Goal: Information Seeking & Learning: Learn about a topic

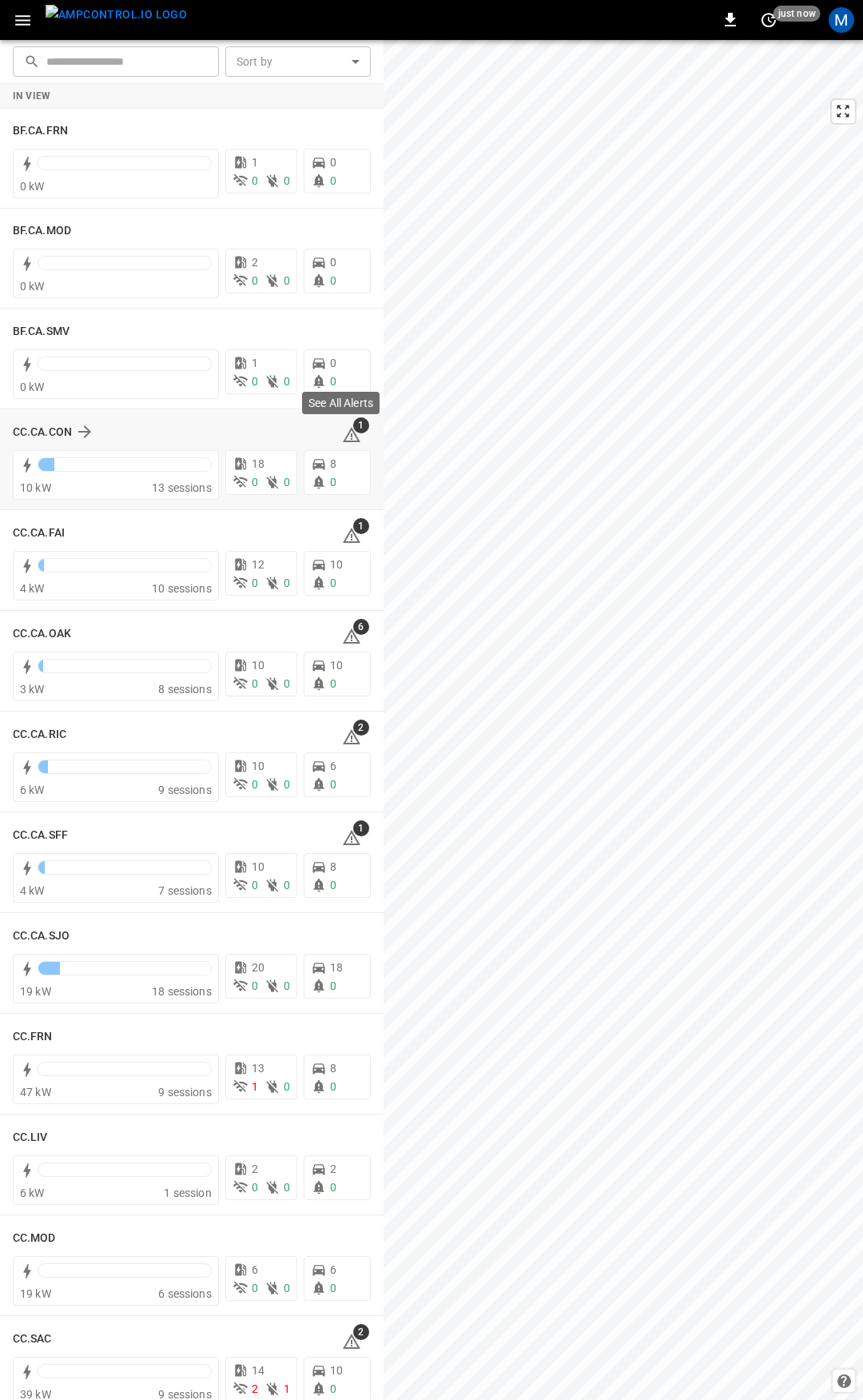
click at [351, 439] on icon at bounding box center [351, 436] width 2 height 6
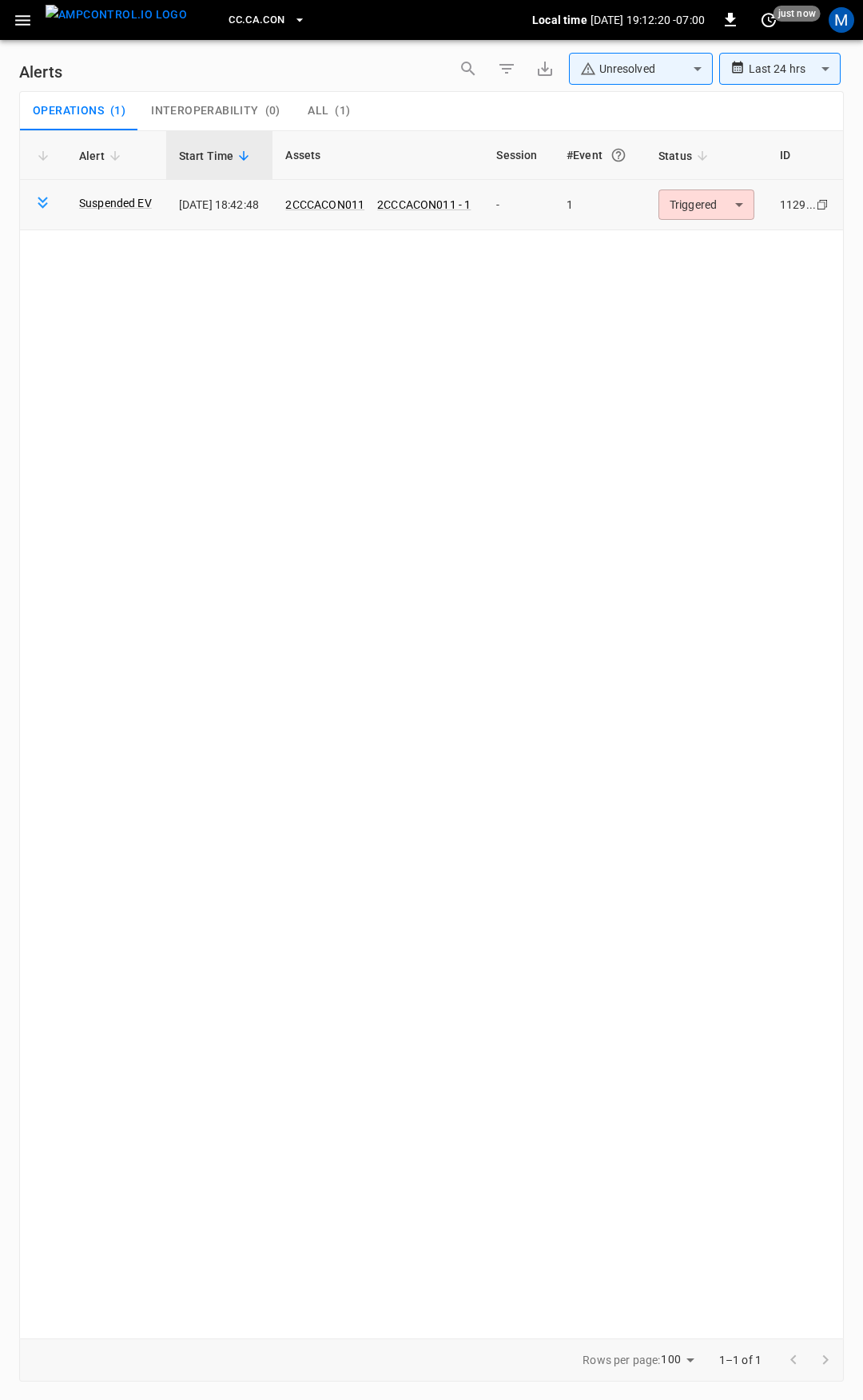
click at [706, 203] on body "**********" at bounding box center [431, 697] width 863 height 1394
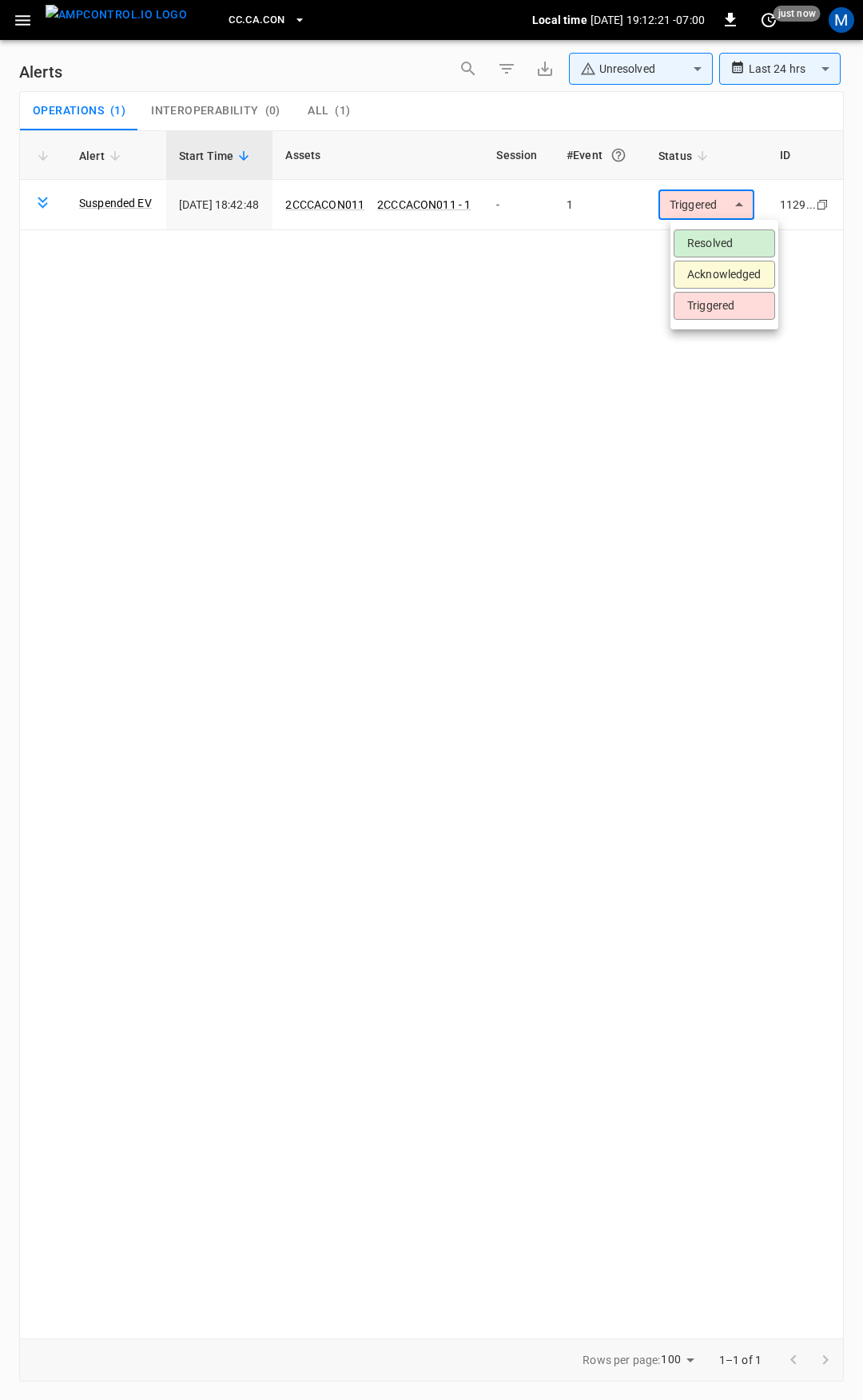
click at [716, 245] on li "Resolved" at bounding box center [724, 243] width 101 height 28
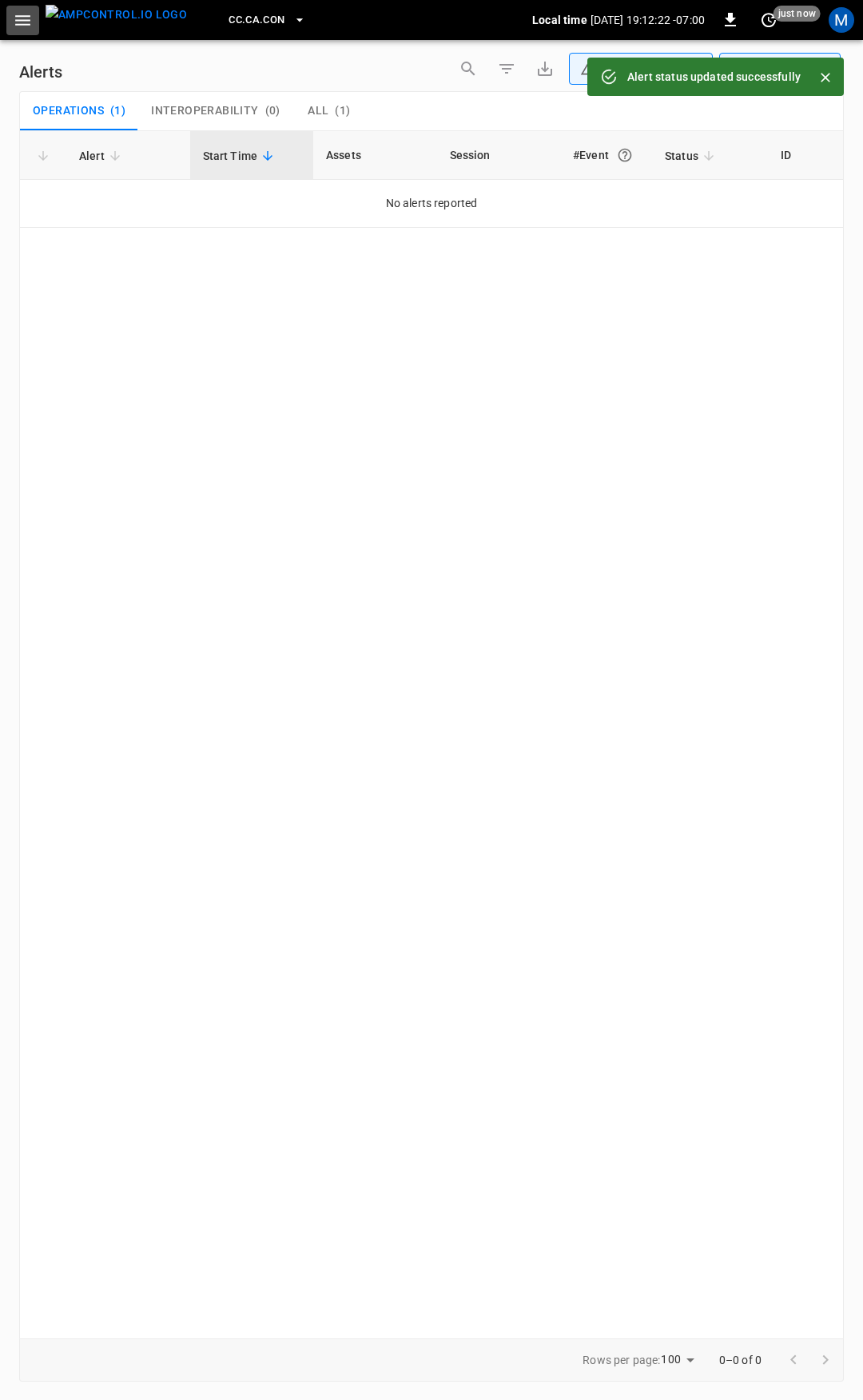
click at [22, 20] on icon "button" at bounding box center [22, 20] width 20 height 20
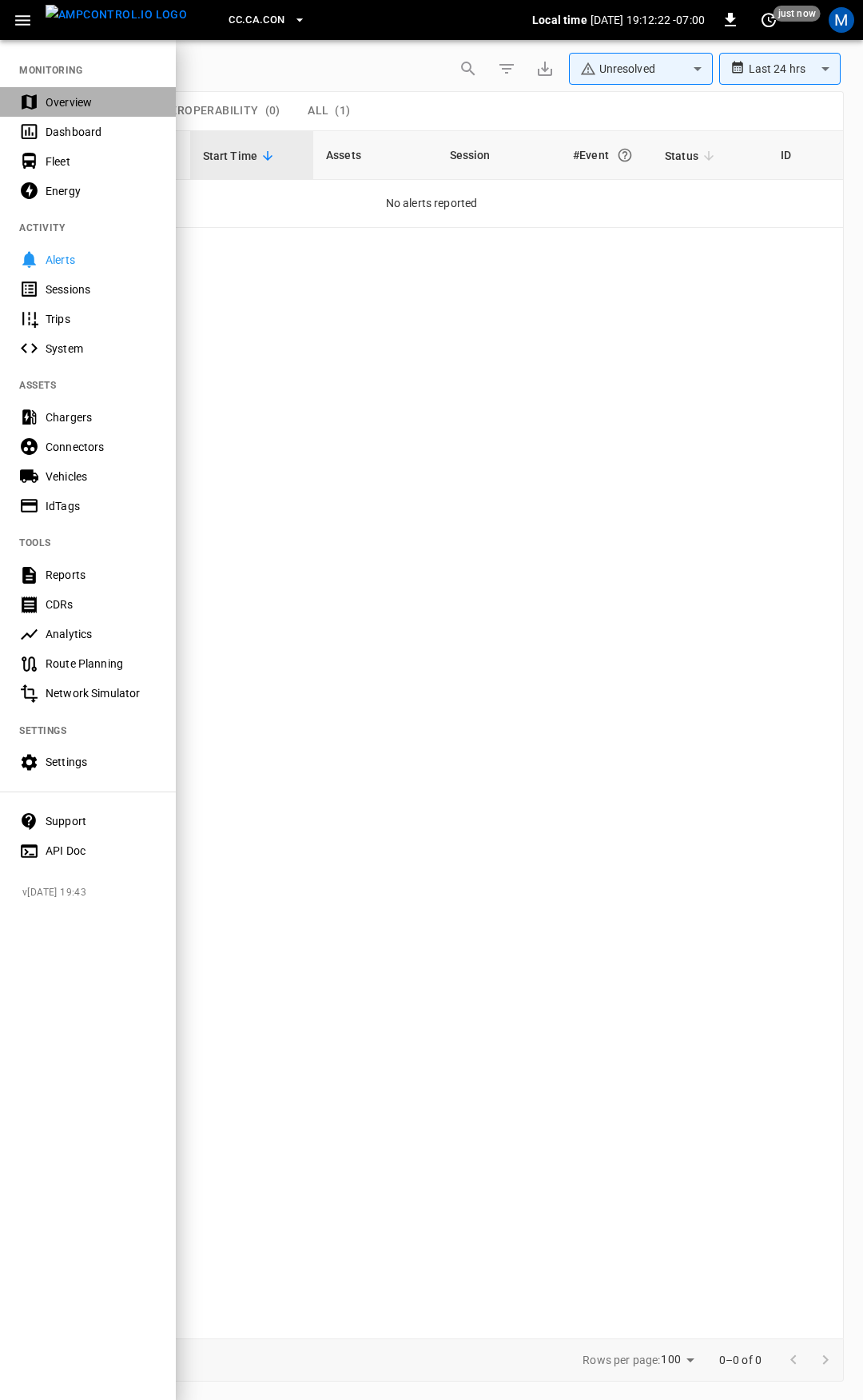
click at [74, 105] on div "Overview" at bounding box center [101, 102] width 111 height 16
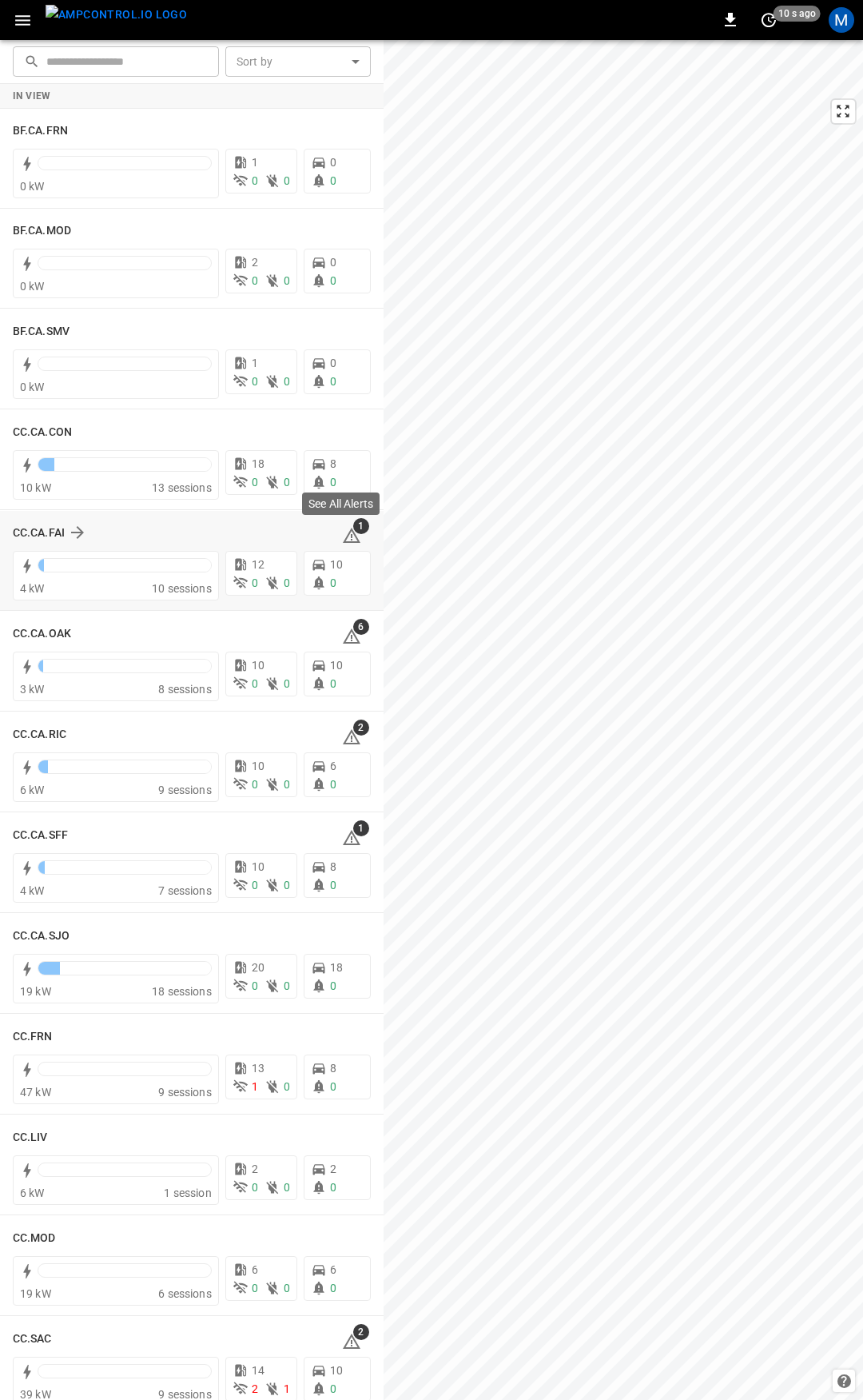
click at [345, 535] on icon at bounding box center [351, 535] width 18 height 15
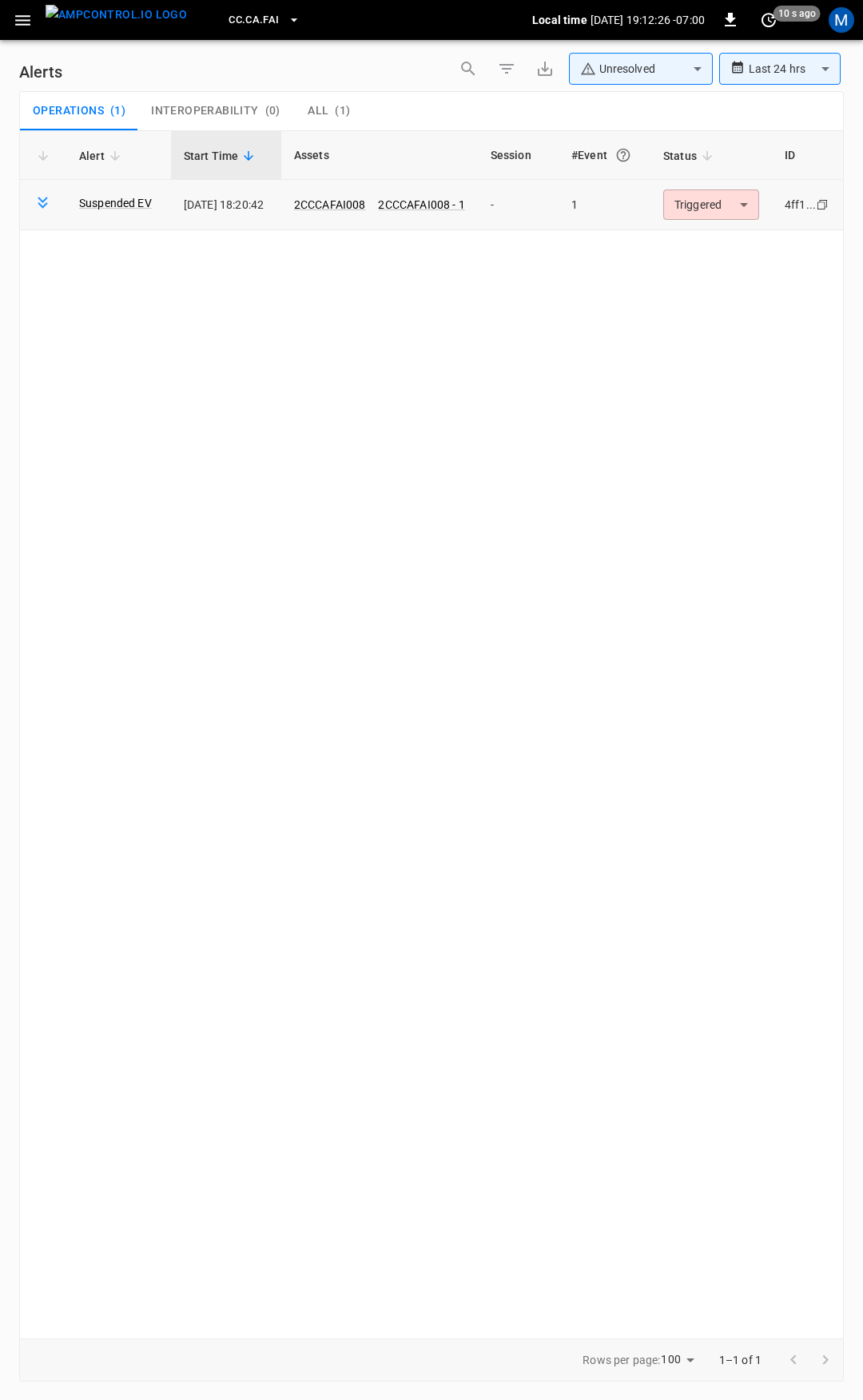
click at [701, 207] on body "**********" at bounding box center [431, 697] width 863 height 1394
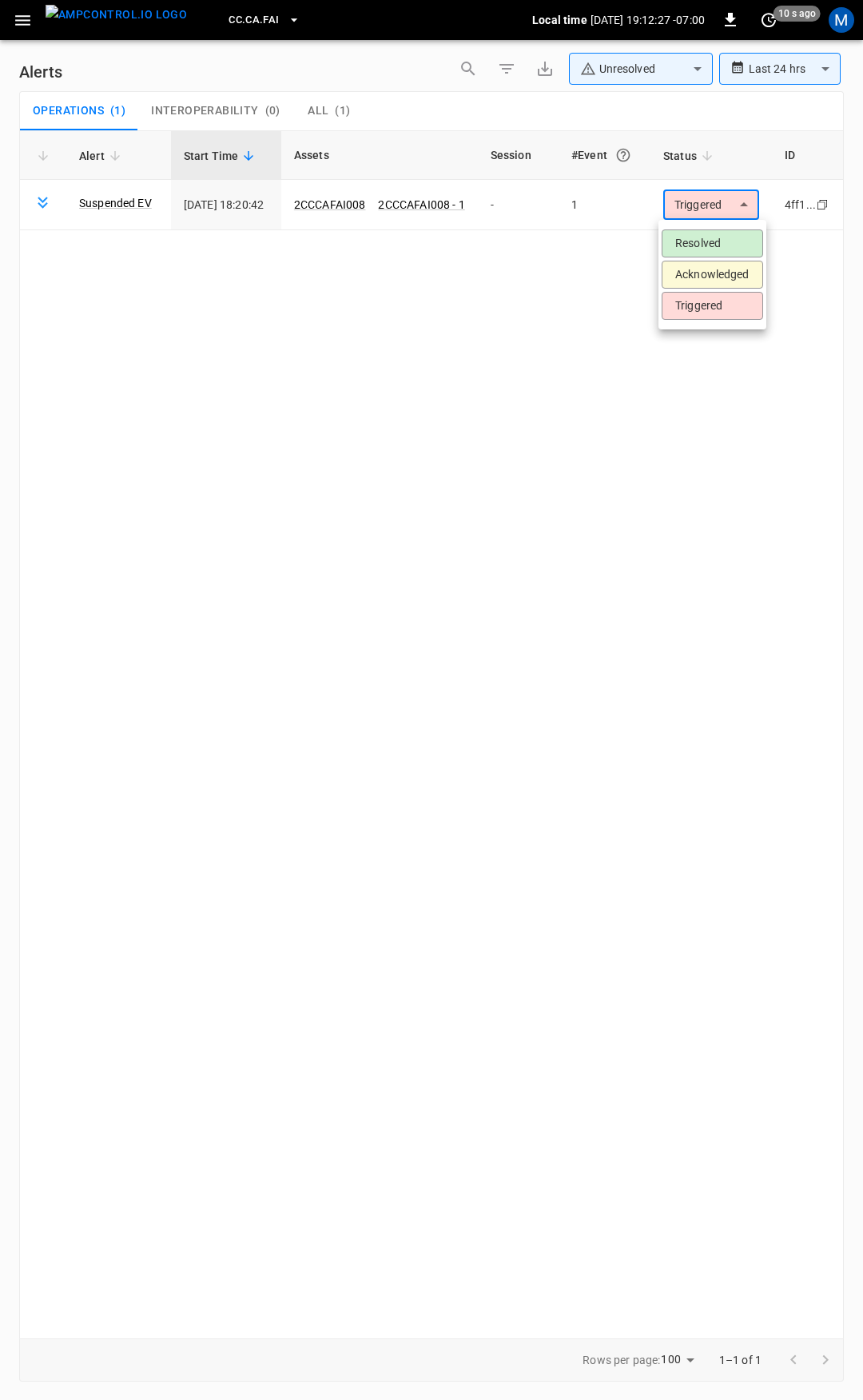
click at [708, 236] on li "Resolved" at bounding box center [712, 243] width 101 height 28
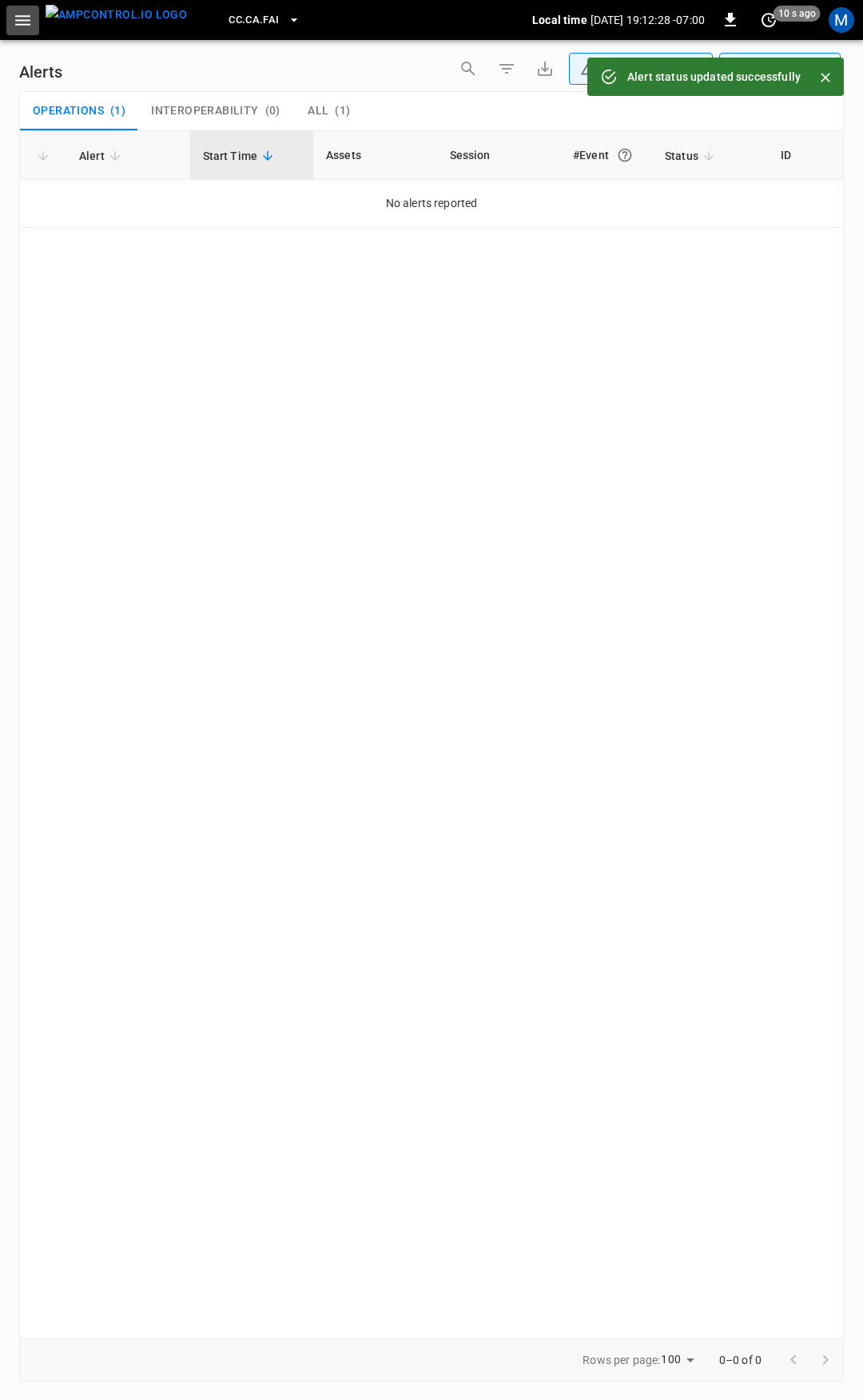
click at [28, 23] on icon "button" at bounding box center [22, 20] width 20 height 20
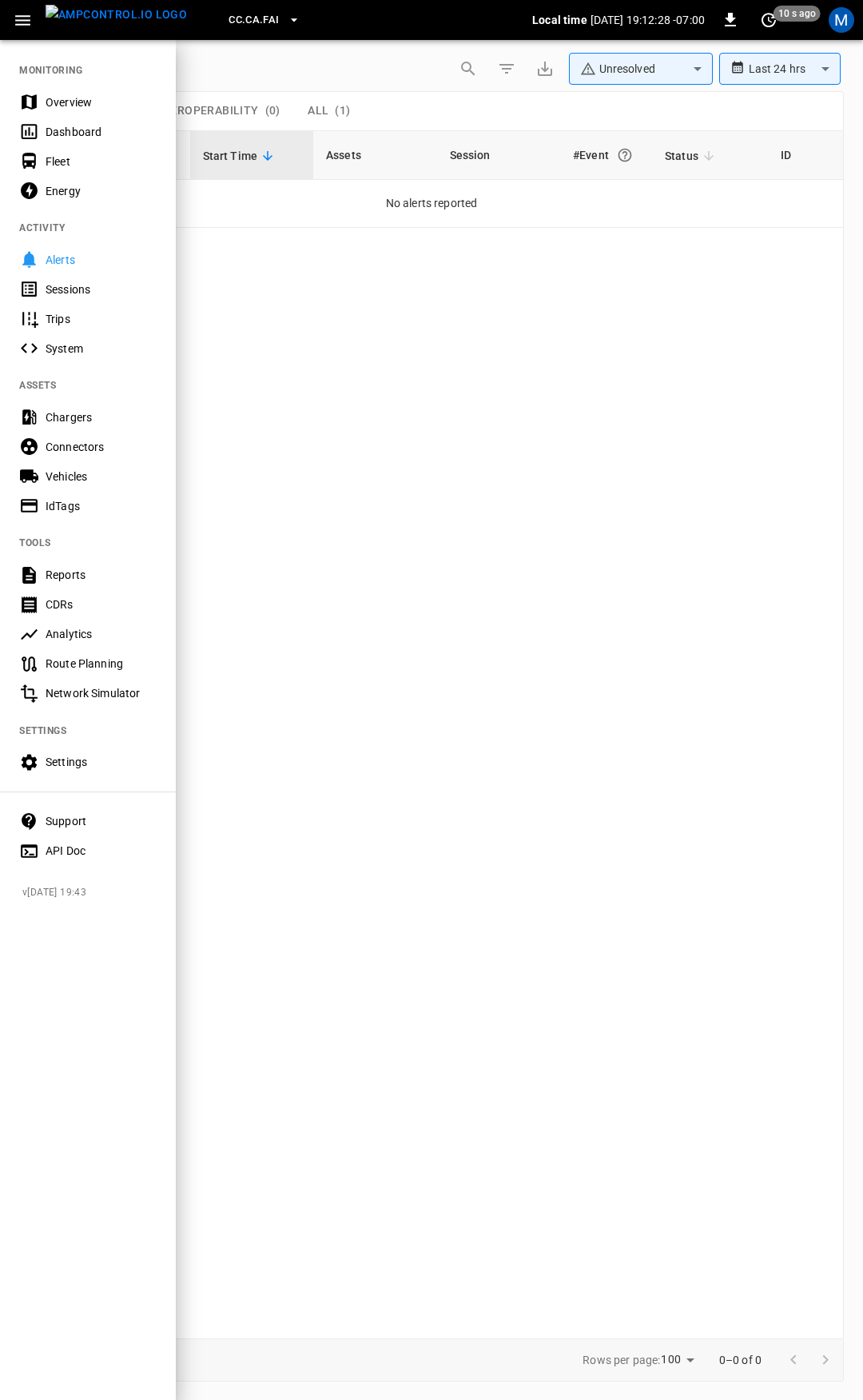
drag, startPoint x: 90, startPoint y: 100, endPoint x: 261, endPoint y: 329, distance: 285.8
click at [91, 100] on div "Overview" at bounding box center [101, 102] width 111 height 16
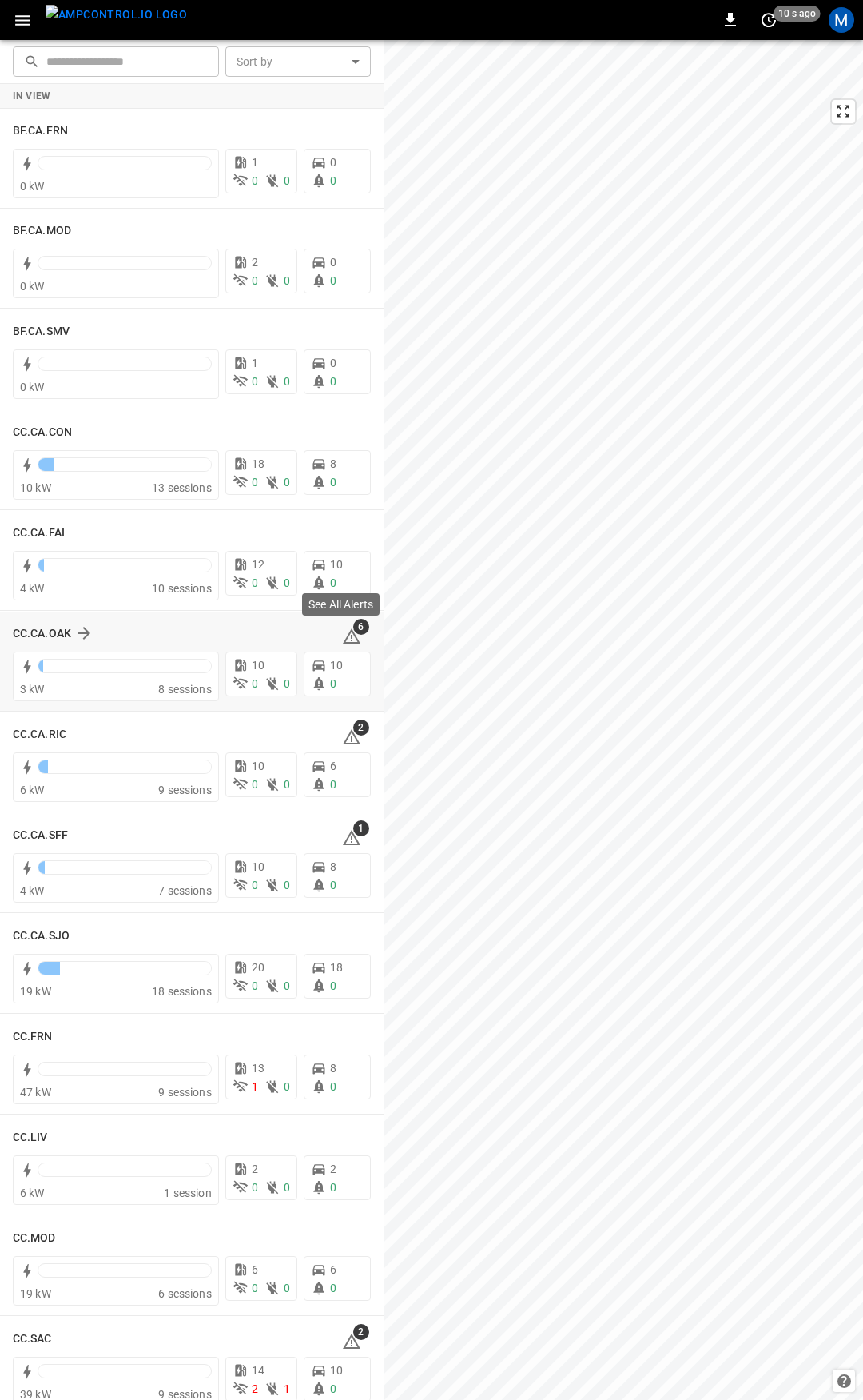
click at [342, 633] on icon at bounding box center [351, 636] width 19 height 19
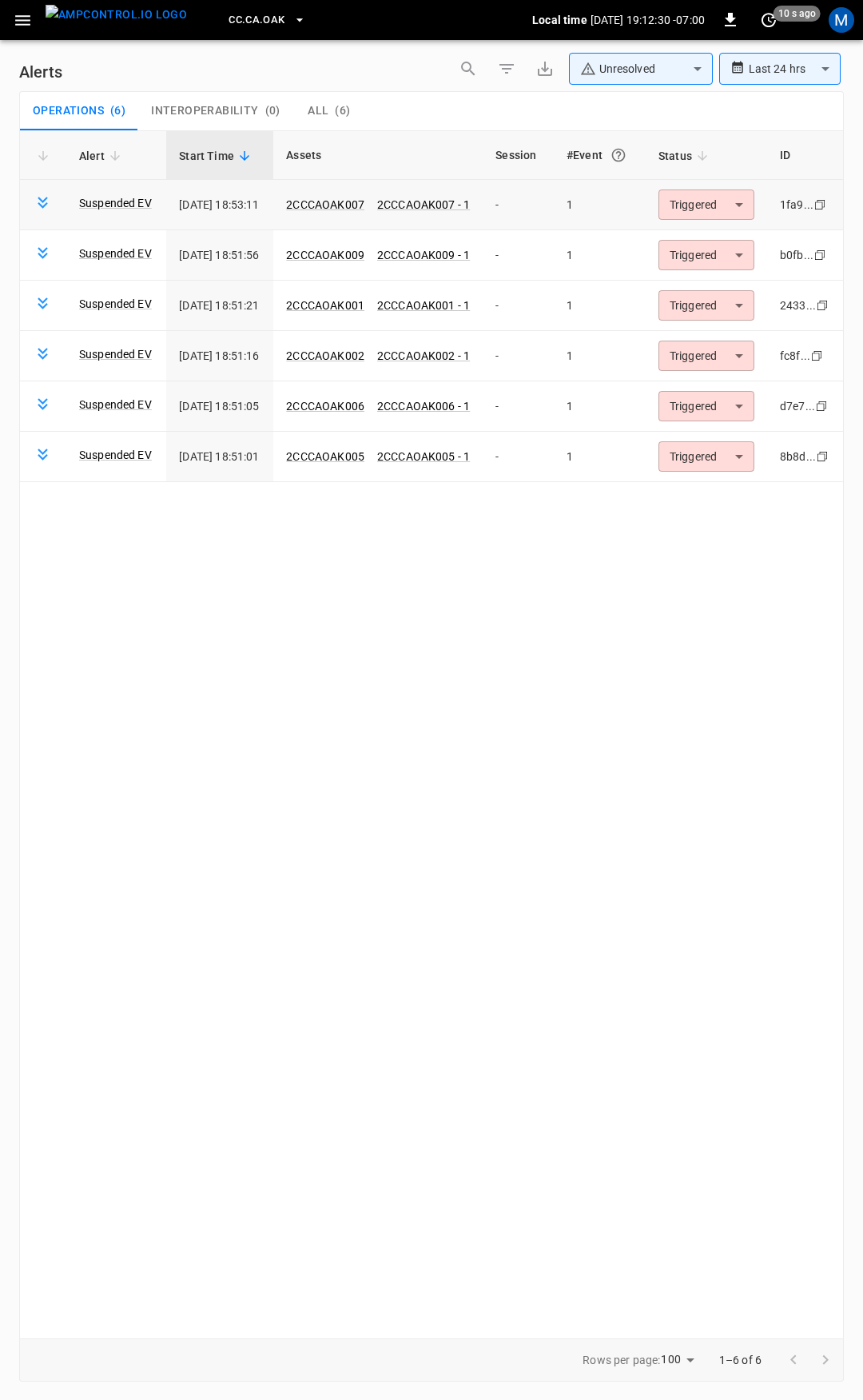
click at [700, 194] on body "**********" at bounding box center [431, 697] width 863 height 1394
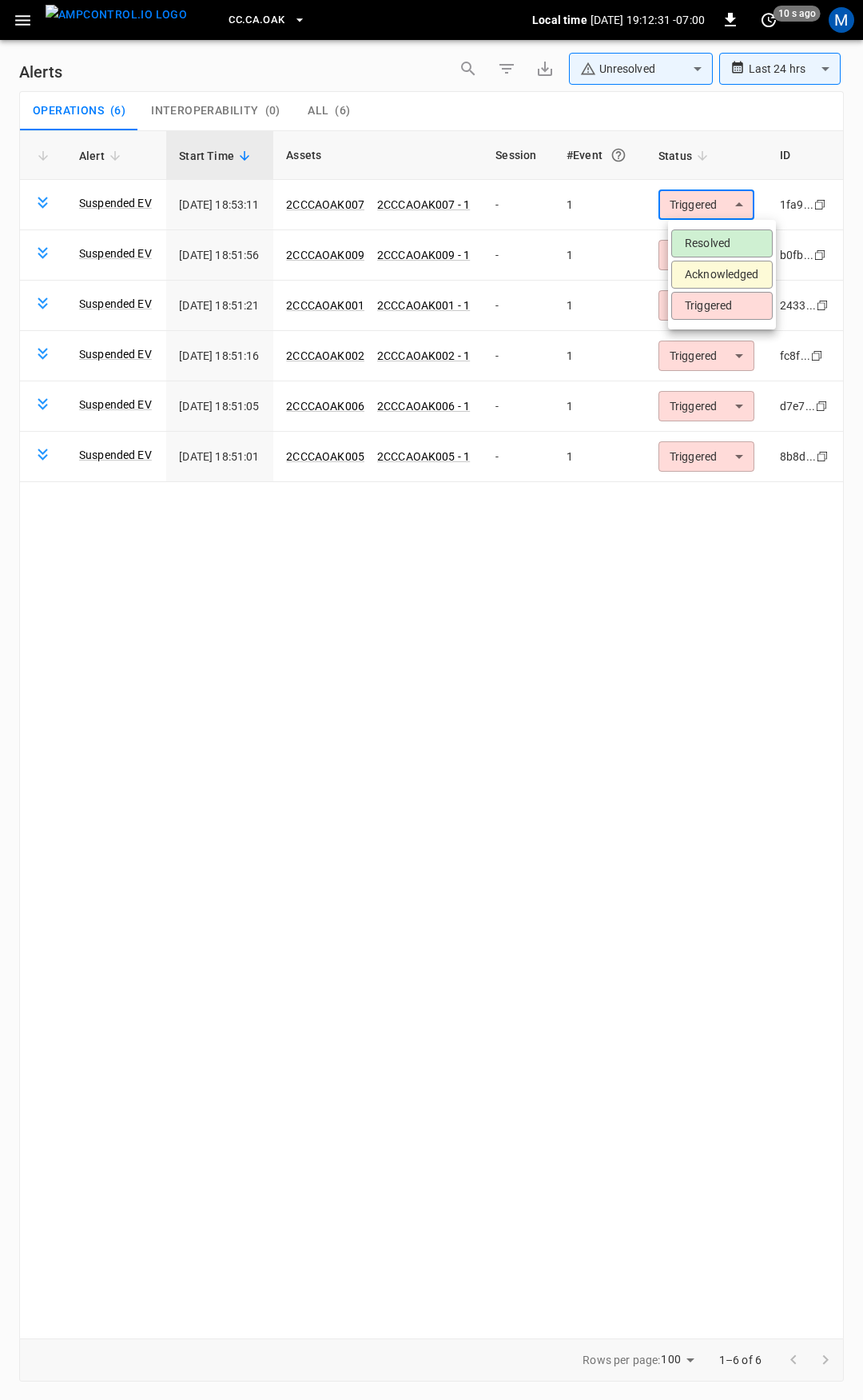
click at [738, 237] on li "Resolved" at bounding box center [722, 243] width 101 height 28
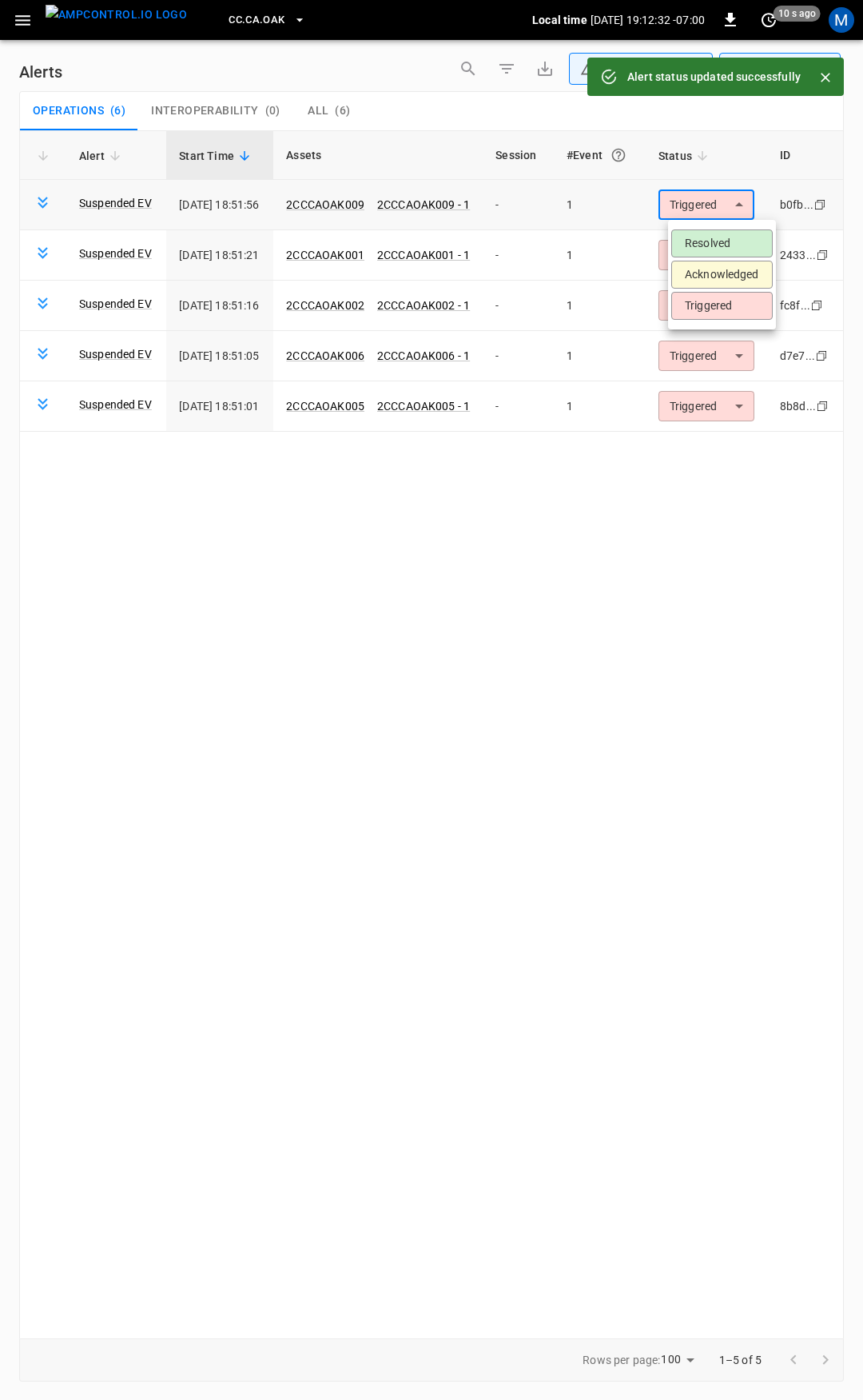
click at [734, 209] on body "**********" at bounding box center [431, 697] width 863 height 1394
click at [725, 236] on li "Resolved" at bounding box center [722, 243] width 101 height 28
drag, startPoint x: 717, startPoint y: 201, endPoint x: 719, endPoint y: 240, distance: 39.1
click at [717, 205] on body "**********" at bounding box center [431, 697] width 863 height 1394
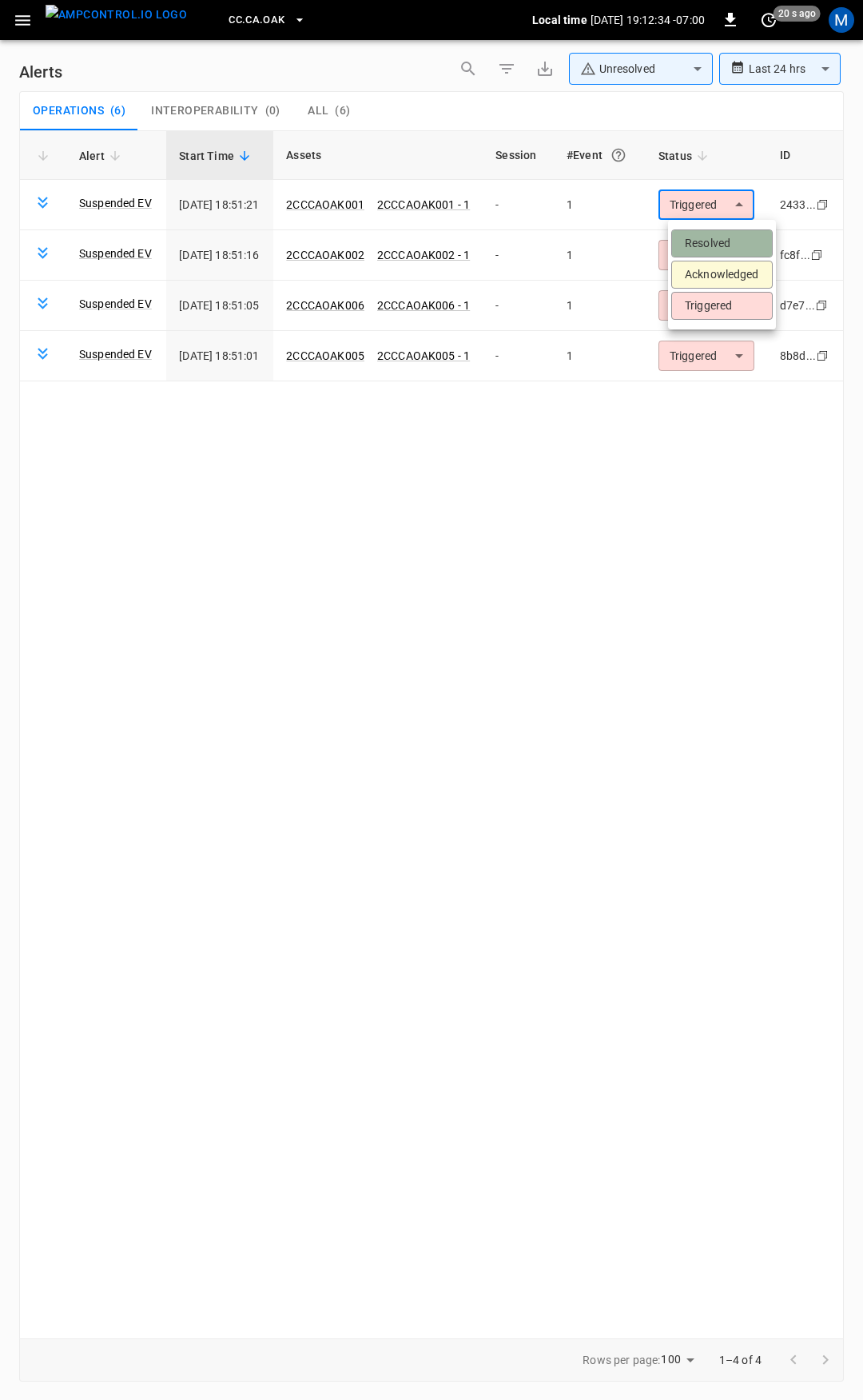
click at [719, 242] on li "Resolved" at bounding box center [722, 243] width 101 height 28
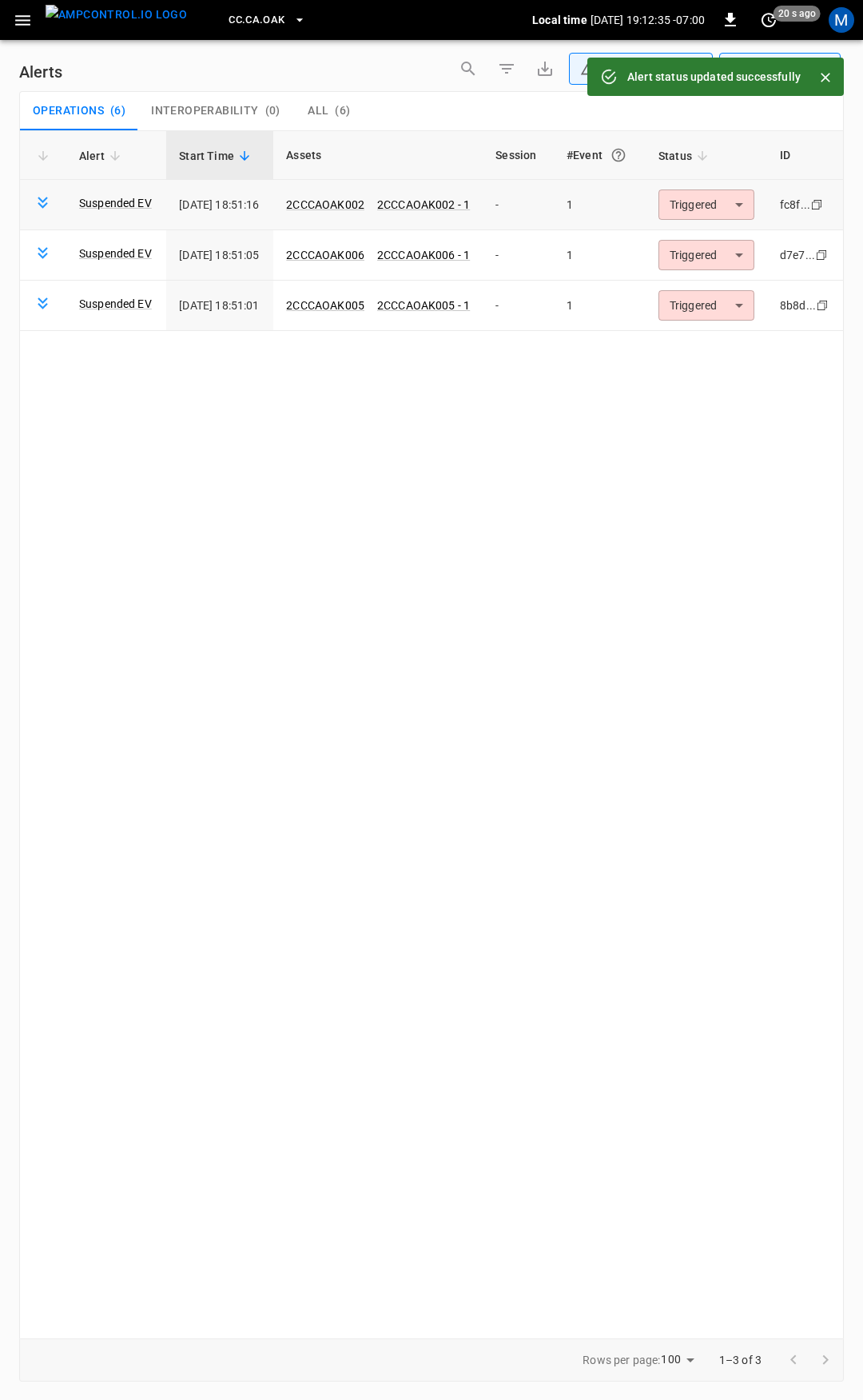
click at [719, 224] on td "Triggered ********* ​" at bounding box center [707, 205] width 122 height 51
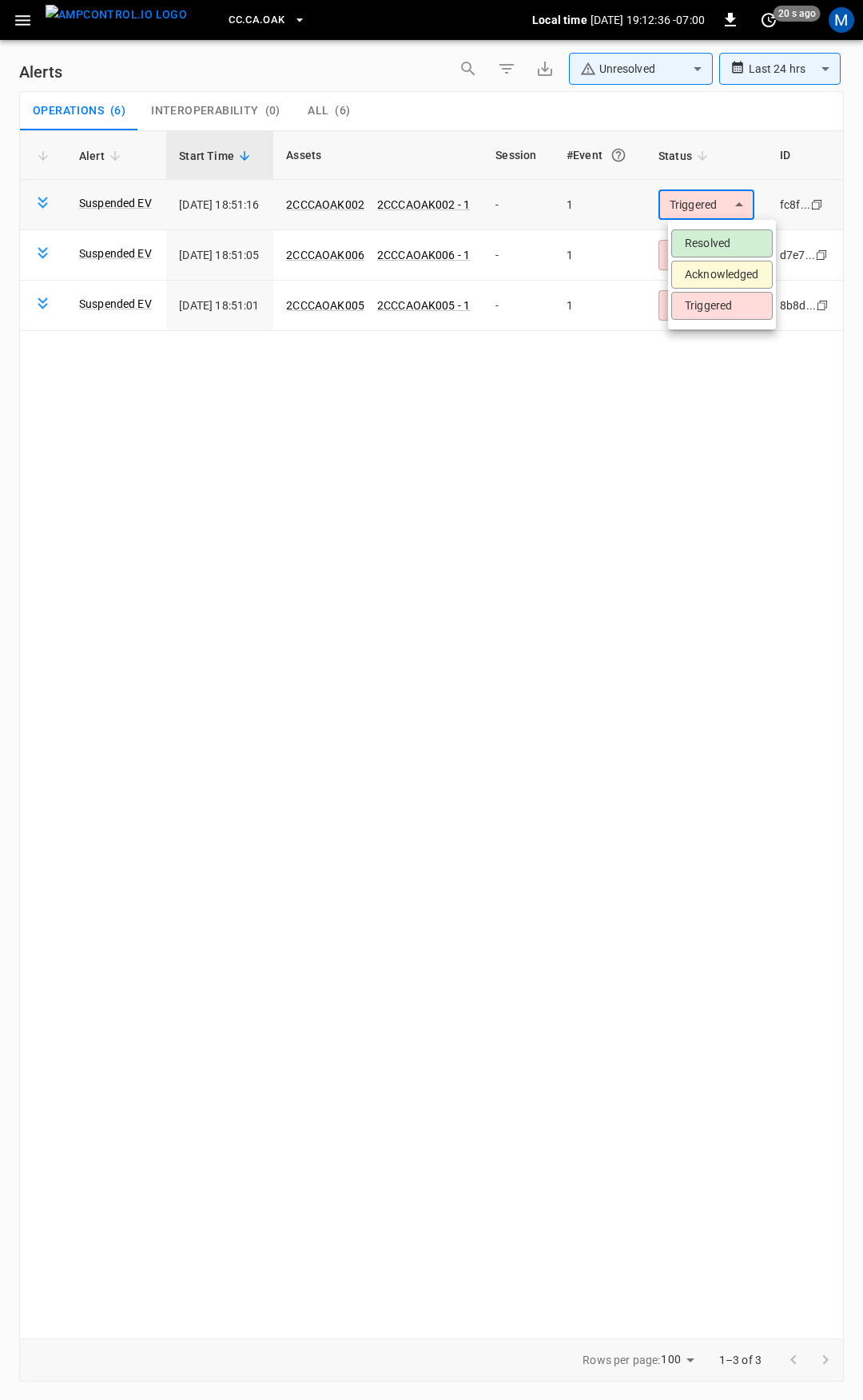
click at [718, 207] on body "**********" at bounding box center [431, 697] width 863 height 1394
click at [721, 246] on li "Resolved" at bounding box center [722, 243] width 101 height 28
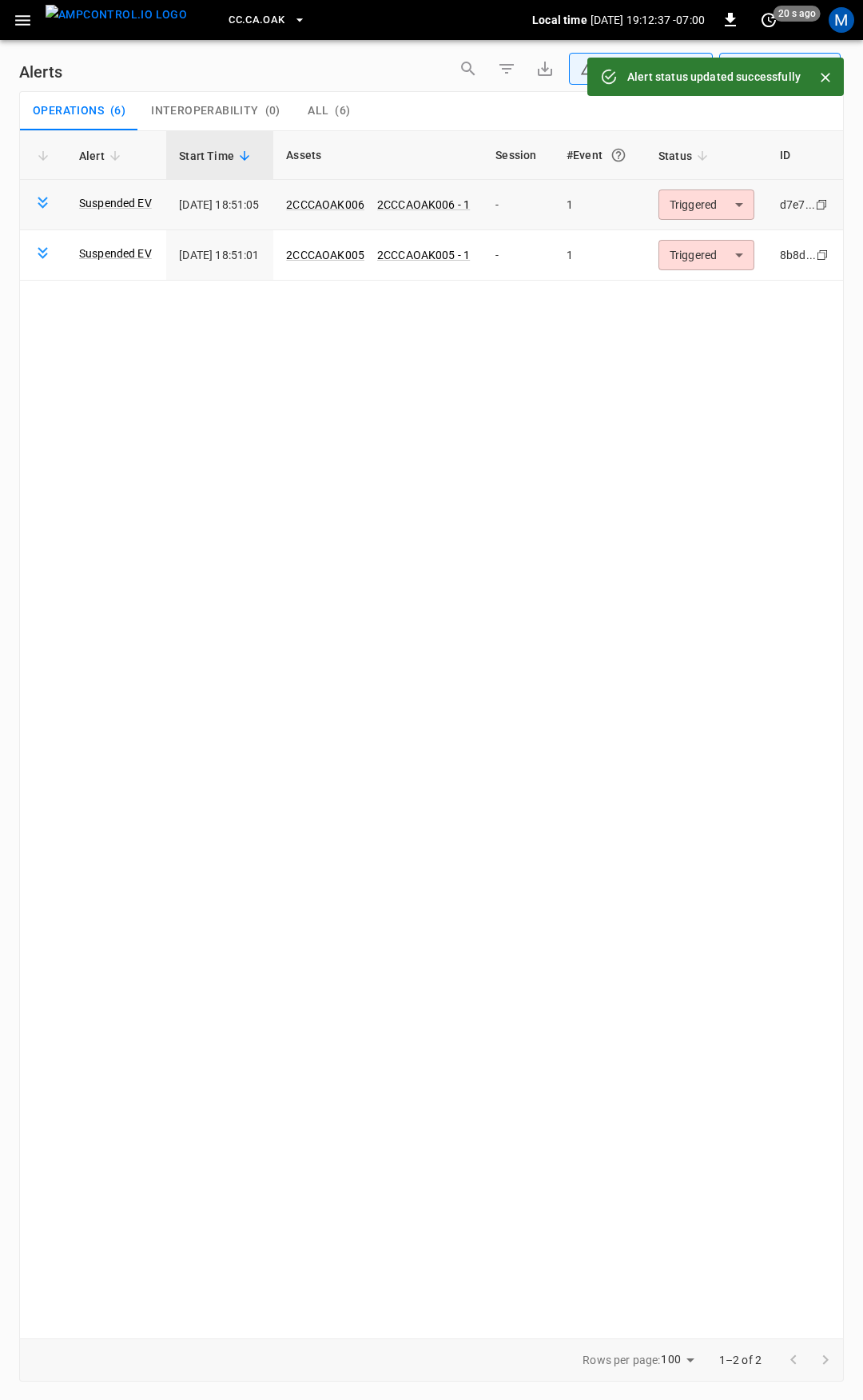
click at [717, 203] on body "**********" at bounding box center [431, 697] width 863 height 1394
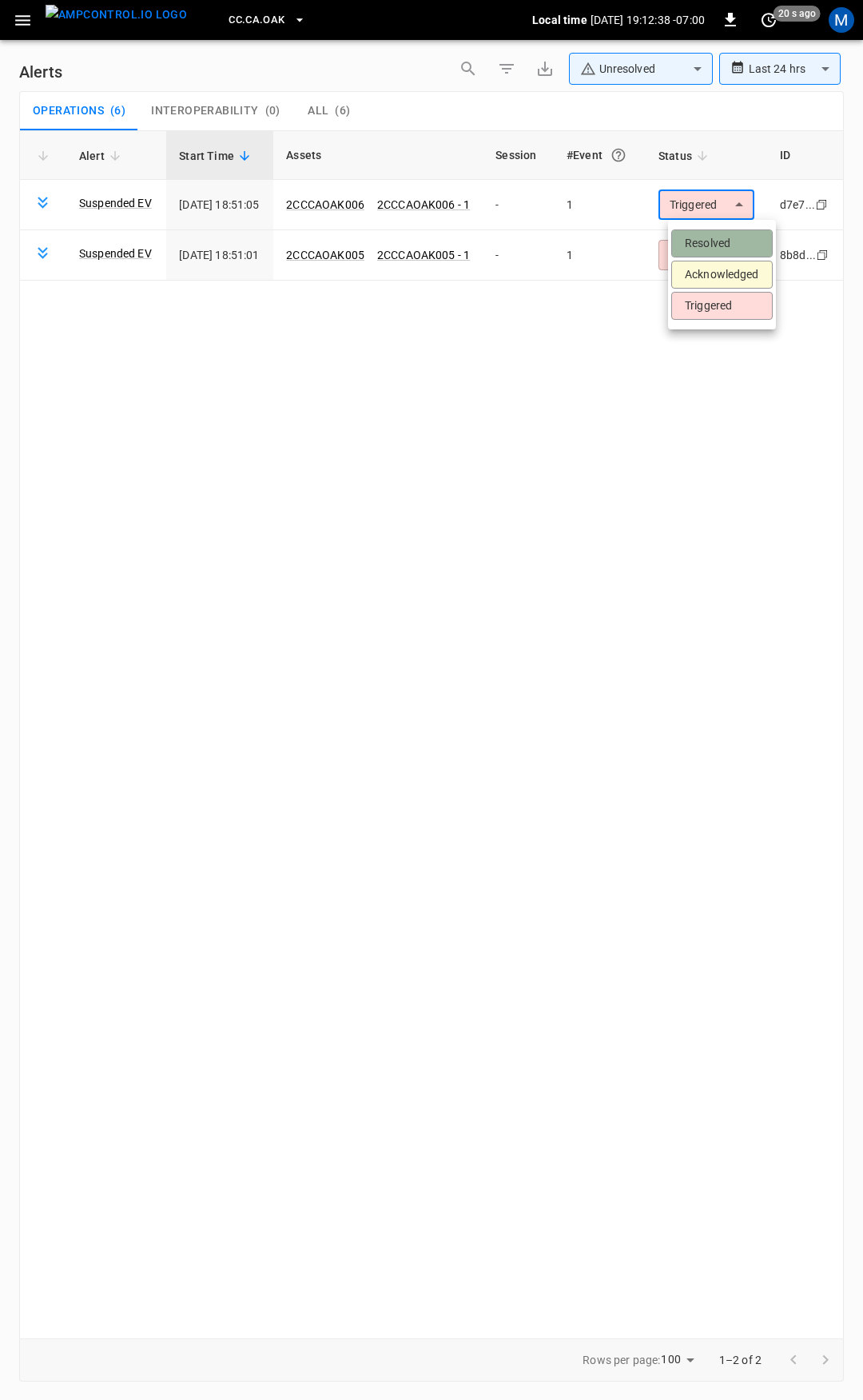
click at [723, 237] on li "Resolved" at bounding box center [722, 243] width 101 height 28
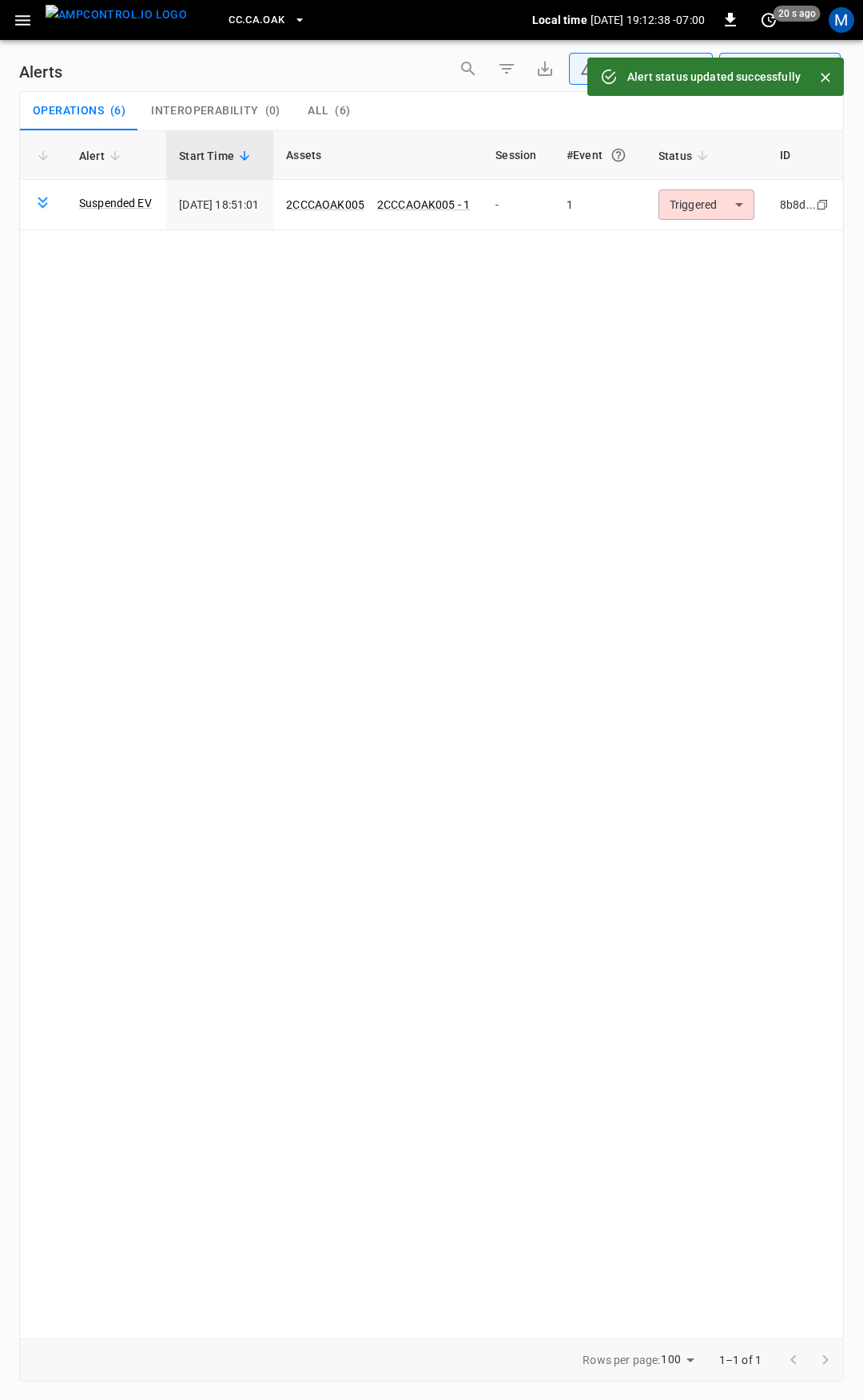
click at [724, 205] on body "**********" at bounding box center [431, 697] width 863 height 1394
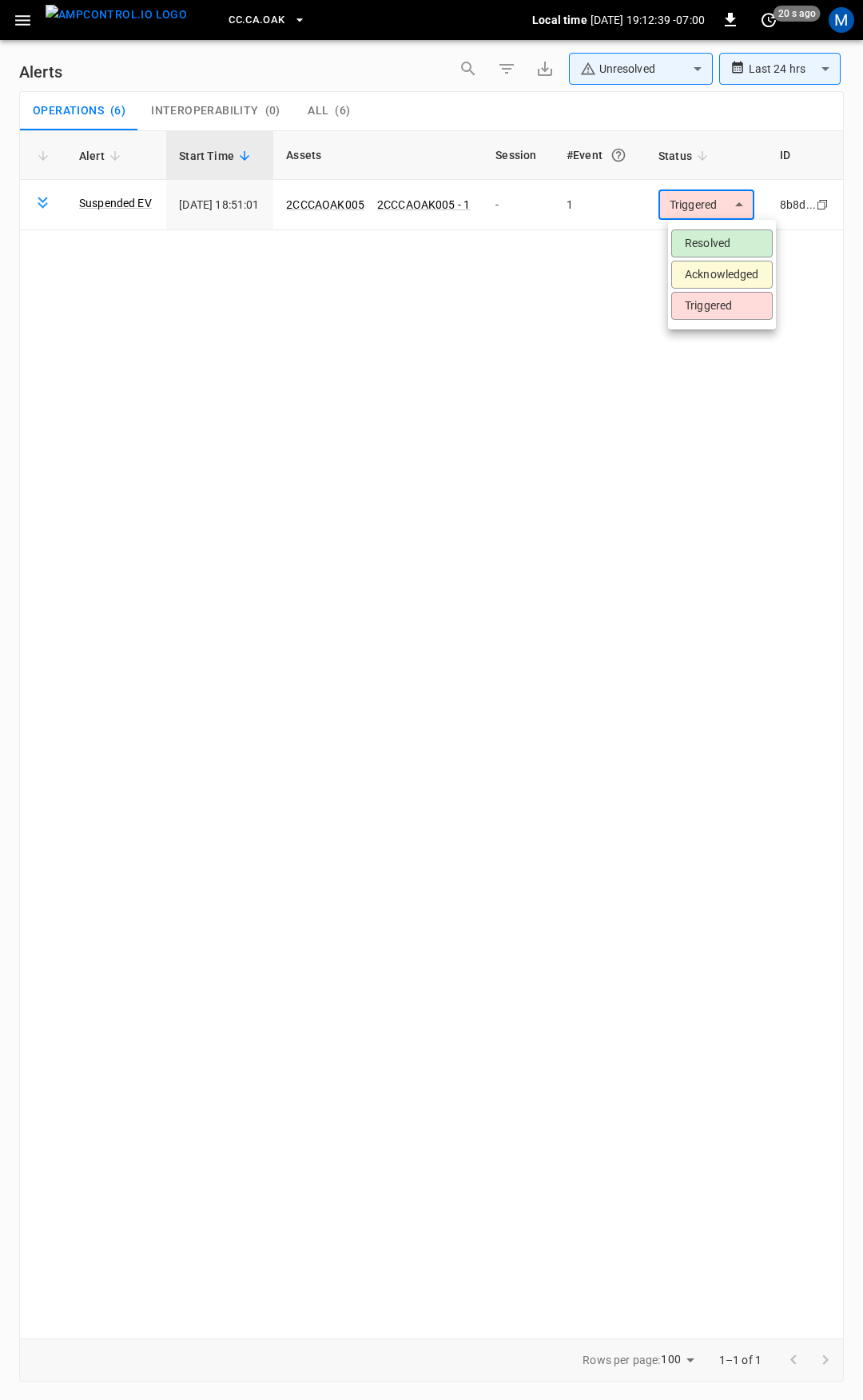
click at [719, 237] on li "Resolved" at bounding box center [722, 243] width 101 height 28
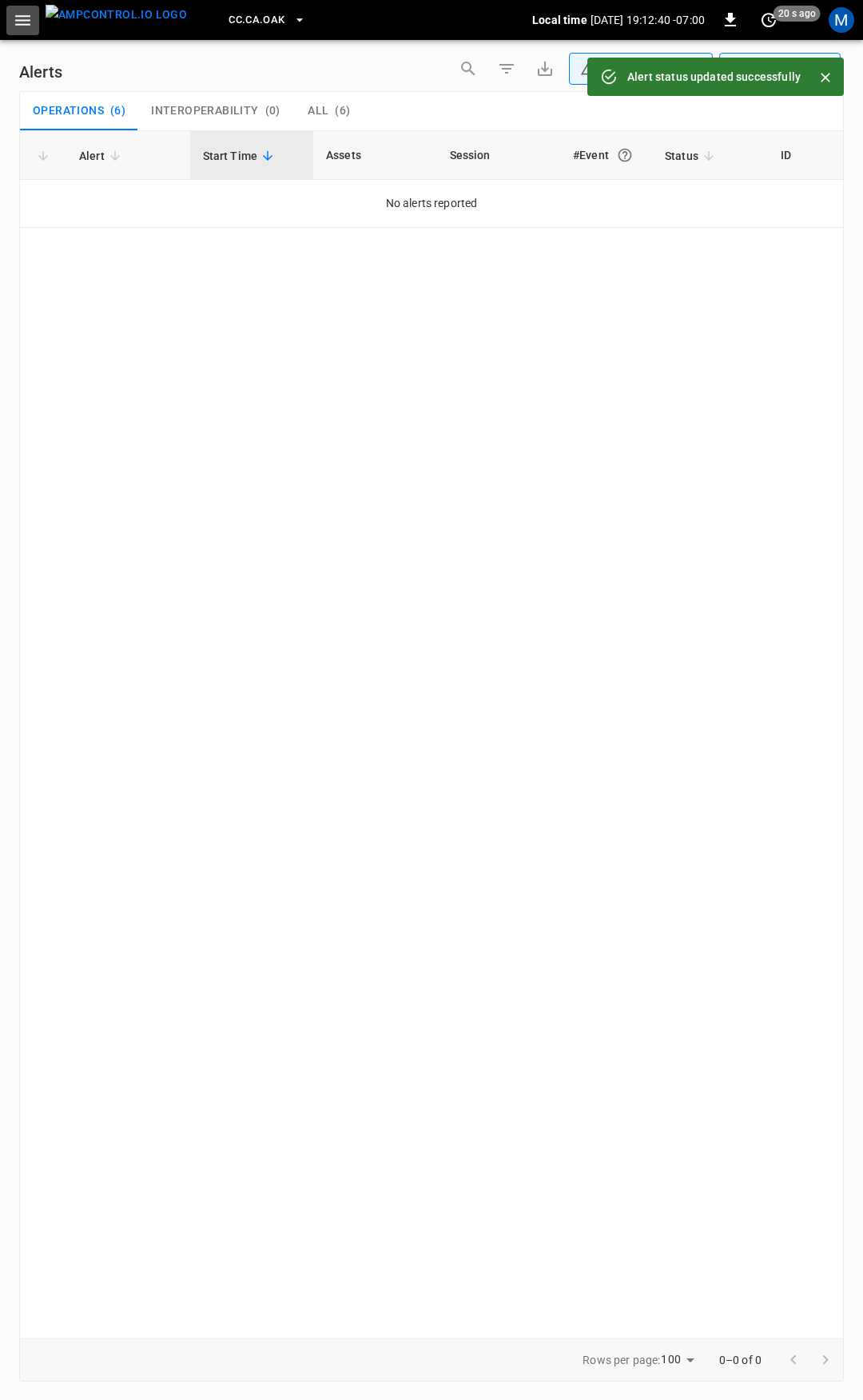
drag, startPoint x: 15, startPoint y: 21, endPoint x: 20, endPoint y: 30, distance: 10.3
click at [15, 22] on icon "button" at bounding box center [22, 20] width 20 height 20
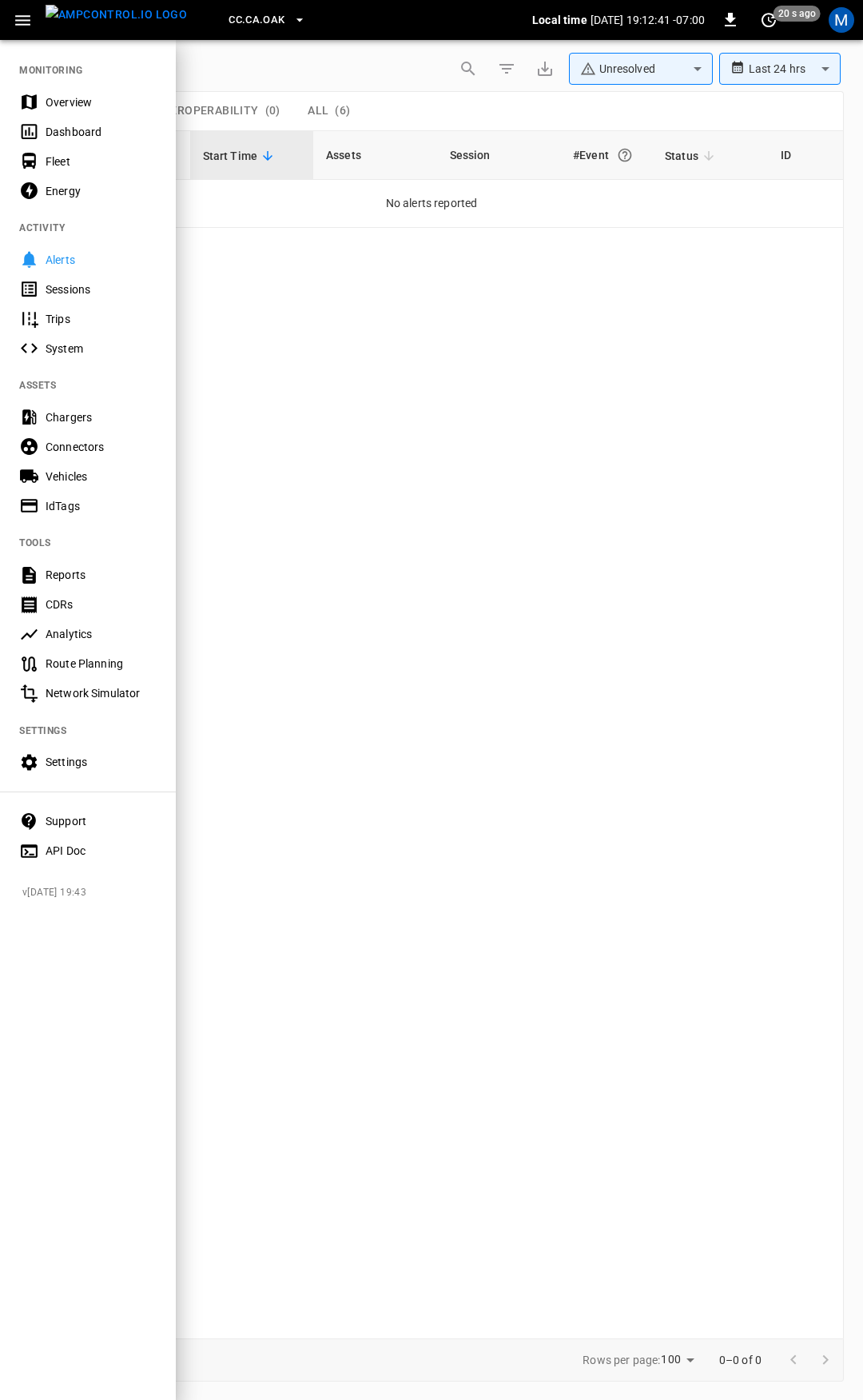
drag, startPoint x: 88, startPoint y: 104, endPoint x: 194, endPoint y: 206, distance: 147.1
click at [88, 104] on div "Overview" at bounding box center [101, 102] width 111 height 16
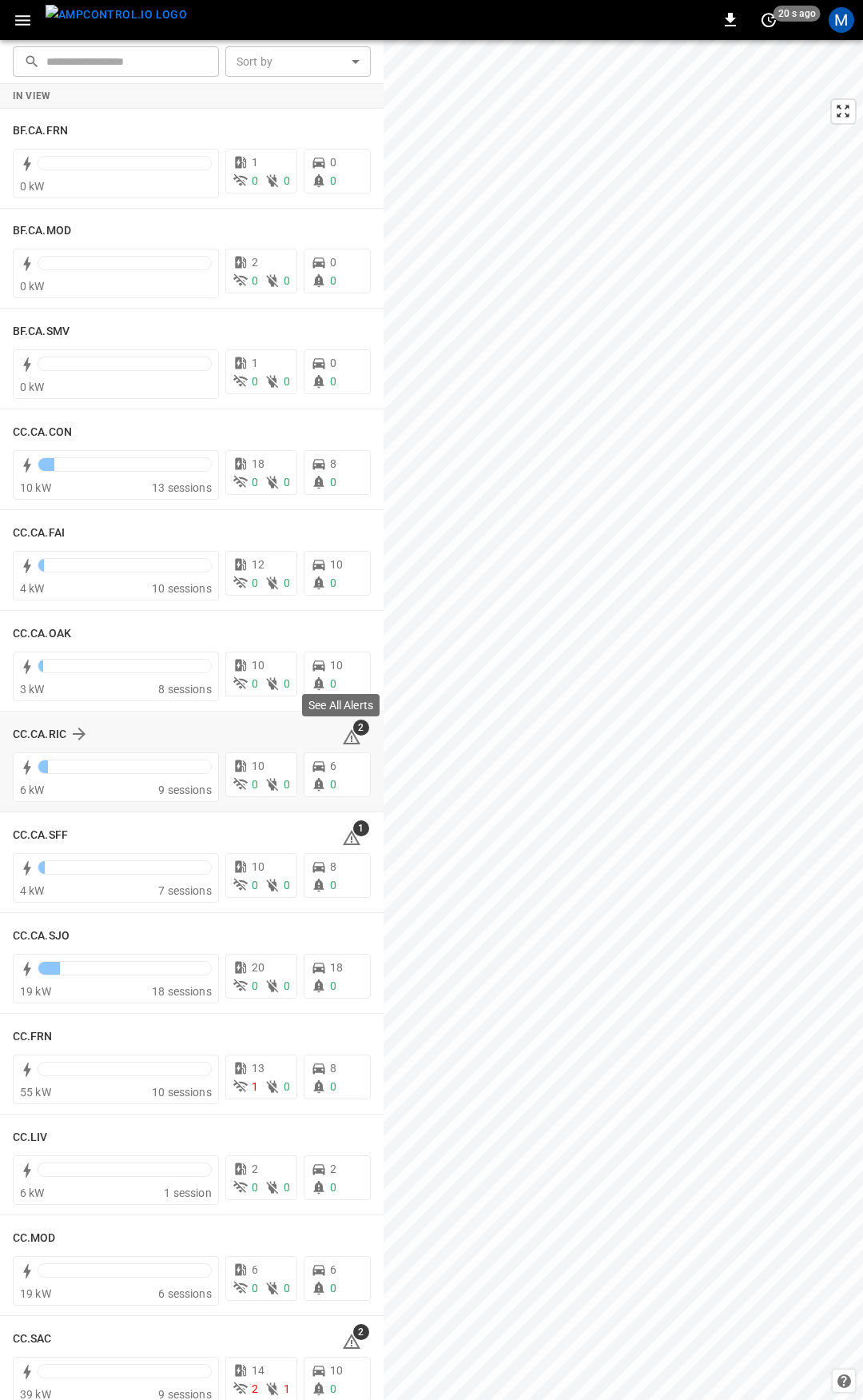
click at [353, 729] on span "2" at bounding box center [361, 727] width 16 height 16
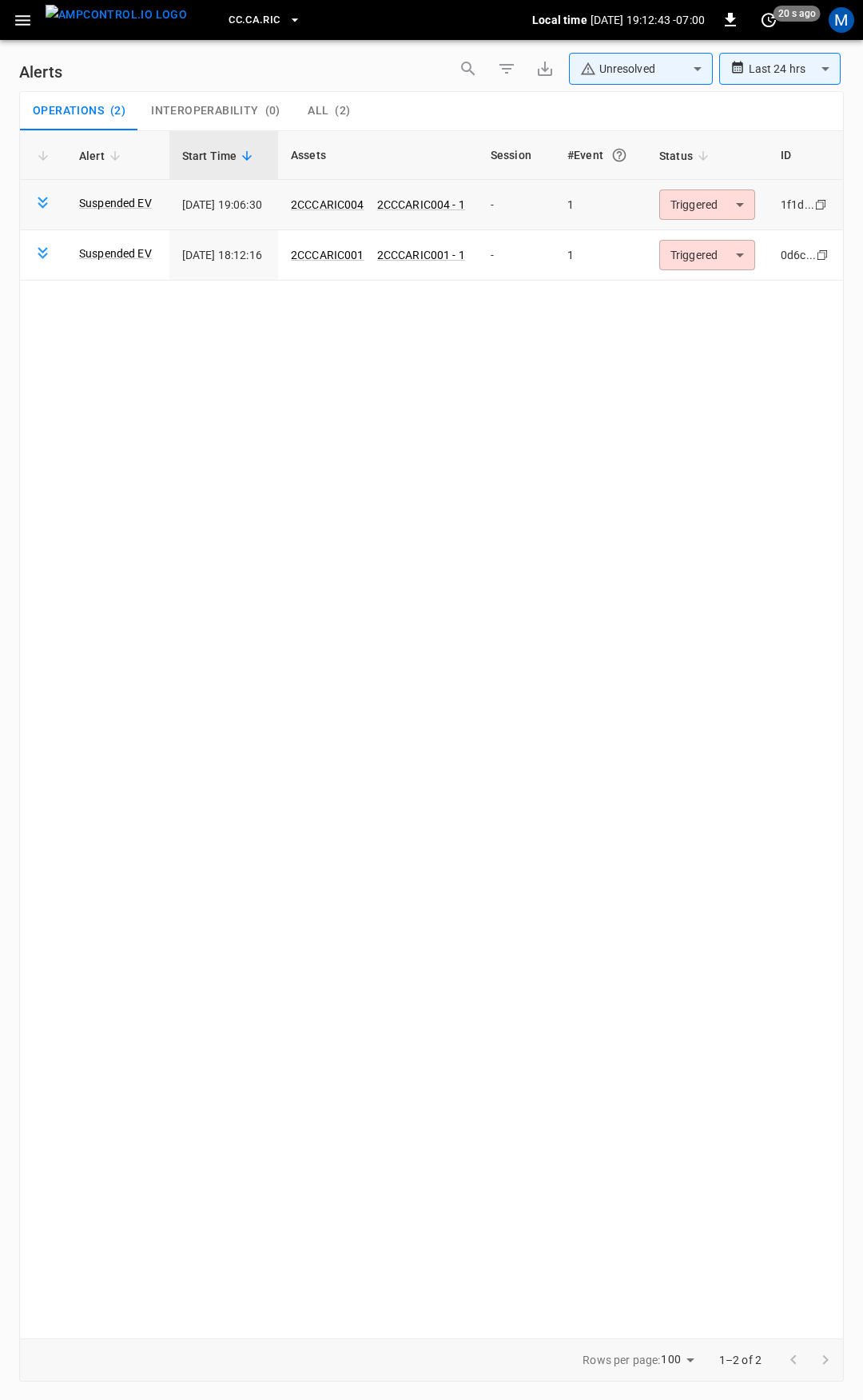
click at [705, 202] on body "**********" at bounding box center [431, 697] width 863 height 1394
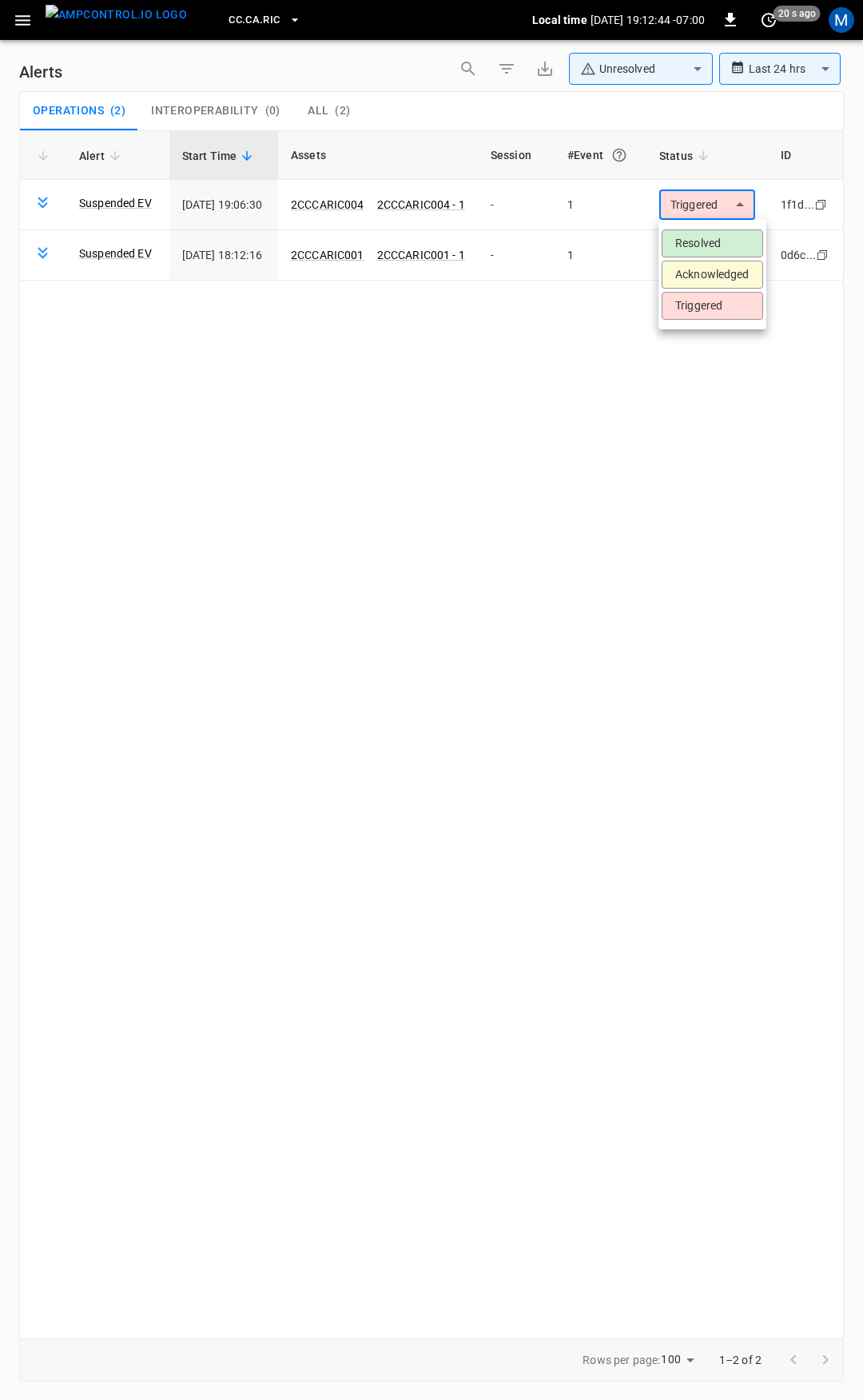
click at [704, 235] on li "Resolved" at bounding box center [712, 243] width 101 height 28
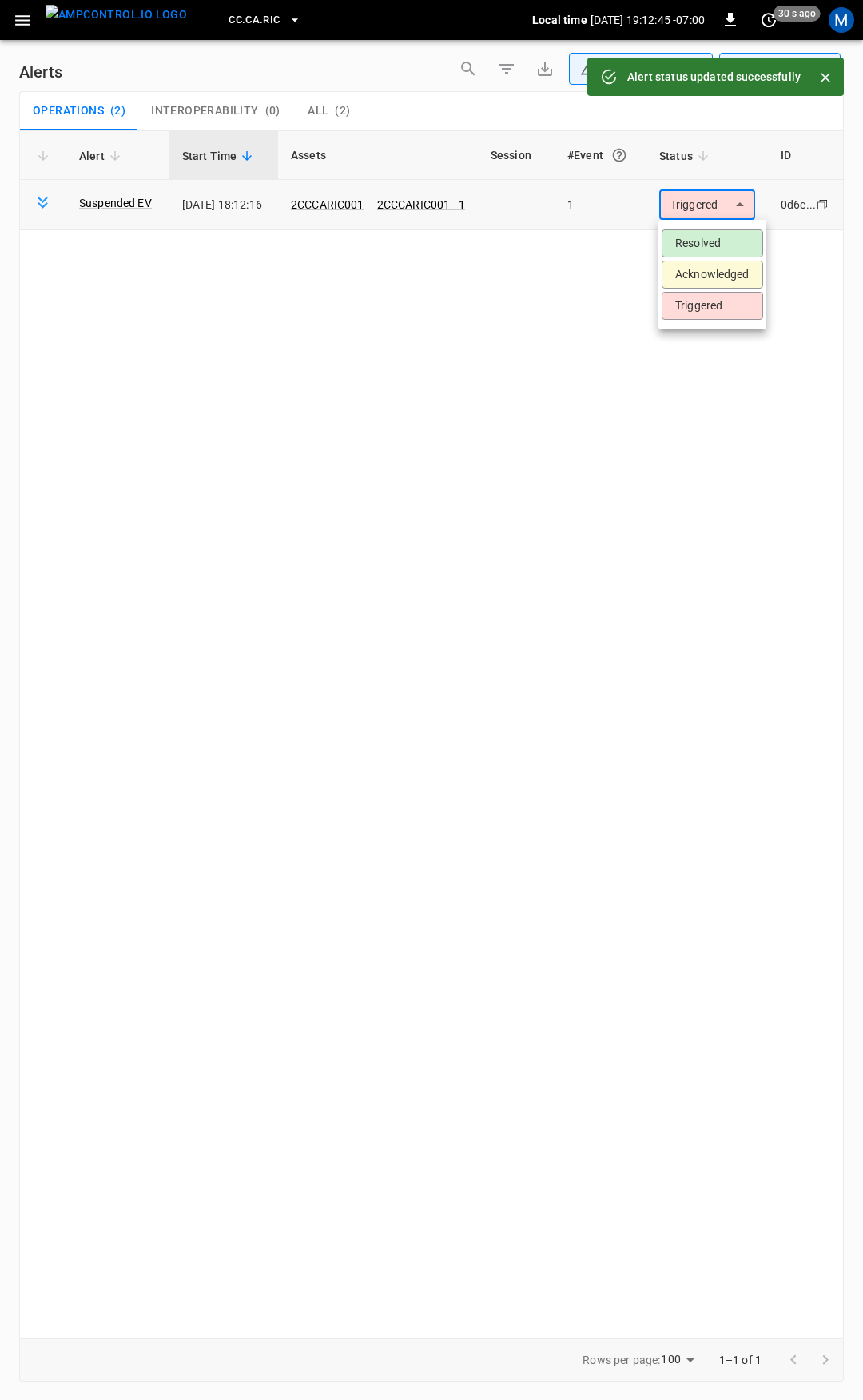
click at [712, 202] on body "**********" at bounding box center [431, 697] width 863 height 1394
click at [717, 243] on li "Resolved" at bounding box center [712, 243] width 101 height 28
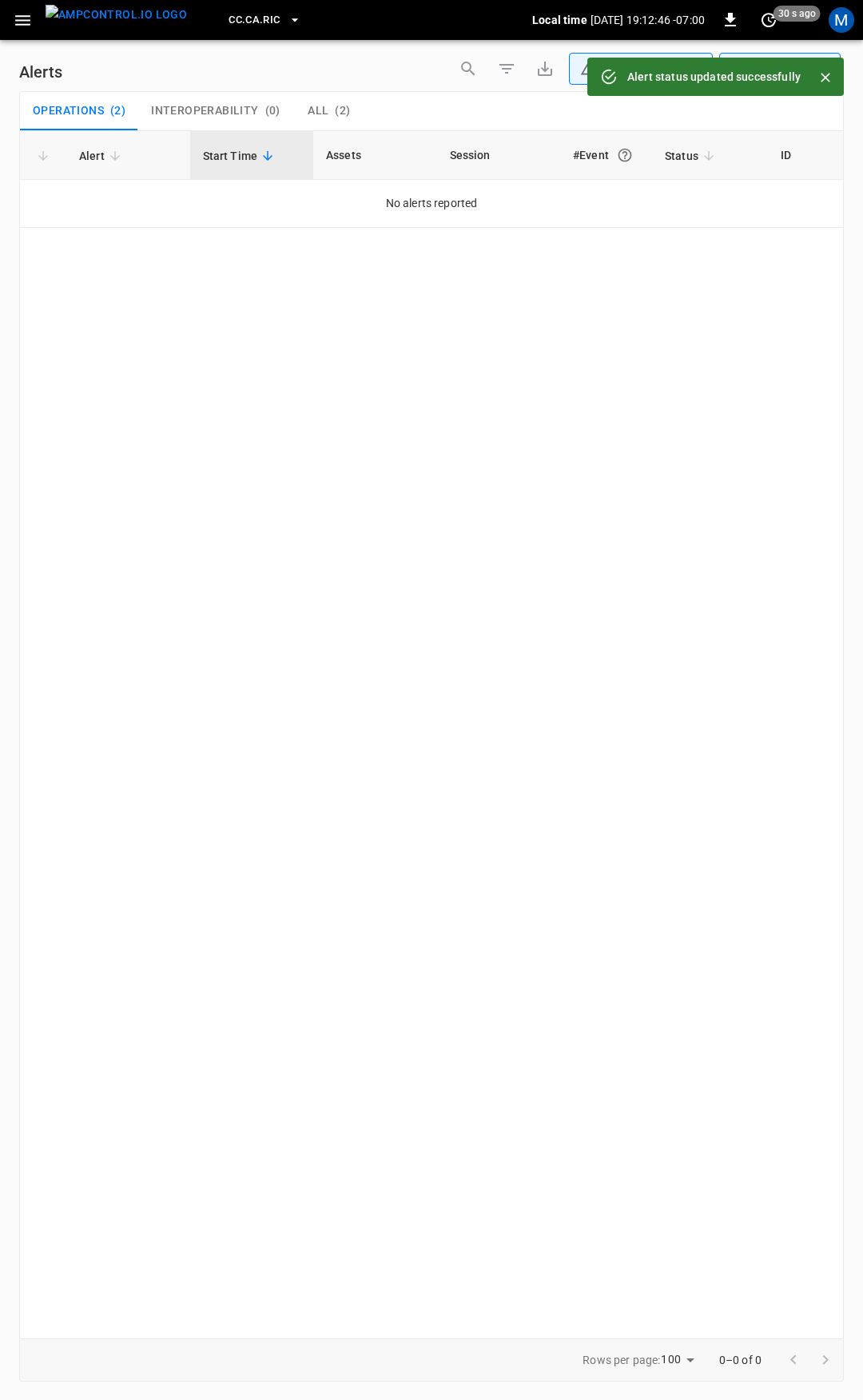
click at [27, 21] on icon "button" at bounding box center [22, 20] width 20 height 20
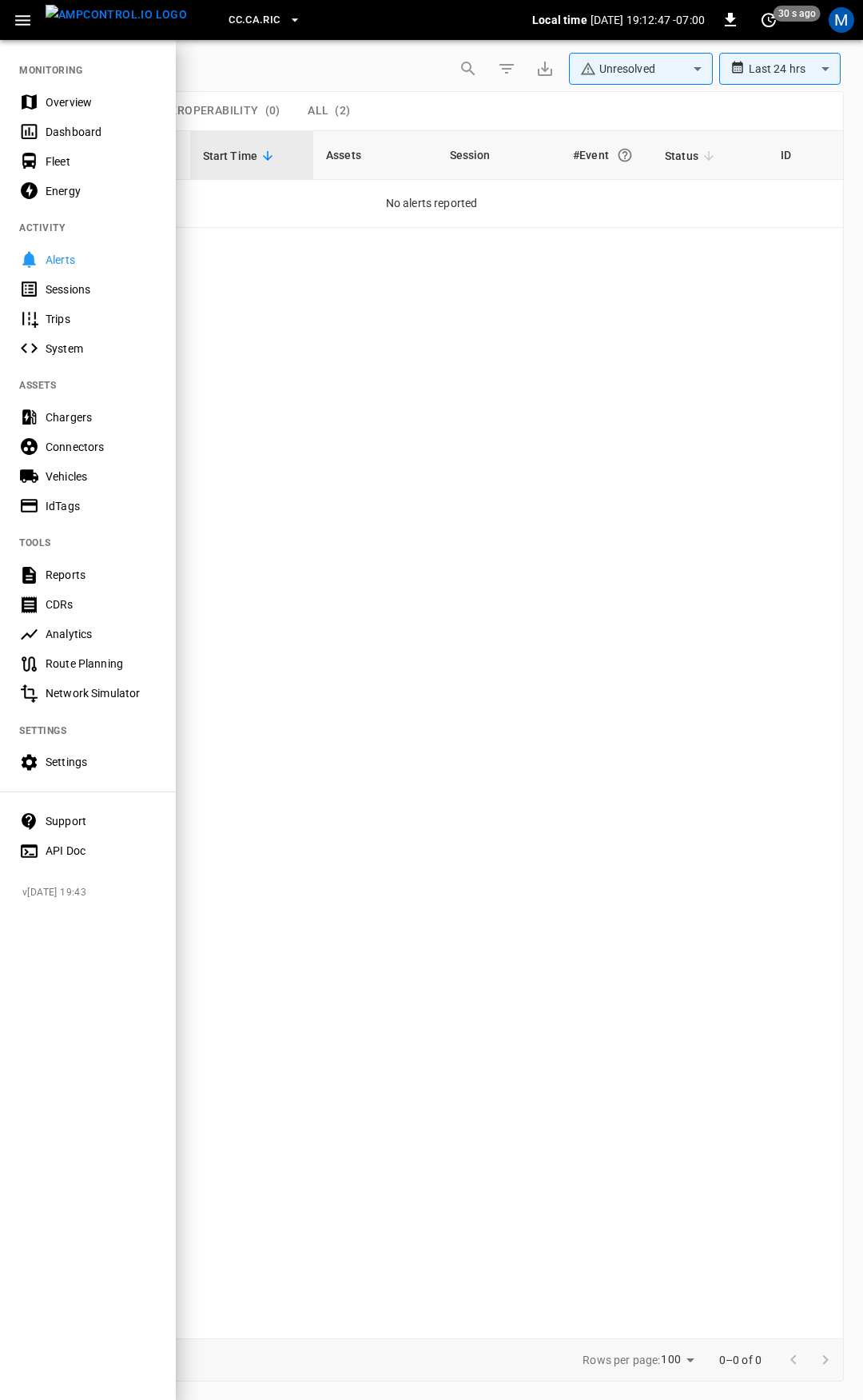
click at [81, 101] on div "Overview" at bounding box center [101, 102] width 111 height 16
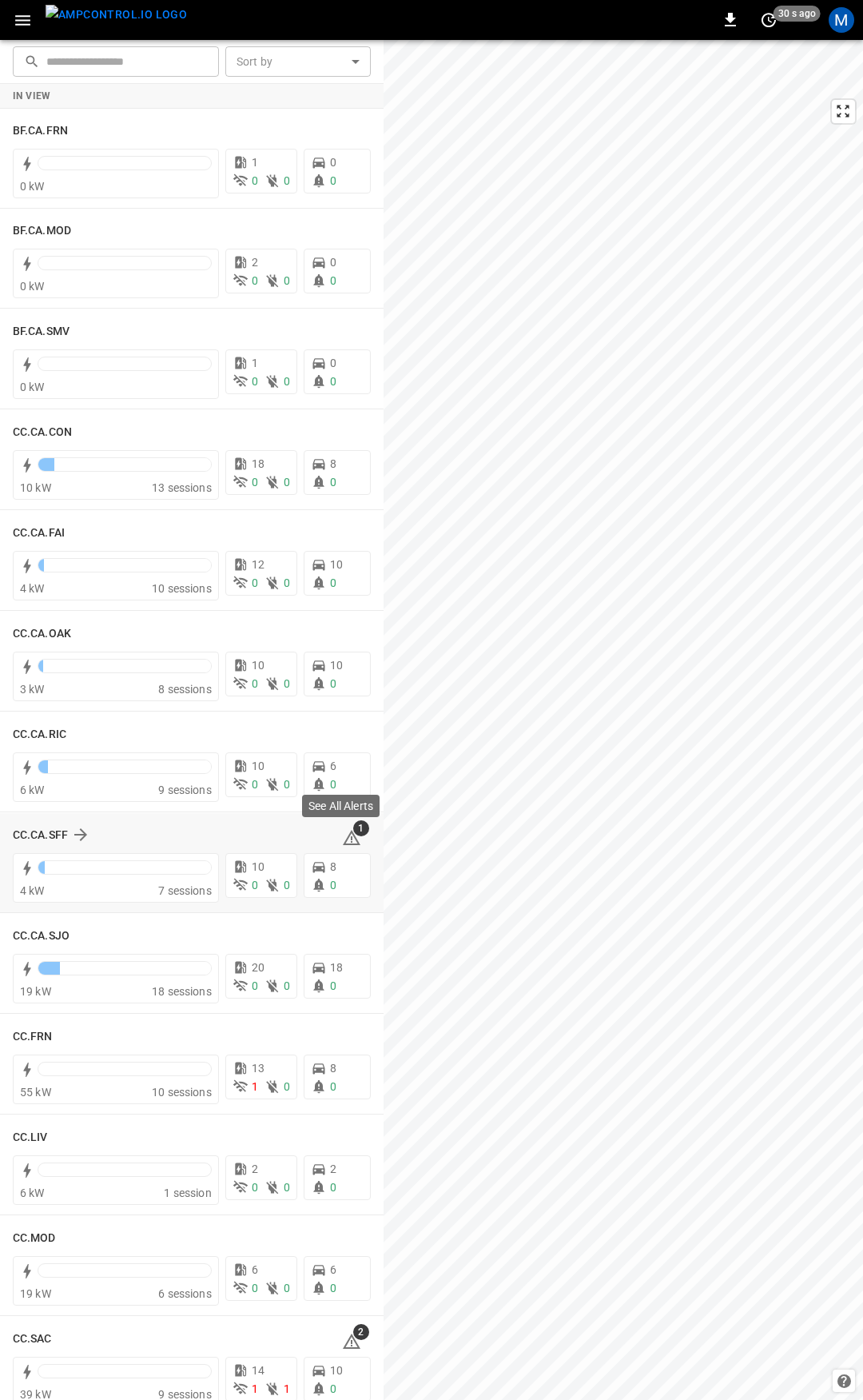
click at [345, 839] on icon at bounding box center [351, 838] width 19 height 19
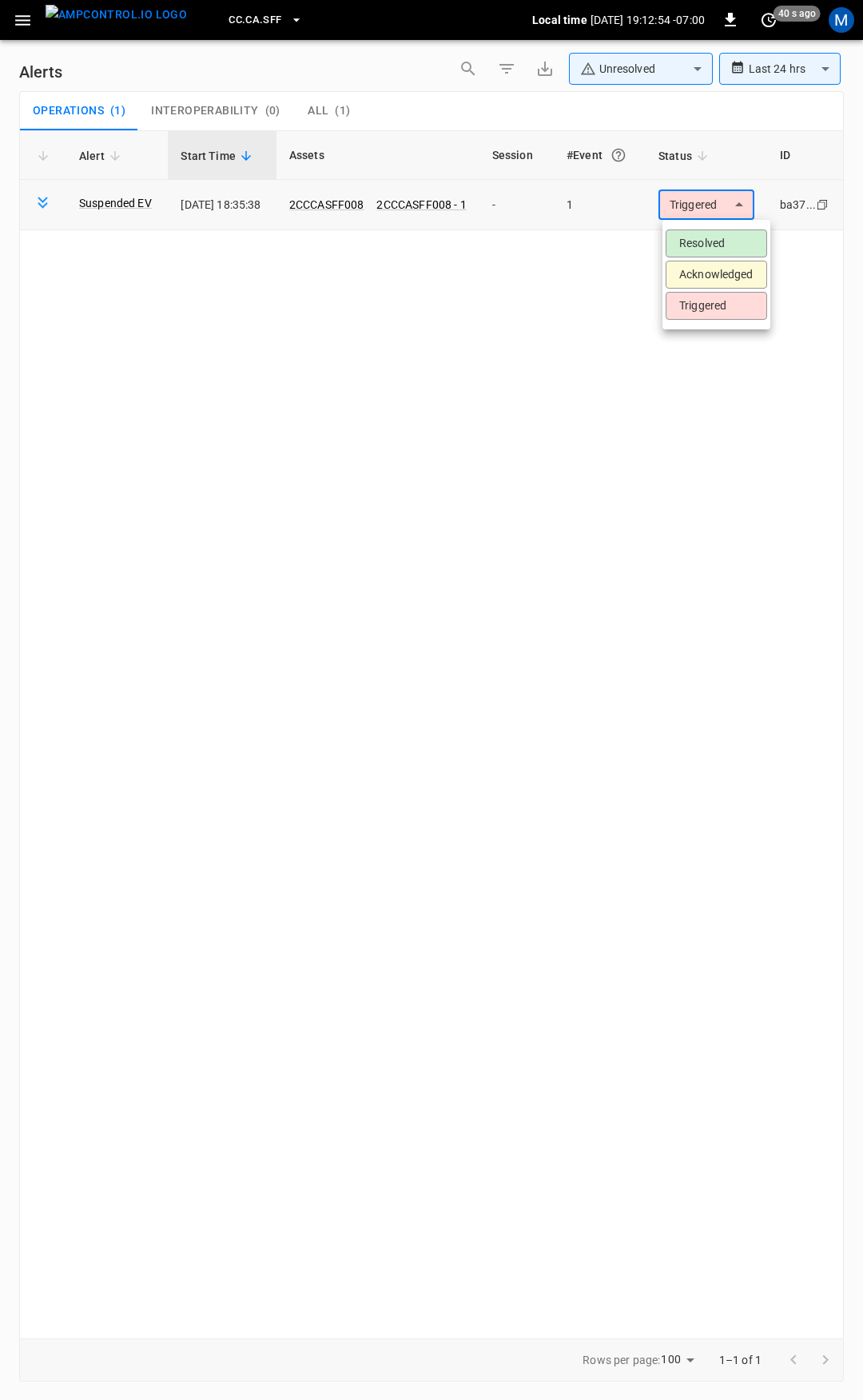
click at [718, 201] on body "**********" at bounding box center [431, 697] width 863 height 1394
click at [726, 243] on li "Resolved" at bounding box center [716, 243] width 101 height 28
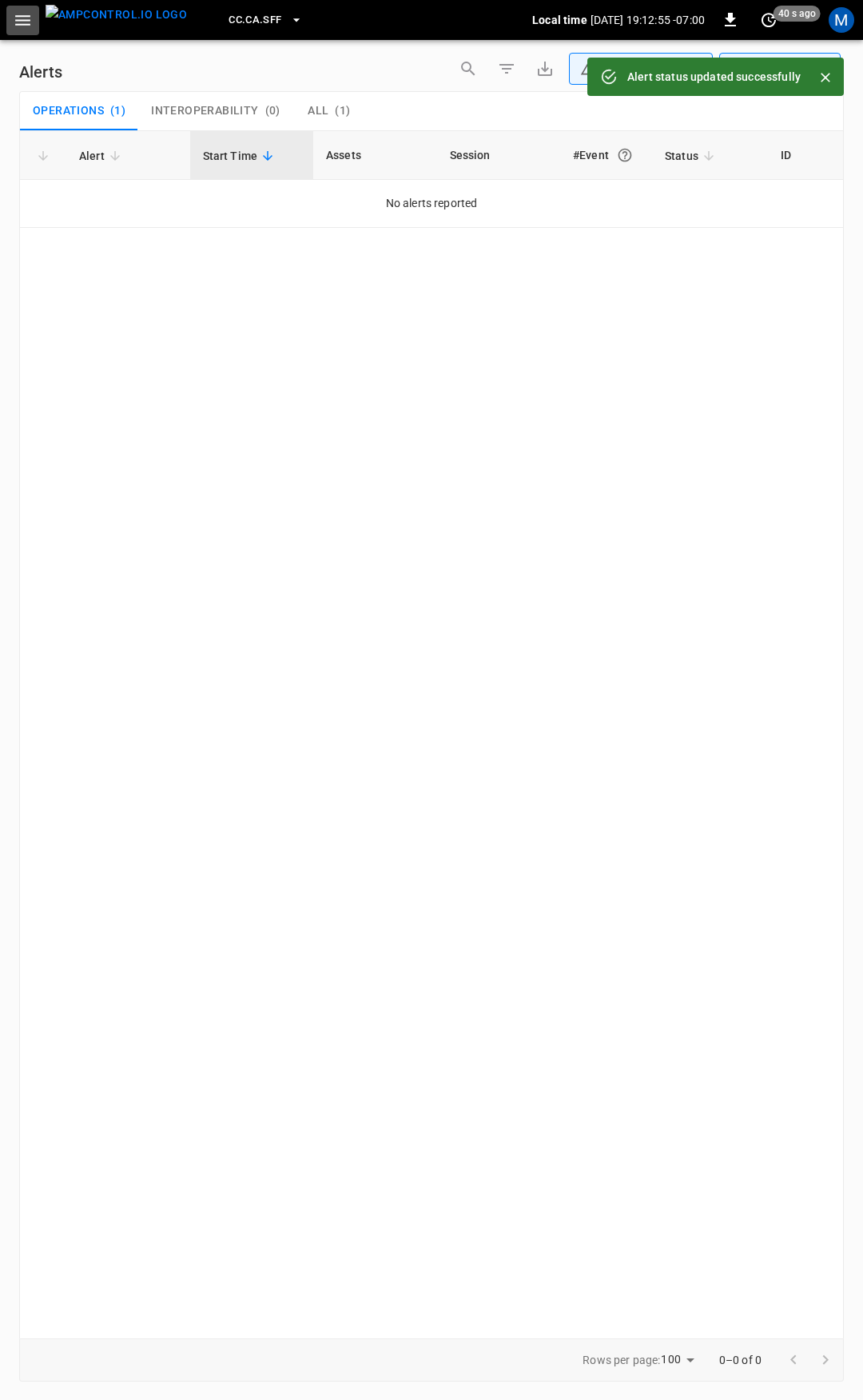
click at [16, 17] on icon "button" at bounding box center [22, 20] width 20 height 20
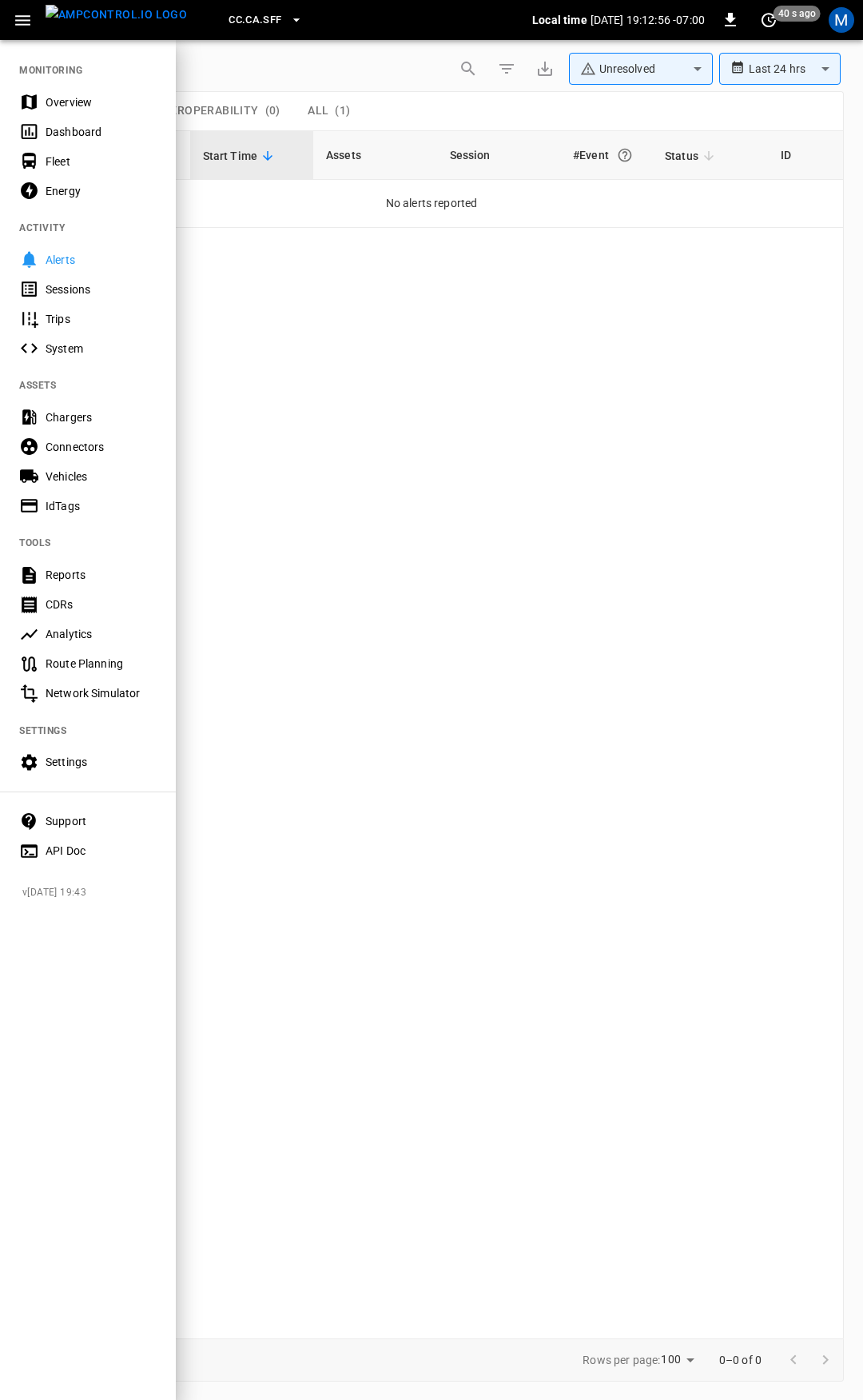
click at [92, 101] on div "Overview" at bounding box center [101, 102] width 111 height 16
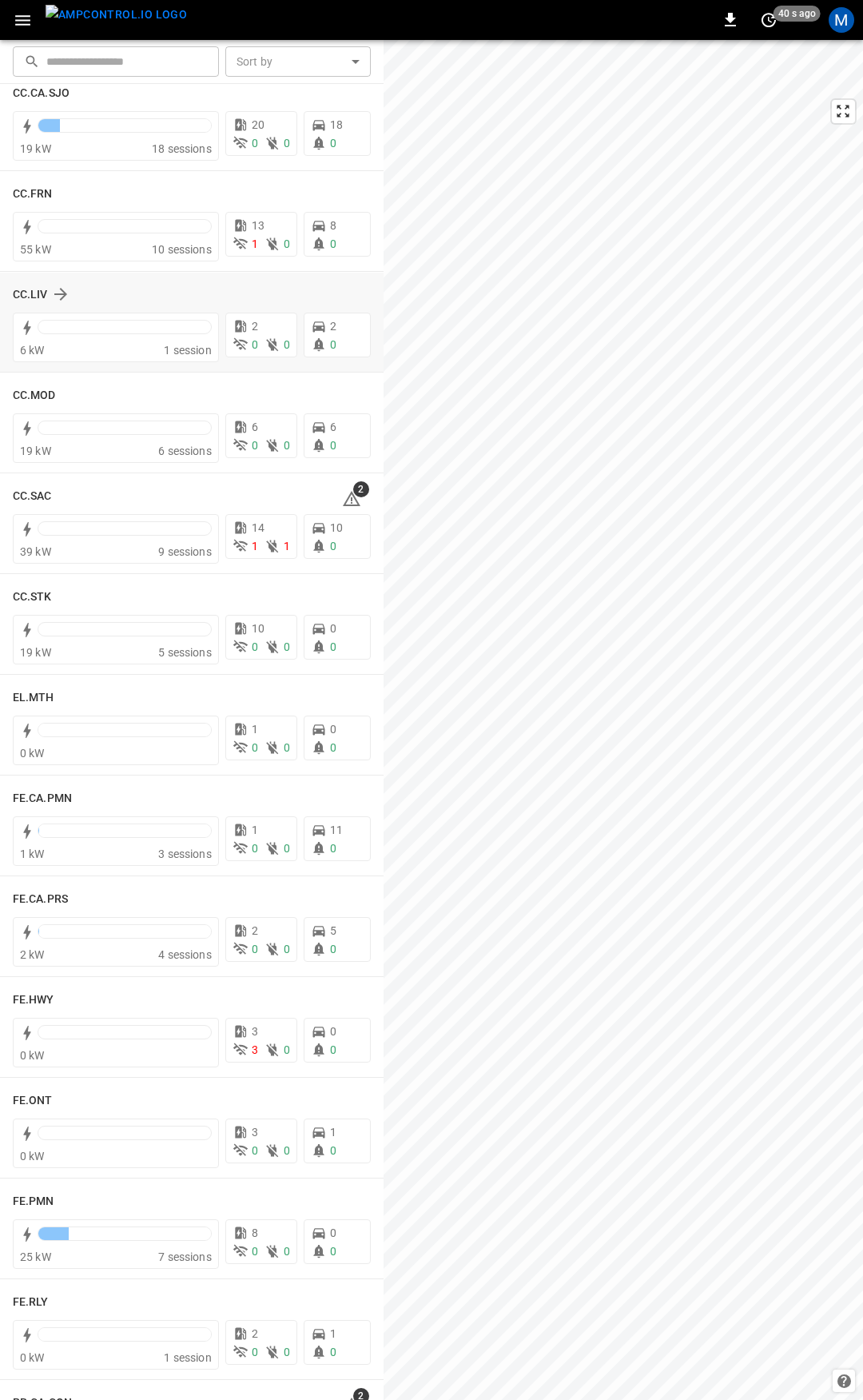
scroll to position [838, 0]
click at [346, 504] on icon at bounding box center [351, 502] width 18 height 15
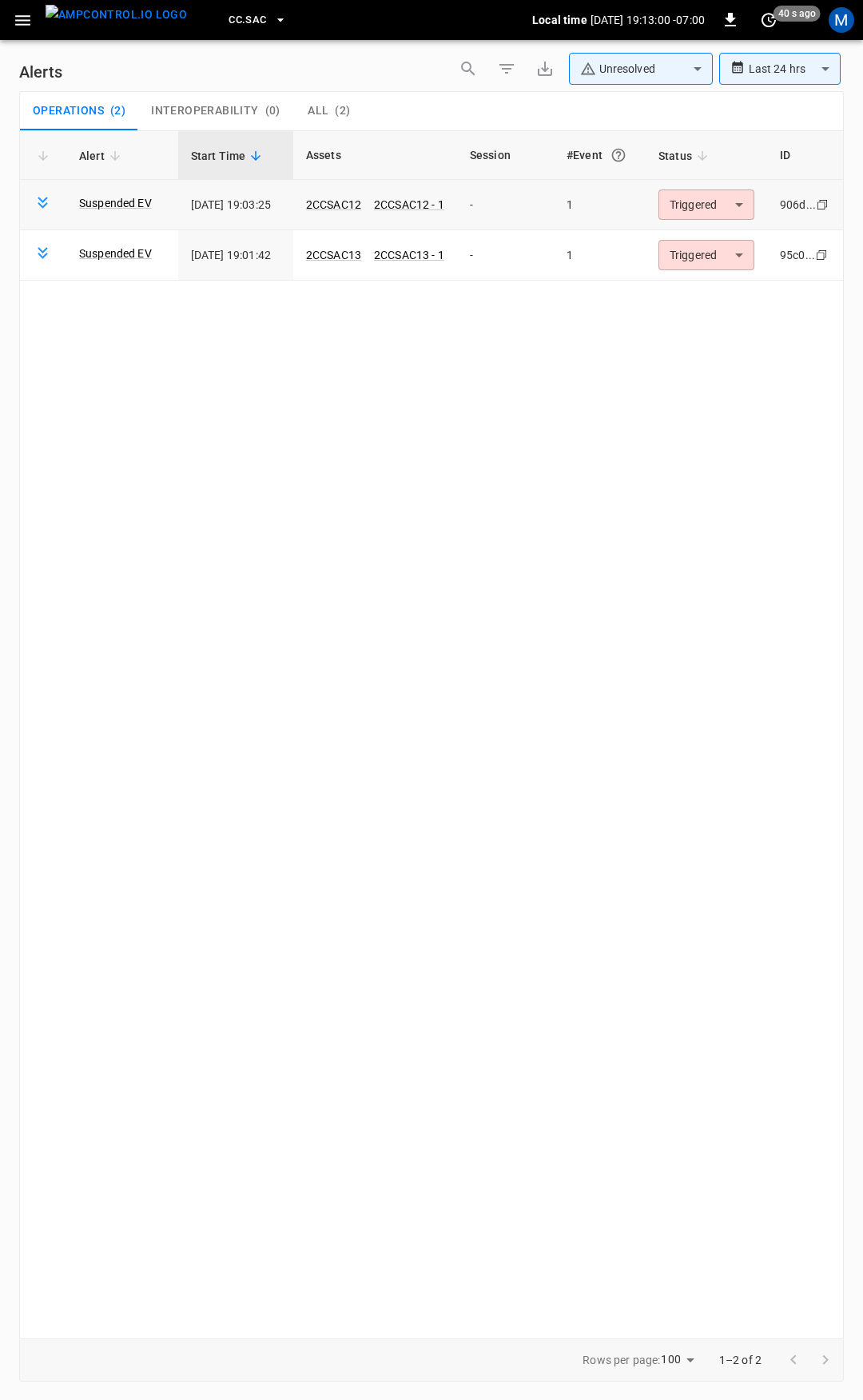
click at [693, 198] on body "**********" at bounding box center [431, 697] width 863 height 1394
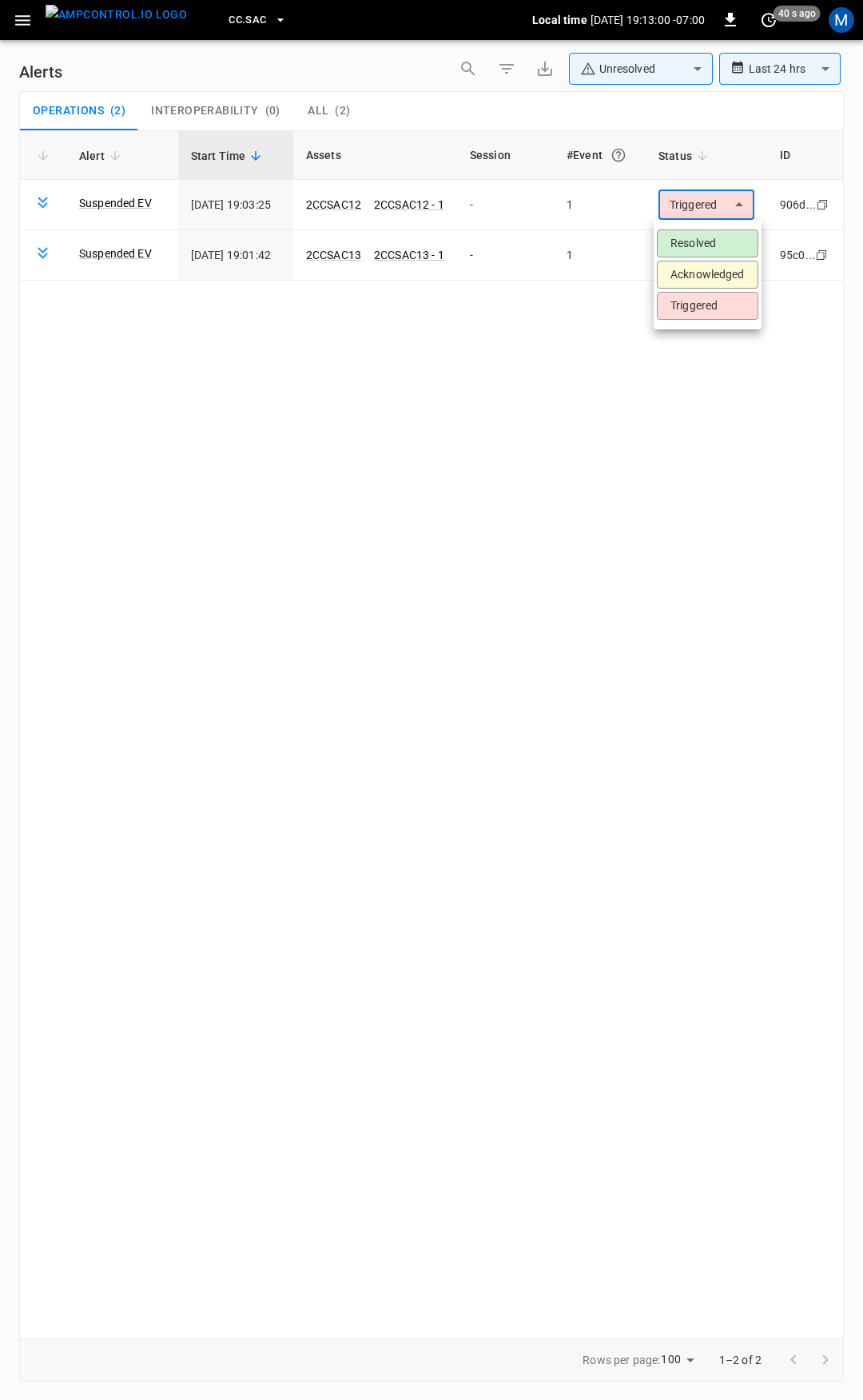
click at [718, 250] on li "Resolved" at bounding box center [708, 243] width 101 height 28
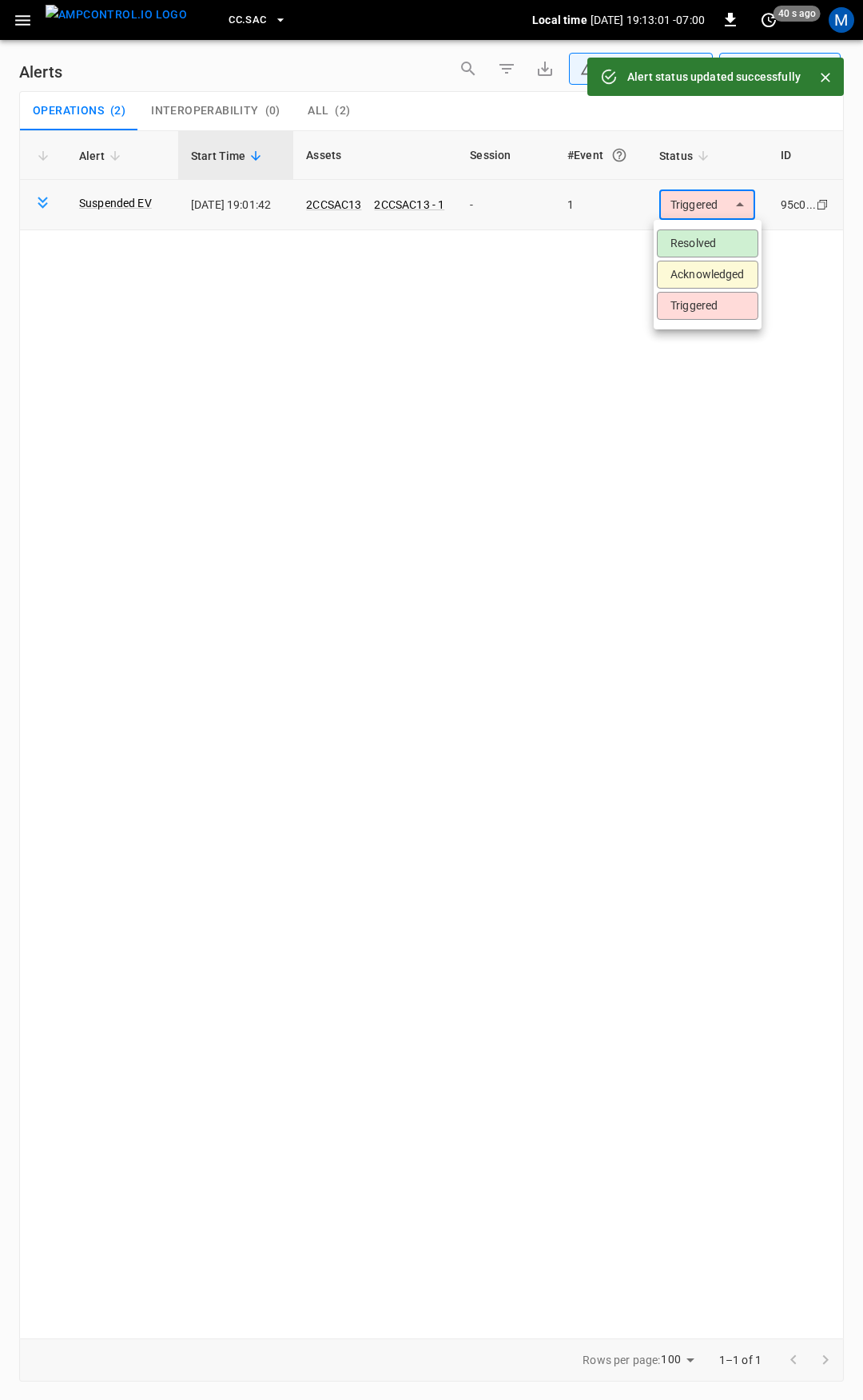
click at [717, 207] on body "**********" at bounding box center [431, 697] width 863 height 1394
click at [714, 235] on li "Resolved" at bounding box center [708, 243] width 101 height 28
click at [21, 25] on icon "button" at bounding box center [23, 21] width 15 height 10
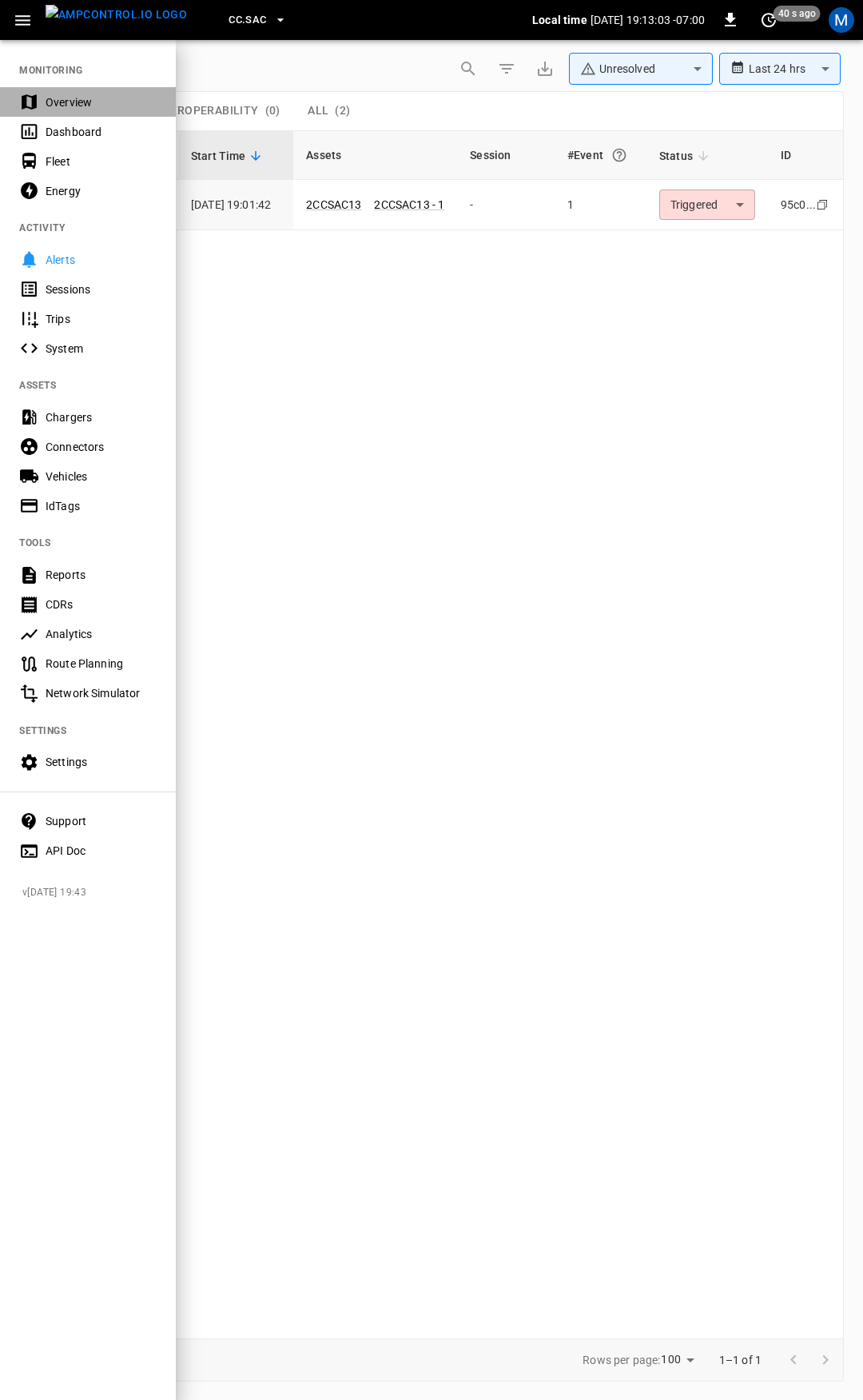
click at [111, 94] on div "Overview" at bounding box center [101, 102] width 111 height 16
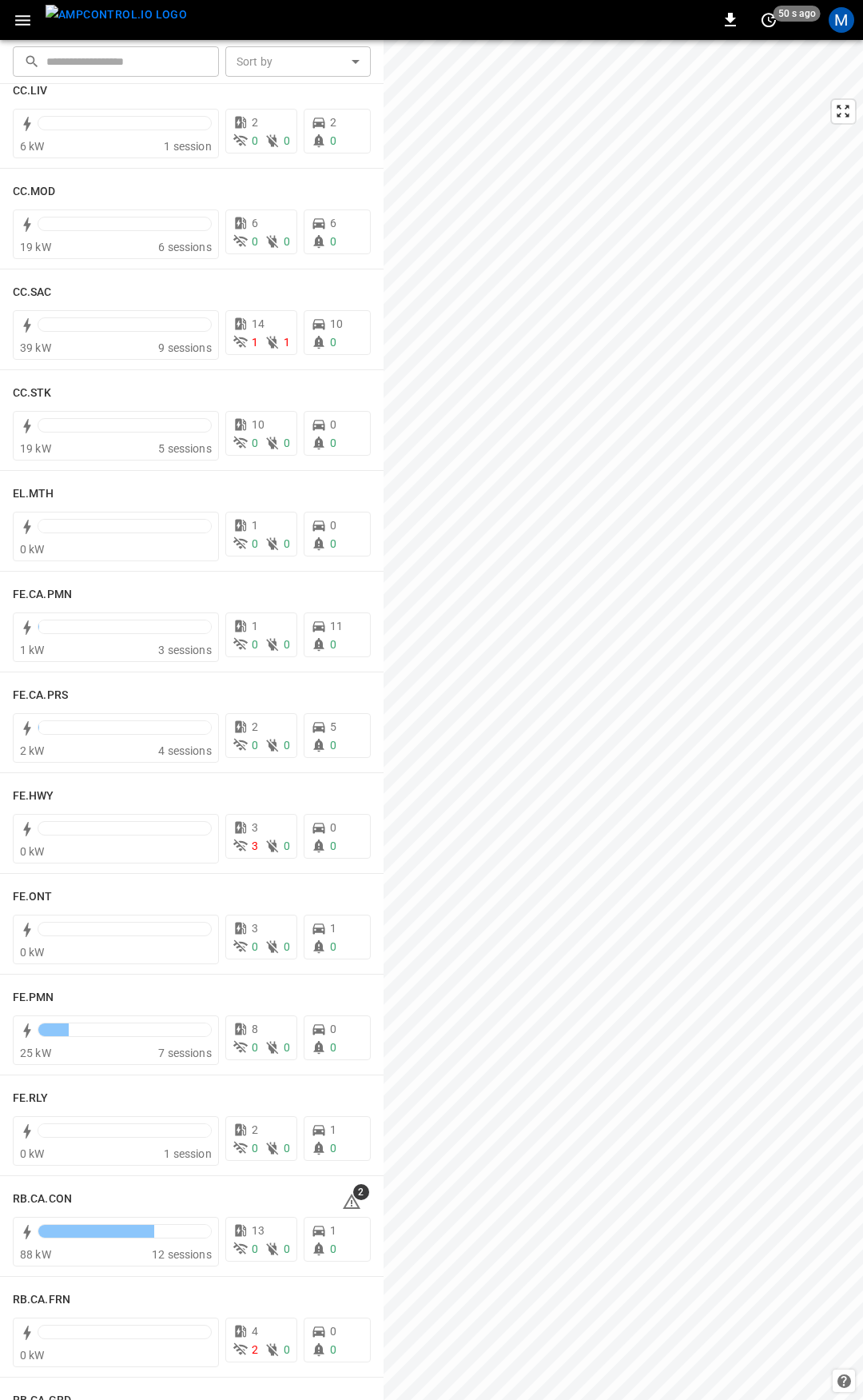
scroll to position [1054, 0]
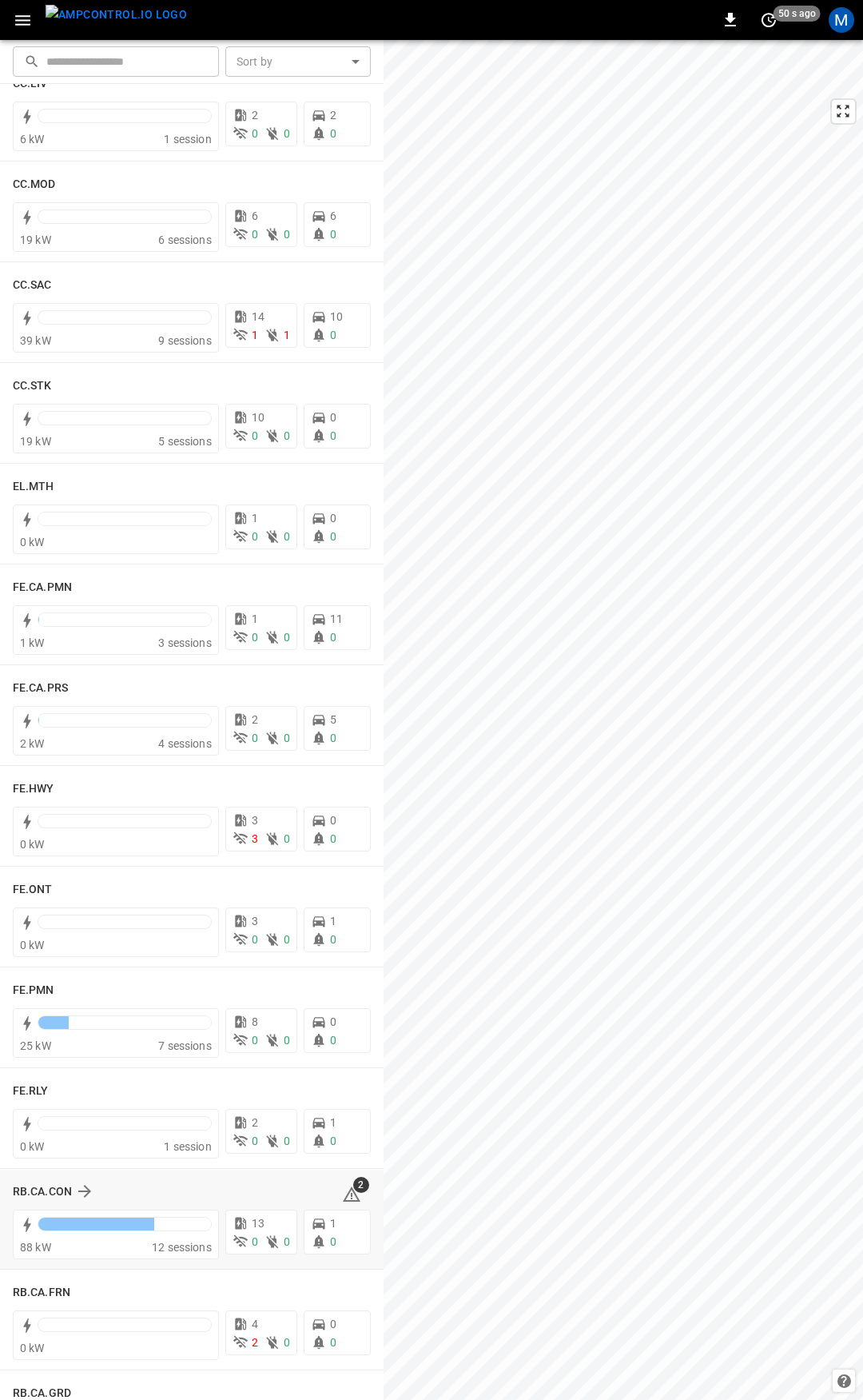
click at [345, 1194] on icon at bounding box center [351, 1194] width 18 height 15
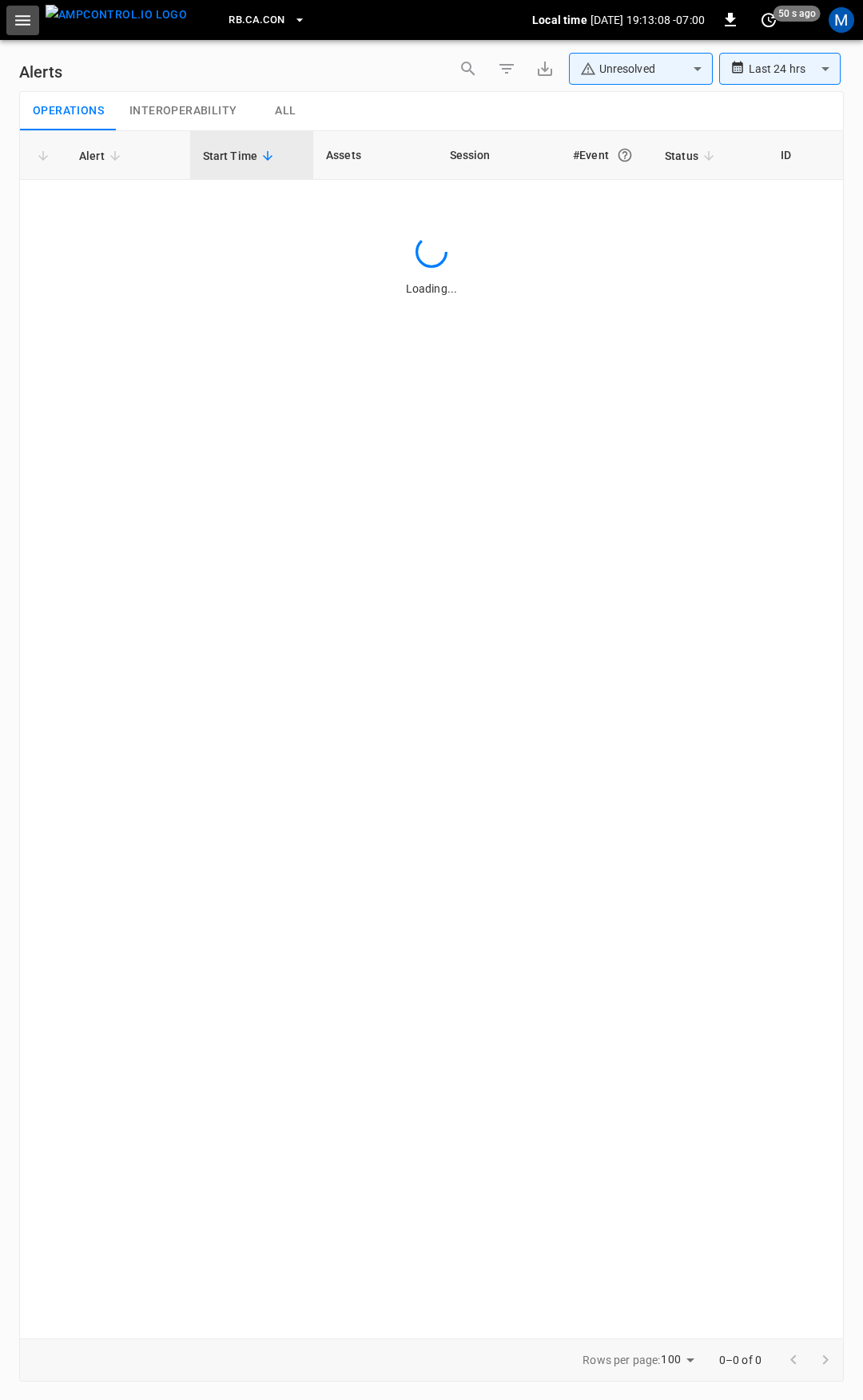
click at [21, 26] on icon "button" at bounding box center [22, 20] width 20 height 20
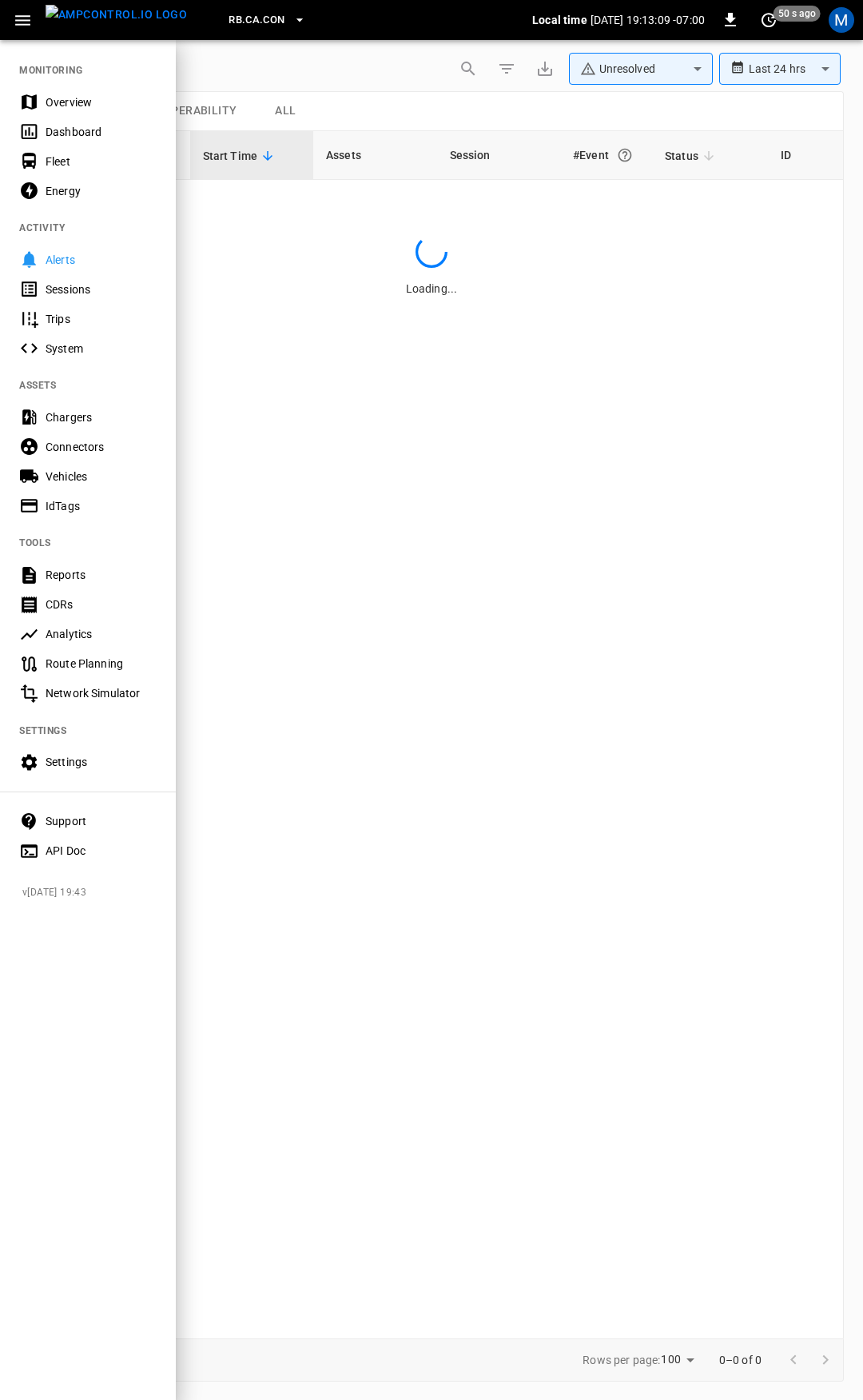
click at [57, 87] on div "Overview" at bounding box center [87, 102] width 176 height 30
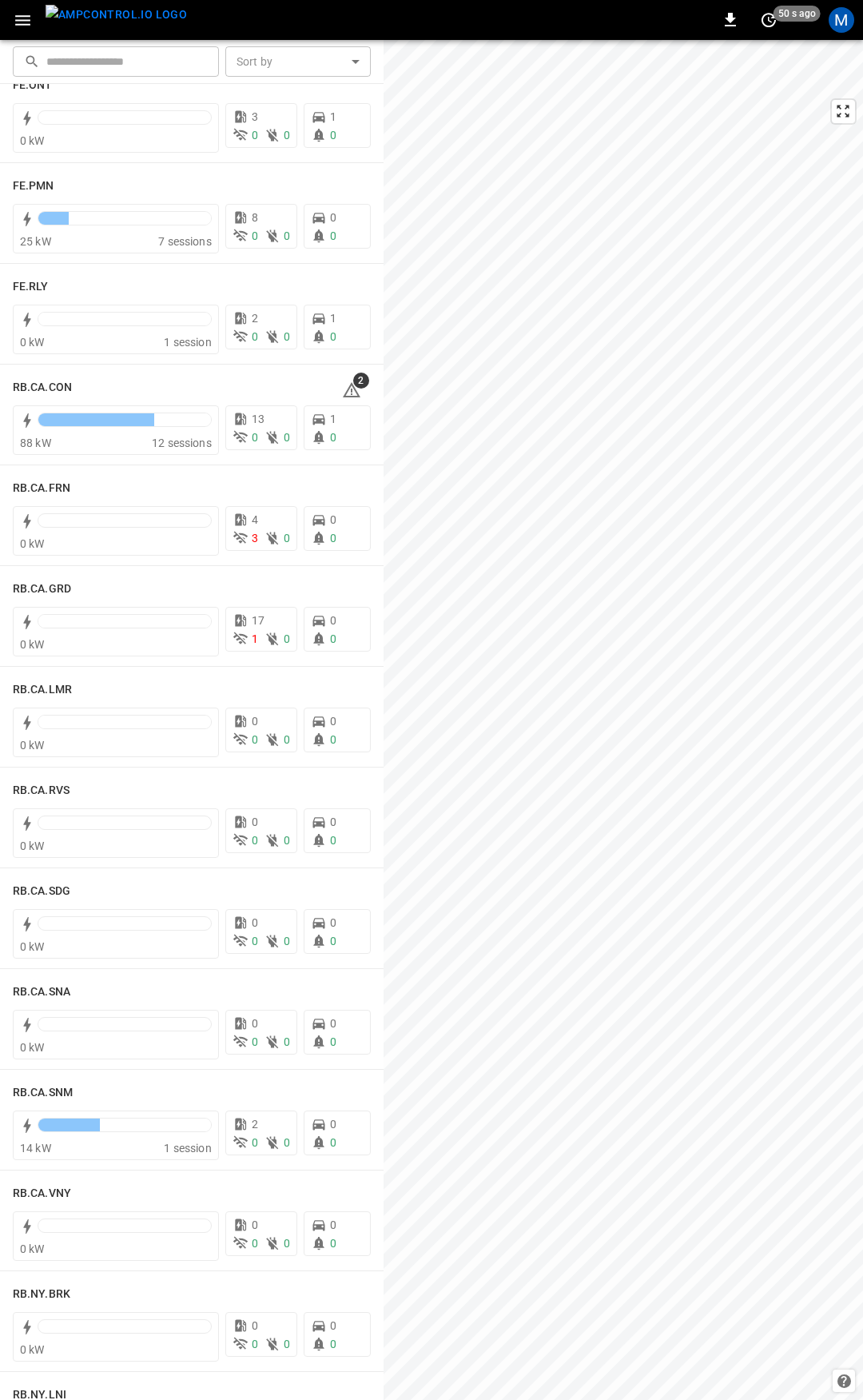
scroll to position [1780, 0]
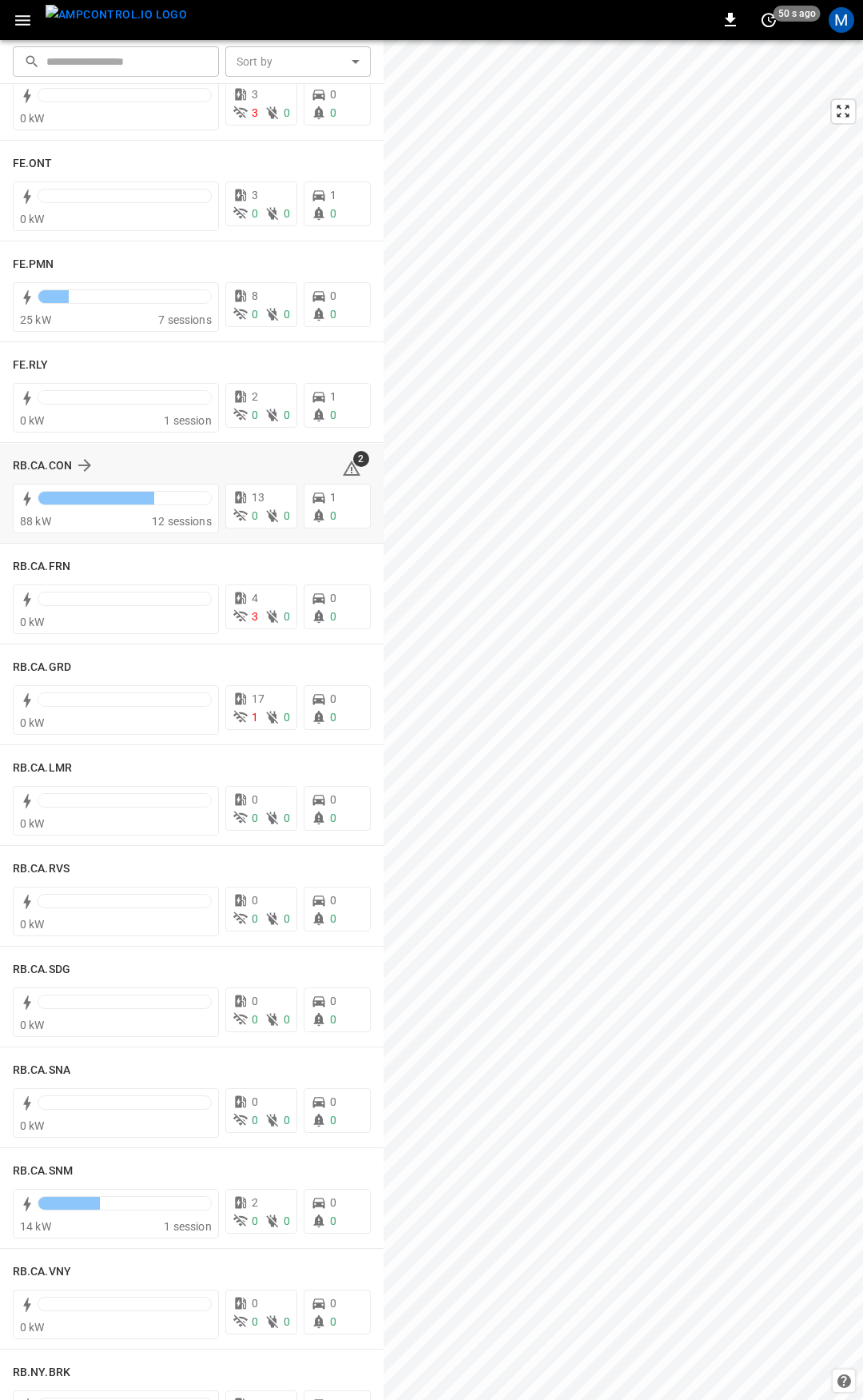
click at [342, 463] on icon at bounding box center [351, 468] width 19 height 19
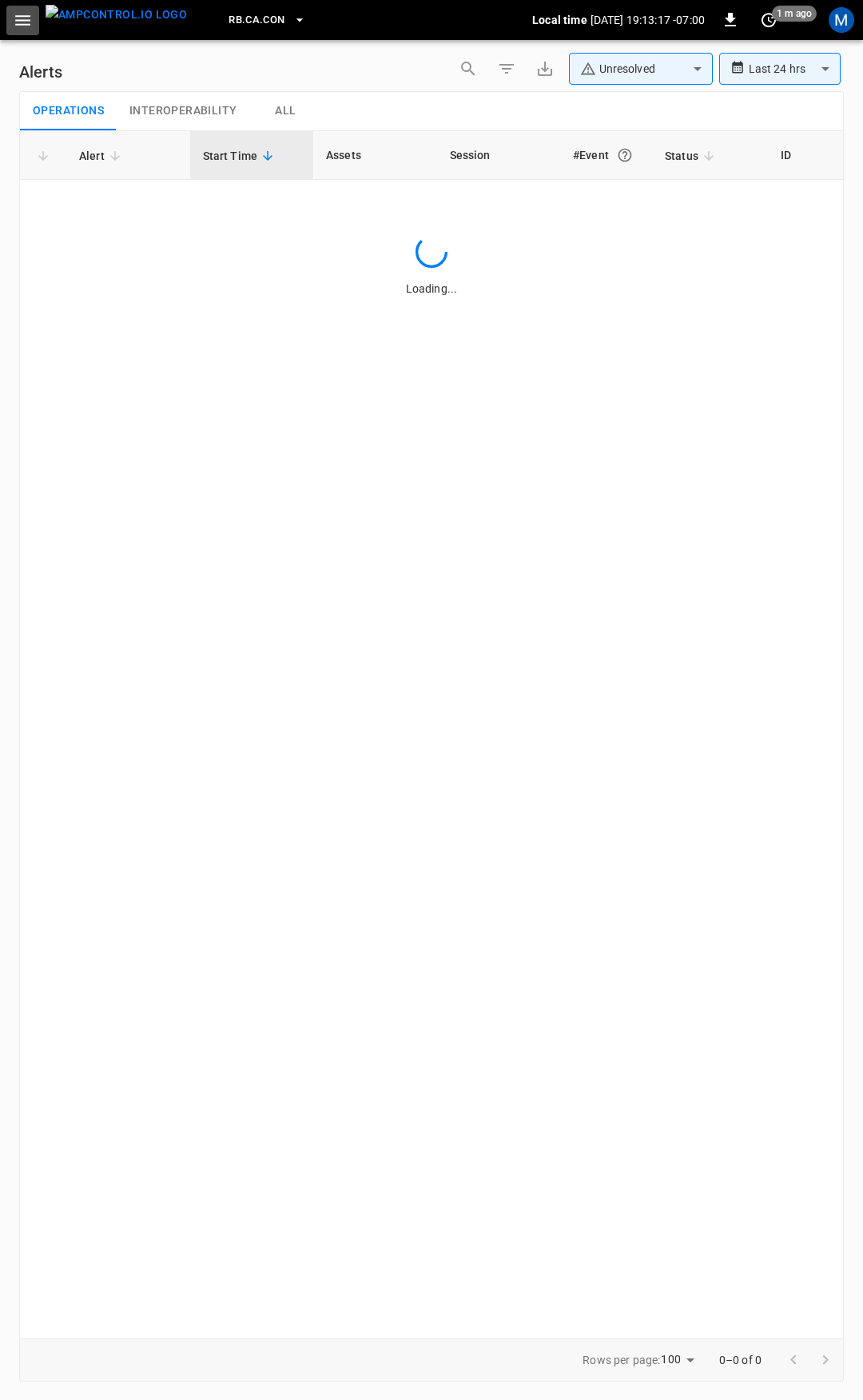
click at [20, 12] on icon "button" at bounding box center [22, 20] width 20 height 20
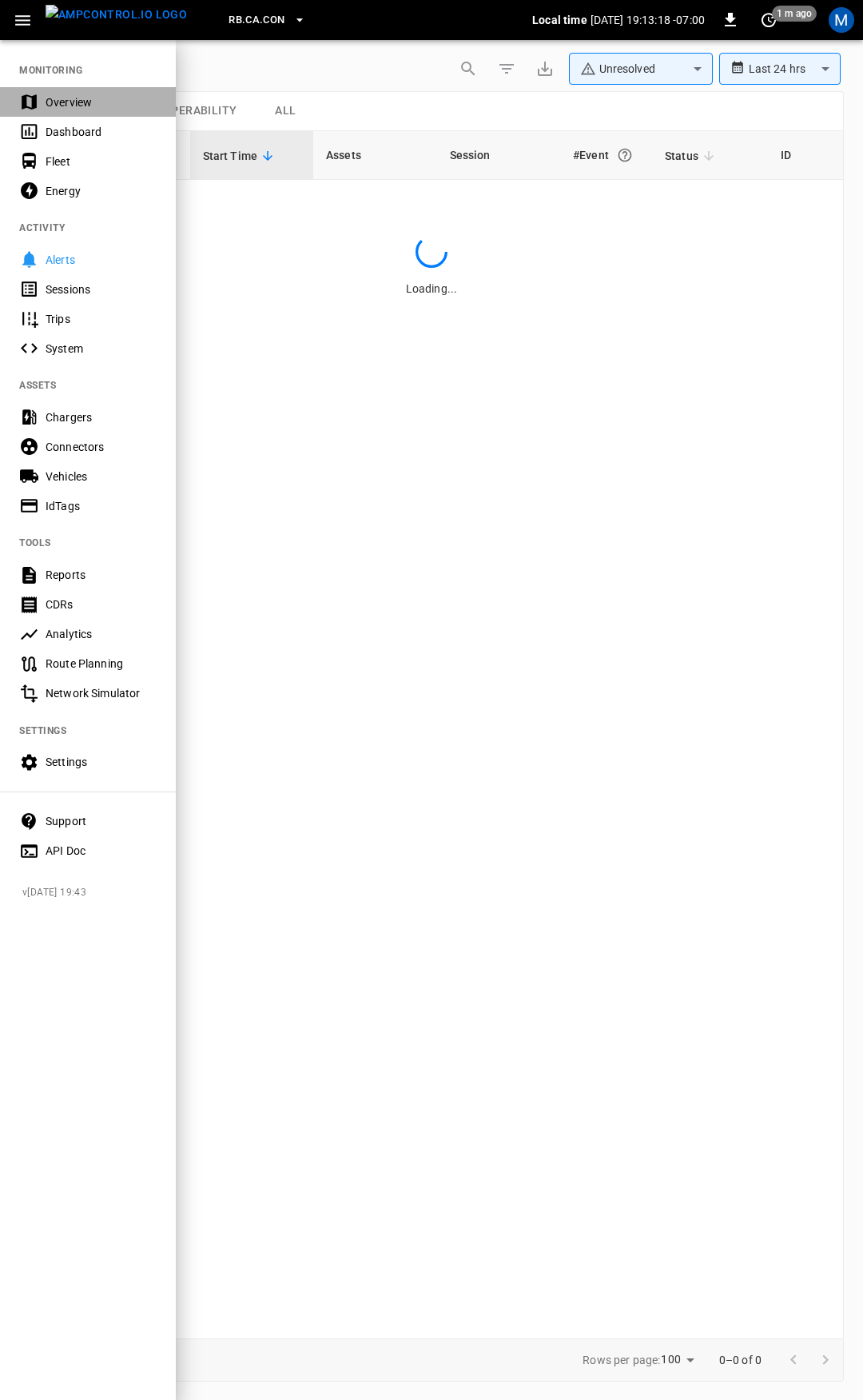
click at [99, 107] on div "Overview" at bounding box center [101, 102] width 111 height 16
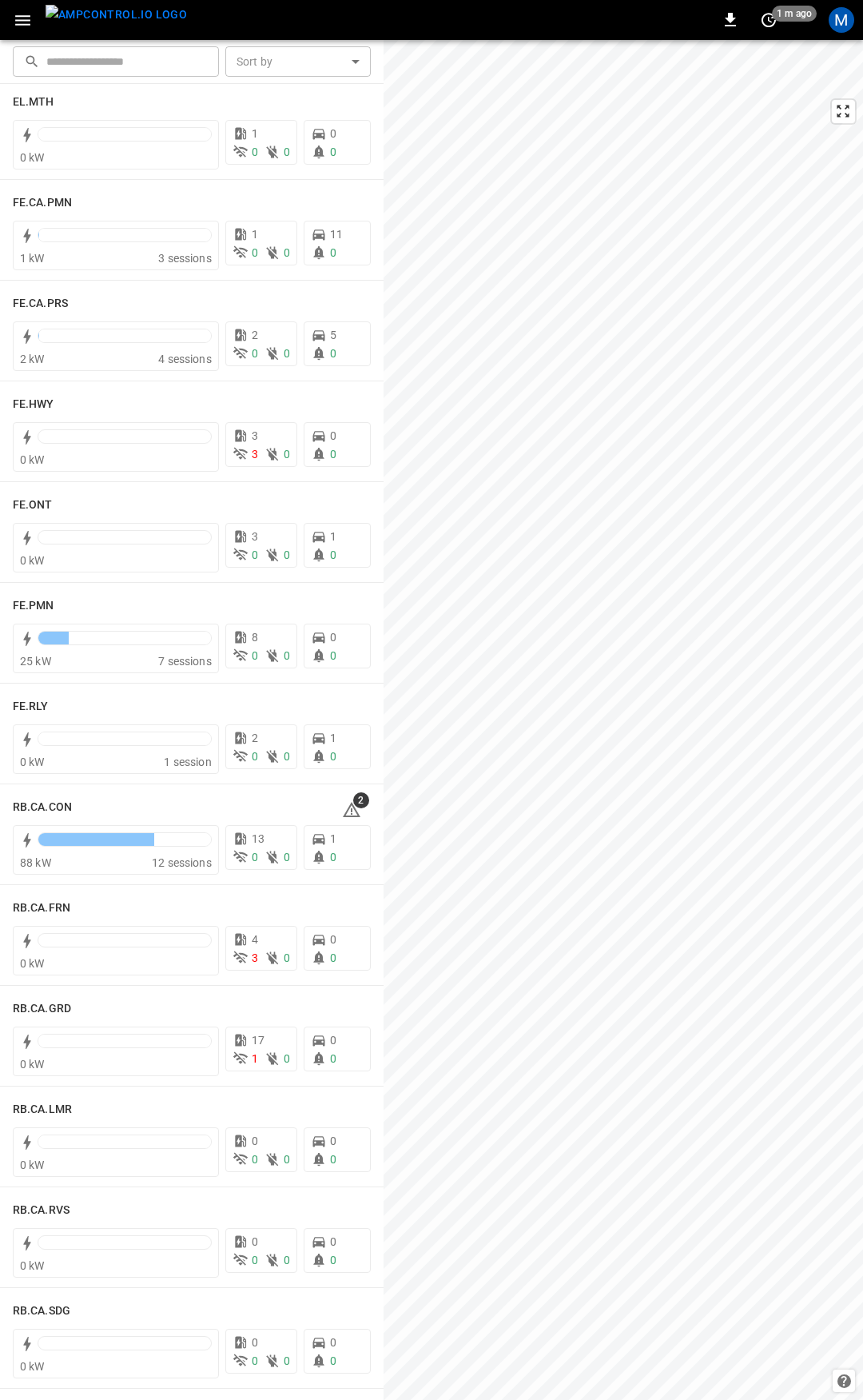
scroll to position [1439, 0]
click at [345, 810] on icon at bounding box center [351, 809] width 19 height 19
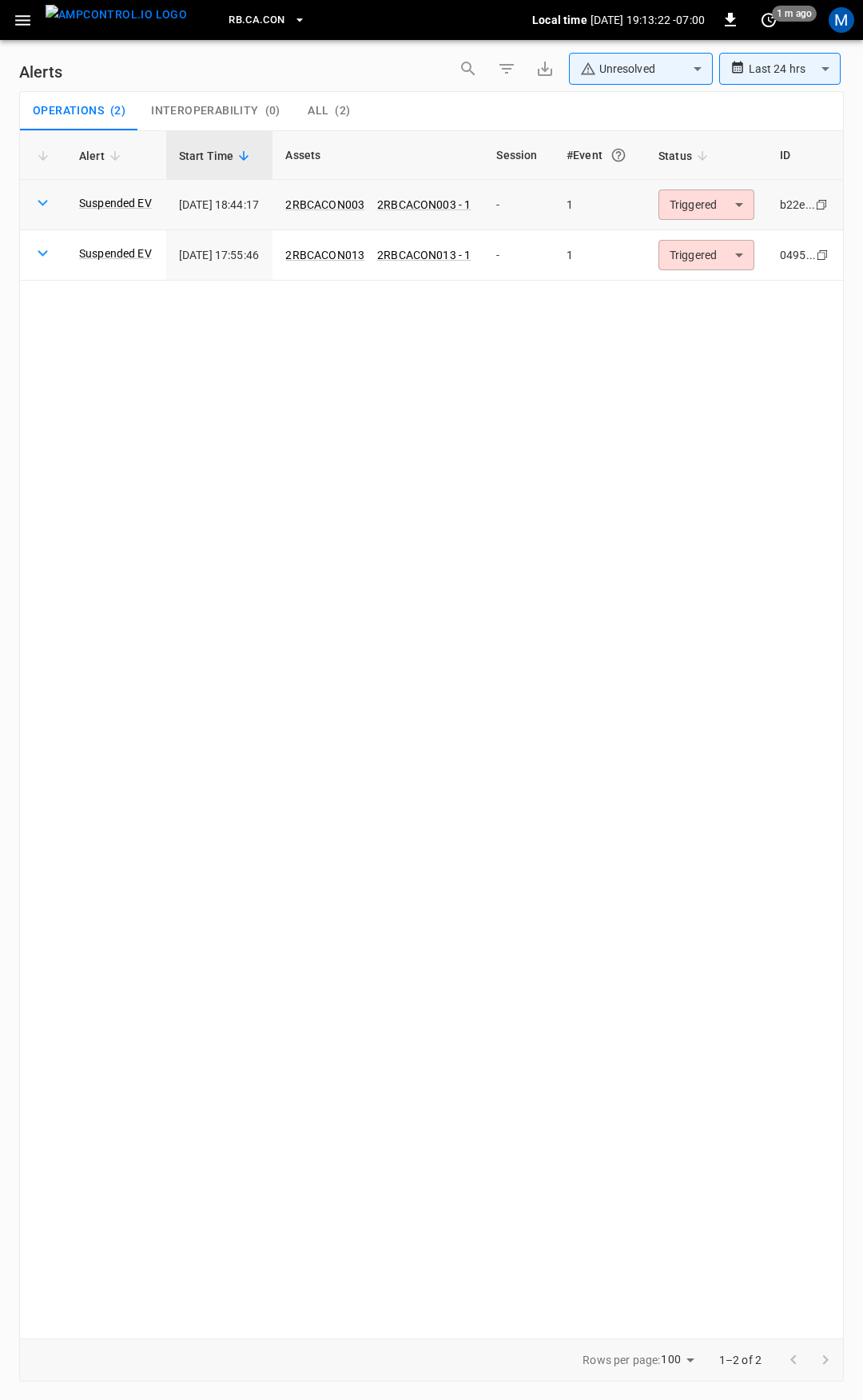
click at [703, 207] on body "**********" at bounding box center [431, 697] width 863 height 1394
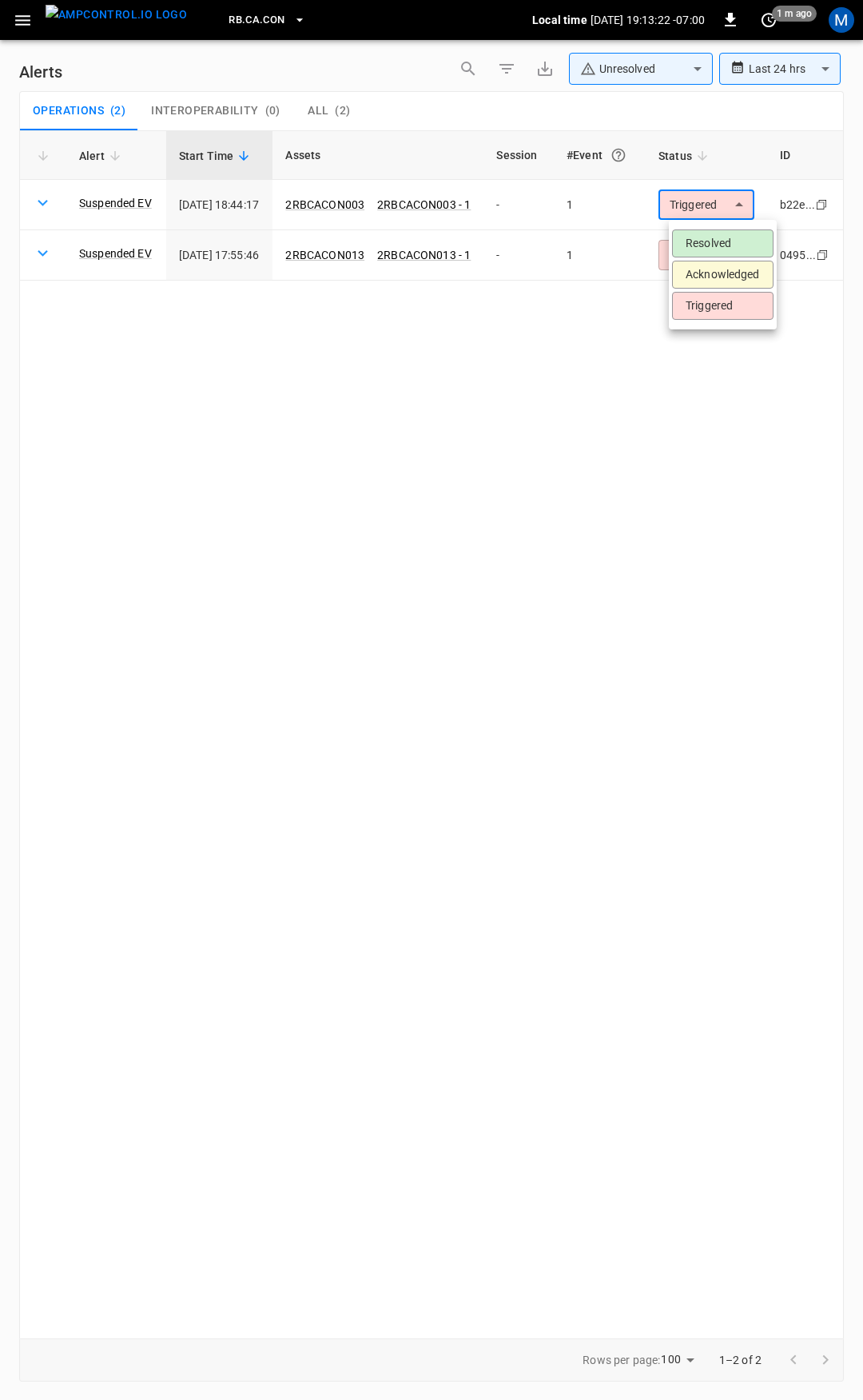
click at [712, 233] on li "Resolved" at bounding box center [722, 243] width 101 height 28
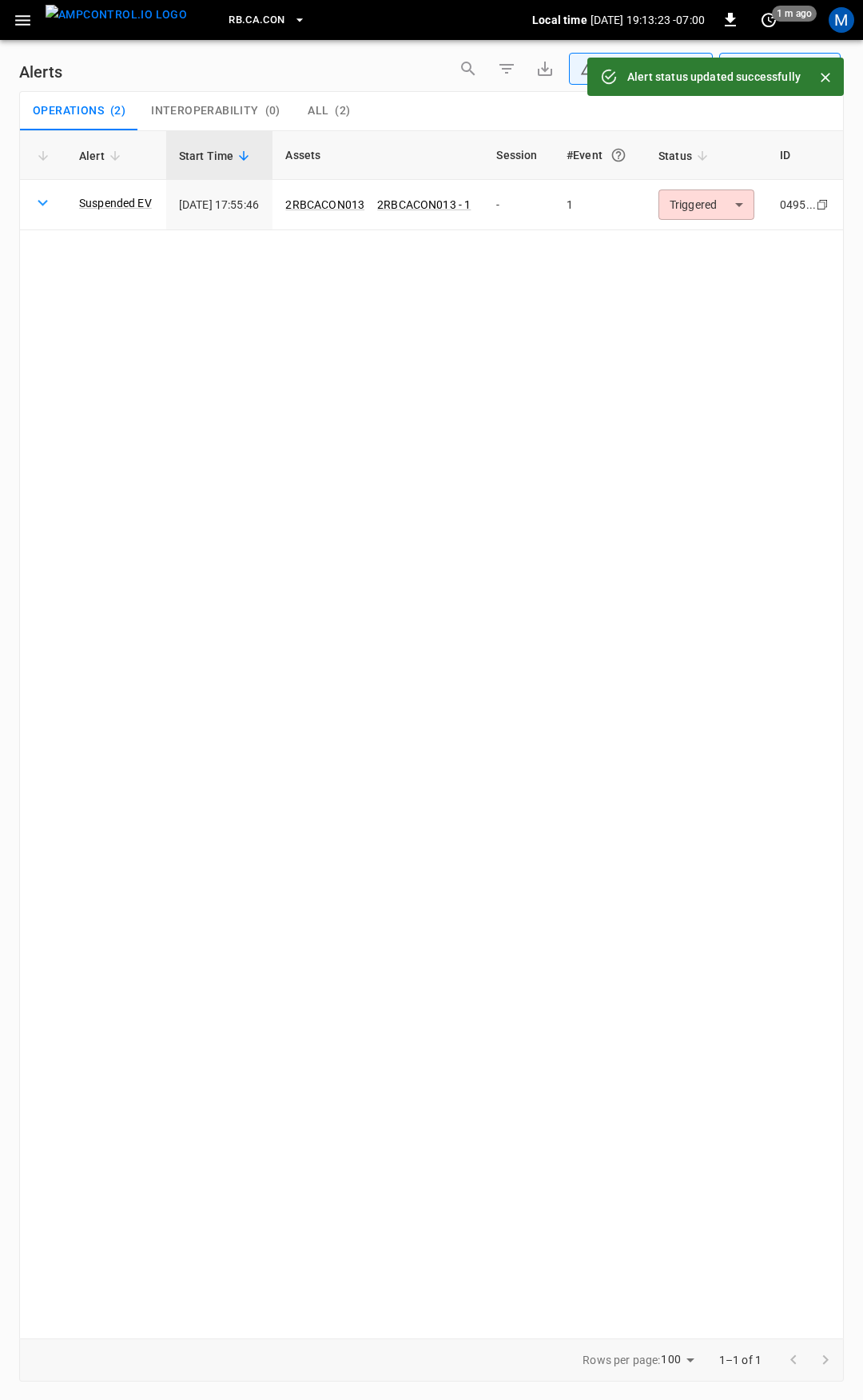
click at [729, 208] on body "**********" at bounding box center [431, 697] width 863 height 1394
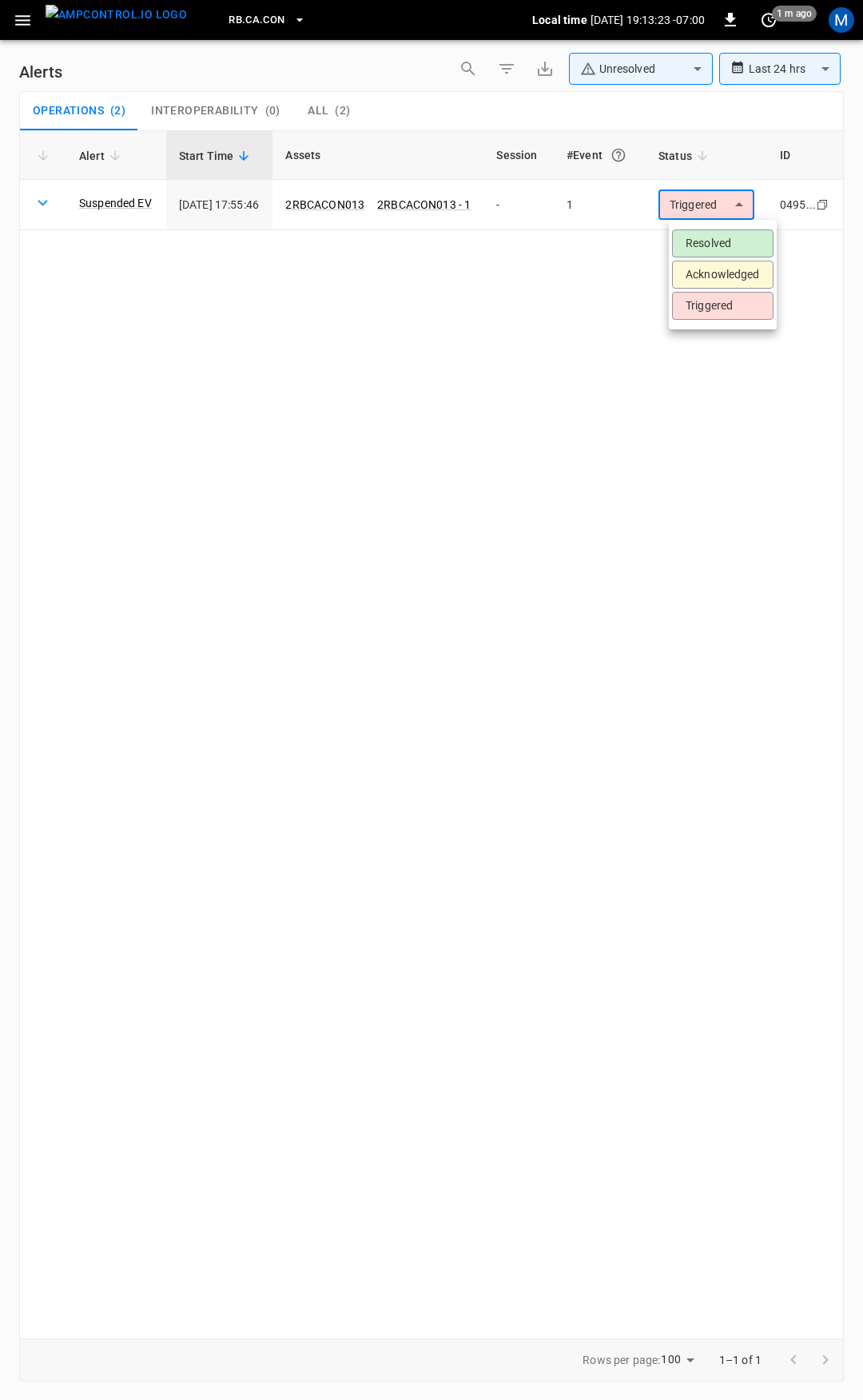
drag, startPoint x: 734, startPoint y: 235, endPoint x: 568, endPoint y: 207, distance: 168.3
click at [734, 235] on li "Resolved" at bounding box center [722, 243] width 101 height 28
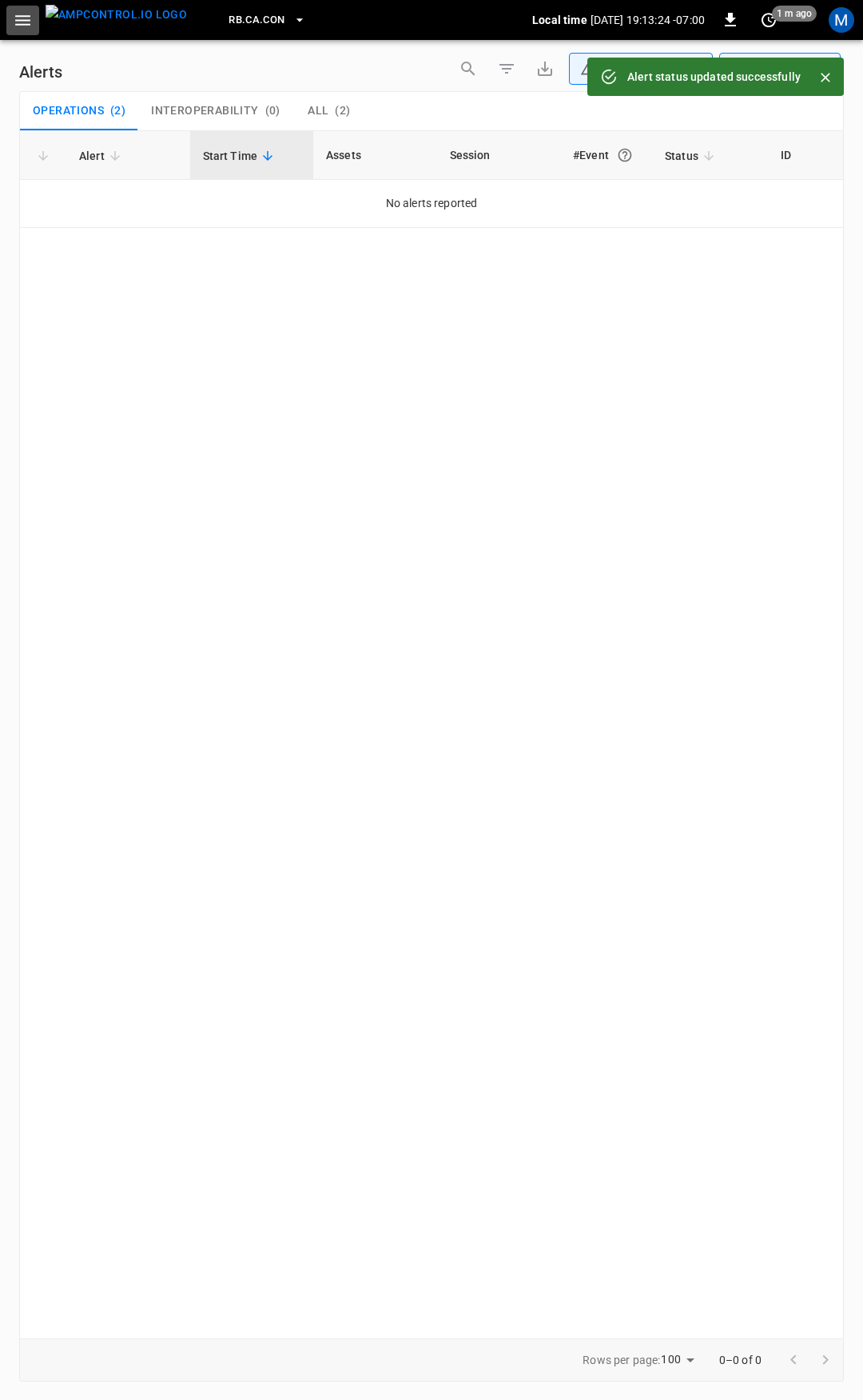
click at [21, 24] on icon "button" at bounding box center [23, 21] width 15 height 10
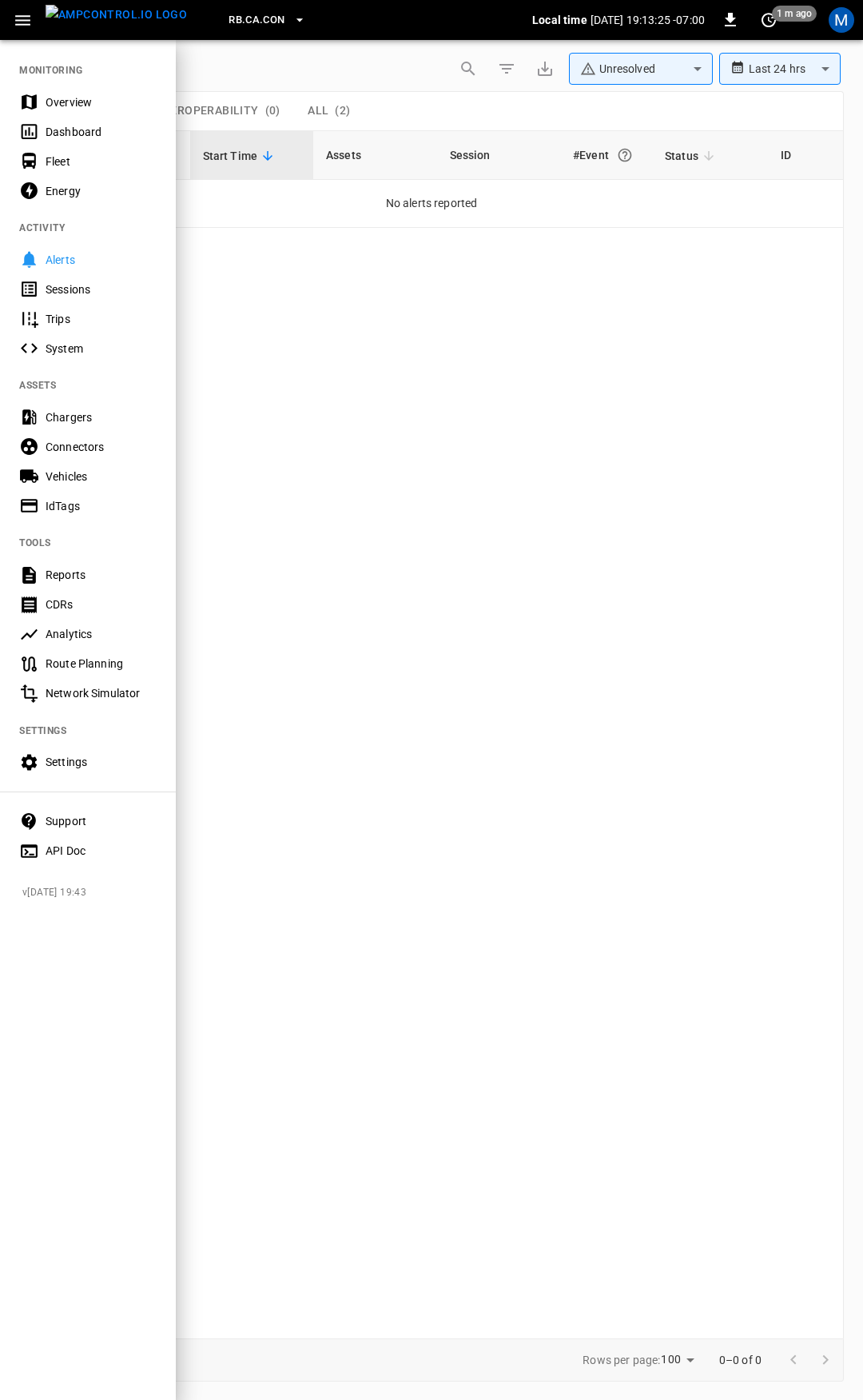
click at [93, 95] on div "Overview" at bounding box center [101, 102] width 111 height 16
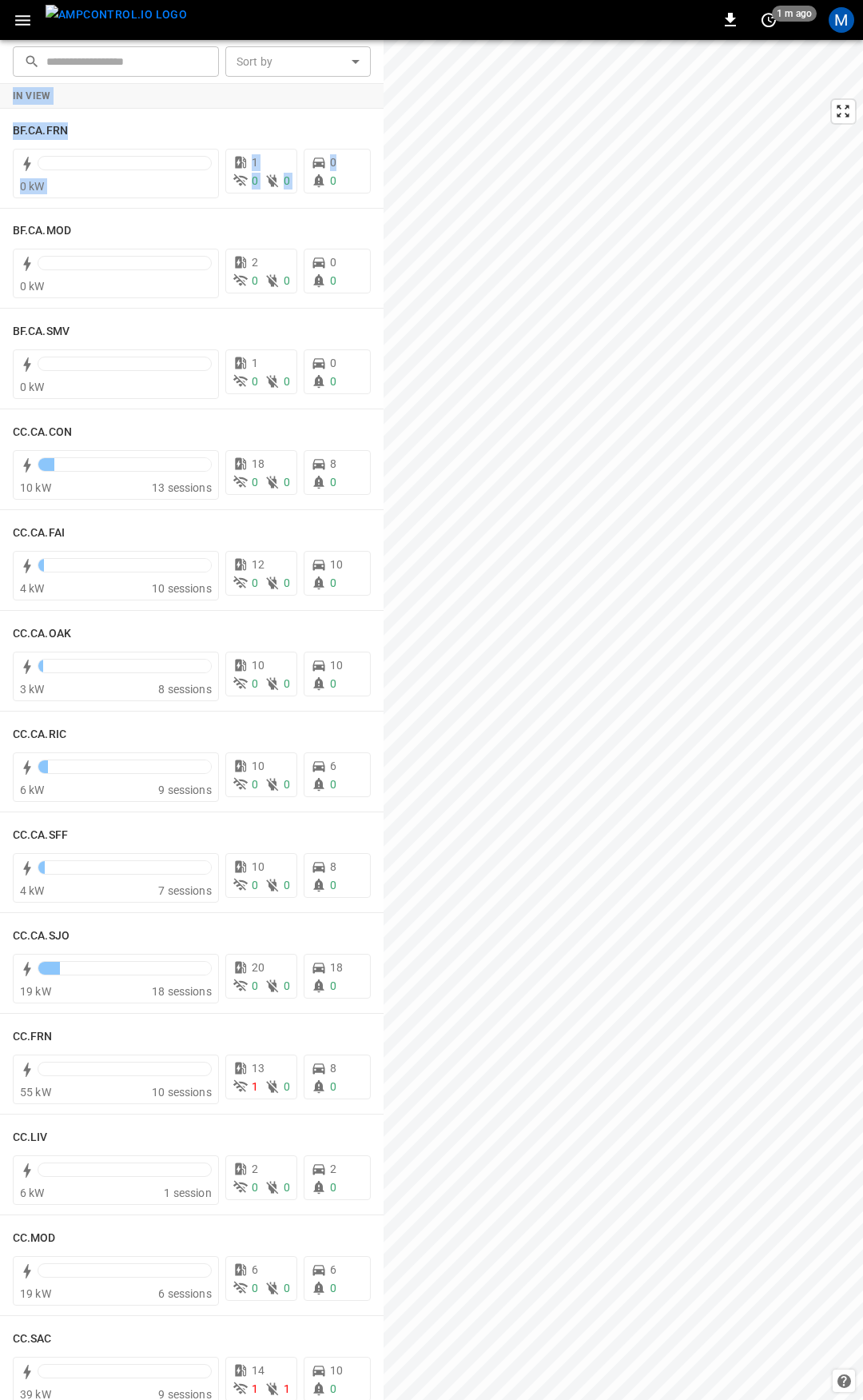
drag, startPoint x: 371, startPoint y: 148, endPoint x: 374, endPoint y: 386, distance: 238.0
click at [374, 389] on div "In View BF.CA.FRN 0 kW 1 0 0 0 0 BF.CA.MOD 0 kW 2 0 0 0 0 BF.CA.SMV 0 kW 1 0 0 …" at bounding box center [192, 742] width 384 height 1316
click at [30, 25] on icon "button" at bounding box center [22, 20] width 20 height 20
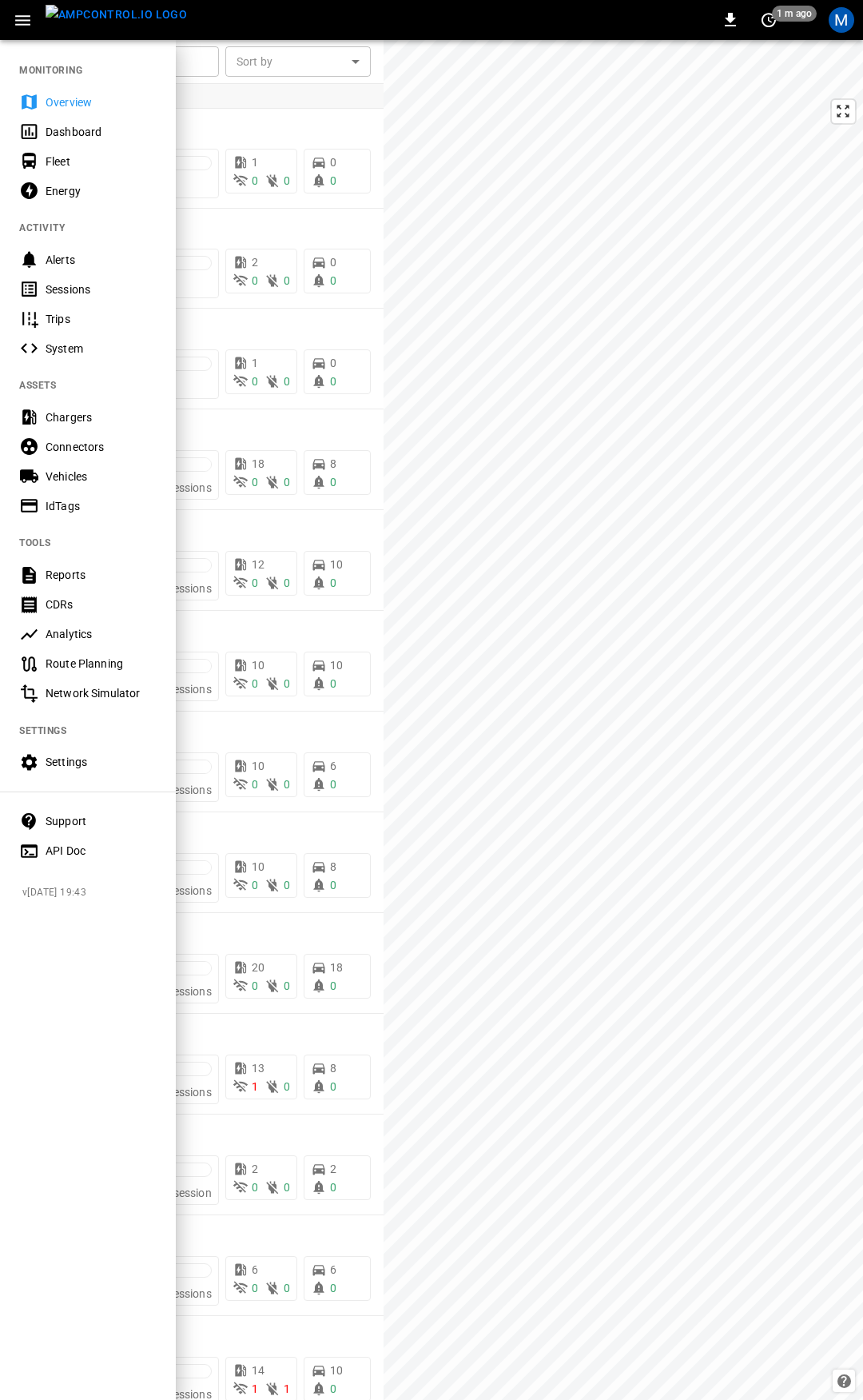
click at [116, 91] on div "Overview" at bounding box center [87, 102] width 176 height 30
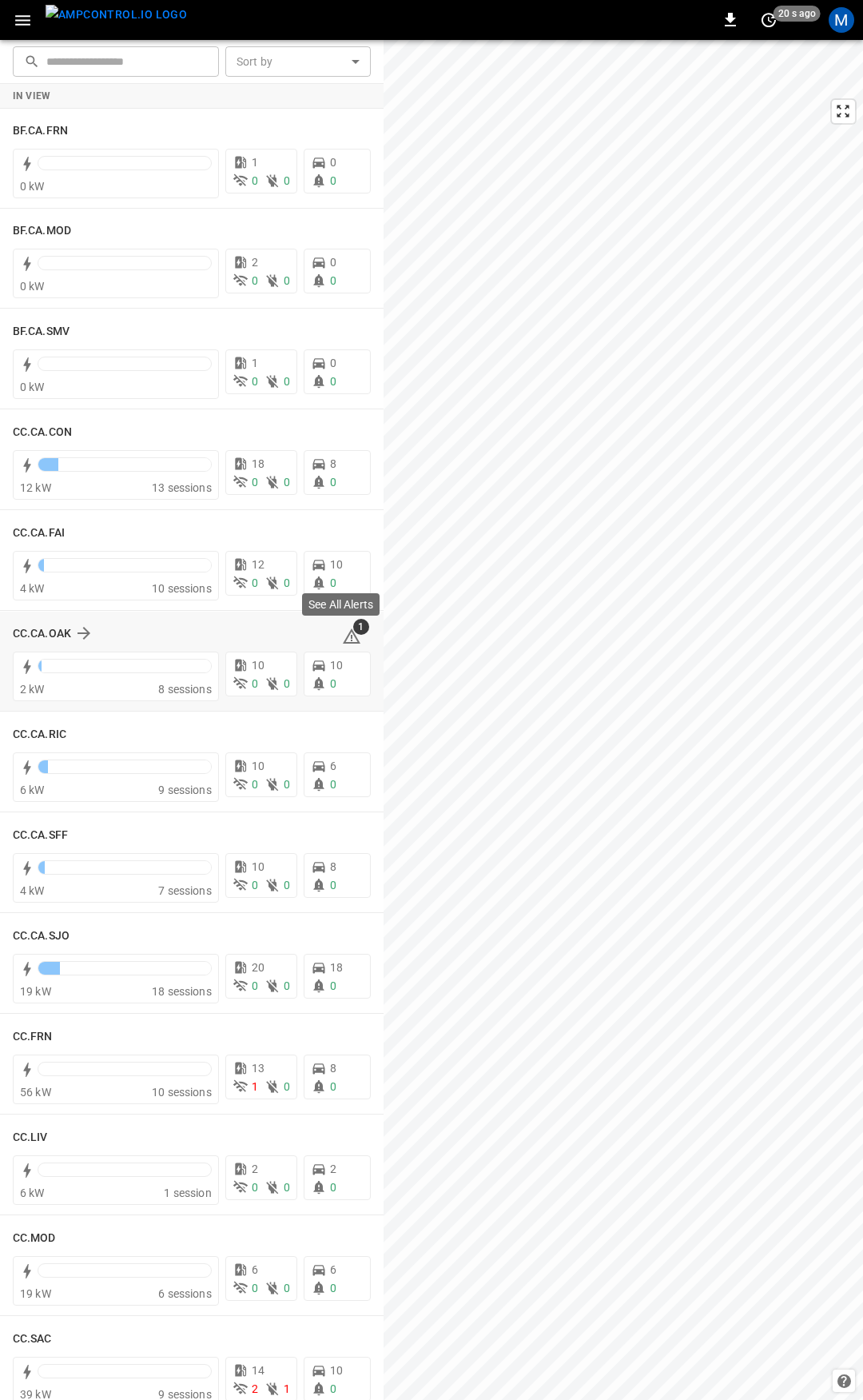
click at [343, 636] on icon at bounding box center [351, 636] width 18 height 15
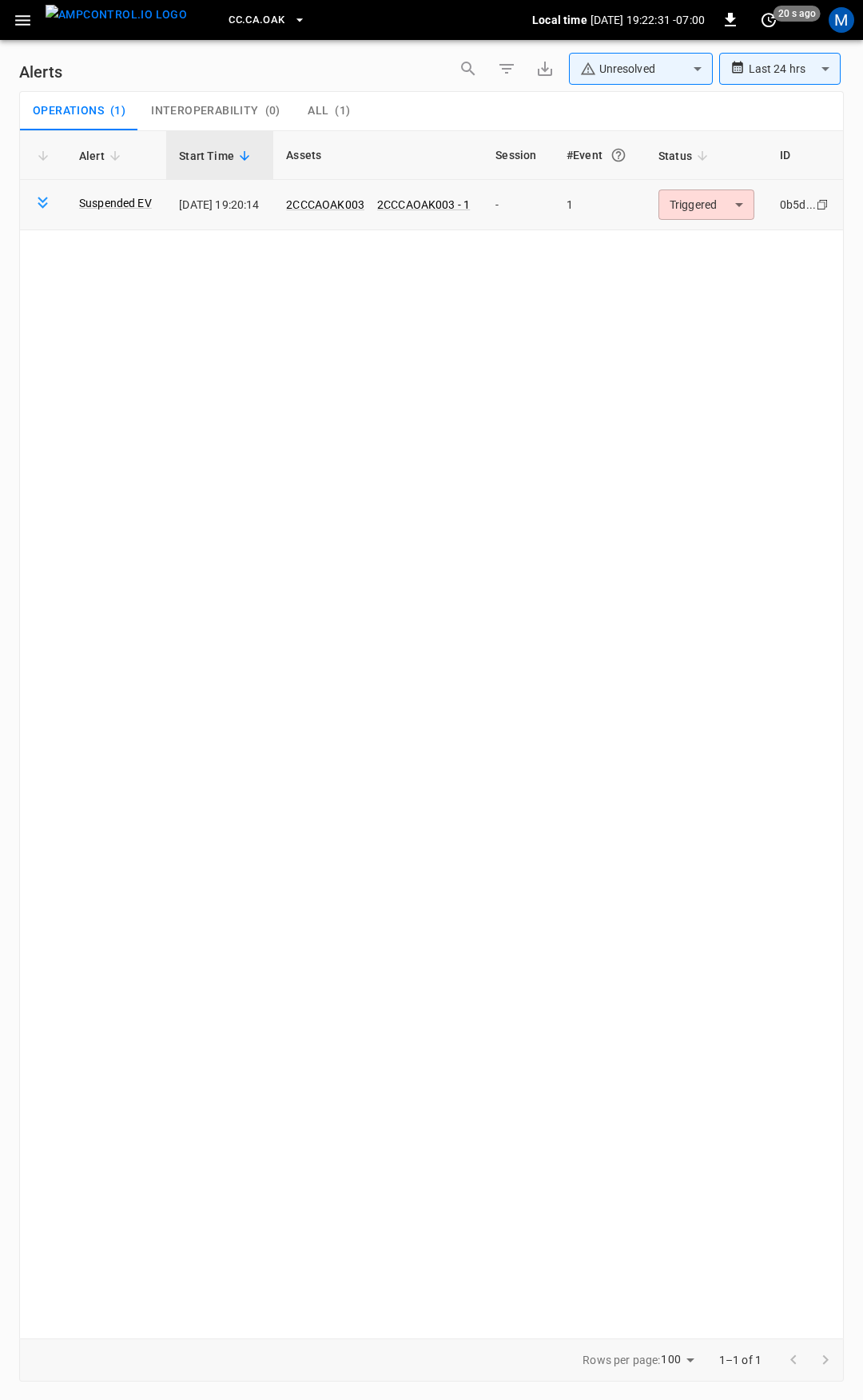
click at [717, 207] on body "**********" at bounding box center [431, 697] width 863 height 1394
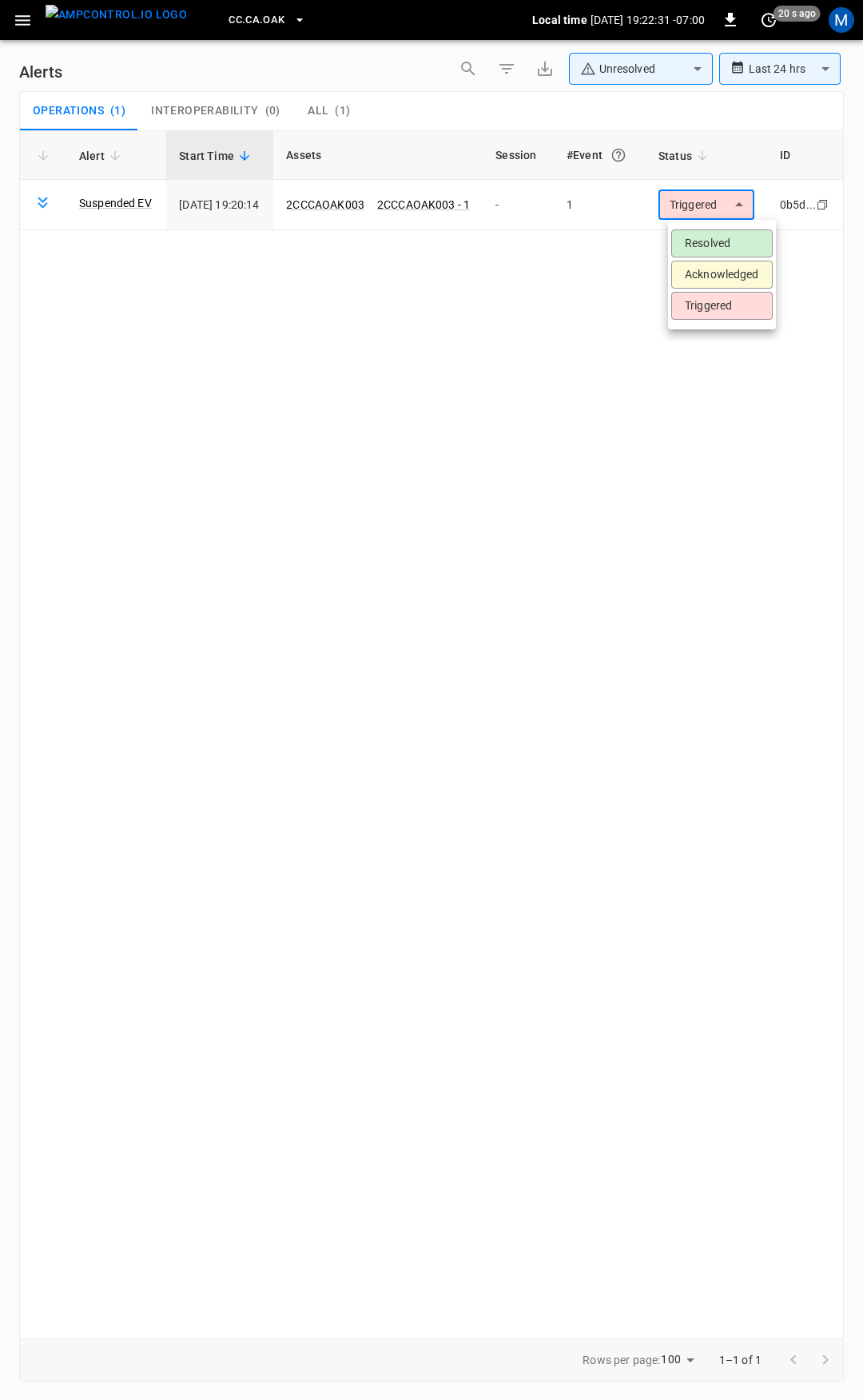
click at [715, 237] on li "Resolved" at bounding box center [722, 243] width 101 height 28
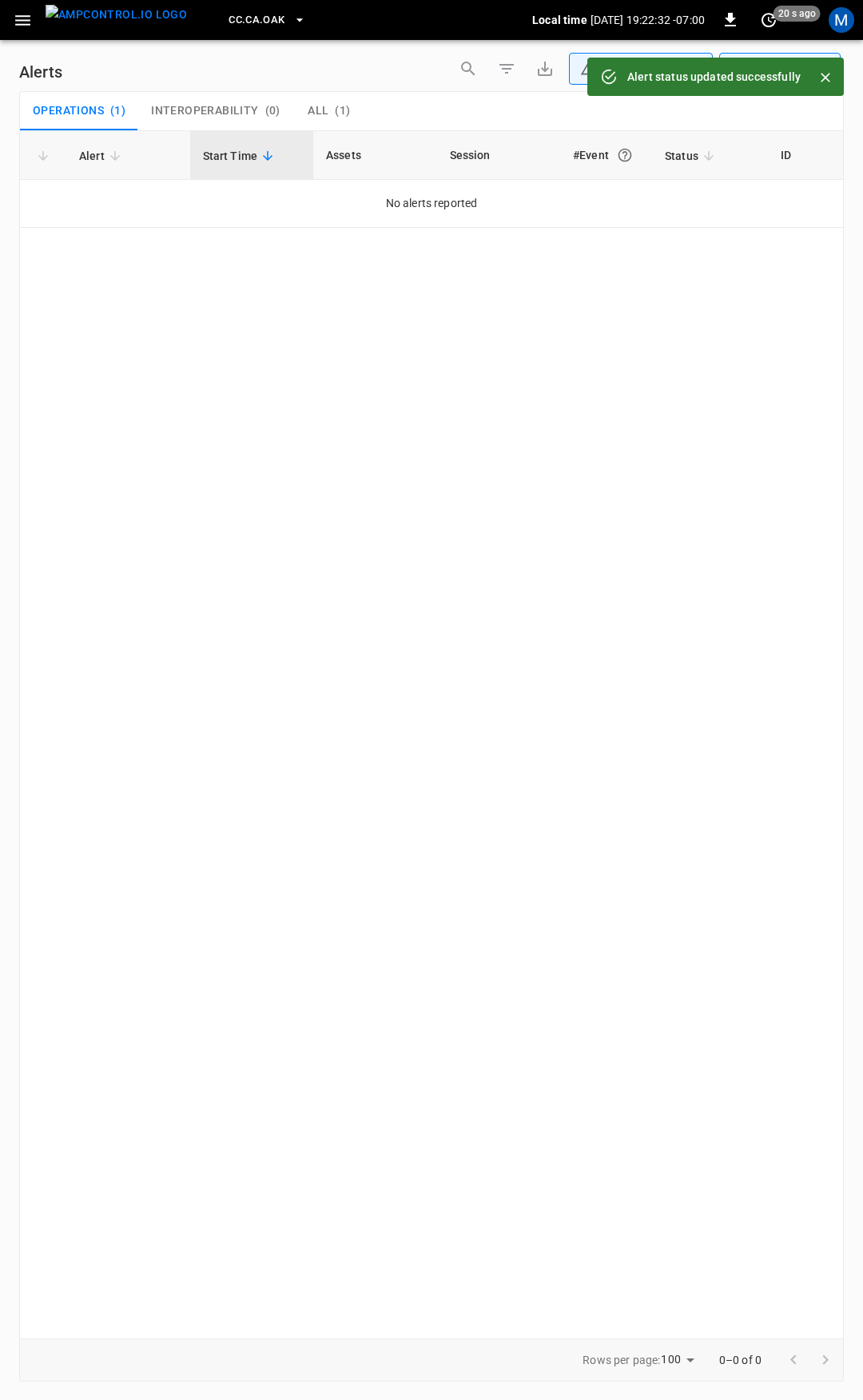
click at [23, 18] on icon "button" at bounding box center [22, 20] width 20 height 20
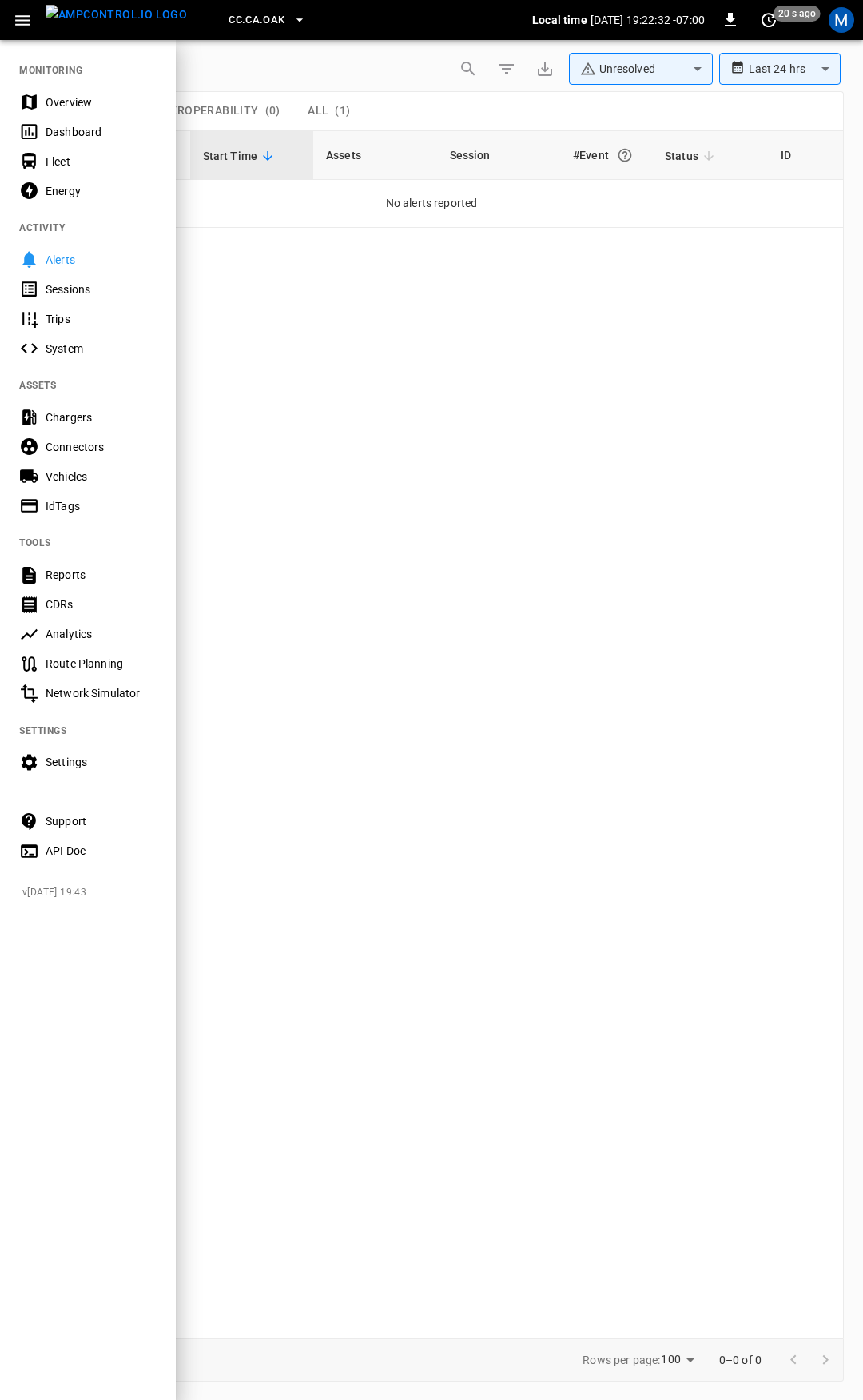
drag, startPoint x: 83, startPoint y: 104, endPoint x: 94, endPoint y: 129, distance: 27.3
click at [83, 104] on div "Overview" at bounding box center [101, 102] width 111 height 16
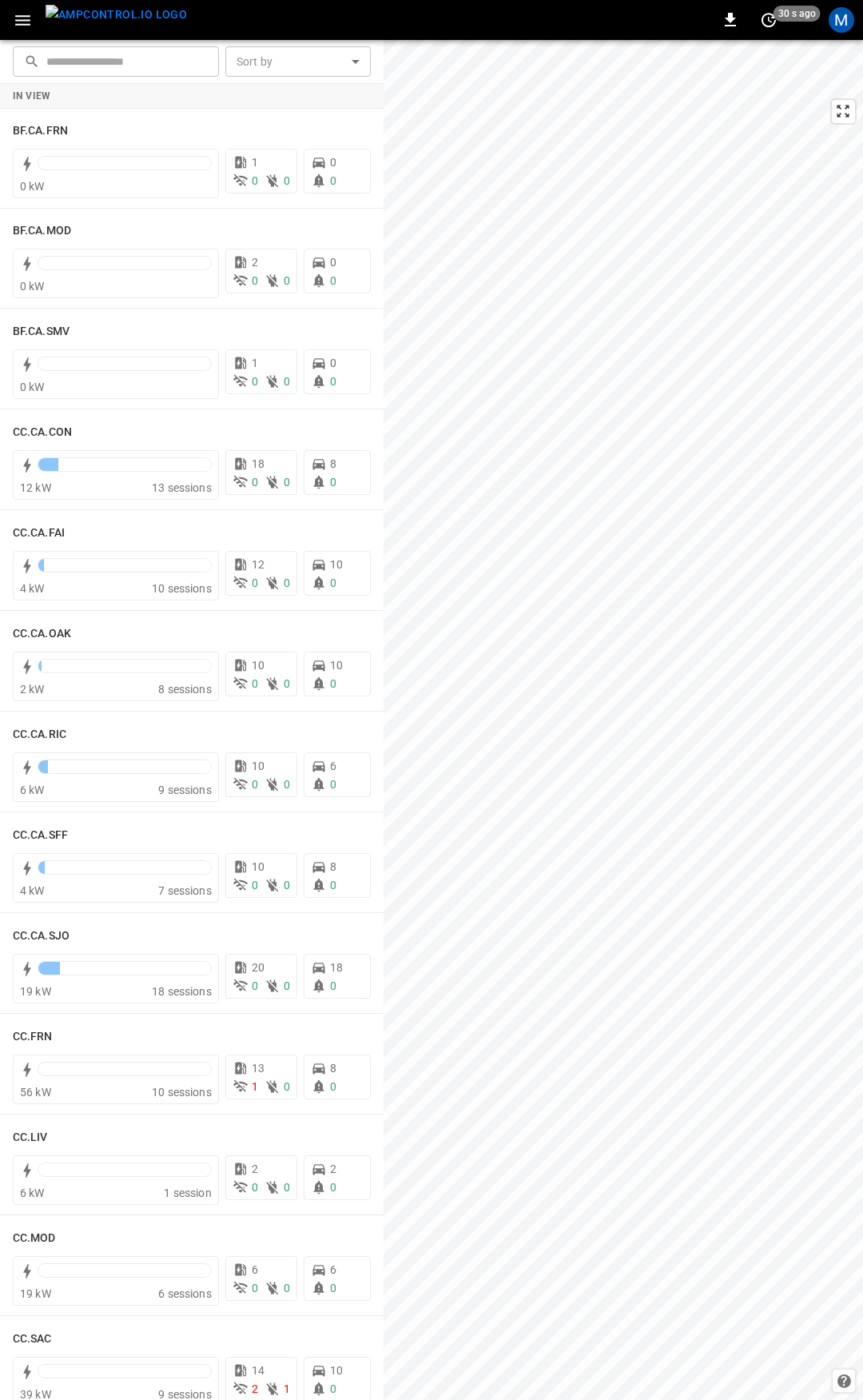
click at [15, 25] on icon "button" at bounding box center [22, 20] width 20 height 20
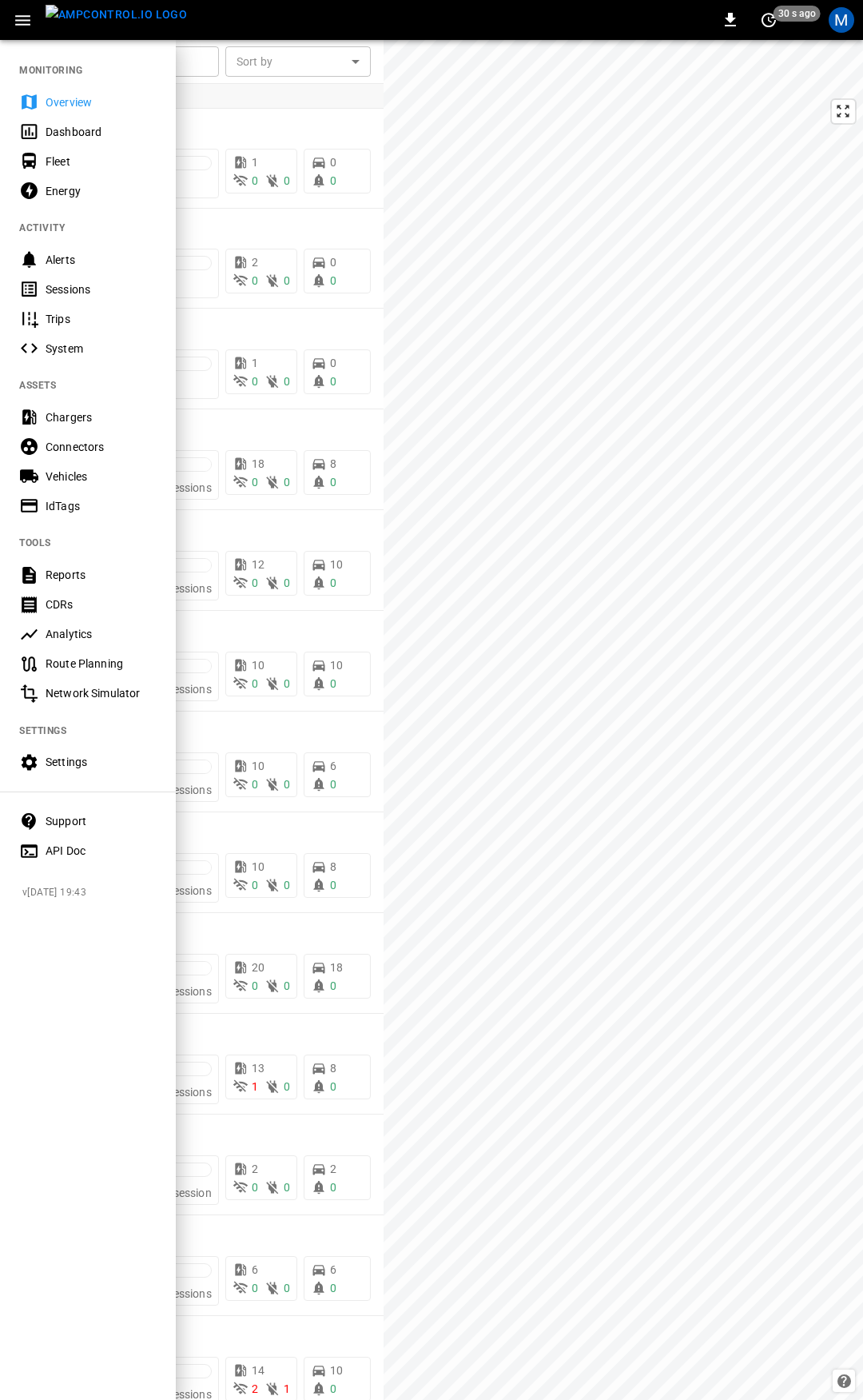
click at [73, 114] on div "Overview" at bounding box center [87, 102] width 176 height 30
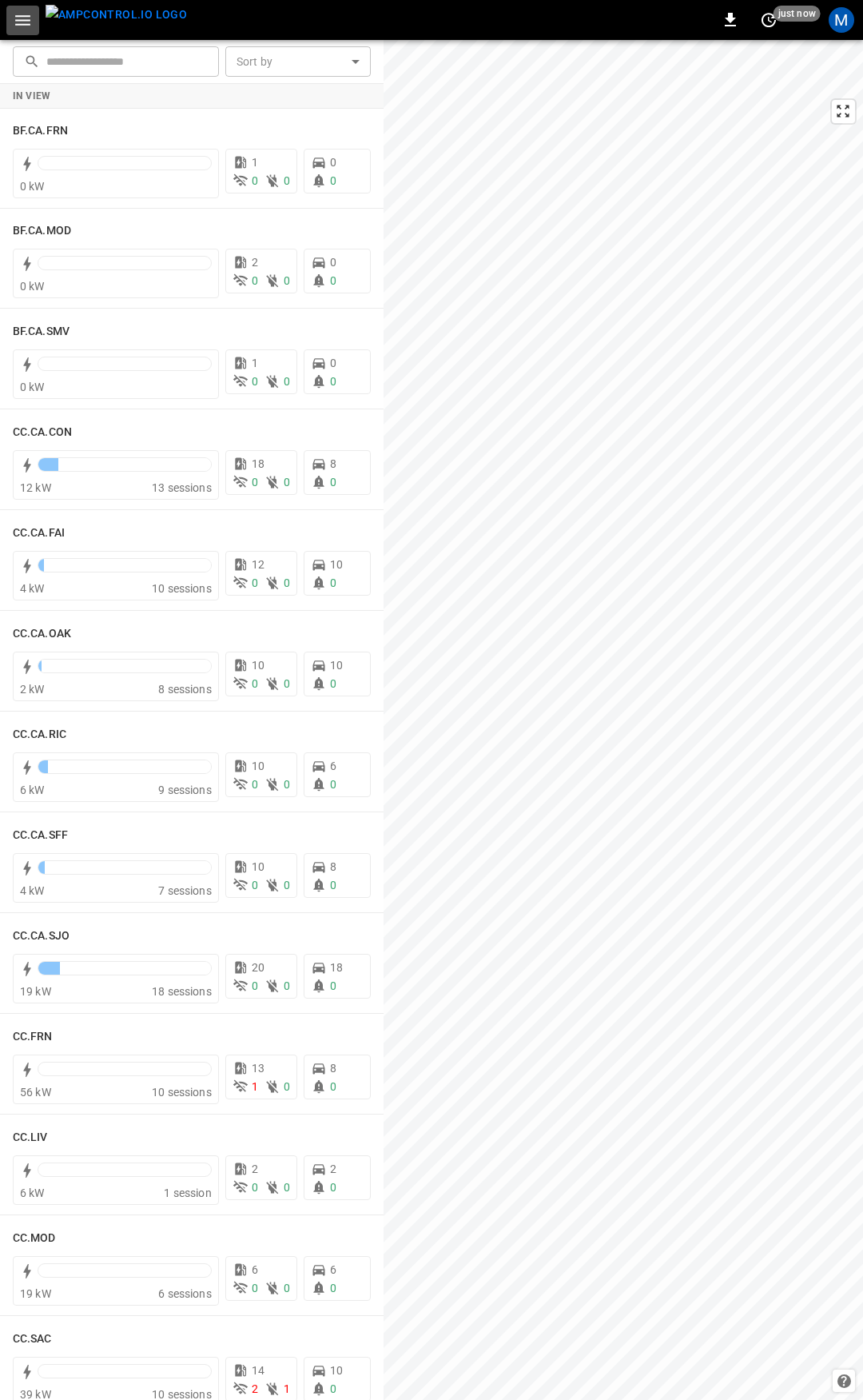
click at [18, 28] on icon "button" at bounding box center [22, 20] width 20 height 20
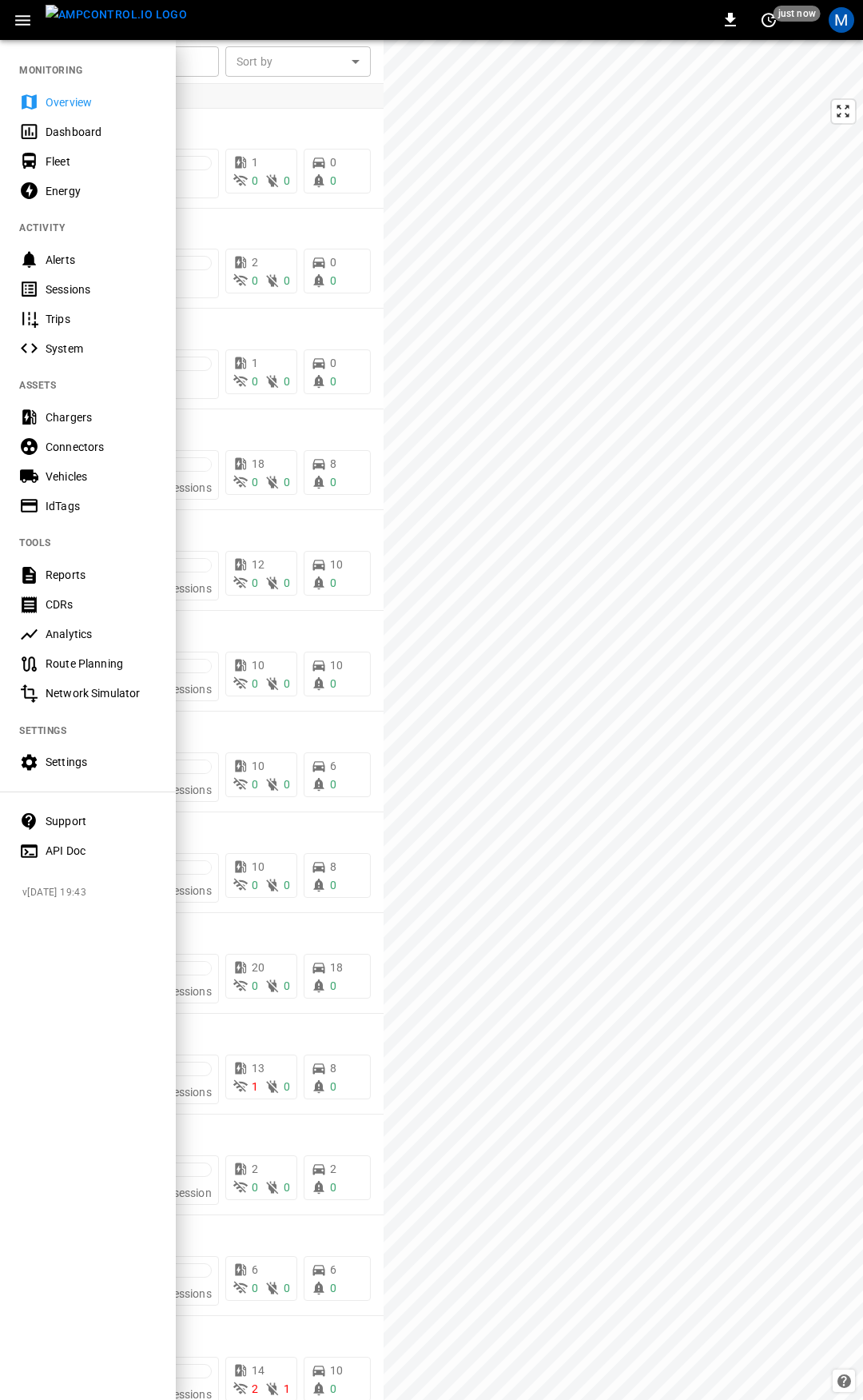
click at [67, 103] on div "Overview" at bounding box center [101, 102] width 111 height 16
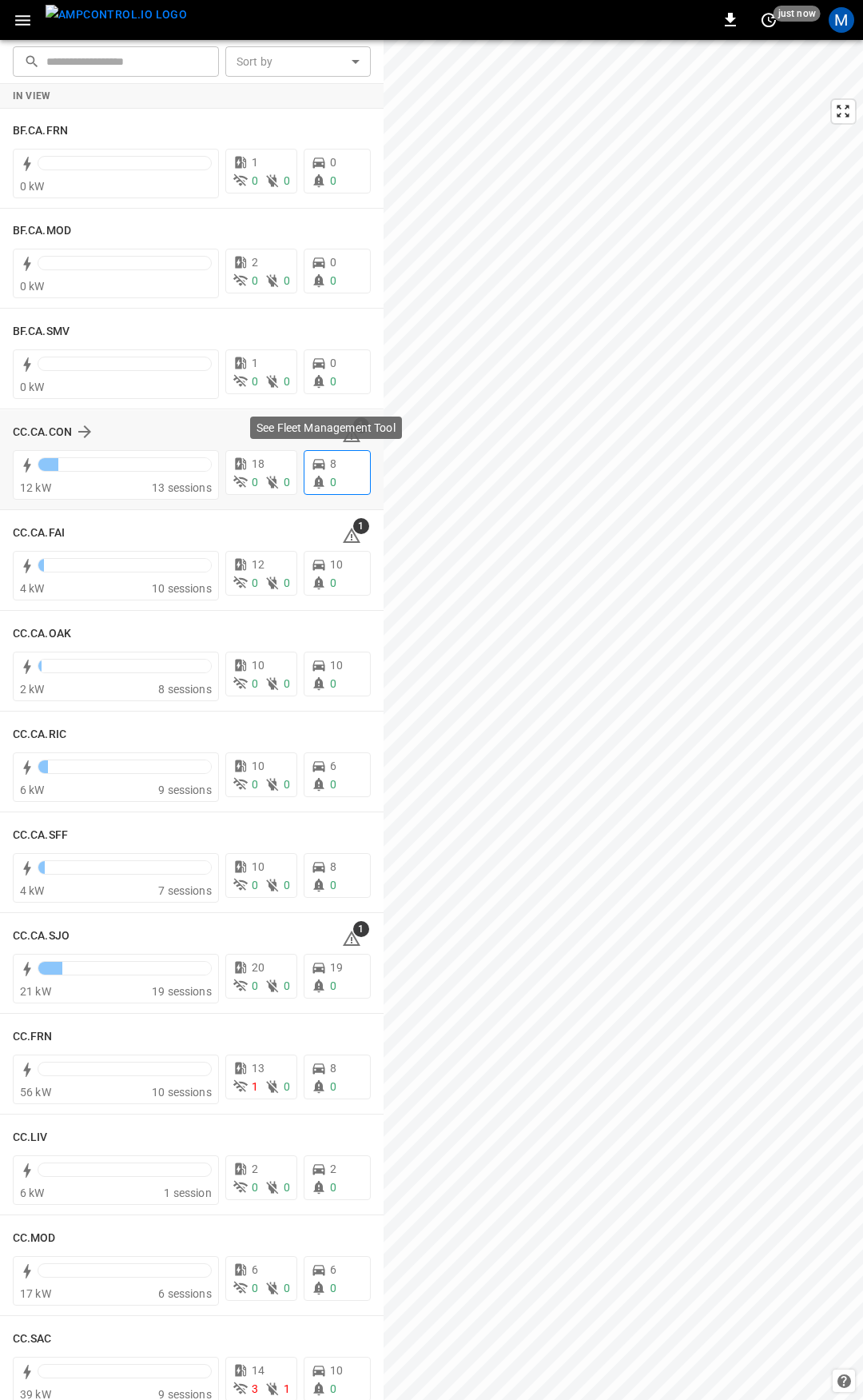
click at [339, 436] on div "See Fleet Management Tool" at bounding box center [326, 428] width 152 height 22
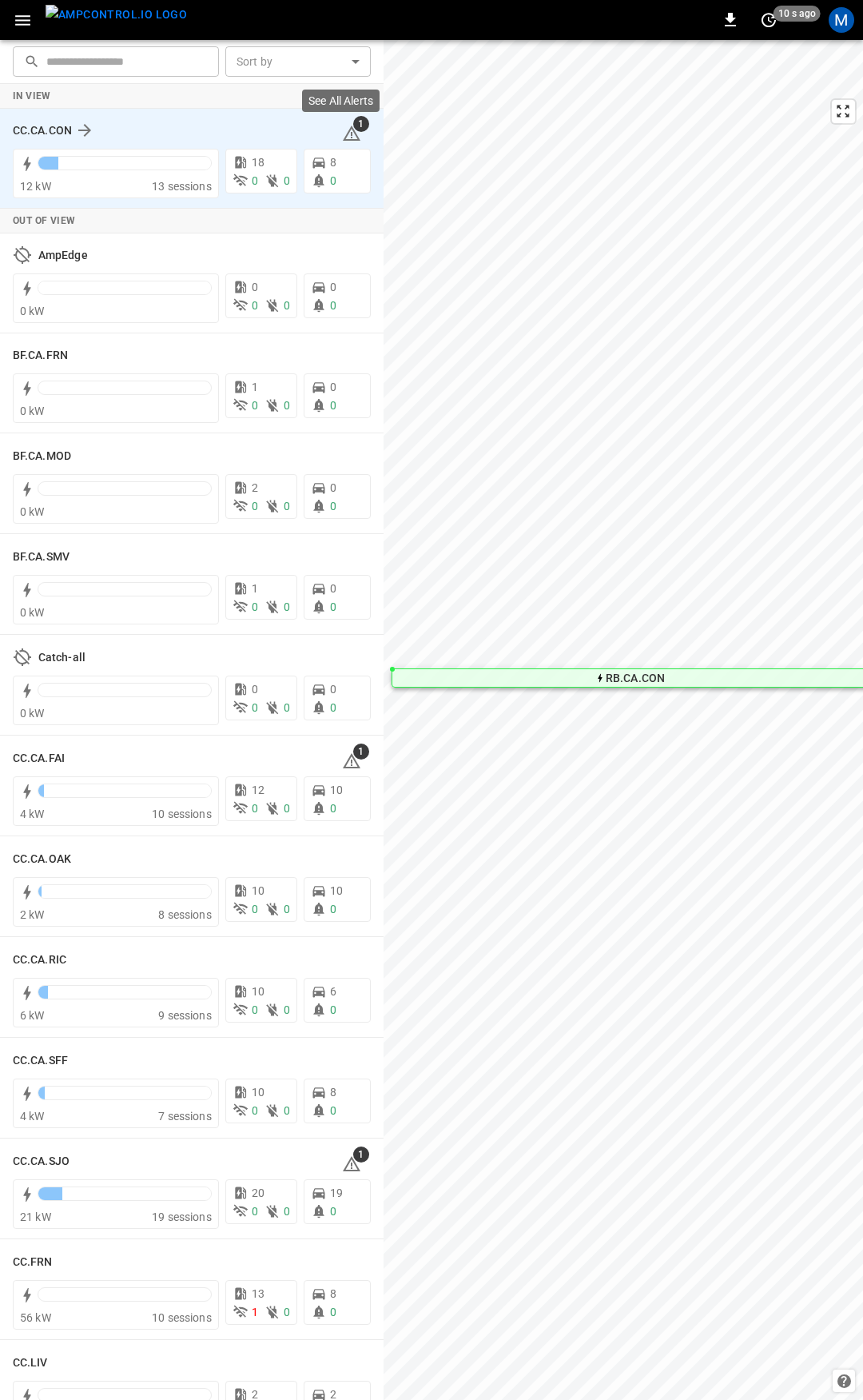
click at [351, 135] on icon at bounding box center [351, 134] width 19 height 19
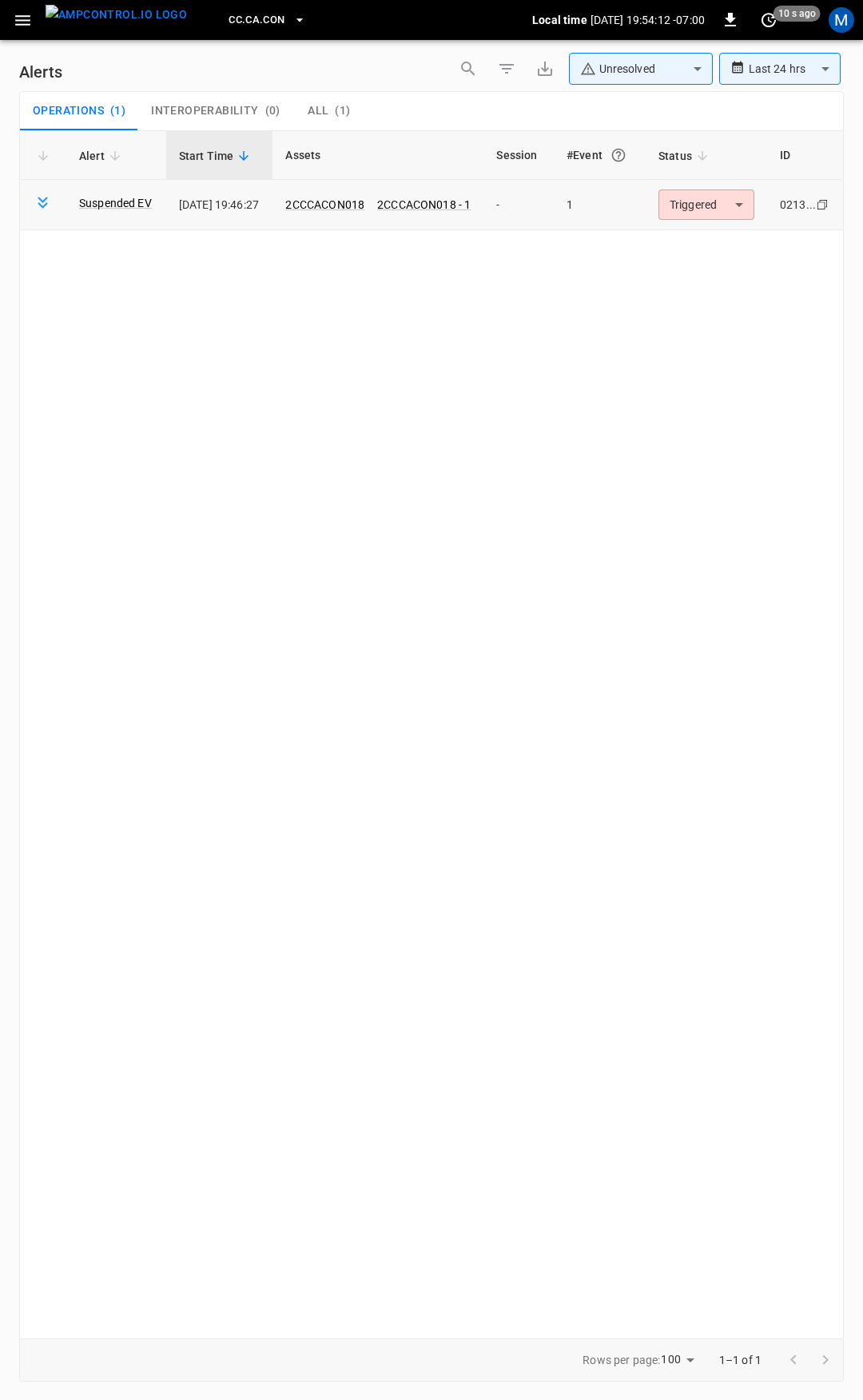
click at [722, 206] on body "**********" at bounding box center [431, 697] width 863 height 1394
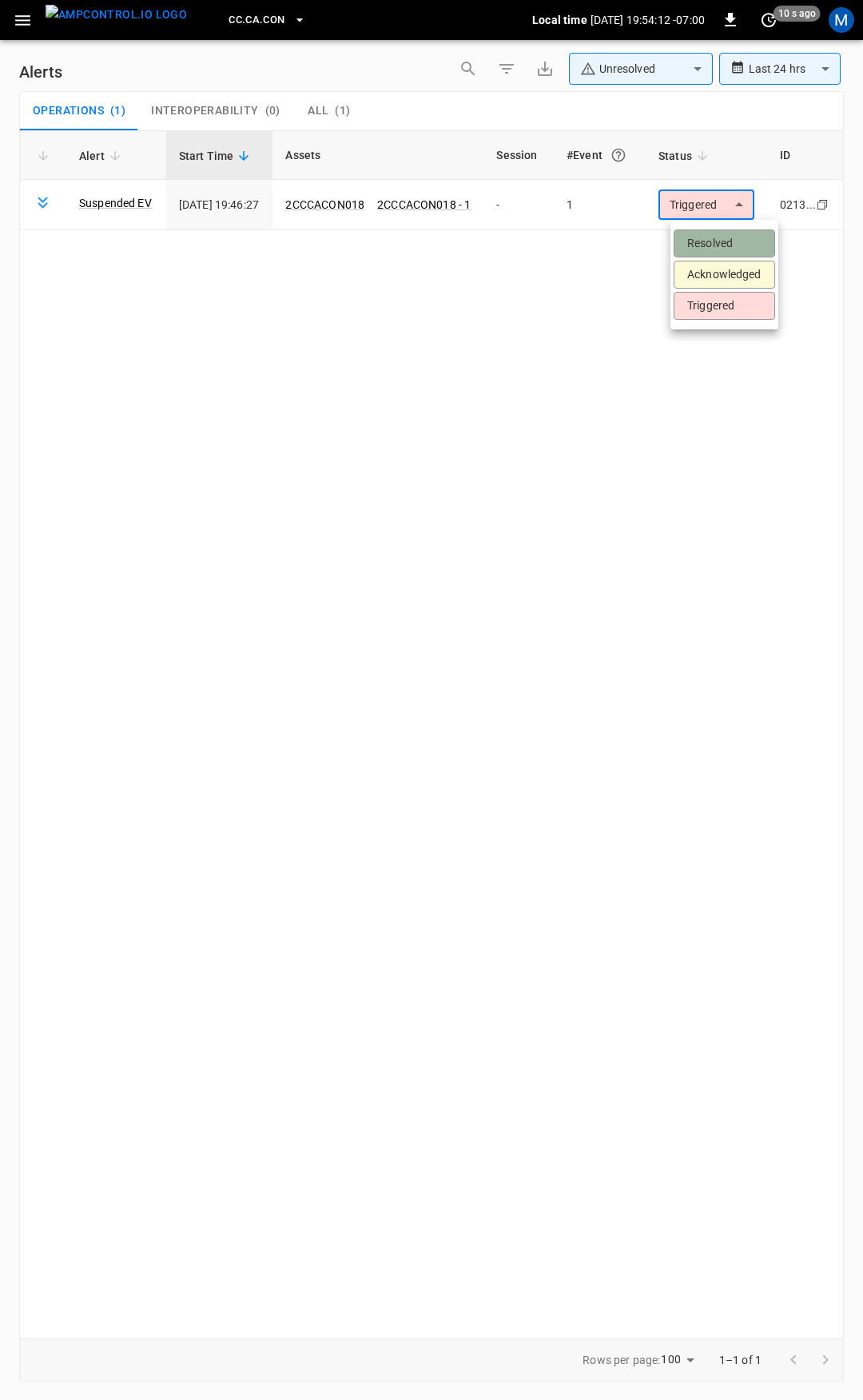
click at [704, 236] on li "Resolved" at bounding box center [724, 243] width 101 height 28
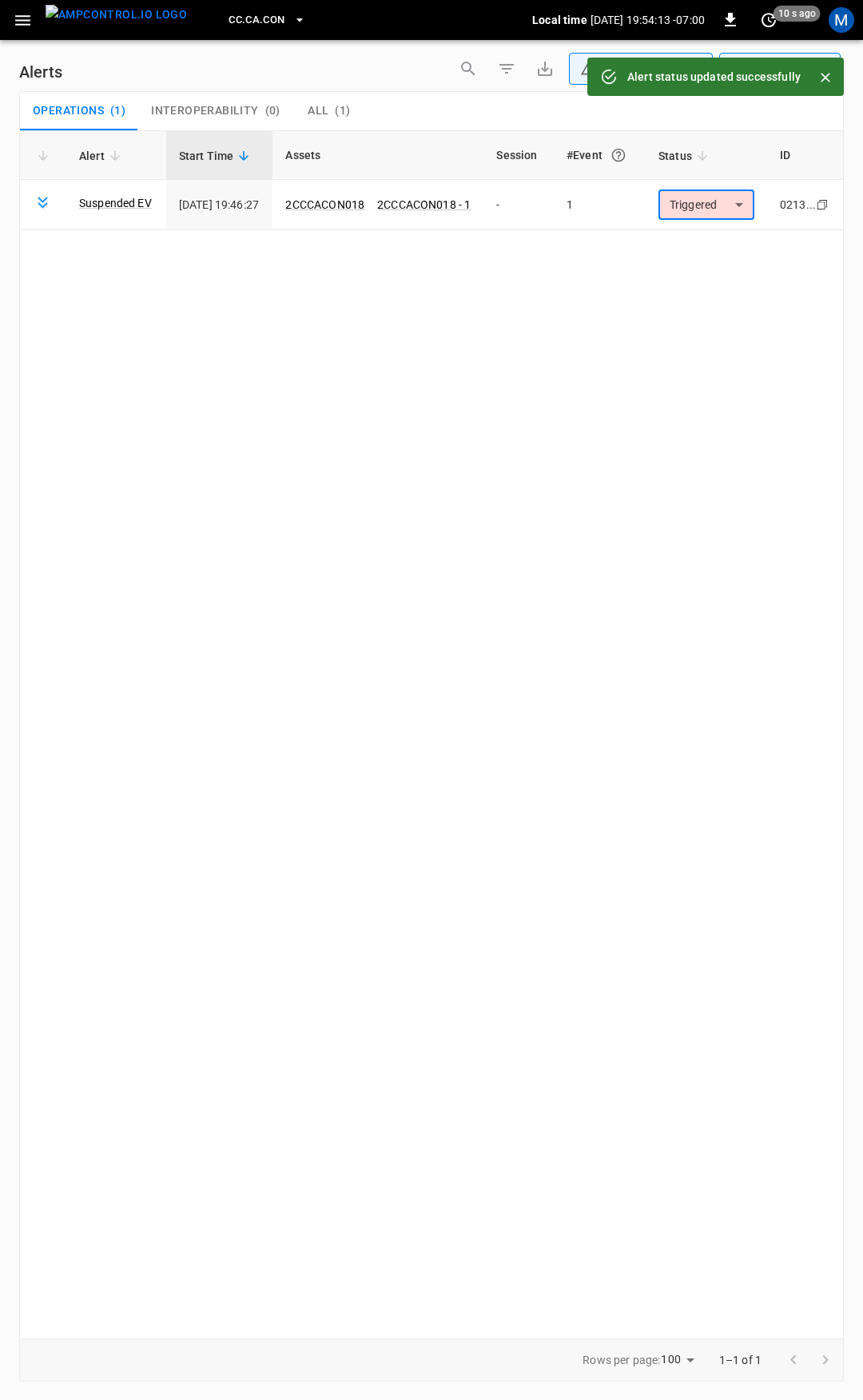
click at [27, 28] on icon "button" at bounding box center [22, 20] width 20 height 20
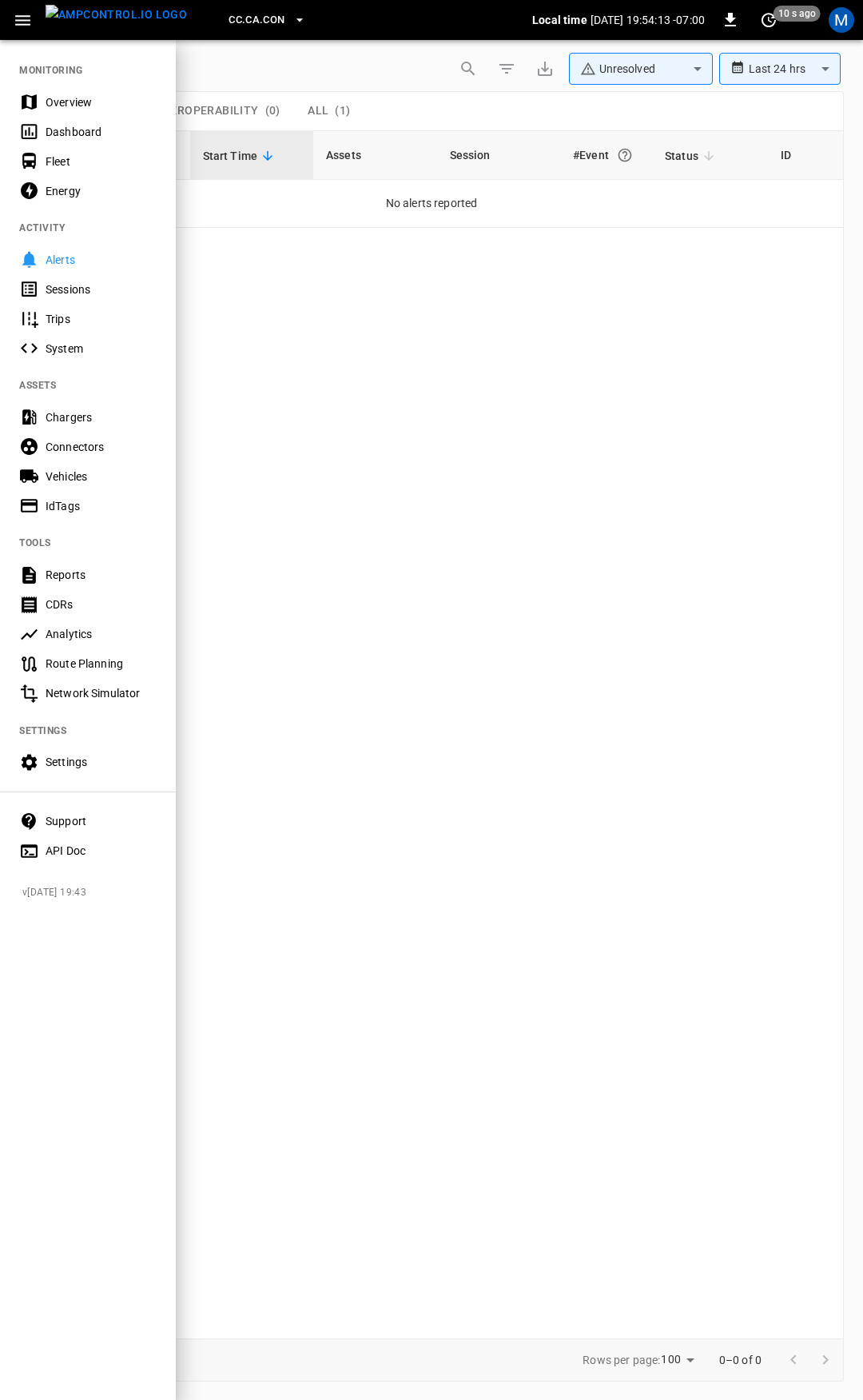
click at [76, 94] on div "Overview" at bounding box center [101, 102] width 111 height 16
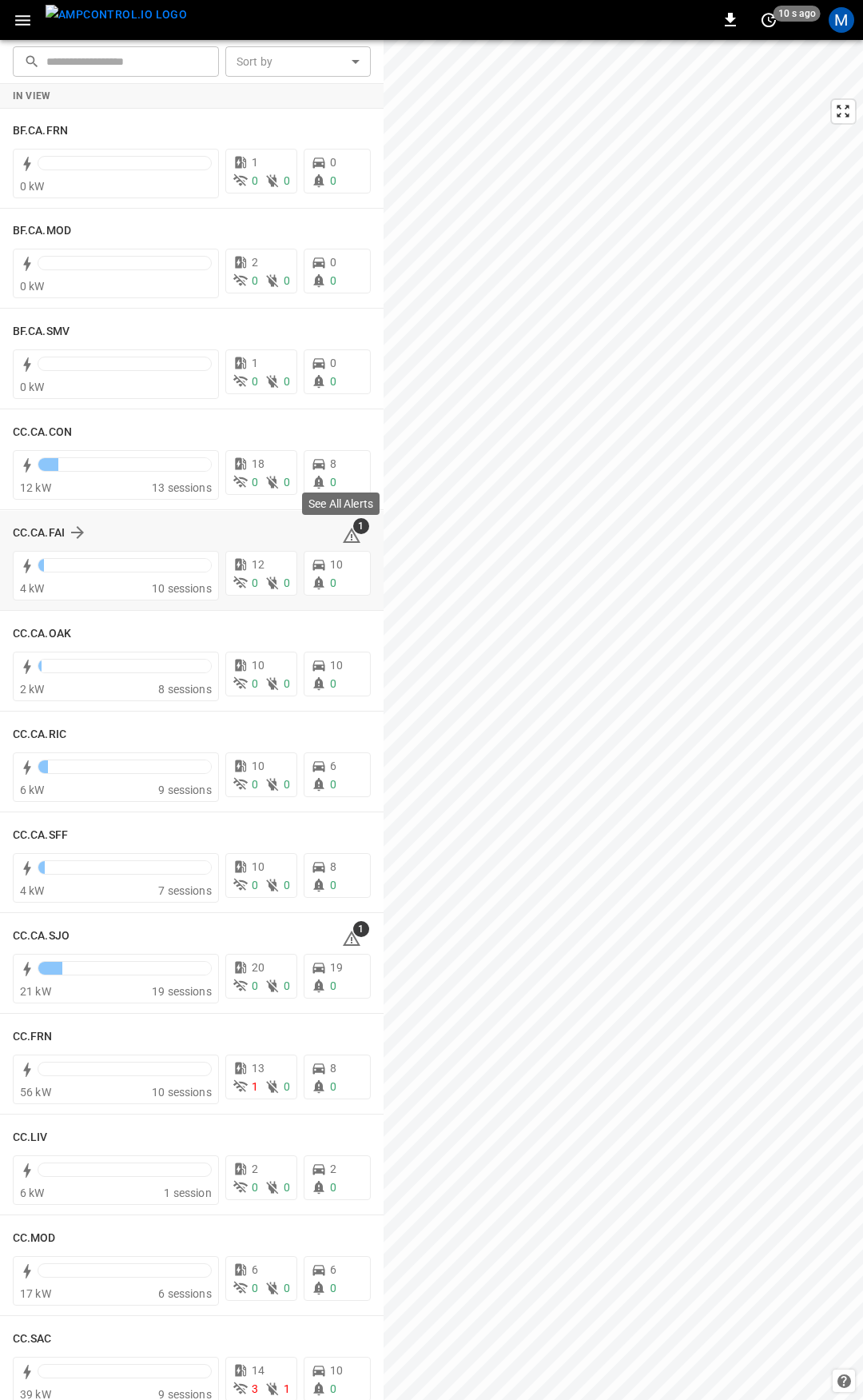
click at [353, 530] on span "1" at bounding box center [361, 526] width 16 height 16
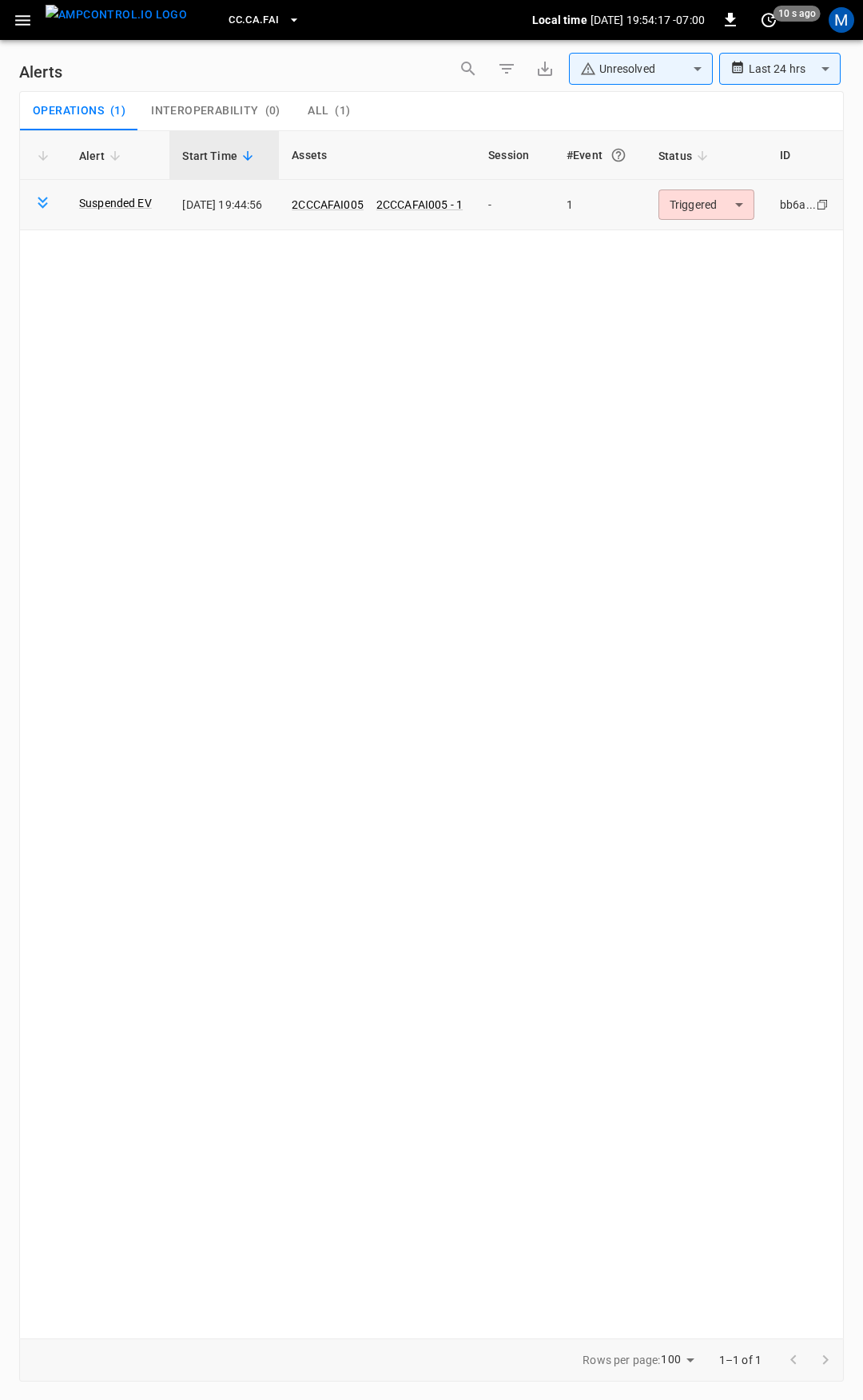
click at [688, 213] on body "**********" at bounding box center [431, 697] width 863 height 1394
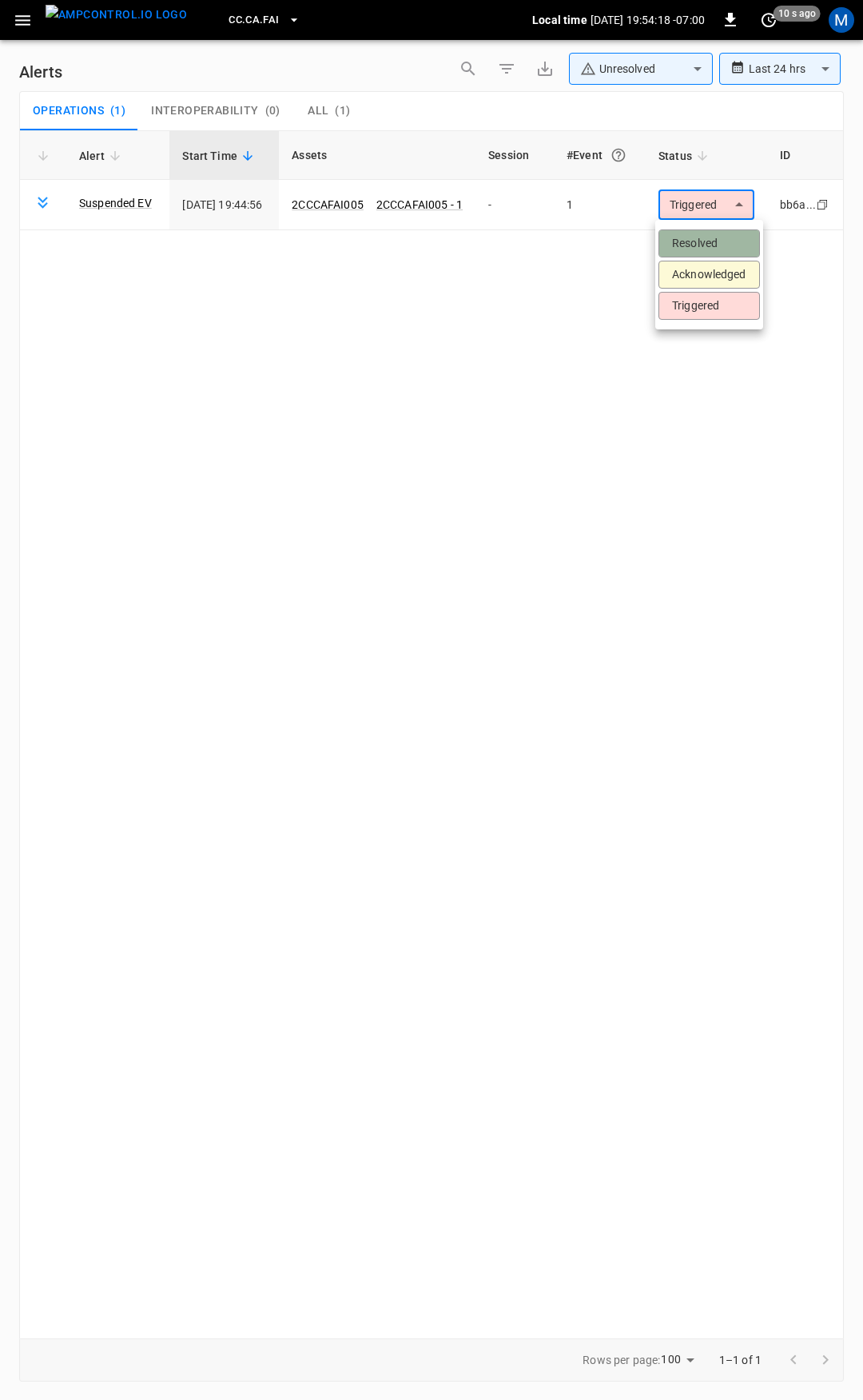
click at [701, 251] on li "Resolved" at bounding box center [709, 243] width 101 height 28
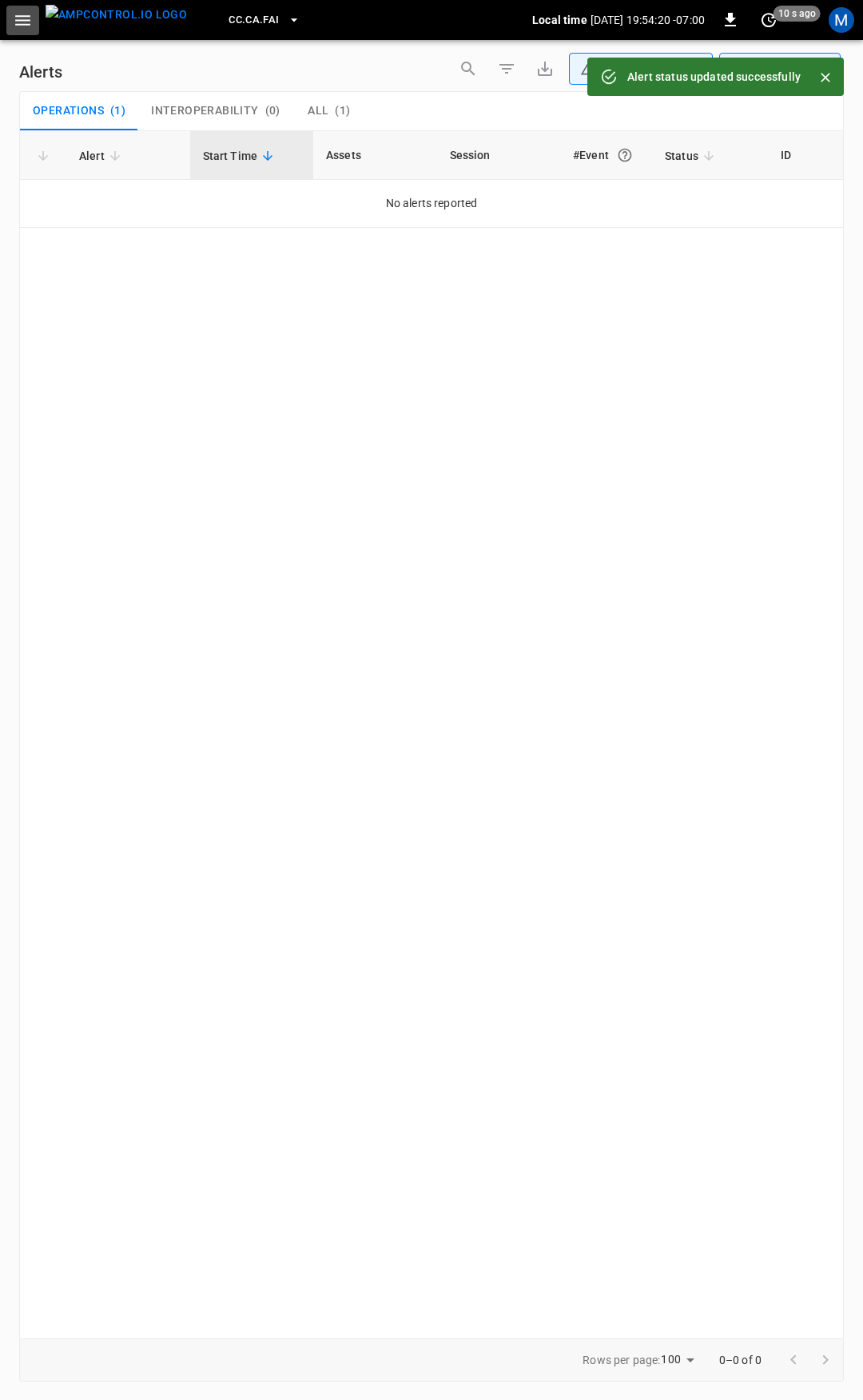
click at [16, 13] on icon "button" at bounding box center [22, 20] width 20 height 20
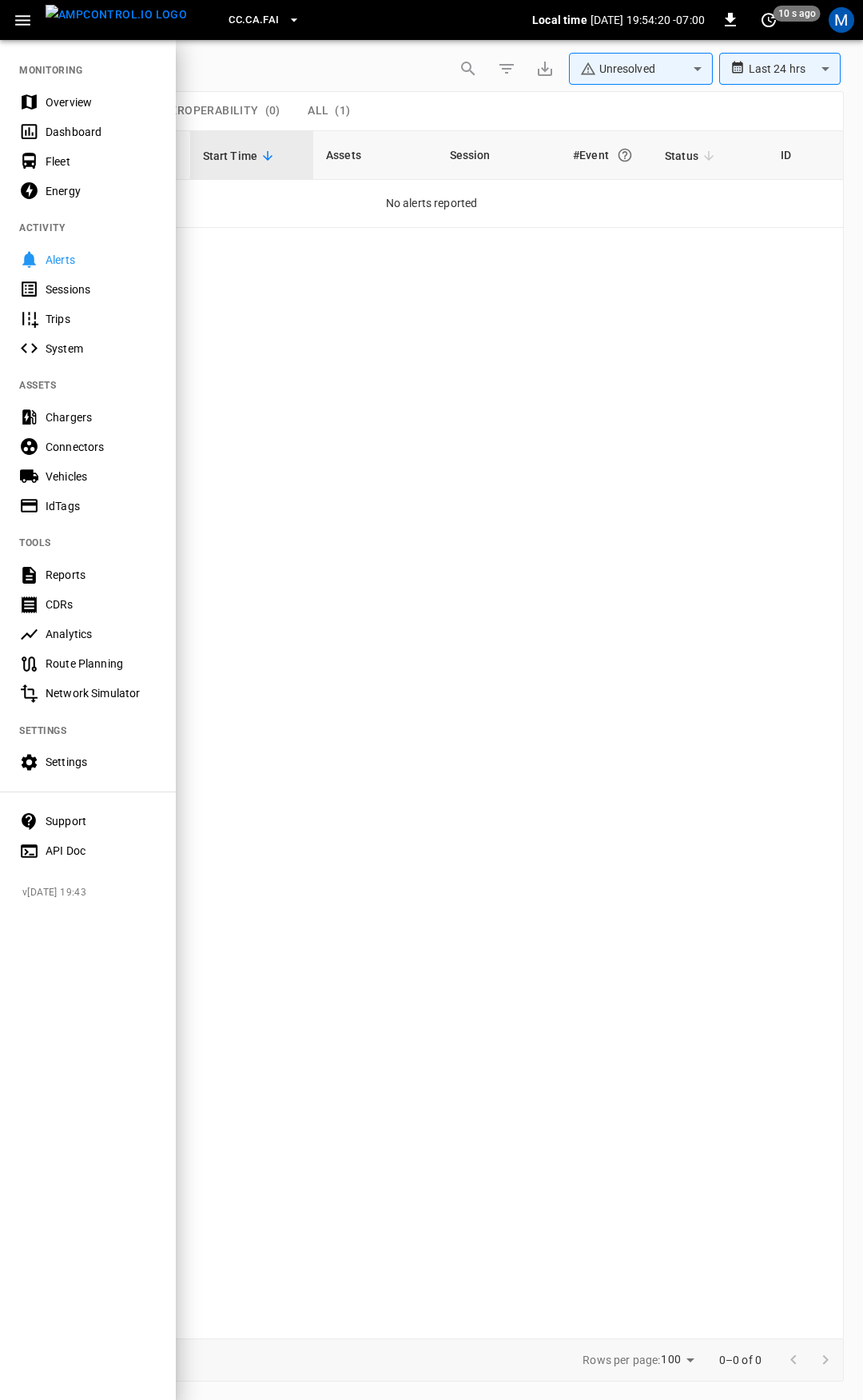
click at [104, 108] on div "Overview" at bounding box center [101, 102] width 111 height 16
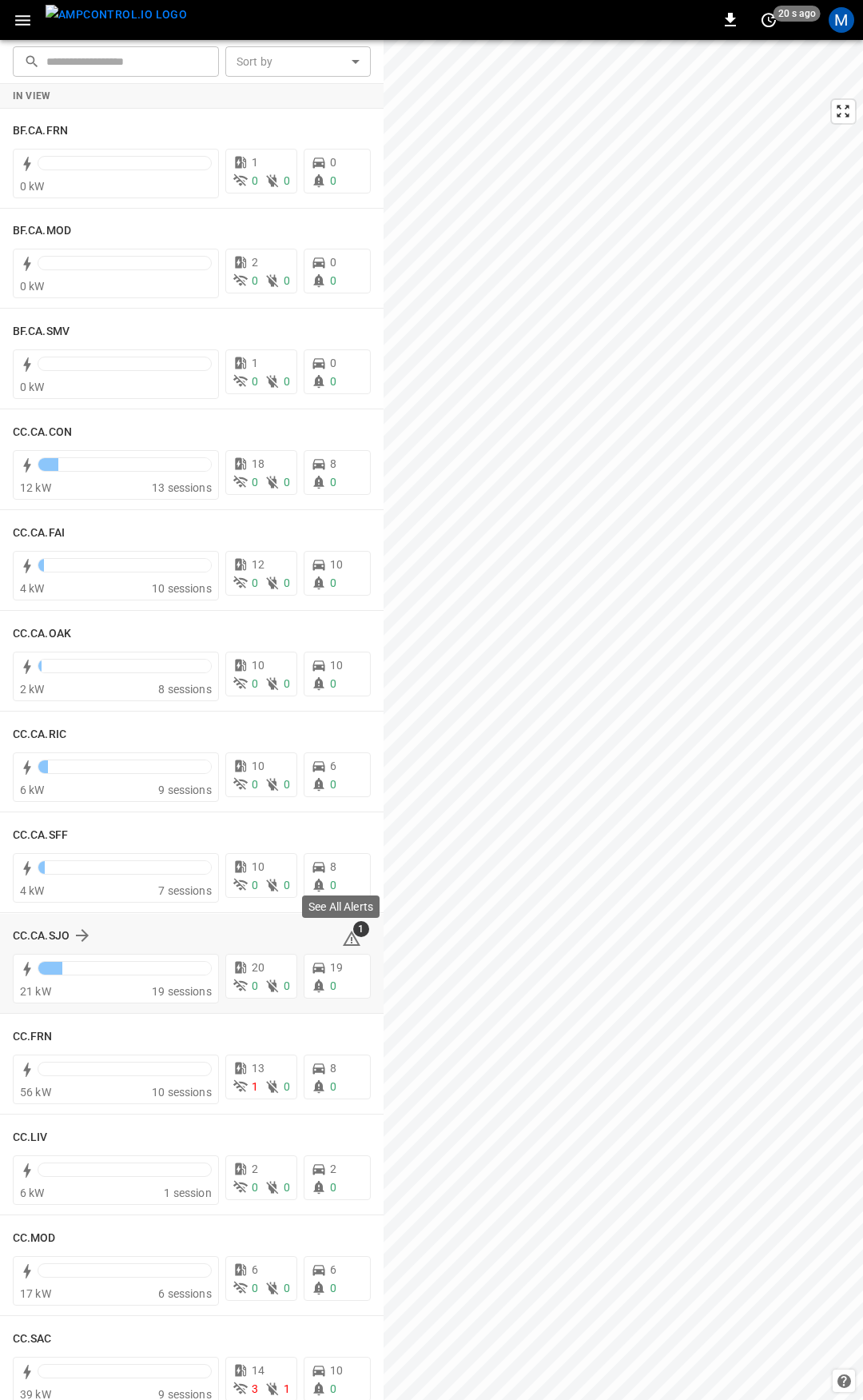
click at [351, 941] on icon at bounding box center [351, 940] width 2 height 6
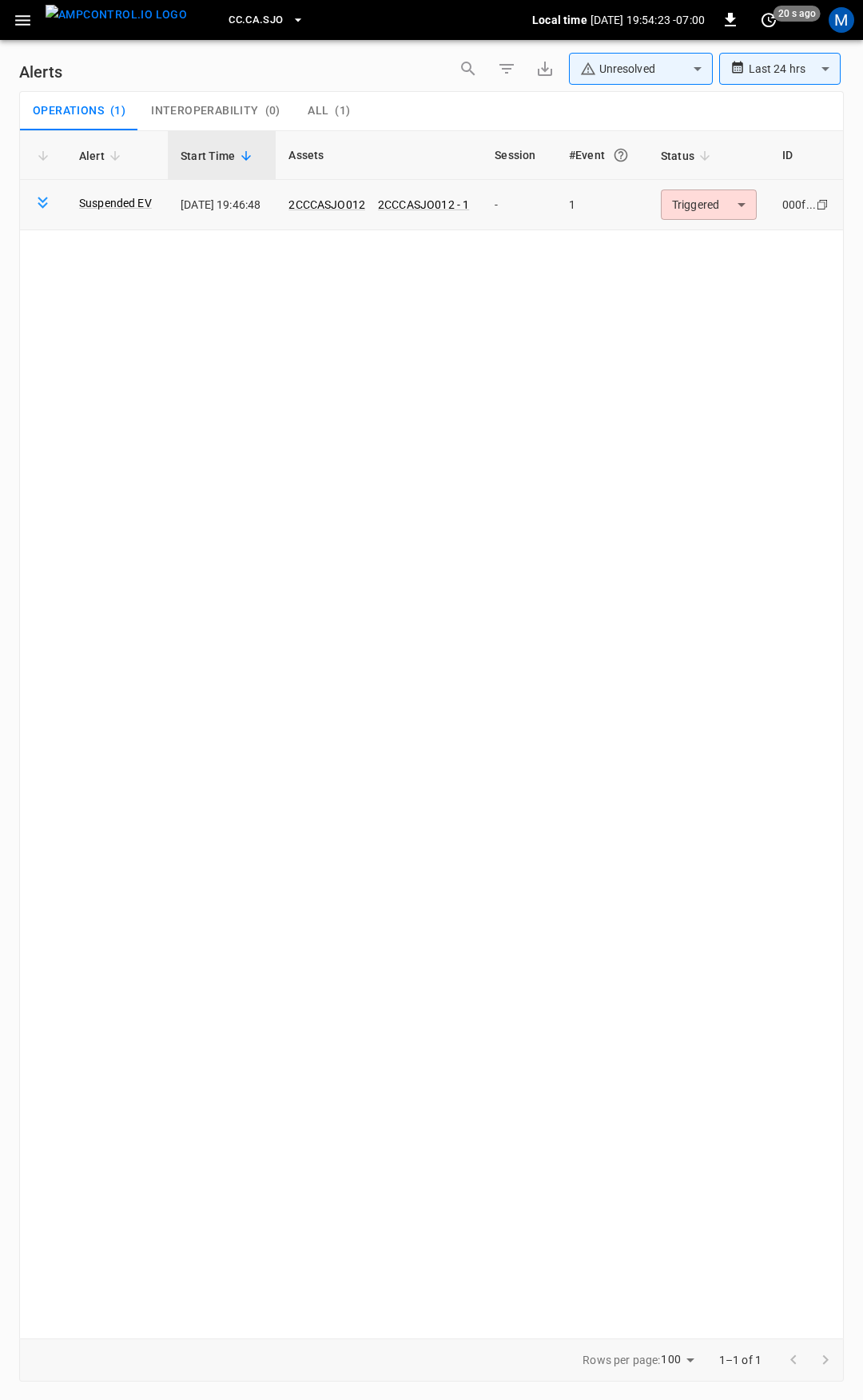
click at [734, 206] on body "**********" at bounding box center [431, 697] width 863 height 1394
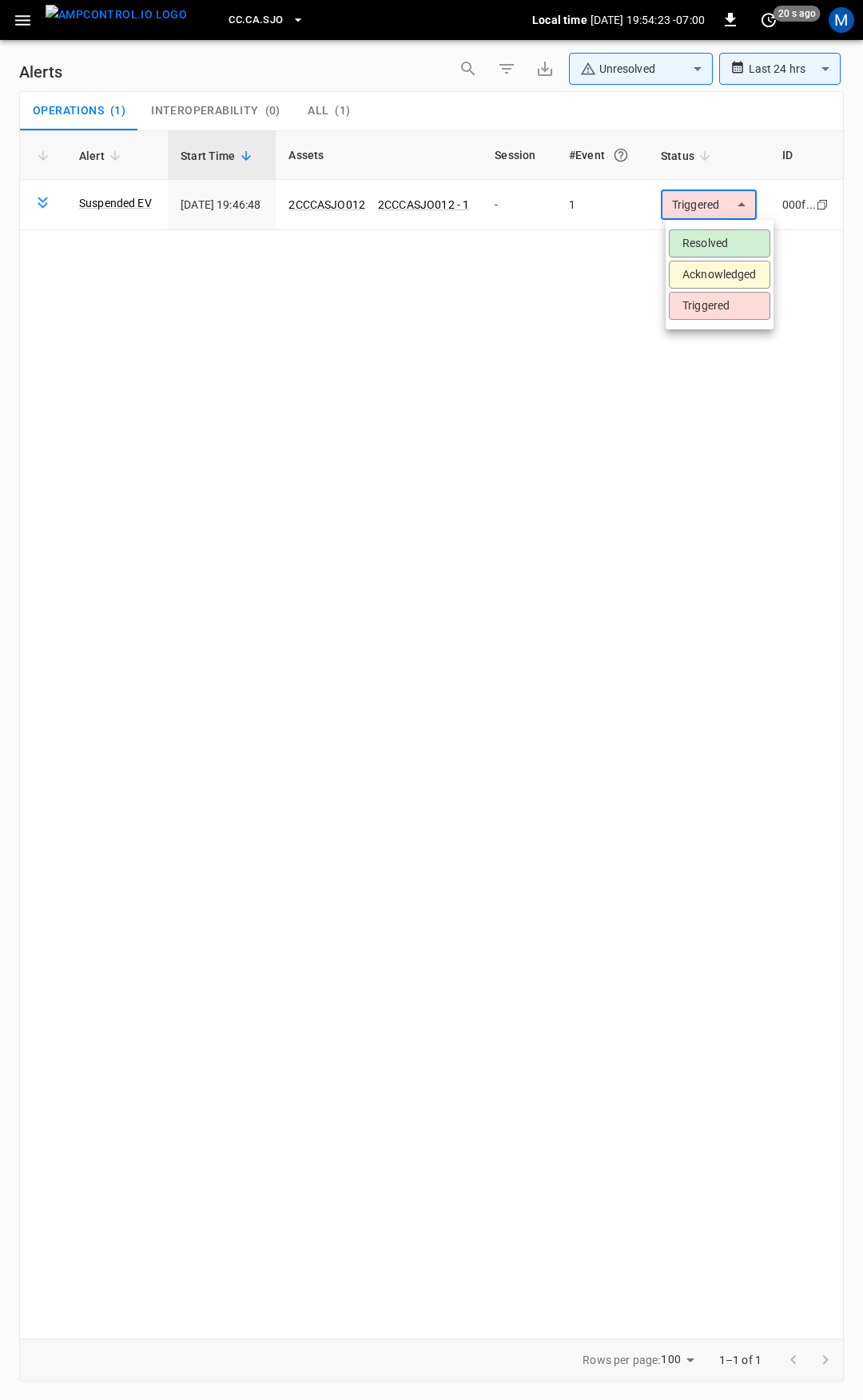
click at [728, 238] on li "Resolved" at bounding box center [720, 243] width 101 height 28
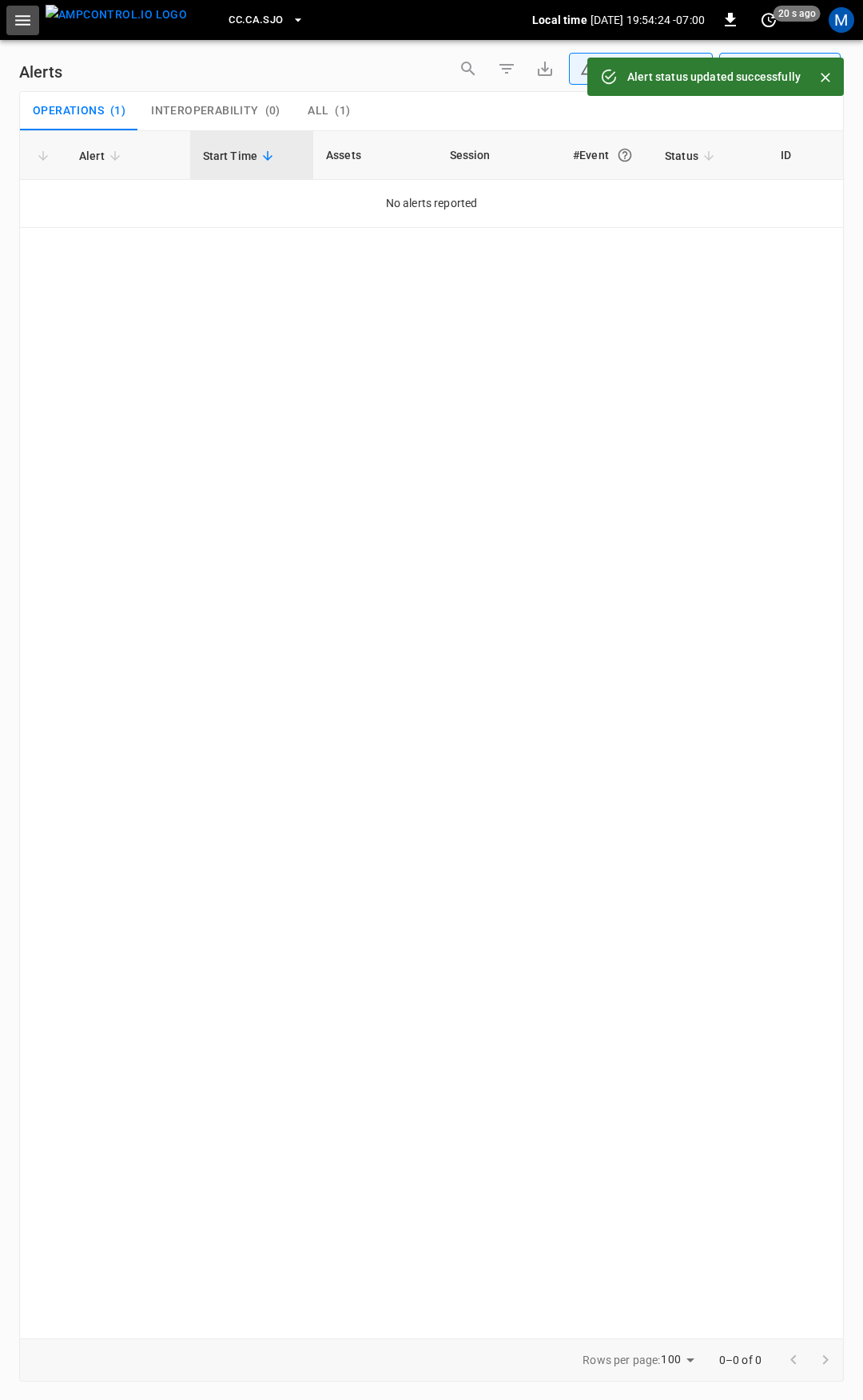
click at [24, 22] on icon "button" at bounding box center [22, 20] width 20 height 20
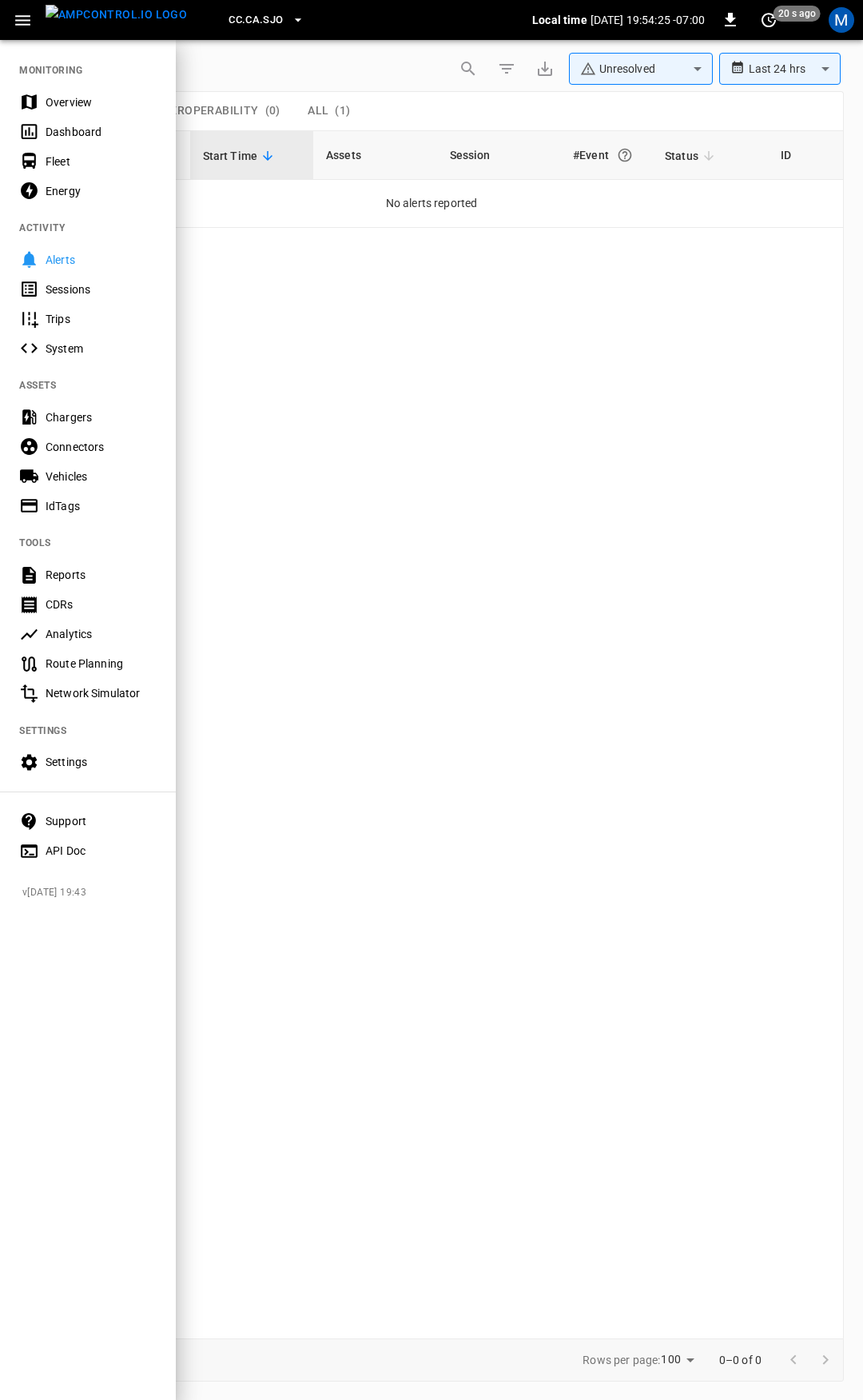
click at [93, 111] on div "Overview" at bounding box center [87, 102] width 176 height 30
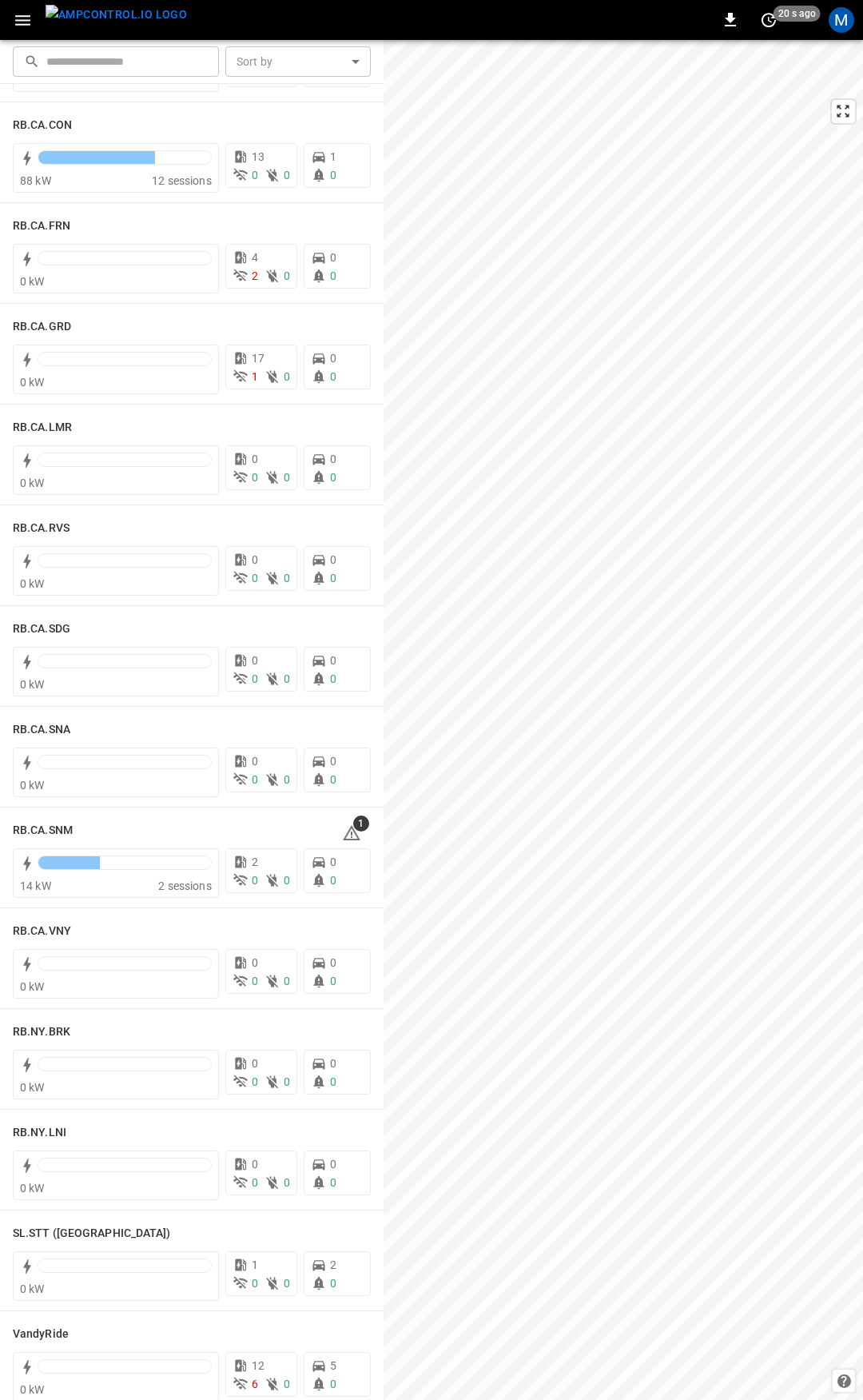
scroll to position [2118, 0]
click at [346, 834] on icon at bounding box center [351, 835] width 19 height 19
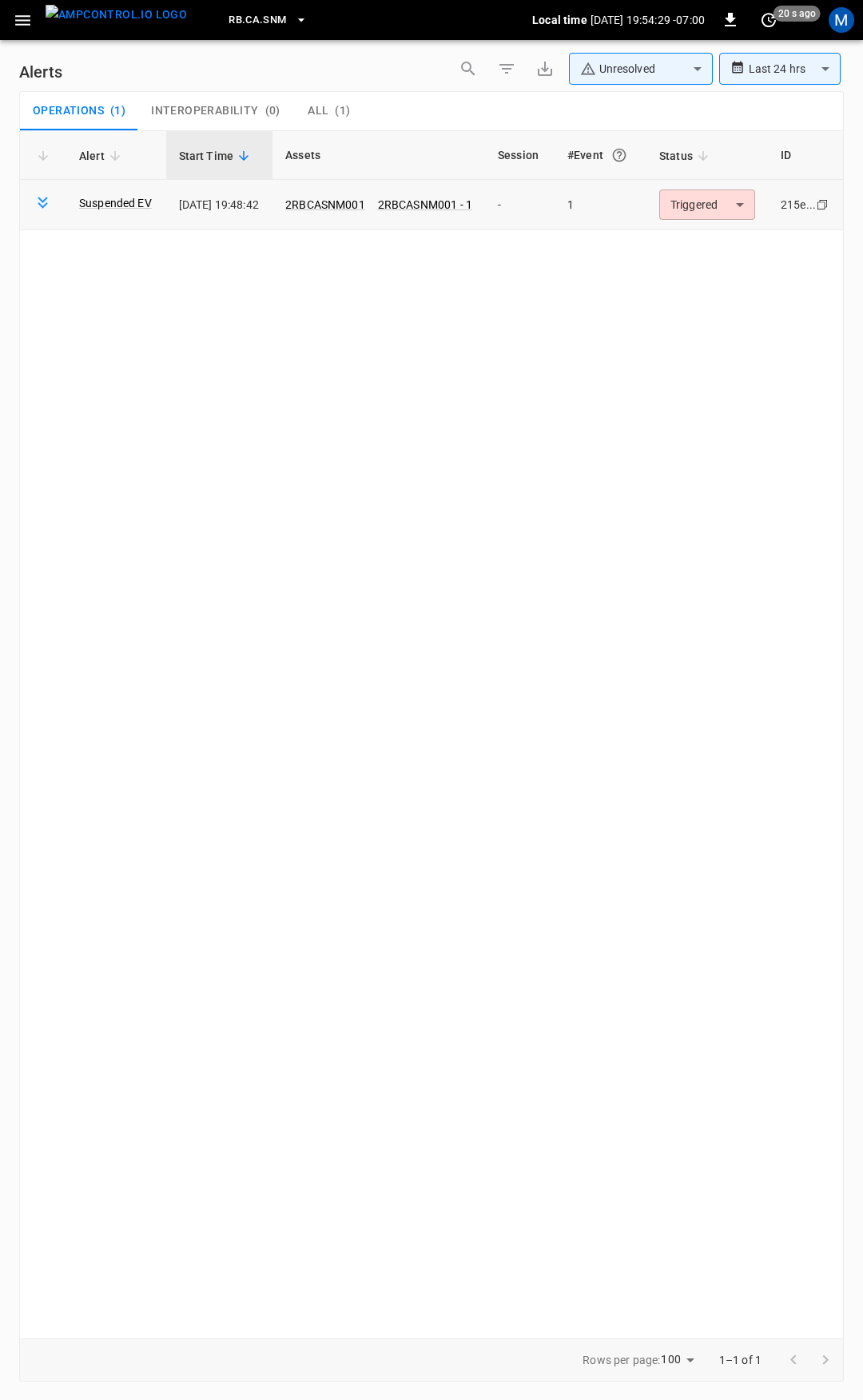
click at [719, 210] on body "**********" at bounding box center [431, 697] width 863 height 1394
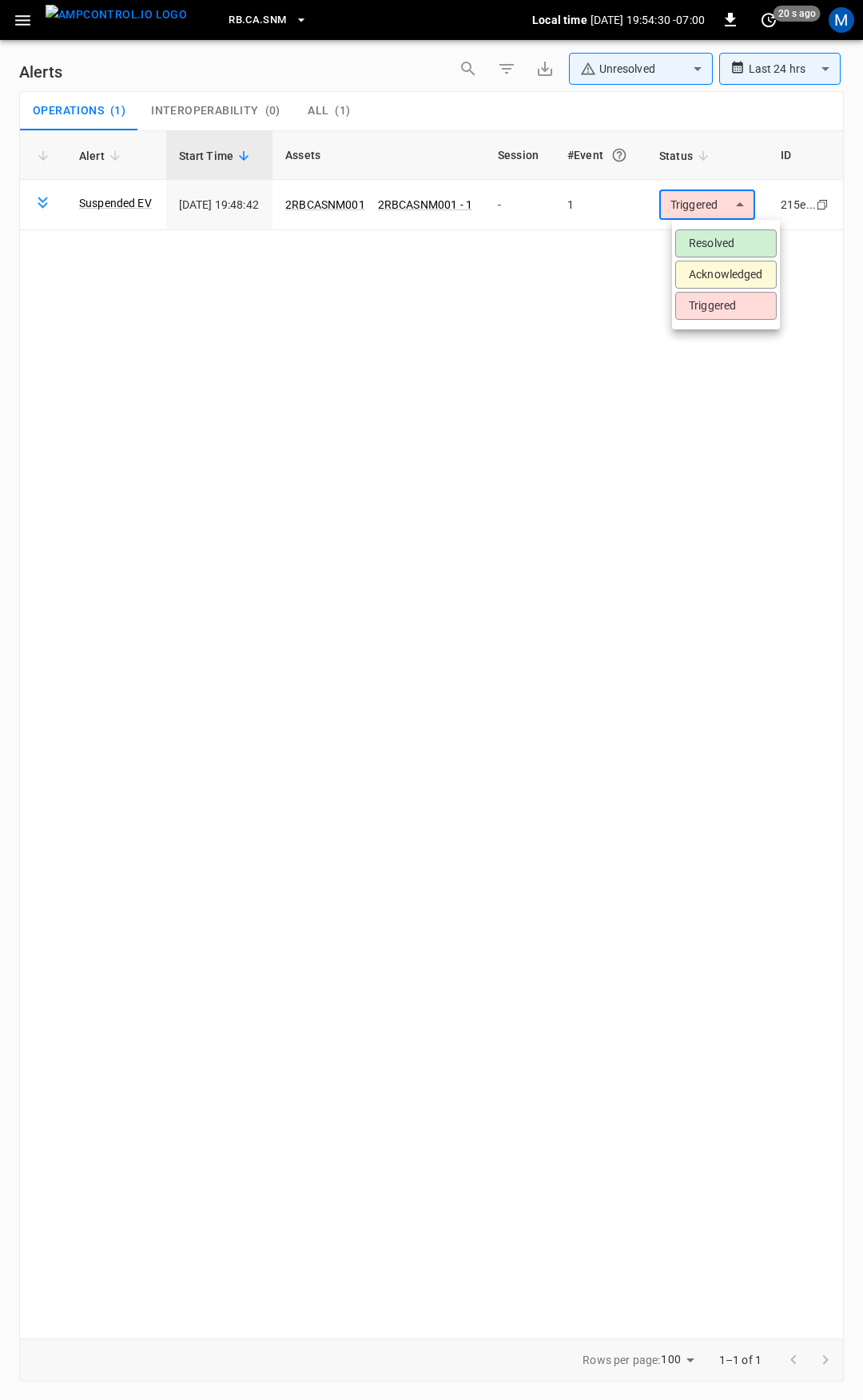
click at [717, 253] on li "Resolved" at bounding box center [726, 243] width 101 height 28
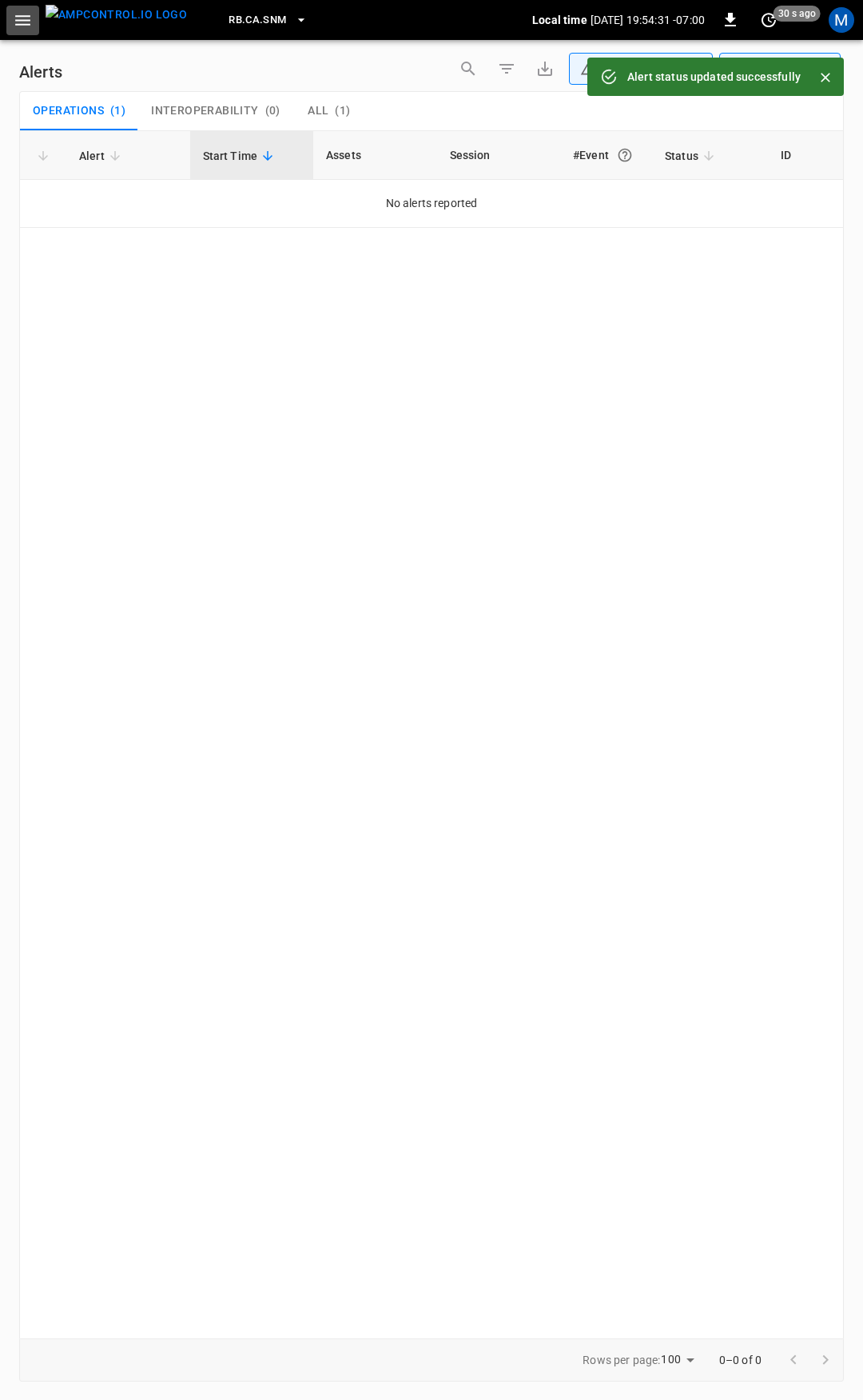
click at [9, 14] on button "button" at bounding box center [22, 21] width 33 height 30
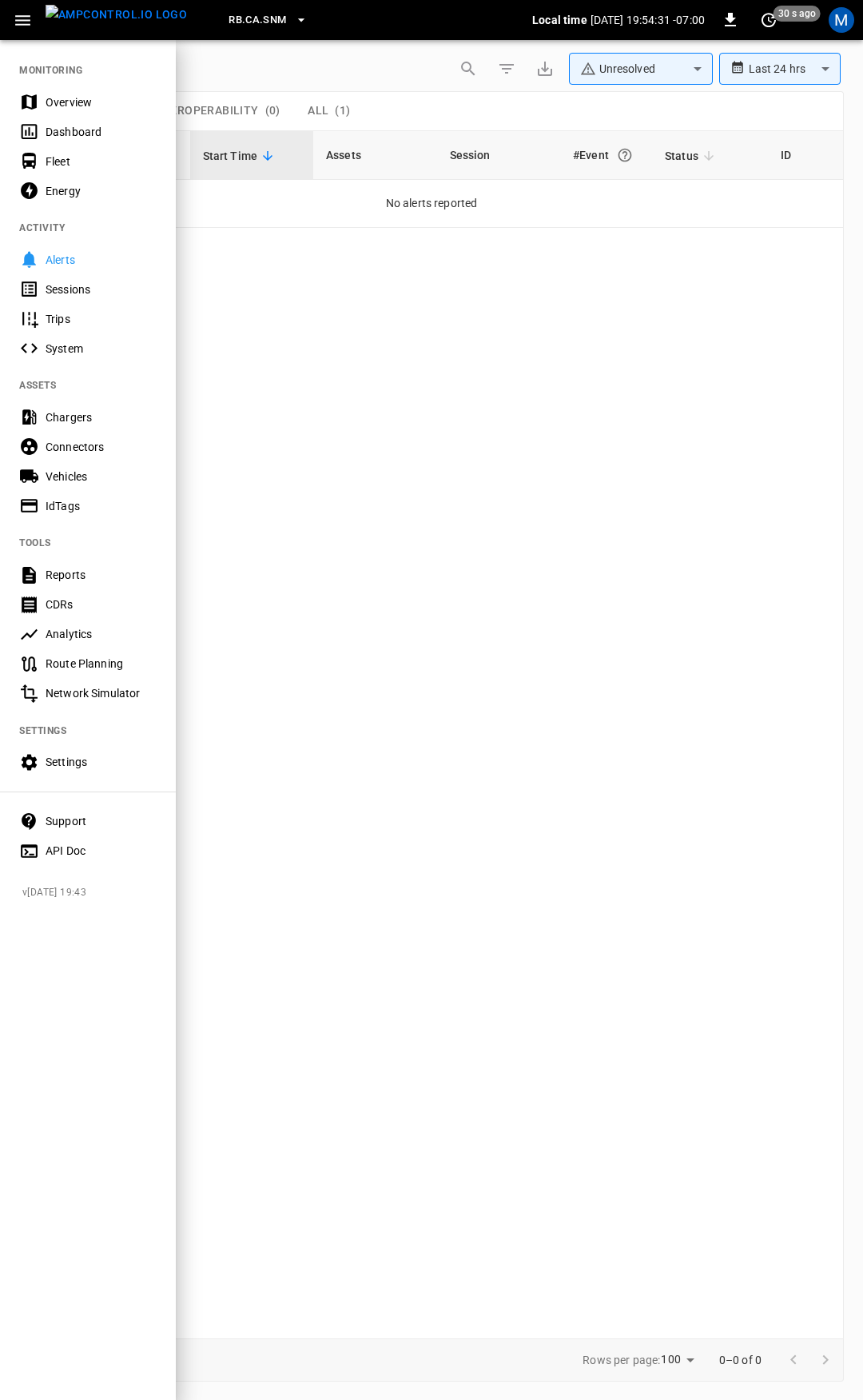
click at [75, 104] on div "Overview" at bounding box center [101, 102] width 111 height 16
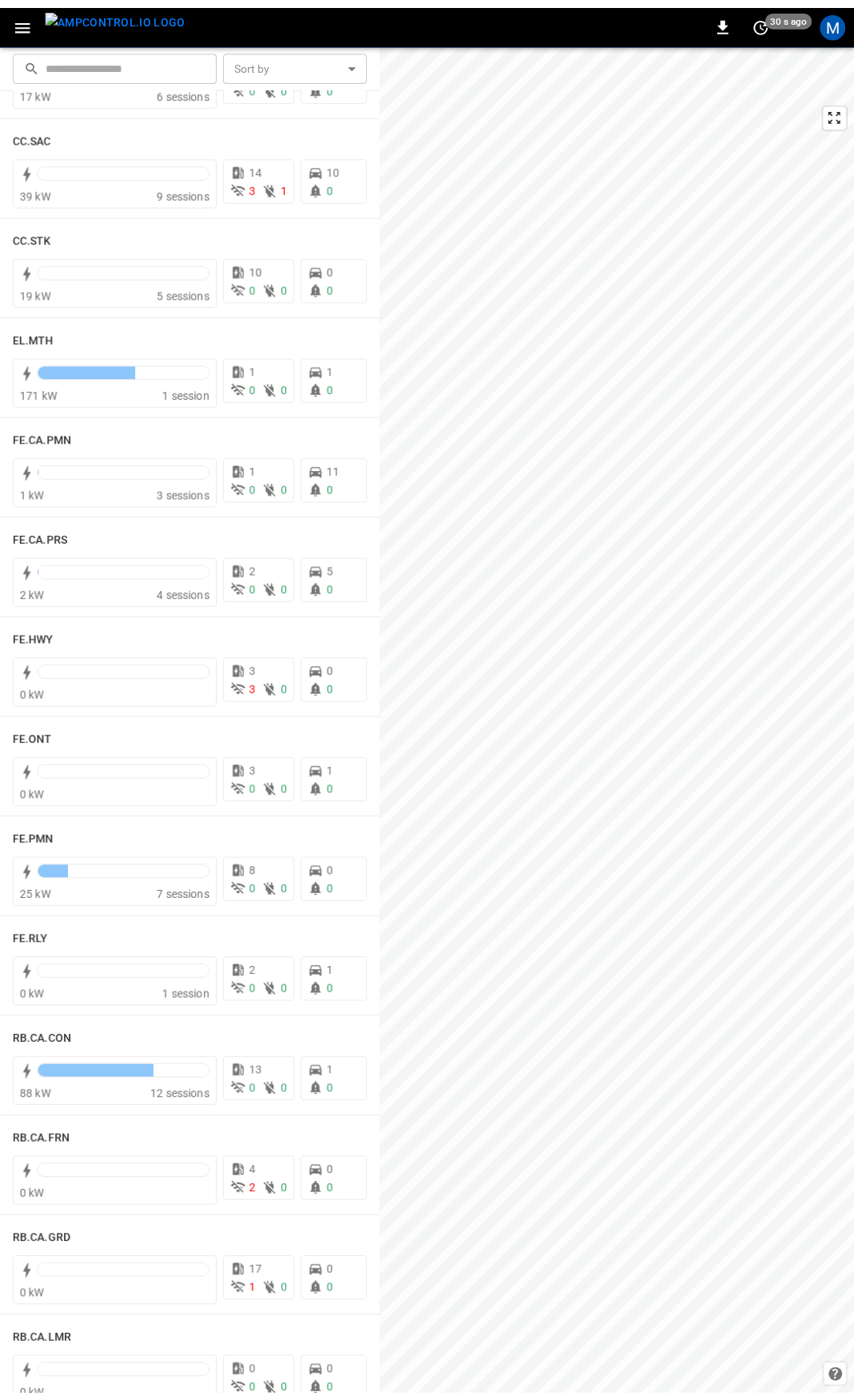
scroll to position [1347, 0]
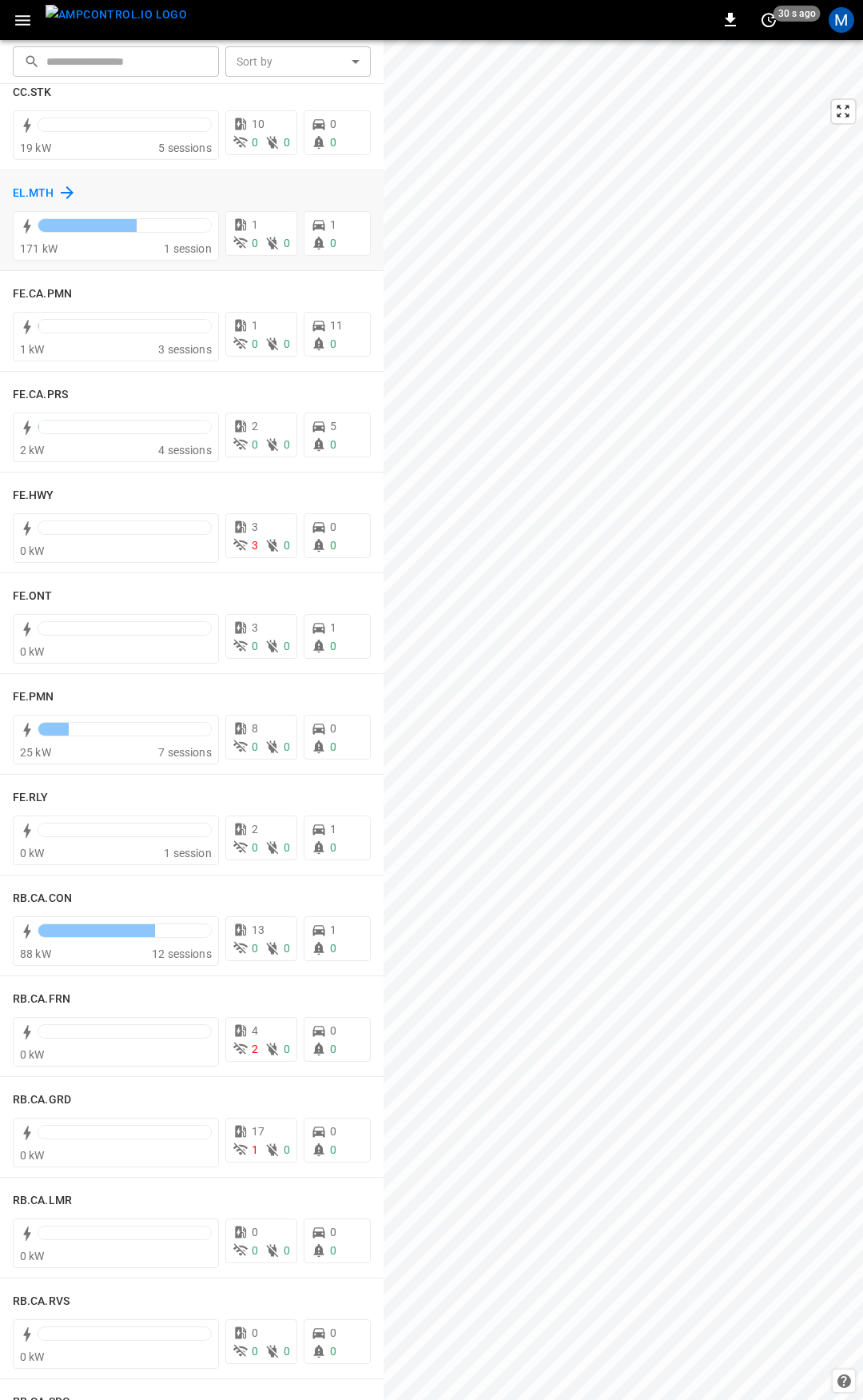
click at [38, 189] on h6 "EL.MTH" at bounding box center [33, 193] width 41 height 18
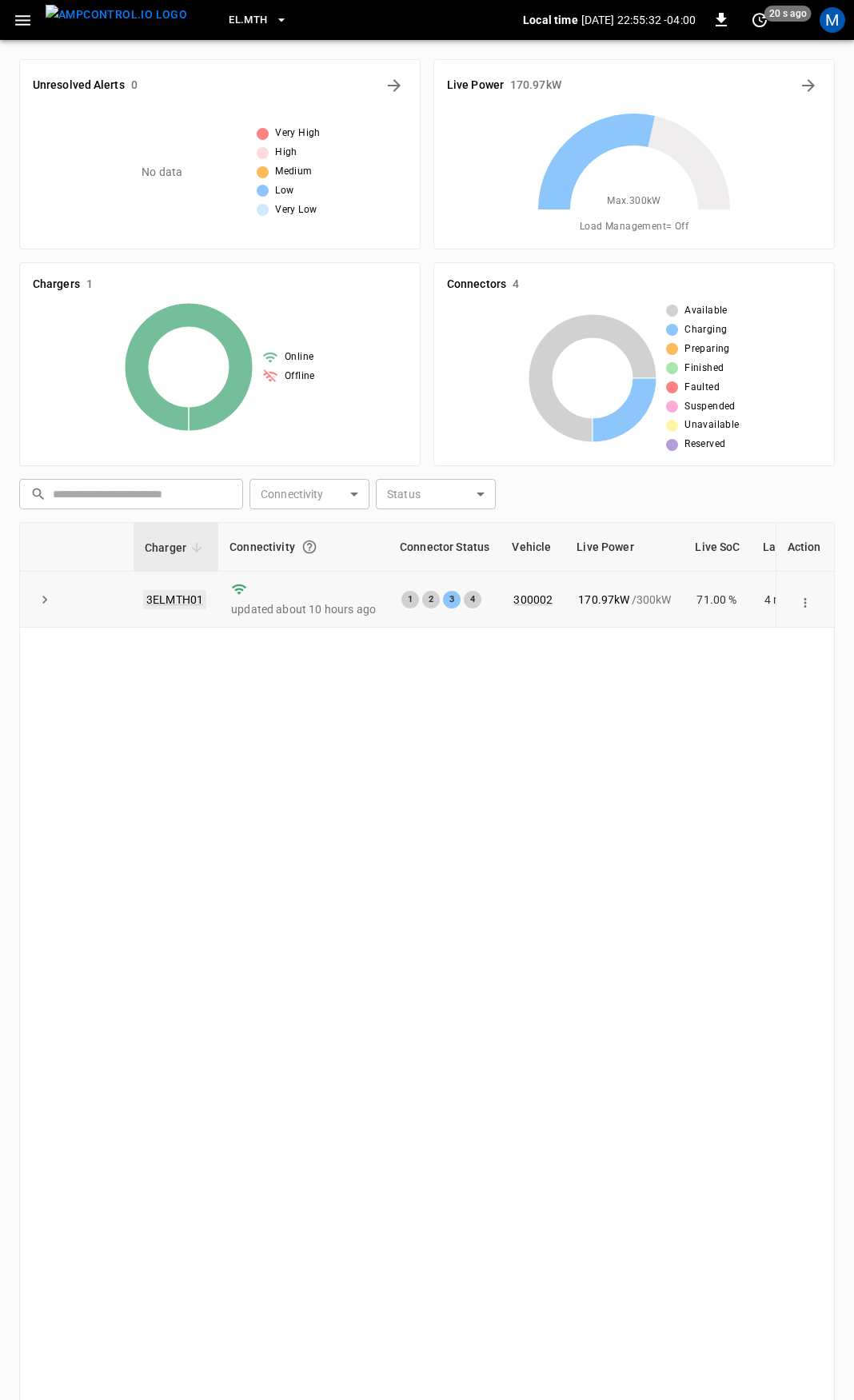
click at [166, 592] on link "3ELMTH01" at bounding box center [175, 599] width 63 height 19
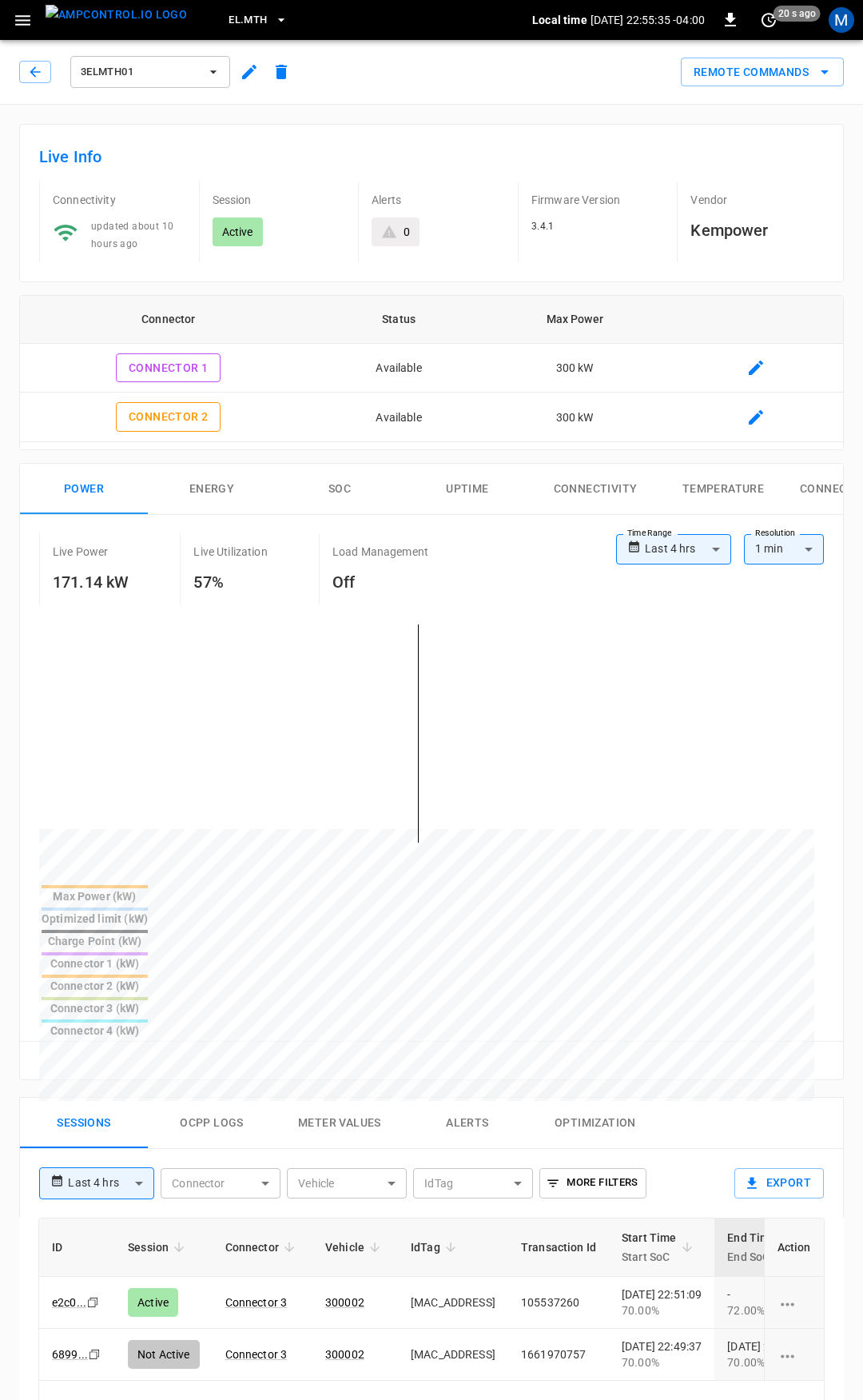
click at [249, 1073] on body "**********" at bounding box center [431, 1129] width 863 height 2259
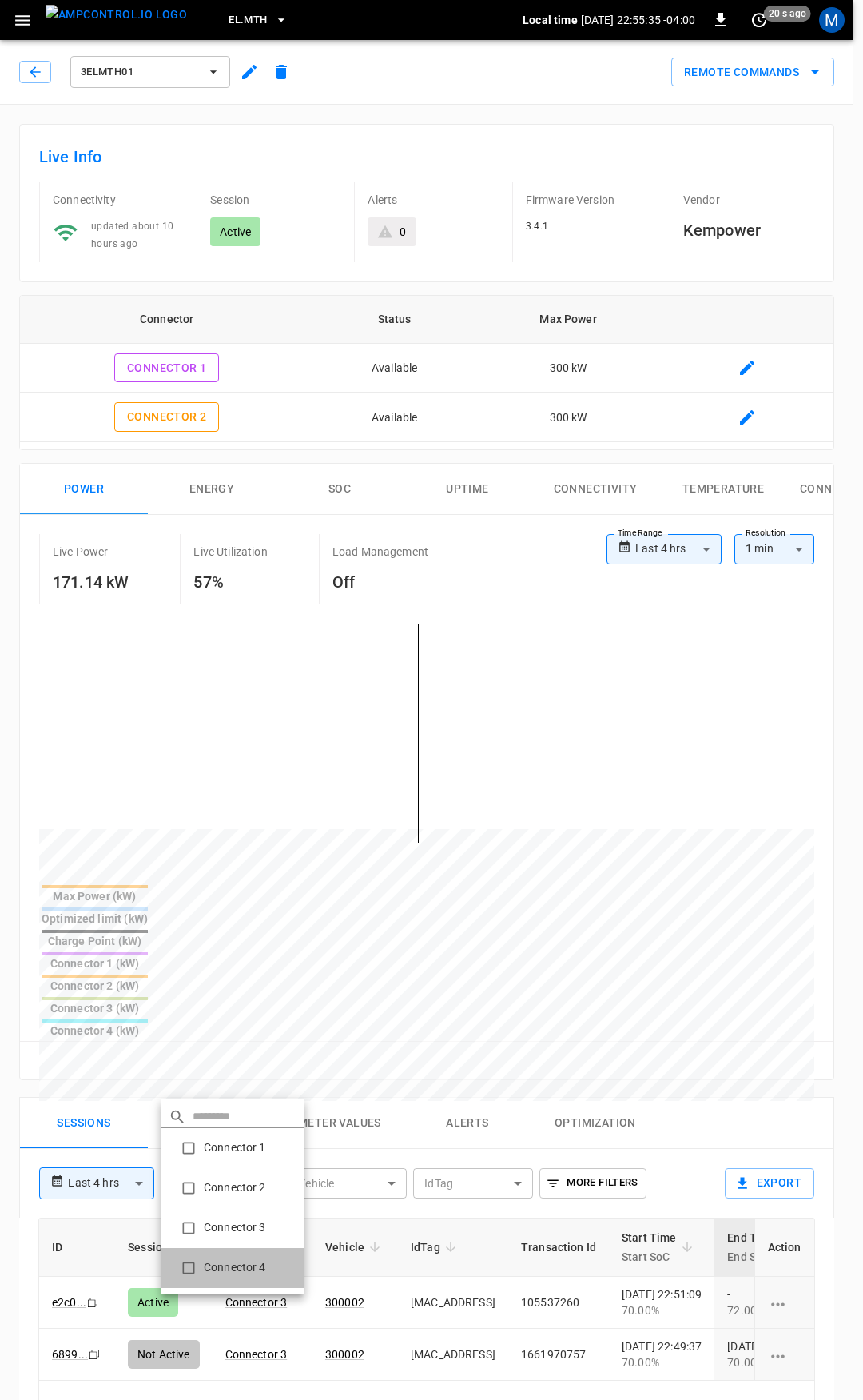
click at [249, 1257] on li "Connector 4" at bounding box center [232, 1268] width 144 height 40
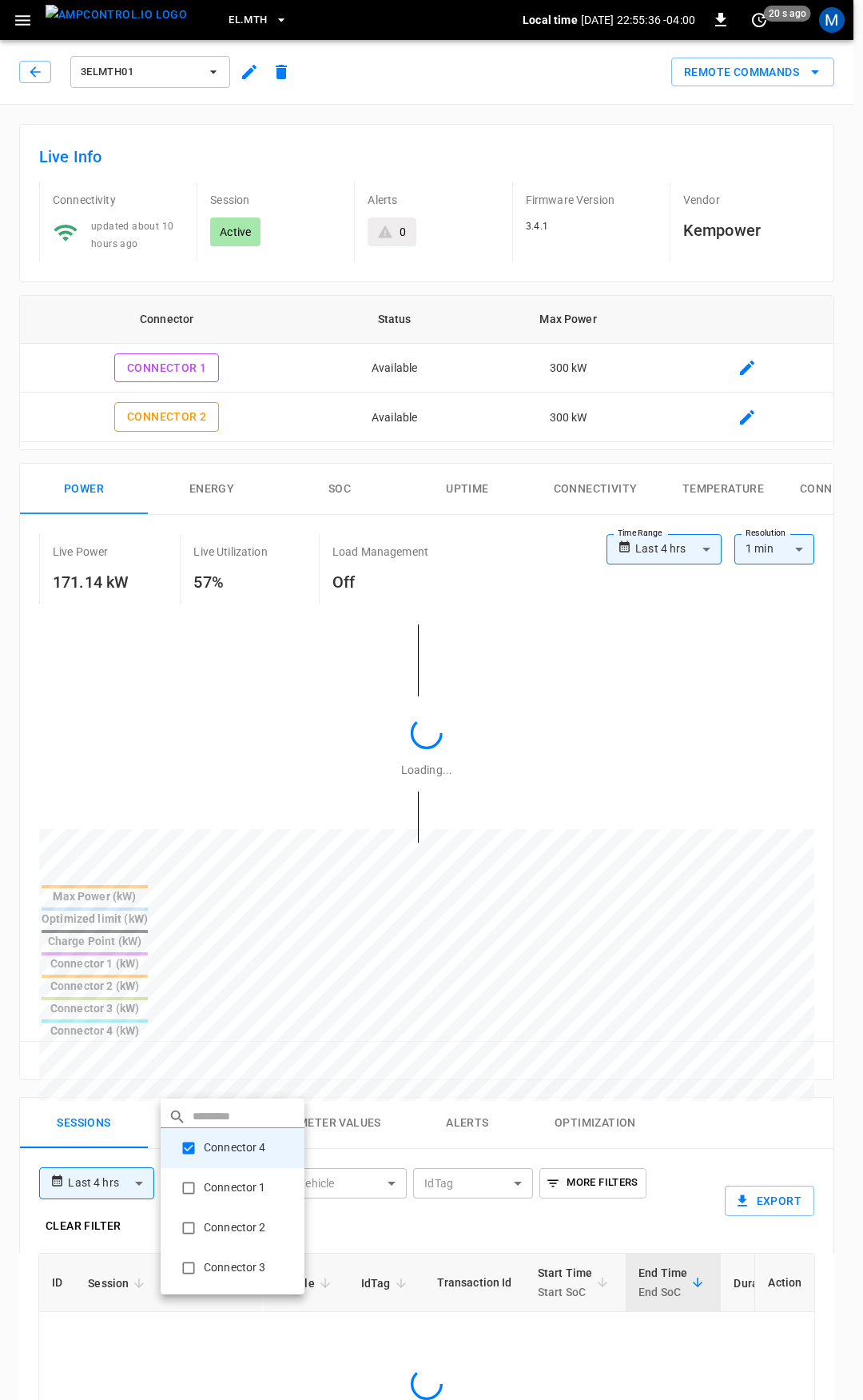
click at [255, 1232] on li "Connector 2" at bounding box center [232, 1228] width 144 height 40
click at [255, 1188] on li "Connector 2" at bounding box center [232, 1187] width 144 height 40
click at [250, 1281] on li "Connector 3" at bounding box center [232, 1268] width 144 height 40
type input "**********"
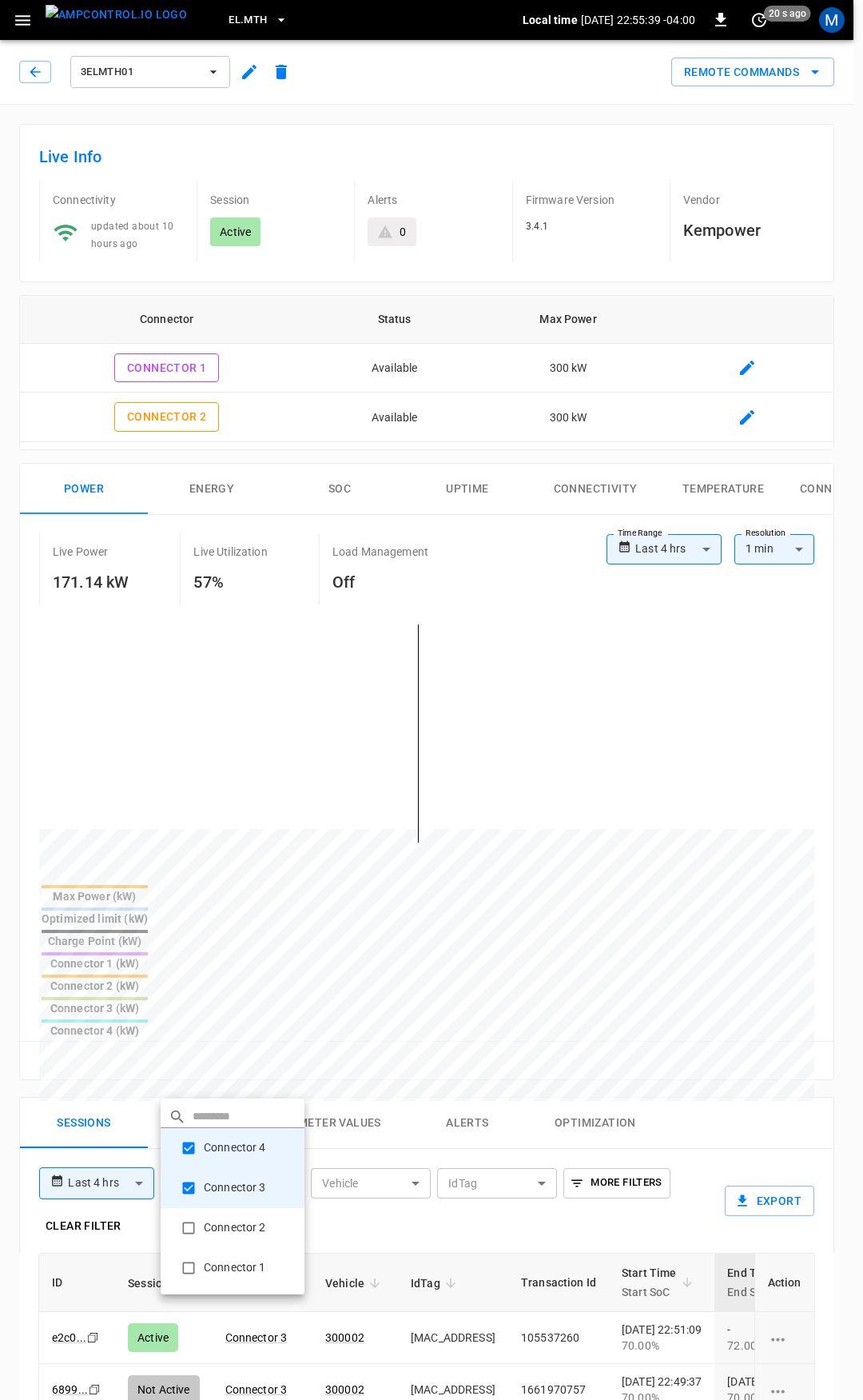
click at [516, 1354] on div at bounding box center [431, 700] width 863 height 1400
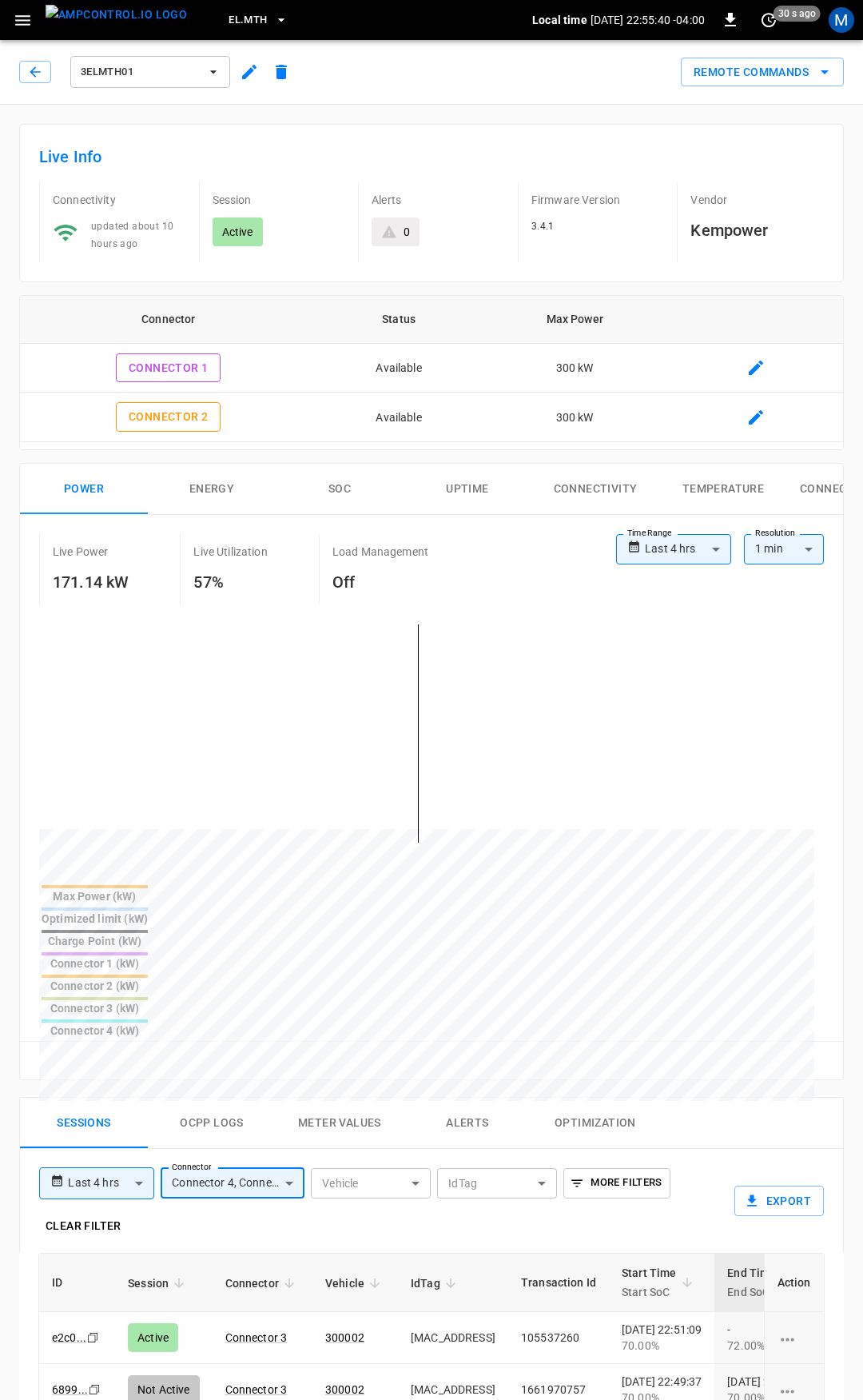
click at [120, 1084] on body "**********" at bounding box center [431, 1147] width 863 height 2295
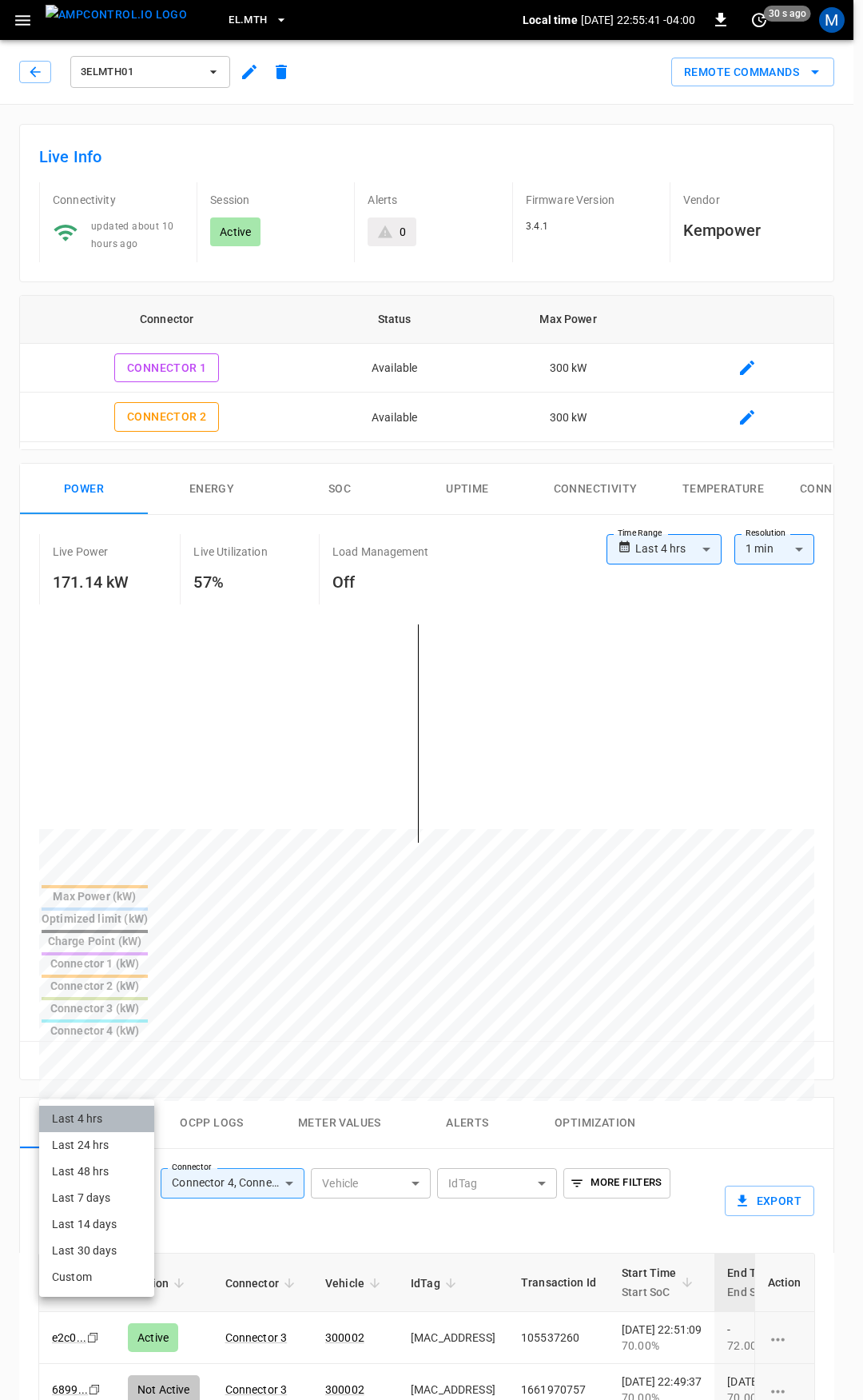
click at [103, 1107] on li "Last 4 hrs" at bounding box center [97, 1119] width 115 height 27
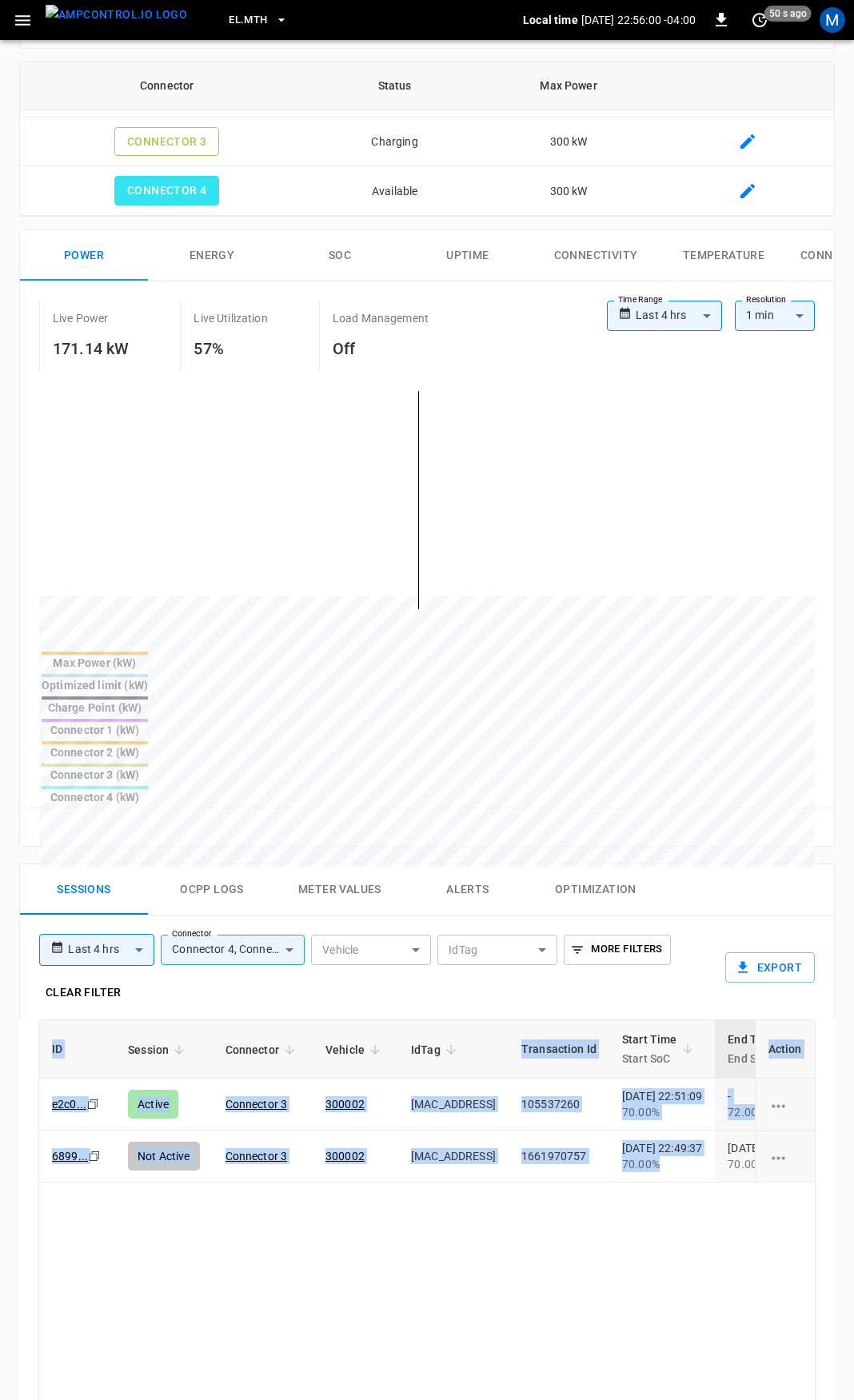
drag, startPoint x: 686, startPoint y: 1058, endPoint x: -1958, endPoint y: 1133, distance: 2645.1
click at [0, 1133] on html "**********" at bounding box center [427, 914] width 854 height 2295
click at [148, 766] on div "Connector 3 (kW)" at bounding box center [94, 774] width 106 height 16
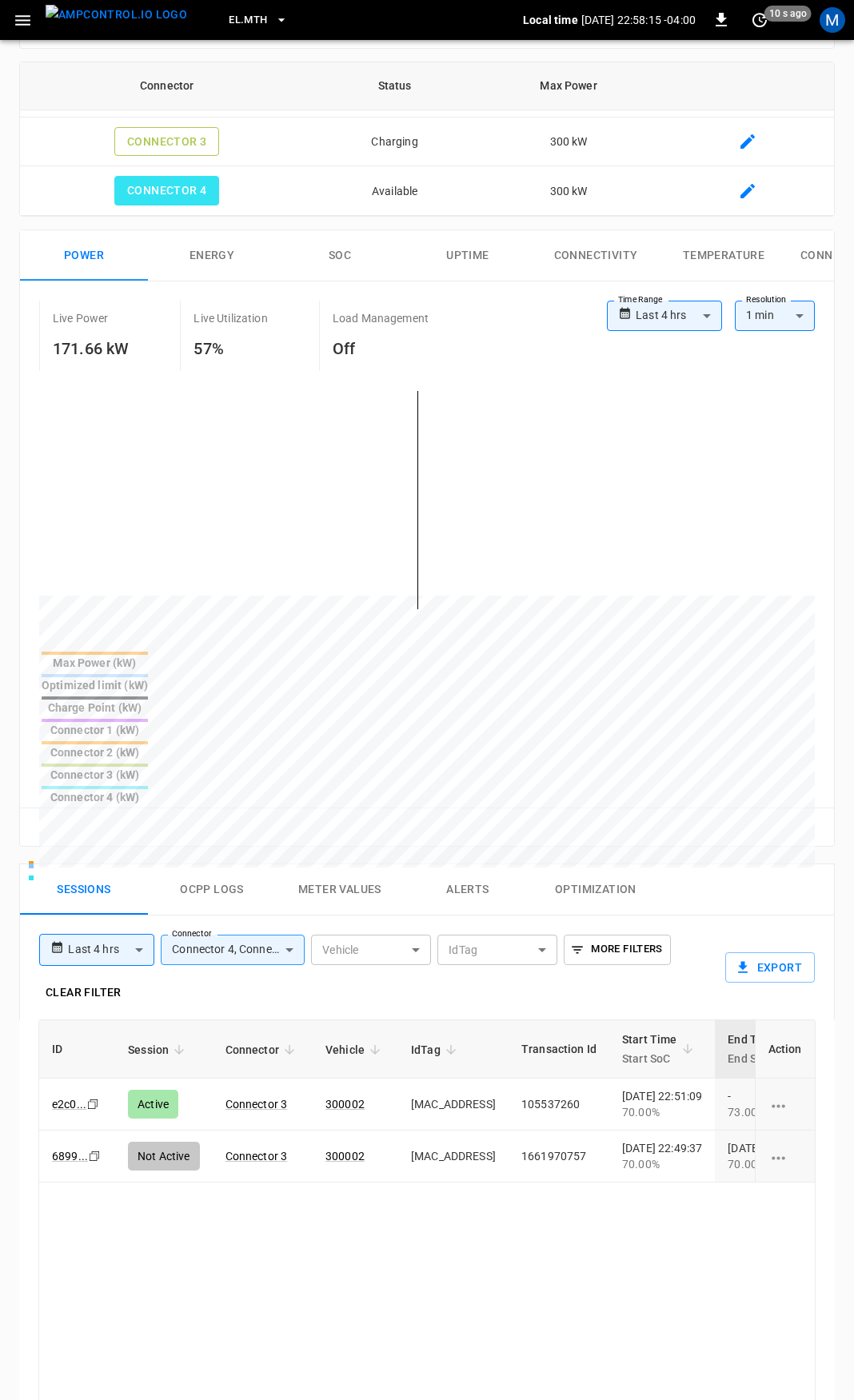
click at [85, 864] on button "Sessions" at bounding box center [83, 890] width 128 height 51
click at [15, 20] on icon "button" at bounding box center [22, 20] width 20 height 20
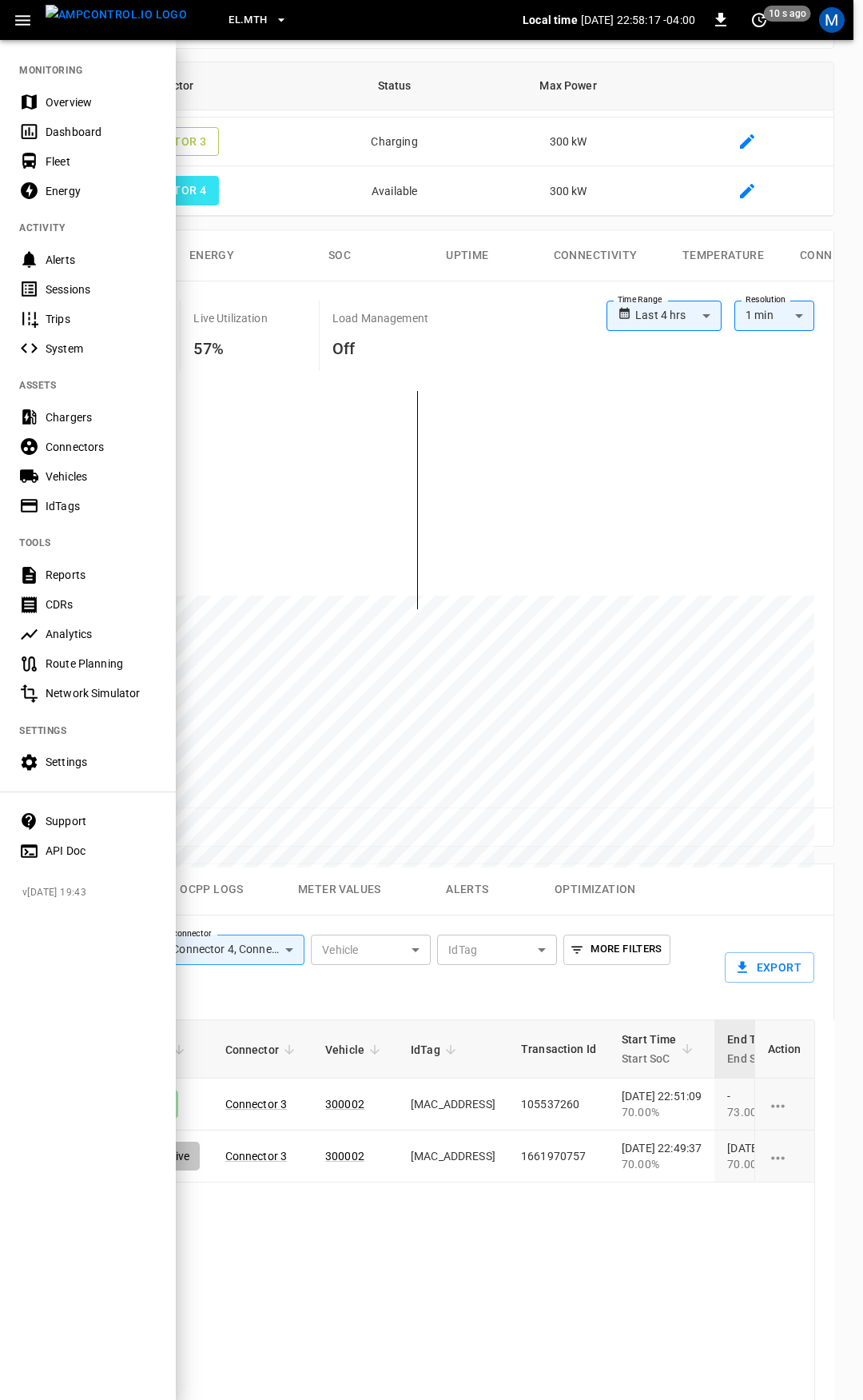
click at [69, 102] on div "Overview" at bounding box center [101, 102] width 111 height 16
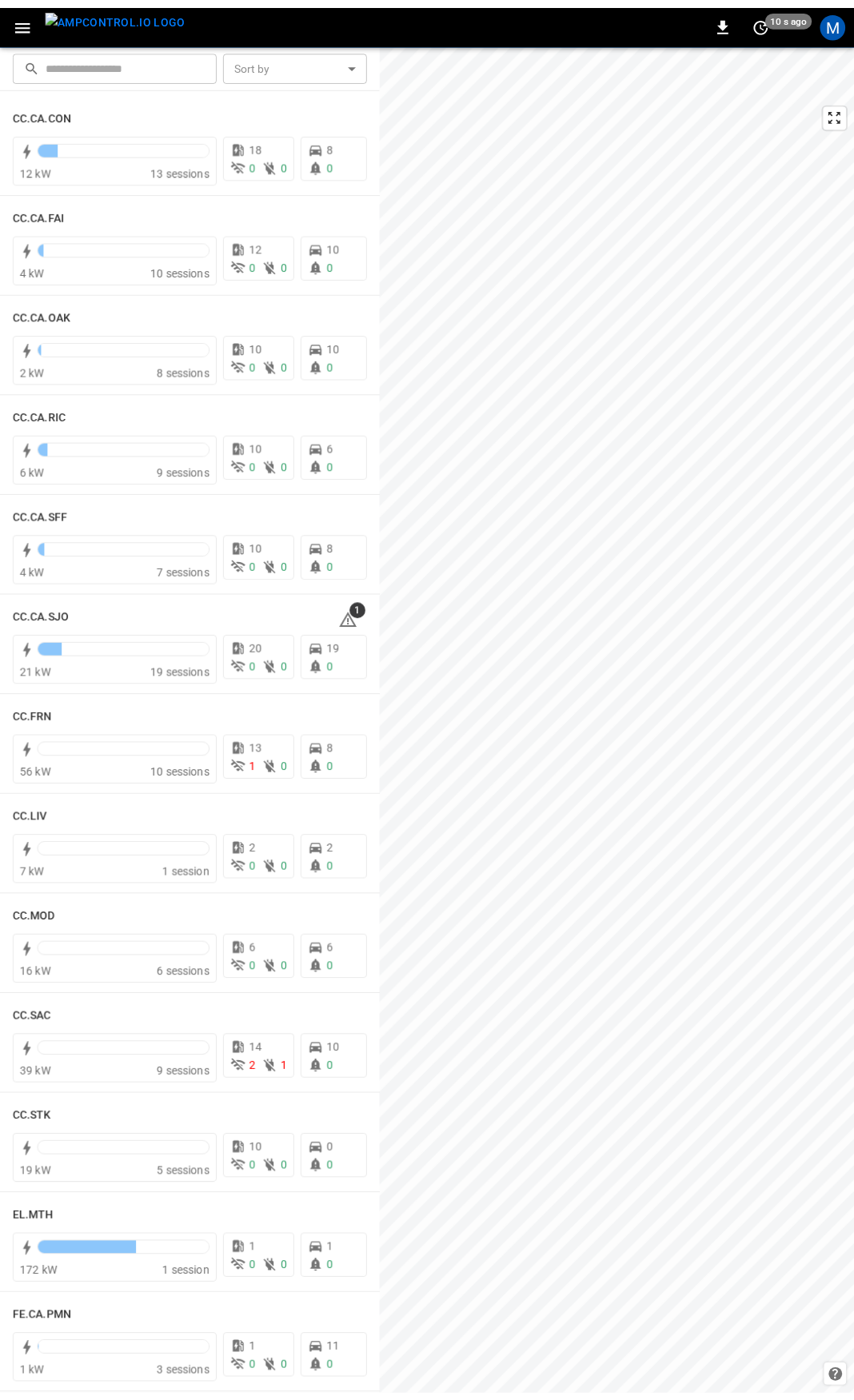
scroll to position [480, 0]
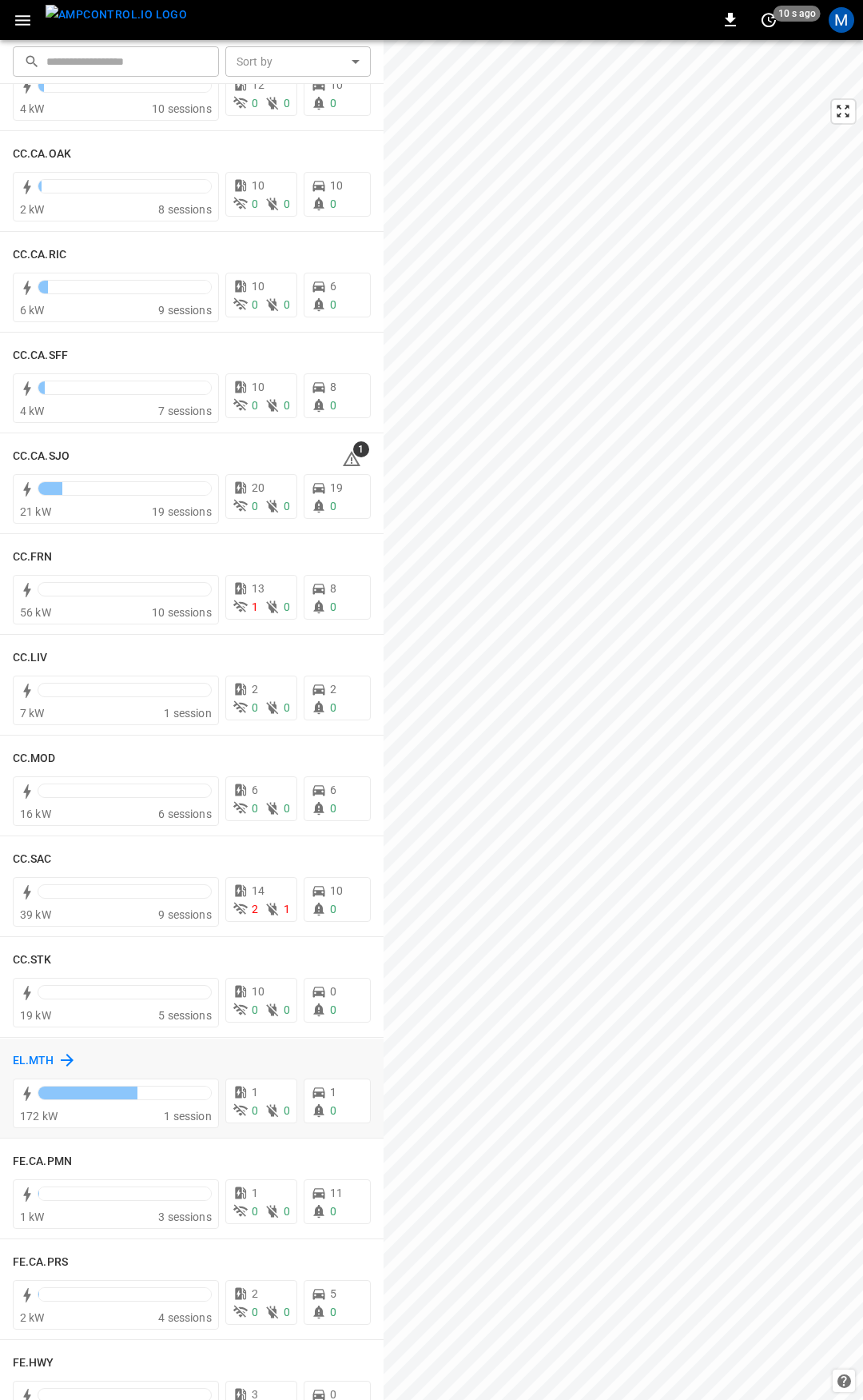
click at [28, 1056] on h6 "EL.MTH" at bounding box center [33, 1061] width 41 height 18
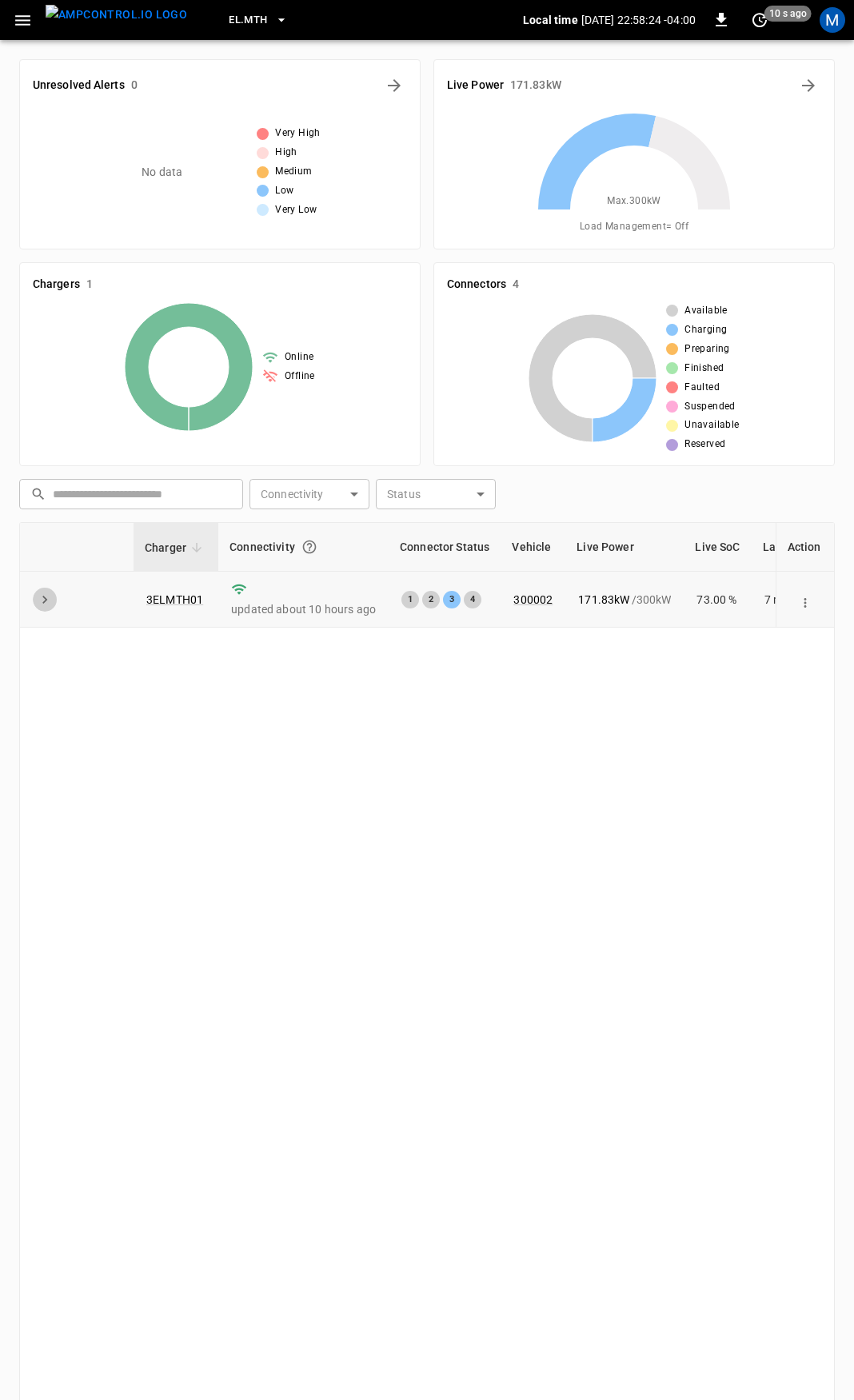
click at [47, 598] on icon "expand row" at bounding box center [45, 599] width 16 height 16
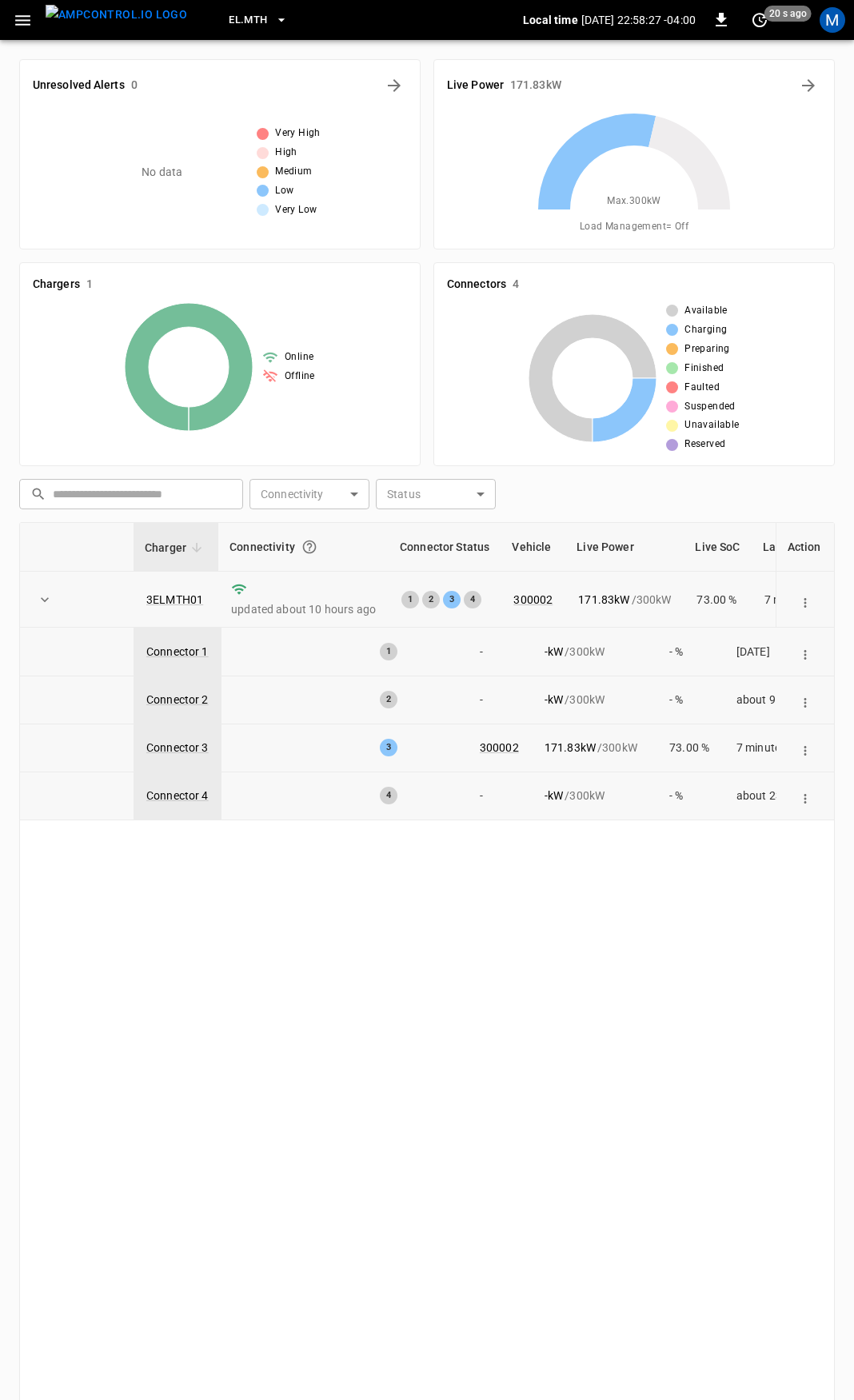
drag, startPoint x: 177, startPoint y: 586, endPoint x: 172, endPoint y: 613, distance: 27.5
click at [177, 588] on td "3ELMTH01" at bounding box center [176, 599] width 85 height 56
click at [172, 602] on link "3ELMTH01" at bounding box center [175, 599] width 63 height 19
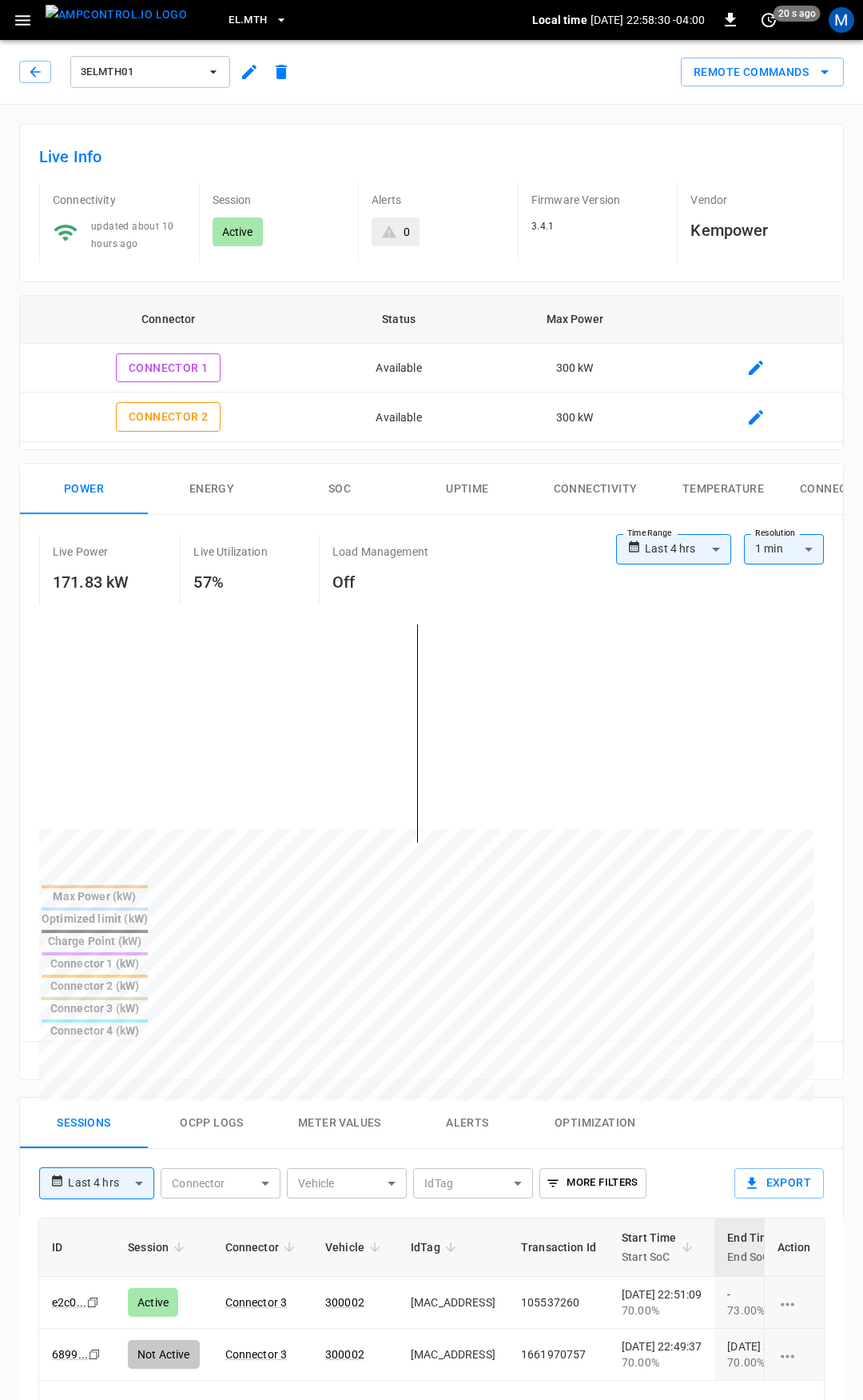
click at [222, 1073] on body "**********" at bounding box center [431, 1129] width 863 height 2259
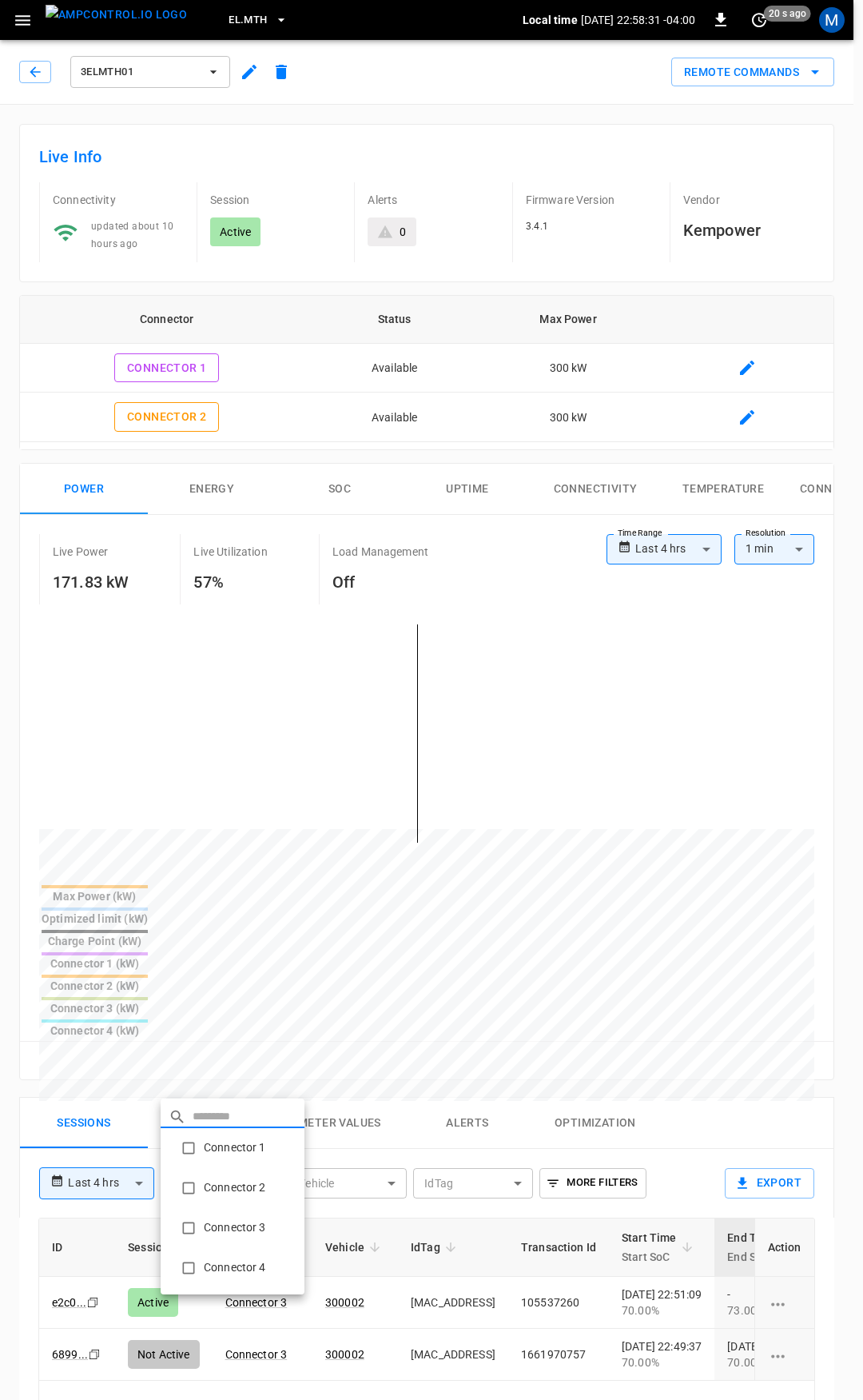
click at [258, 1228] on li "Connector 3" at bounding box center [232, 1228] width 144 height 40
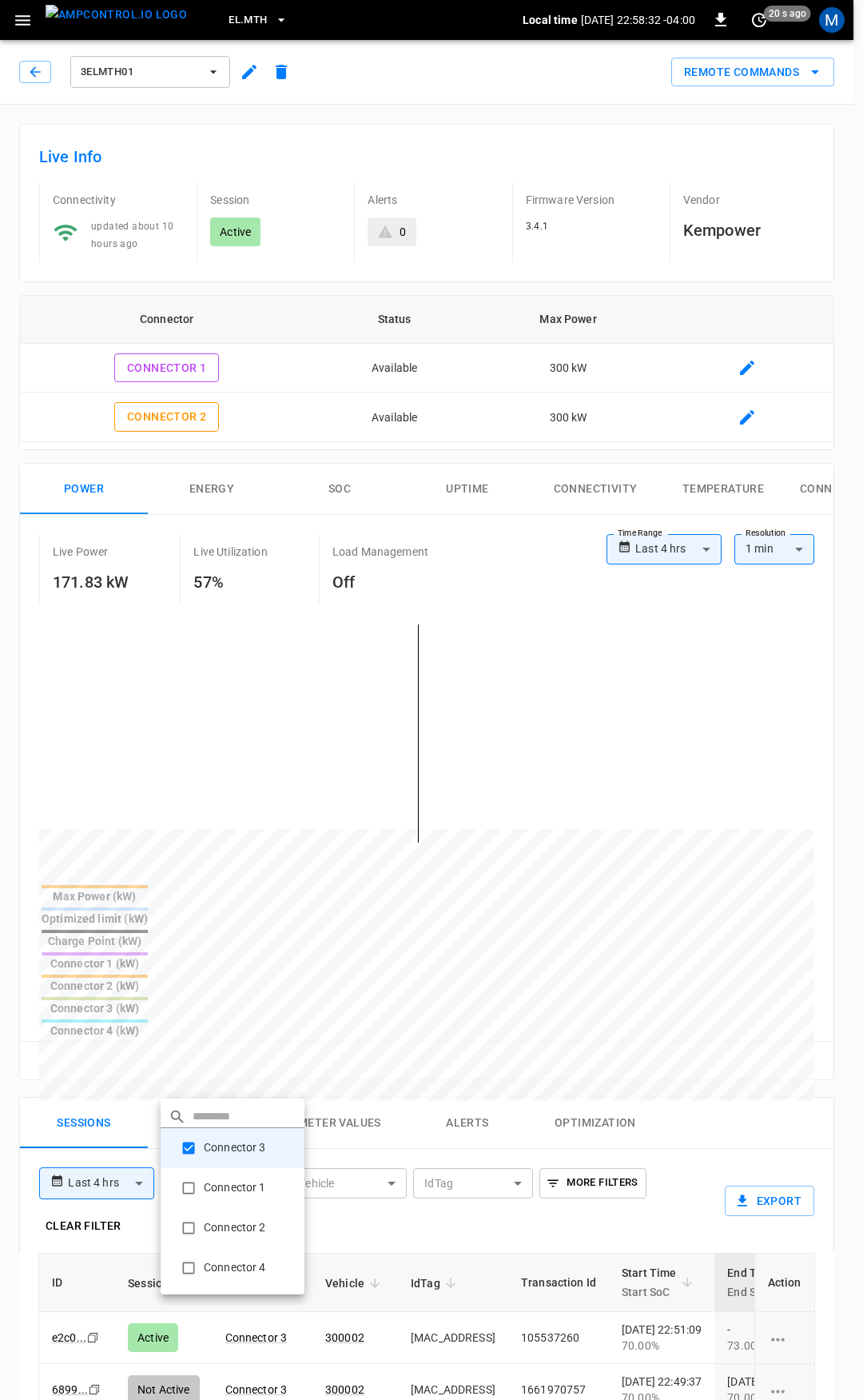
click at [250, 1265] on li "Connector 4" at bounding box center [232, 1268] width 144 height 40
type input "**********"
click at [536, 1378] on div at bounding box center [431, 700] width 863 height 1400
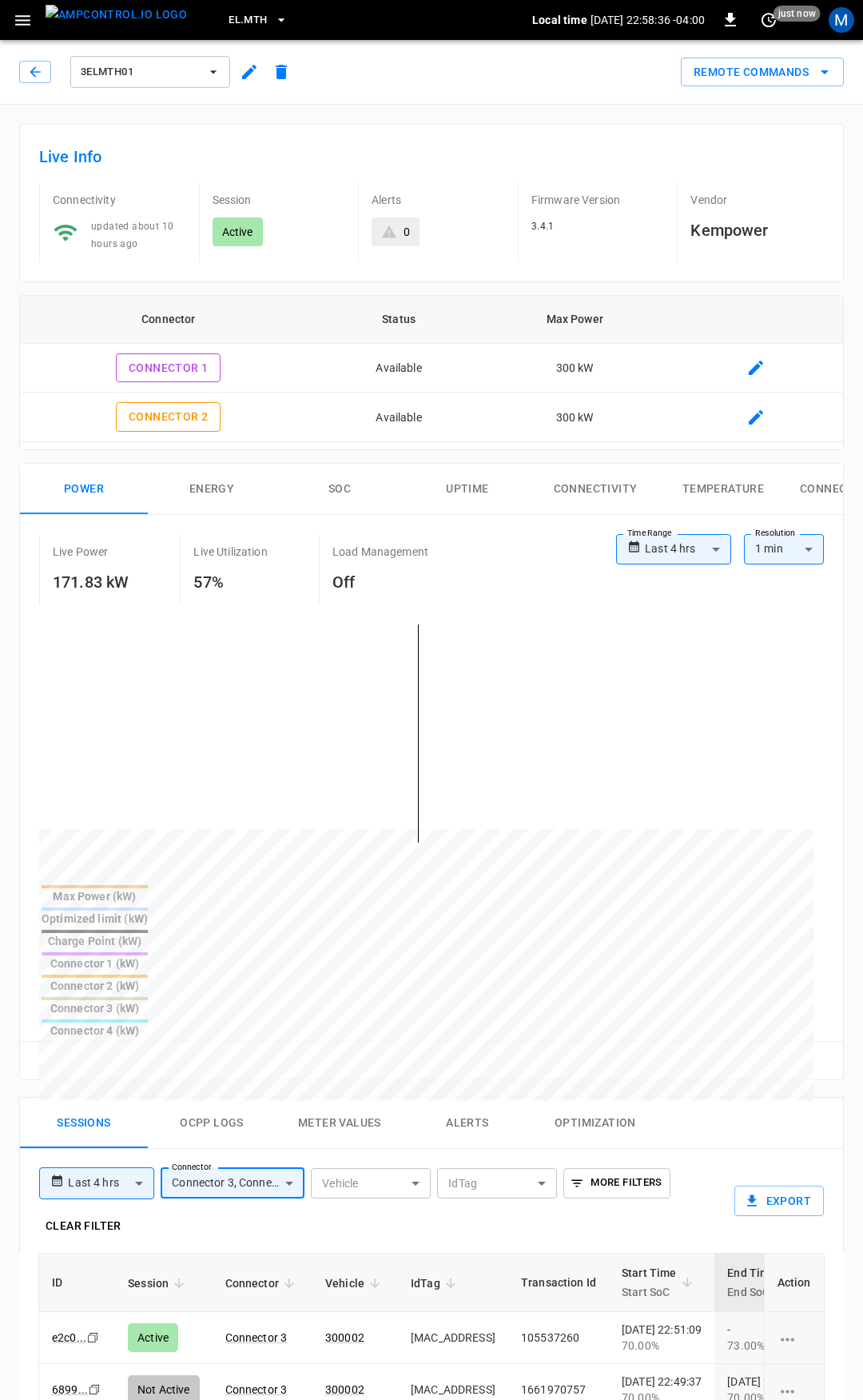
click at [135, 1083] on body "**********" at bounding box center [431, 1147] width 863 height 2295
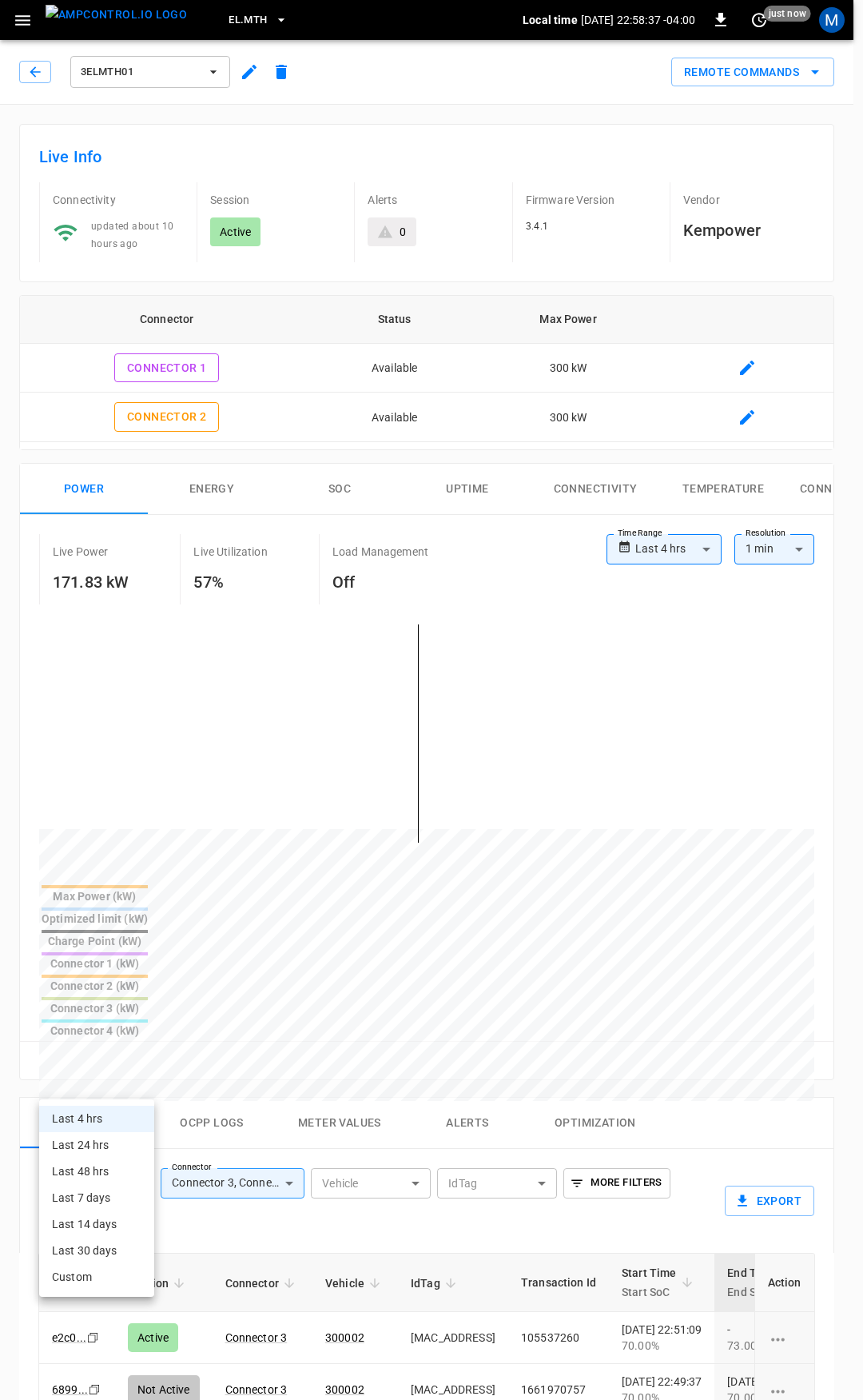
click at [96, 1119] on li "Last 4 hrs" at bounding box center [97, 1119] width 115 height 27
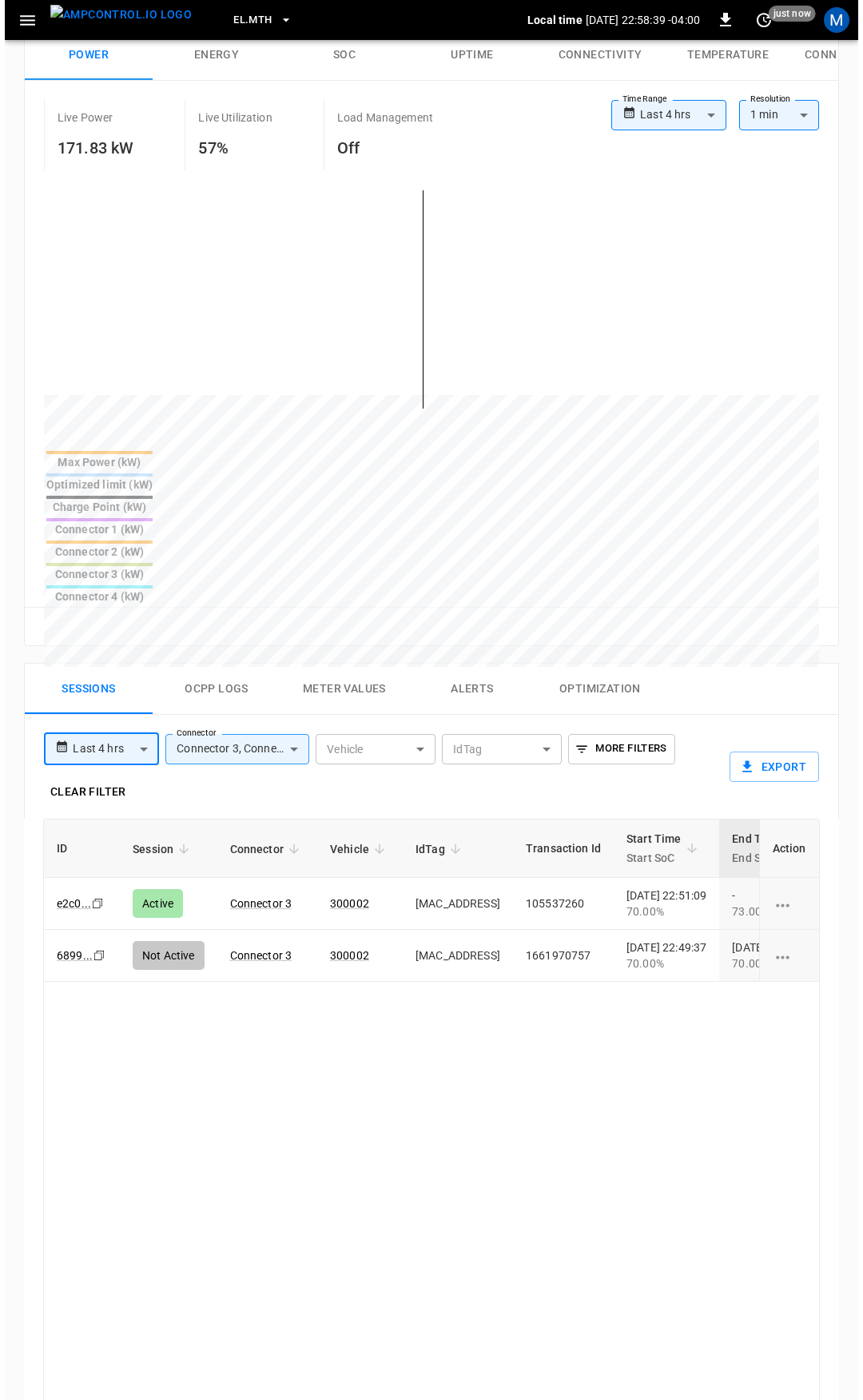
scroll to position [436, 0]
click at [19, 26] on icon "button" at bounding box center [22, 20] width 20 height 20
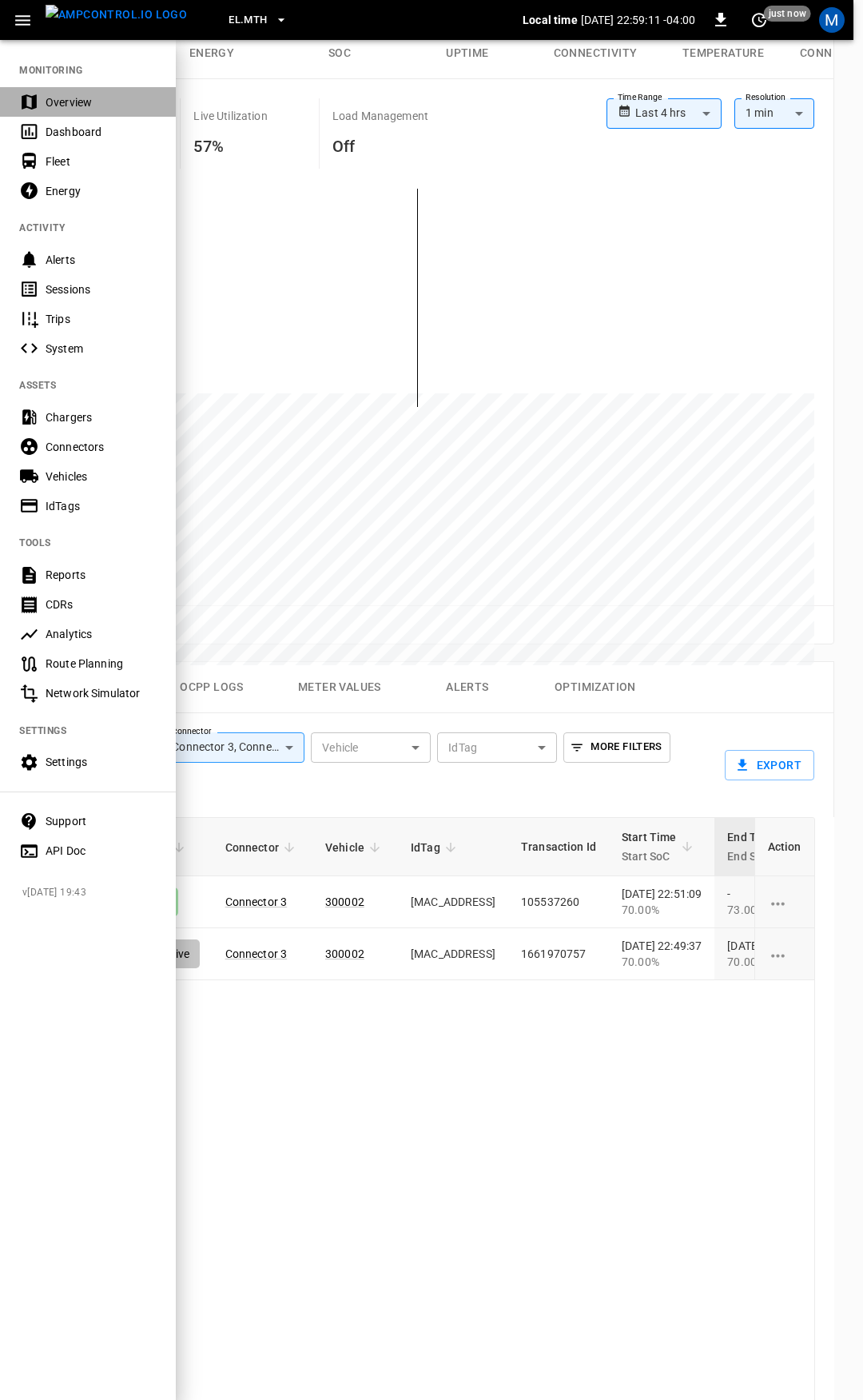
click at [59, 99] on div "Overview" at bounding box center [101, 102] width 111 height 16
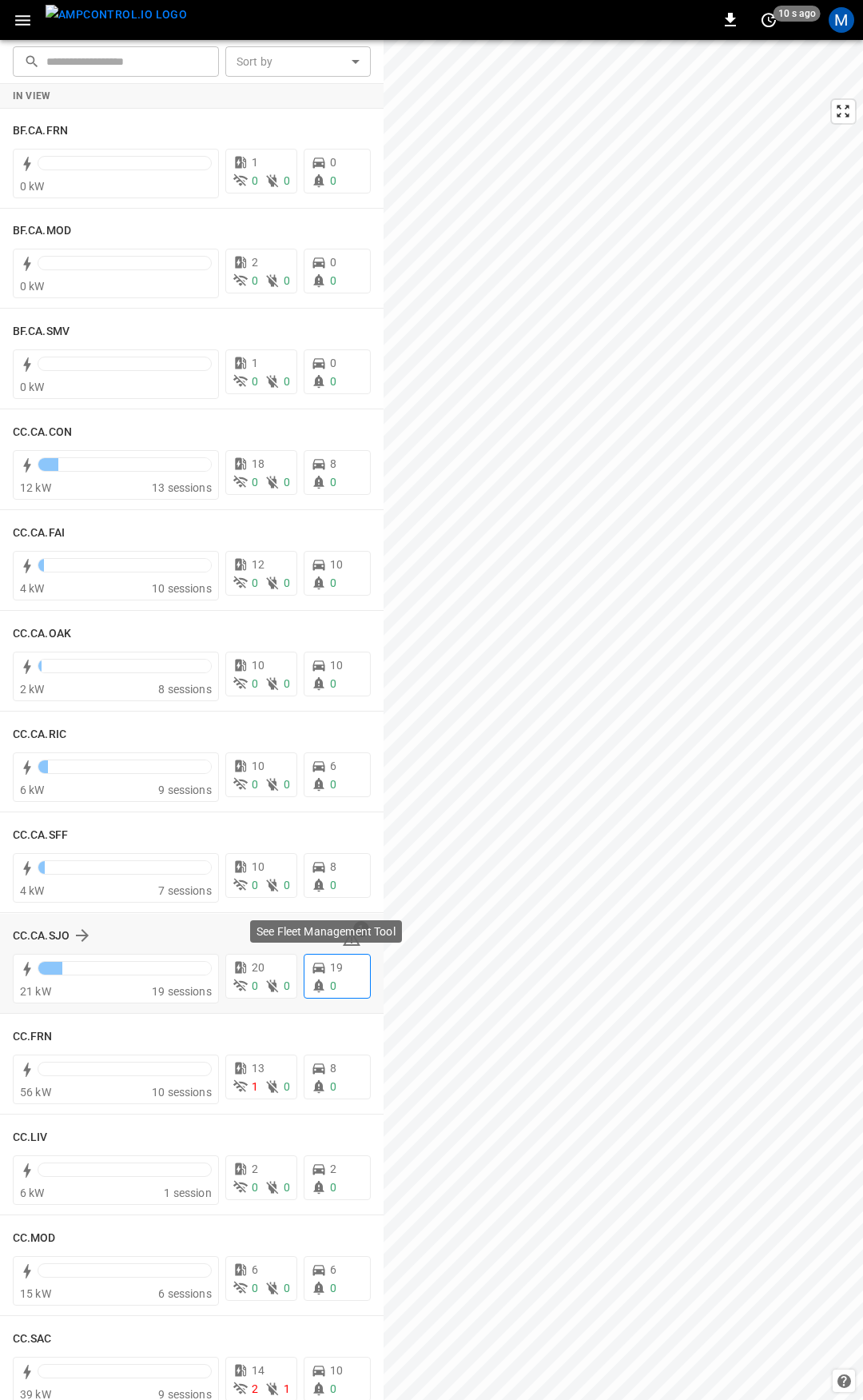
click at [348, 943] on div "See Fleet Management Tool" at bounding box center [326, 936] width 155 height 35
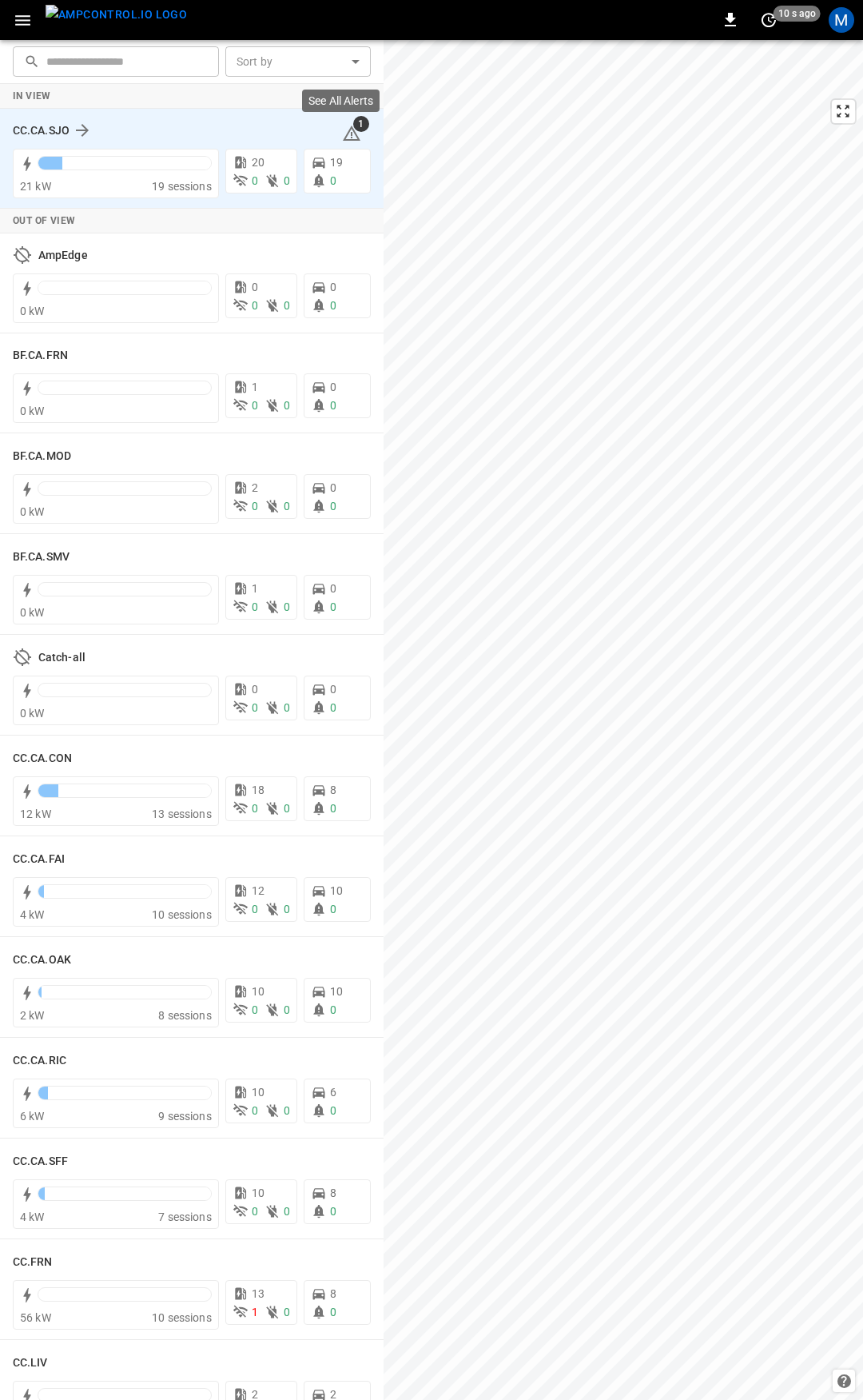
click at [344, 129] on icon at bounding box center [351, 133] width 18 height 15
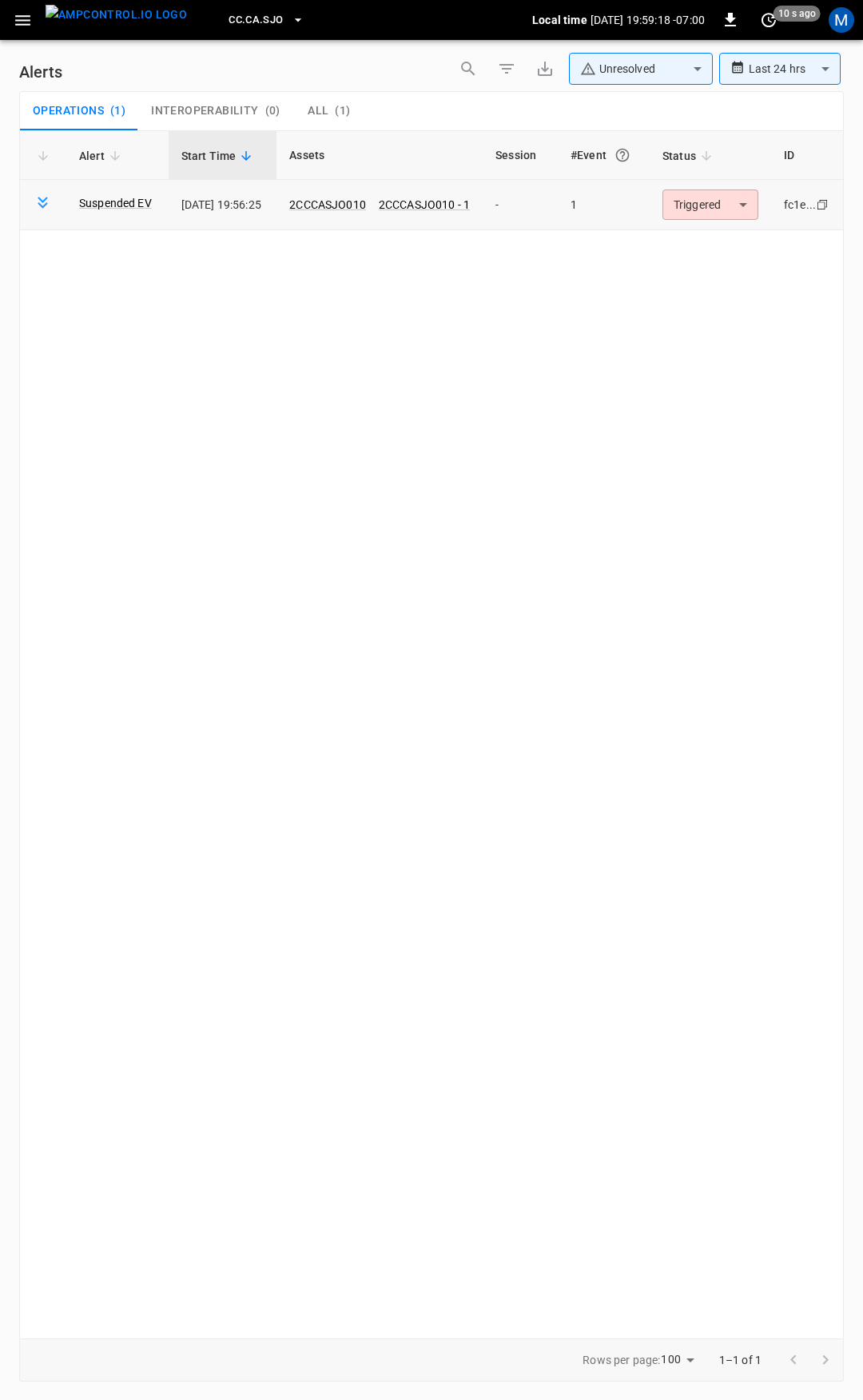
click at [726, 198] on body "**********" at bounding box center [431, 697] width 863 height 1394
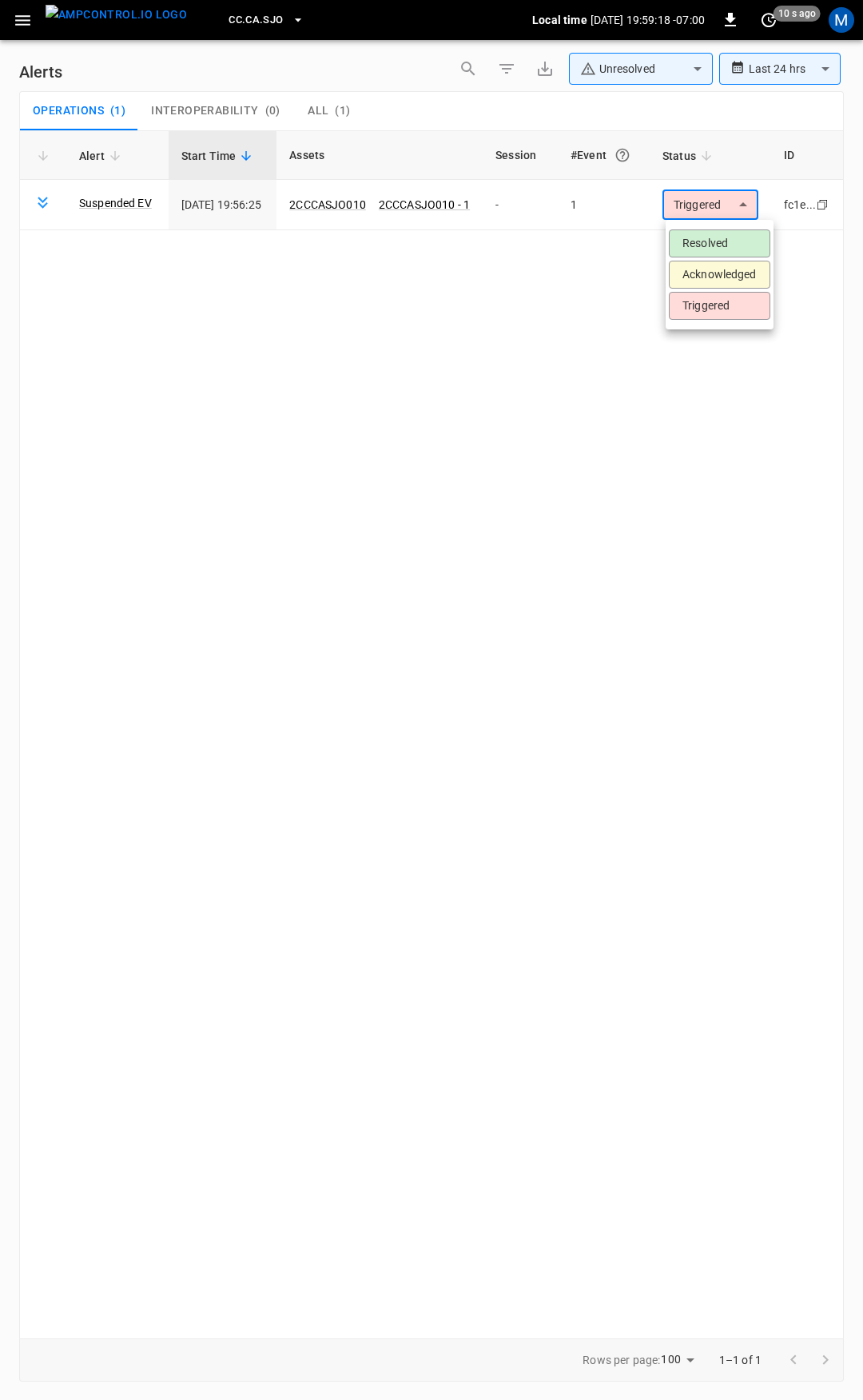
click at [716, 252] on li "Resolved" at bounding box center [720, 243] width 101 height 28
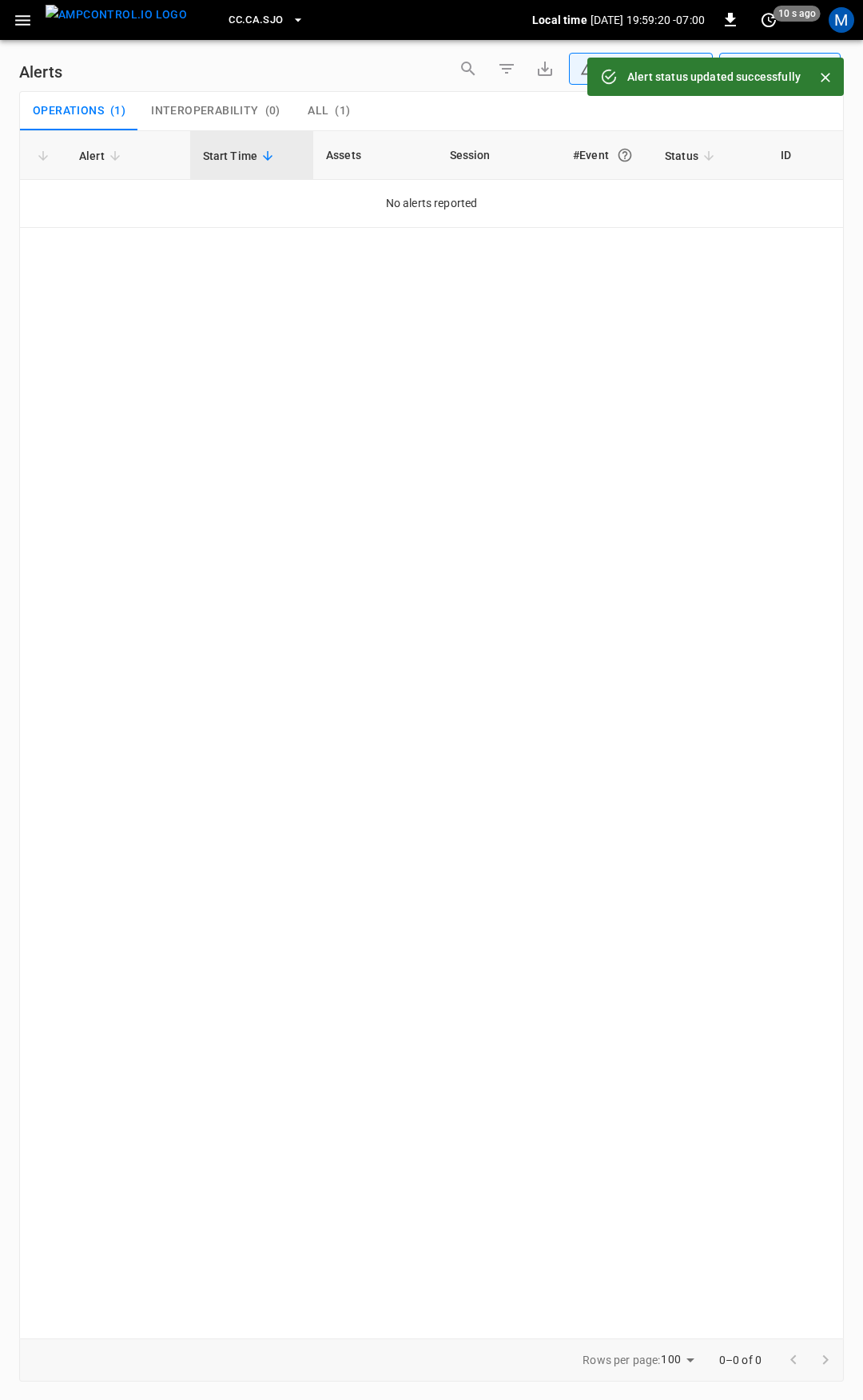
click at [38, 13] on button "button" at bounding box center [22, 21] width 33 height 30
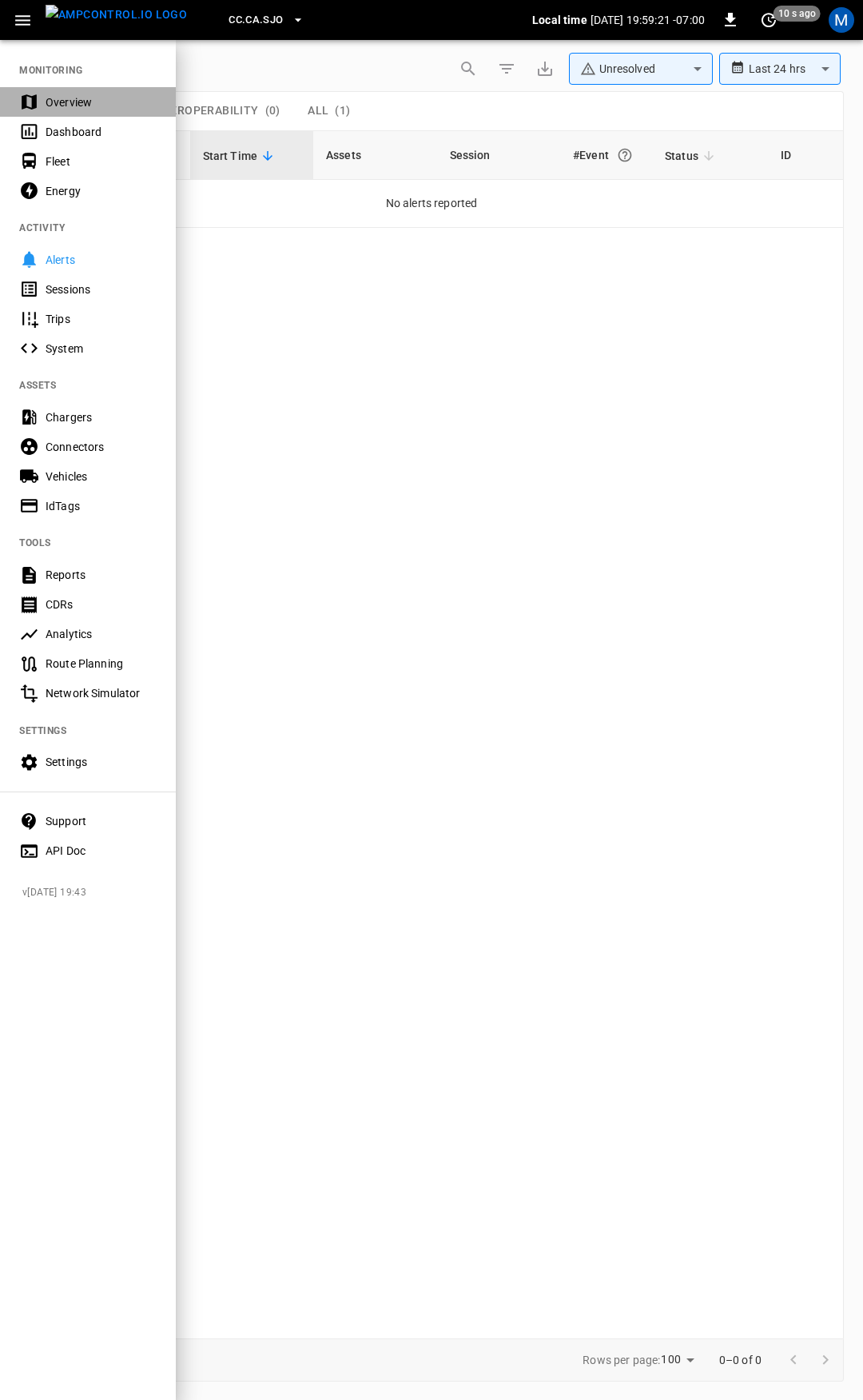
click at [69, 103] on div "Overview" at bounding box center [101, 102] width 111 height 16
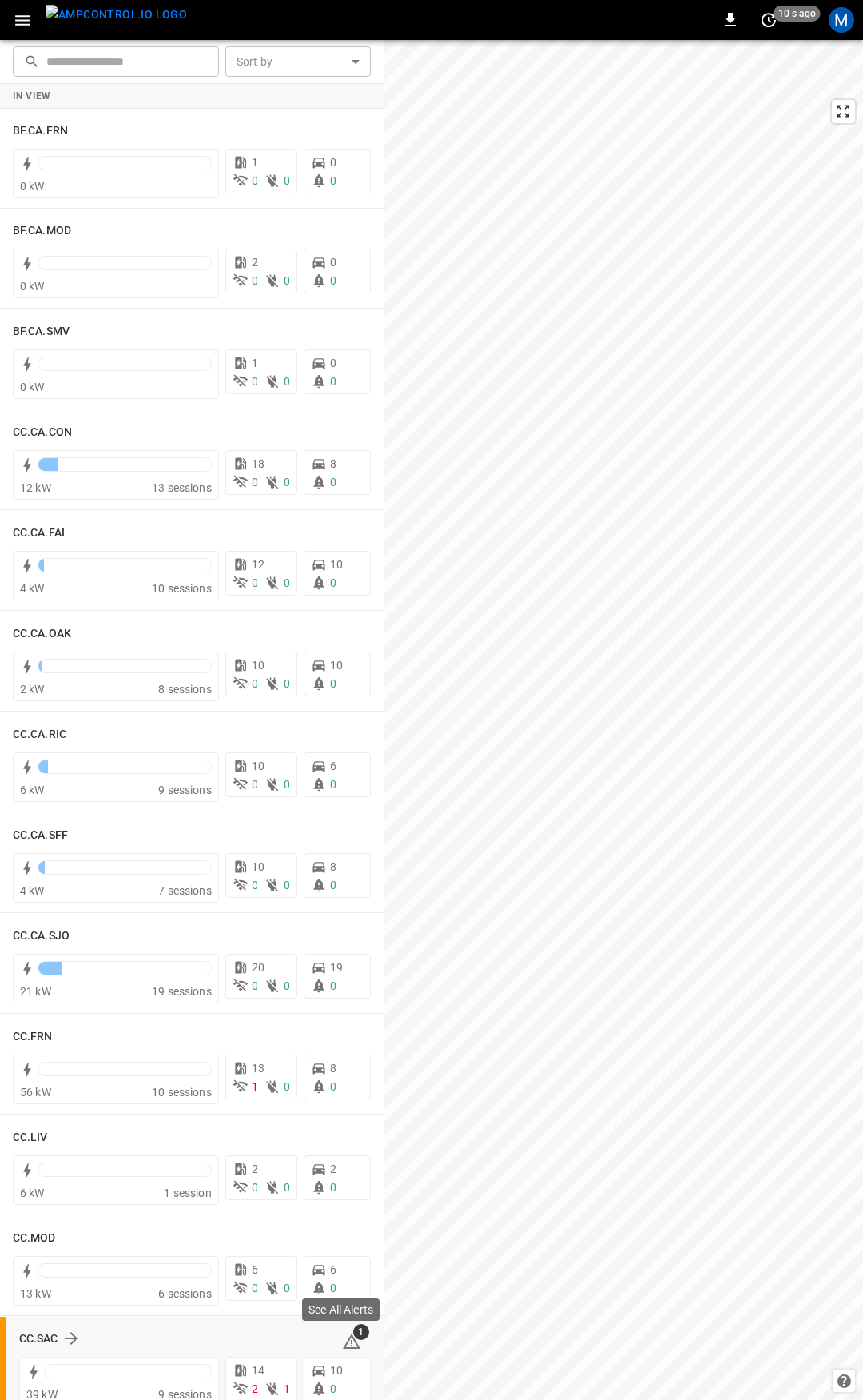
click at [350, 1340] on icon at bounding box center [351, 1342] width 19 height 19
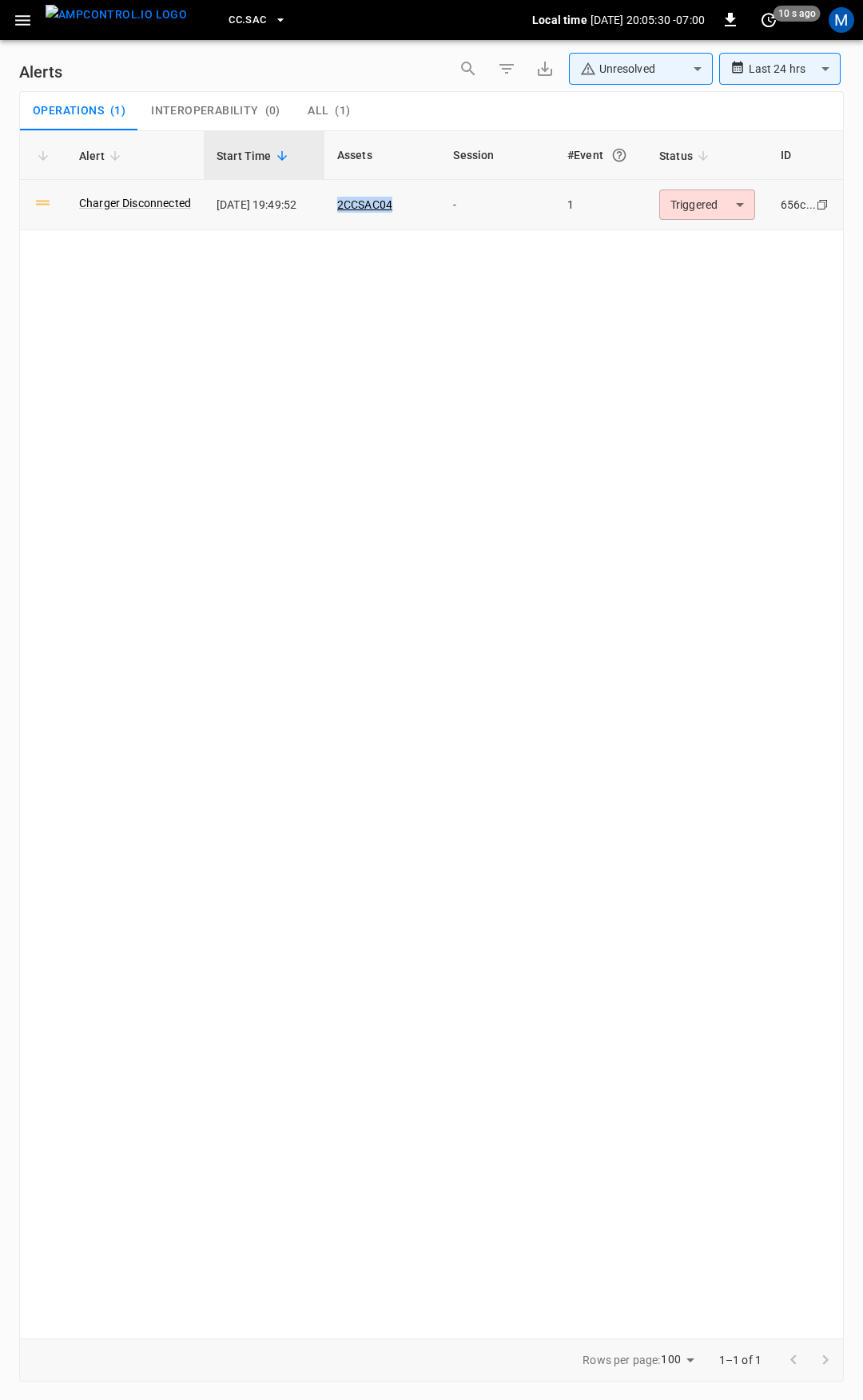
drag, startPoint x: 371, startPoint y: 204, endPoint x: 337, endPoint y: 203, distance: 34.0
click at [337, 203] on td "2CCSAC04" at bounding box center [383, 205] width 117 height 51
copy link "2CCSAC04"
click at [700, 217] on body "**********" at bounding box center [431, 697] width 863 height 1394
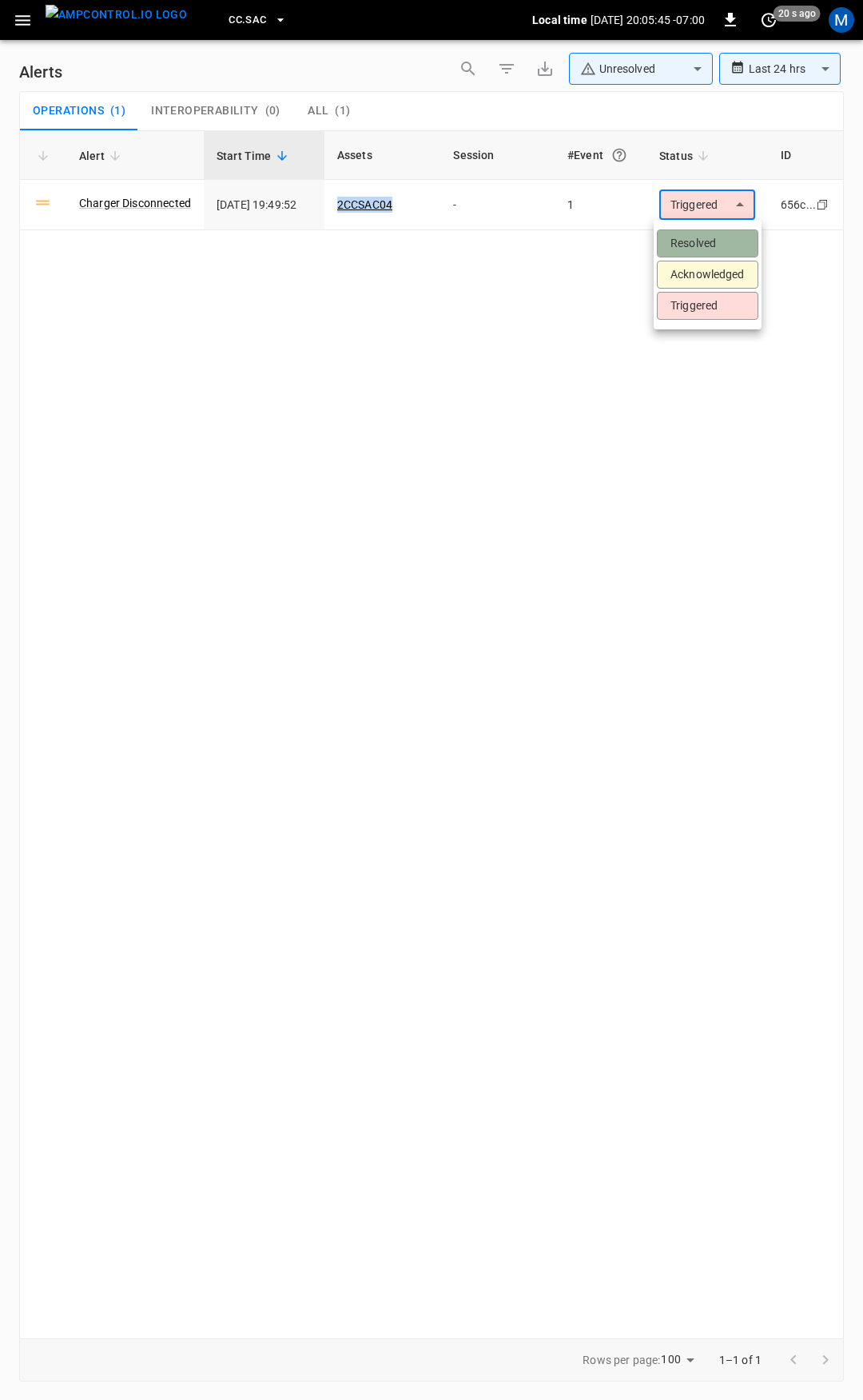
click at [707, 241] on li "Resolved" at bounding box center [708, 243] width 101 height 28
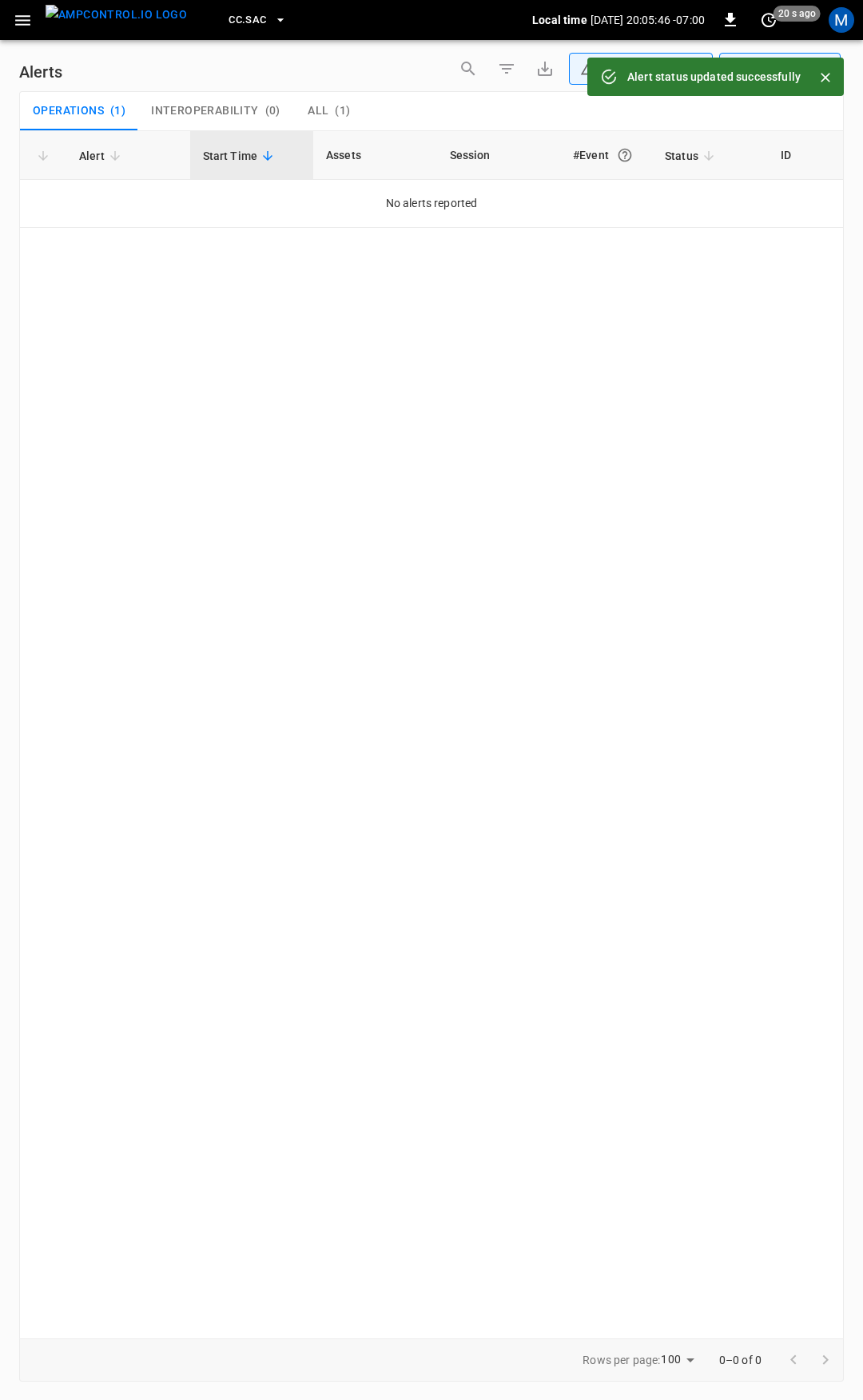
click at [34, 22] on button "button" at bounding box center [22, 21] width 33 height 30
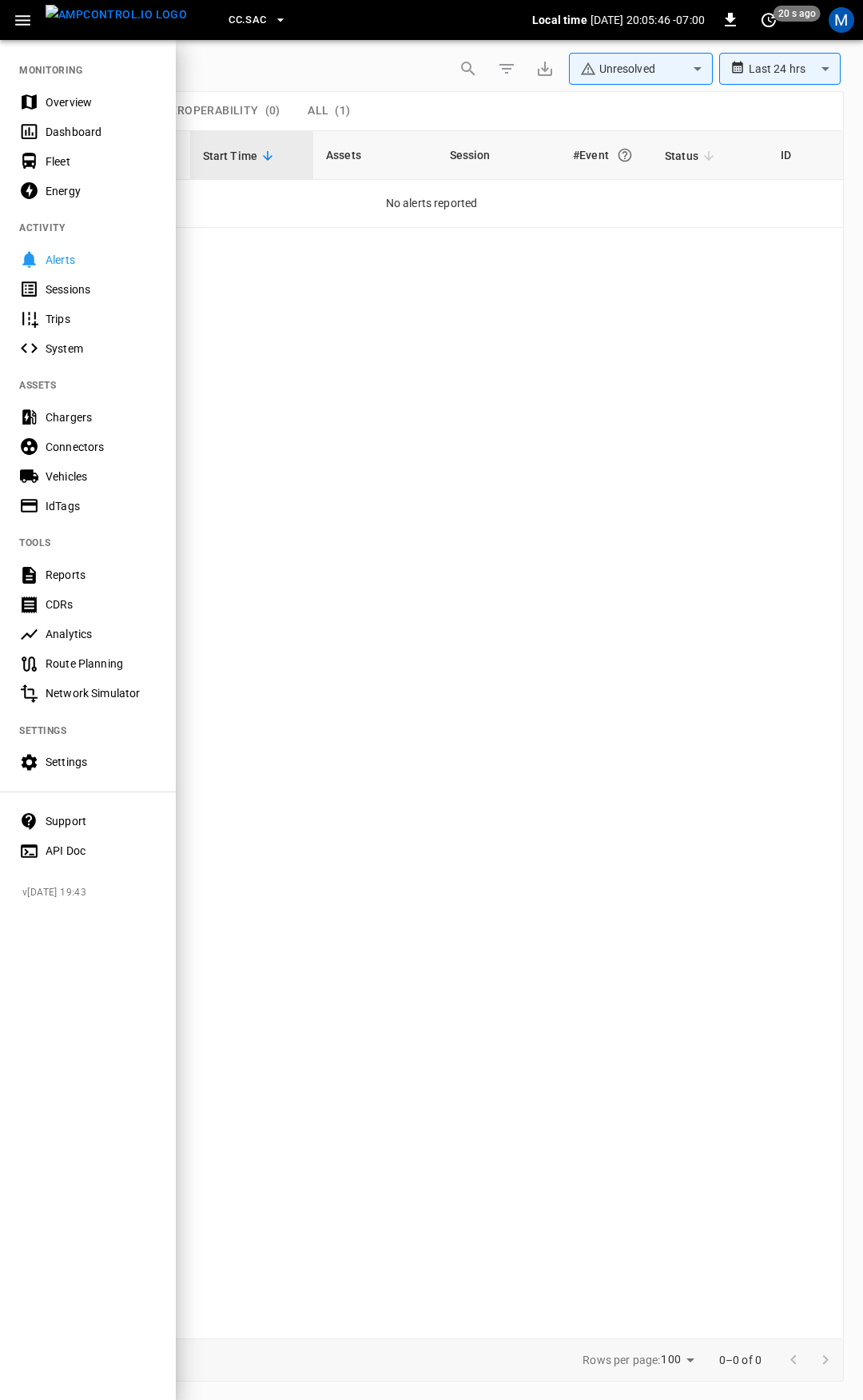
click at [61, 87] on nav "MONITORING Overview Dashboard Fleet Energy ACTIVITY Alerts Sessions Trips Syste…" at bounding box center [87, 455] width 176 height 834
click at [63, 95] on div "Overview" at bounding box center [101, 102] width 111 height 16
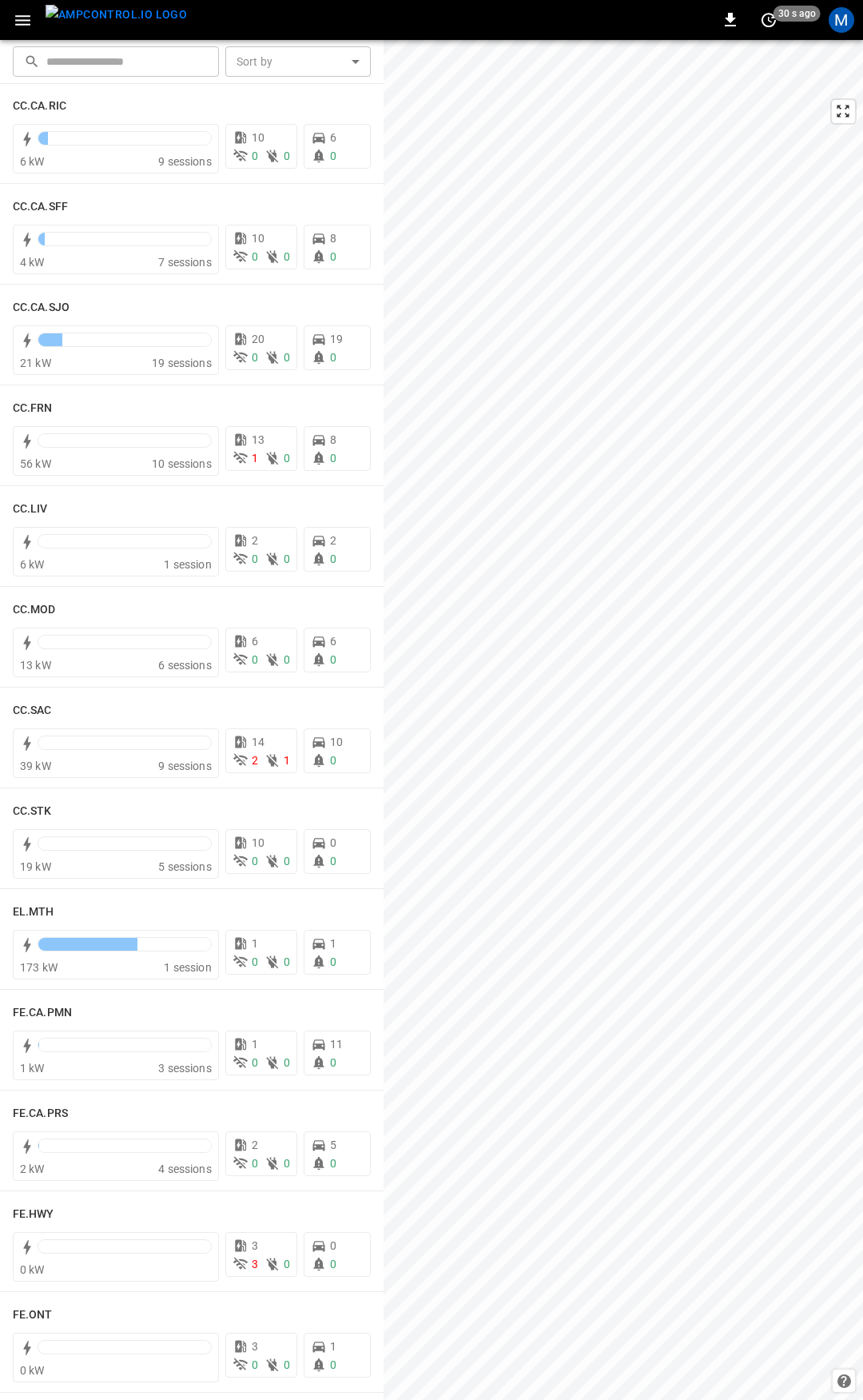
scroll to position [700, 0]
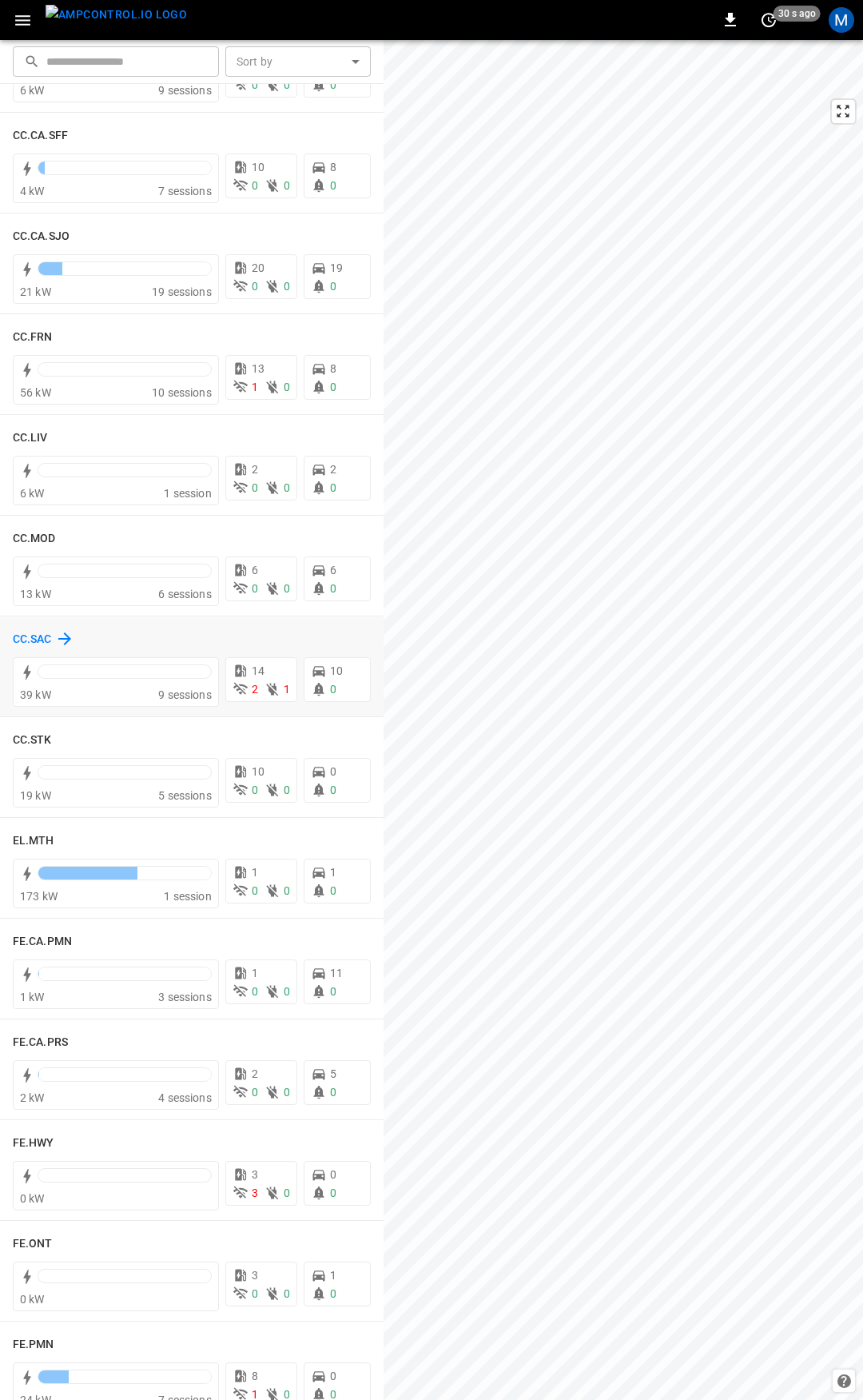
click at [45, 640] on h6 "CC.SAC" at bounding box center [33, 640] width 39 height 18
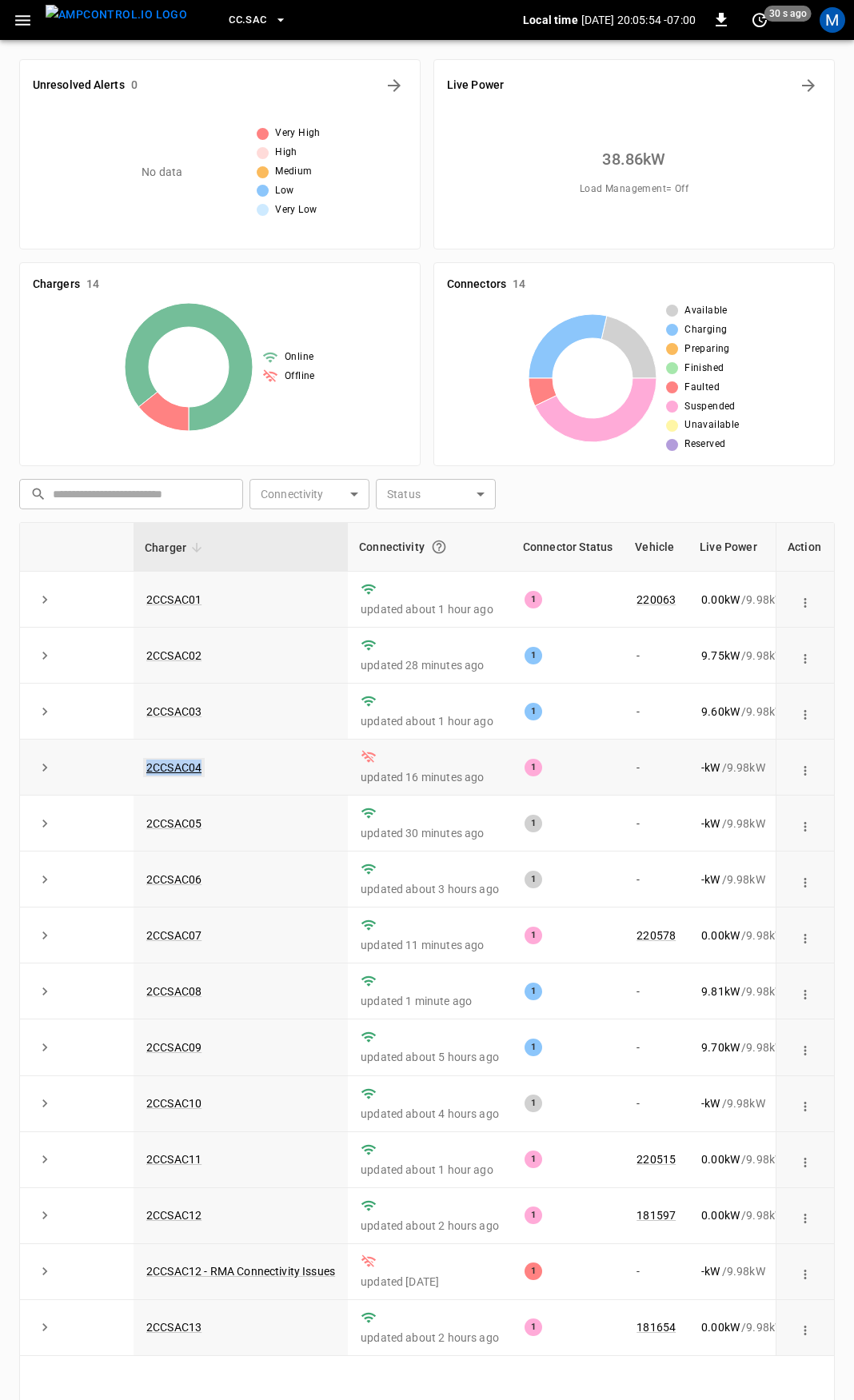
drag, startPoint x: 246, startPoint y: 778, endPoint x: 149, endPoint y: 776, distance: 97.0
click at [149, 776] on td "2CCSAC04" at bounding box center [241, 767] width 214 height 56
copy link "2CCSAC04"
click at [186, 771] on link "2CCSAC04" at bounding box center [174, 767] width 62 height 19
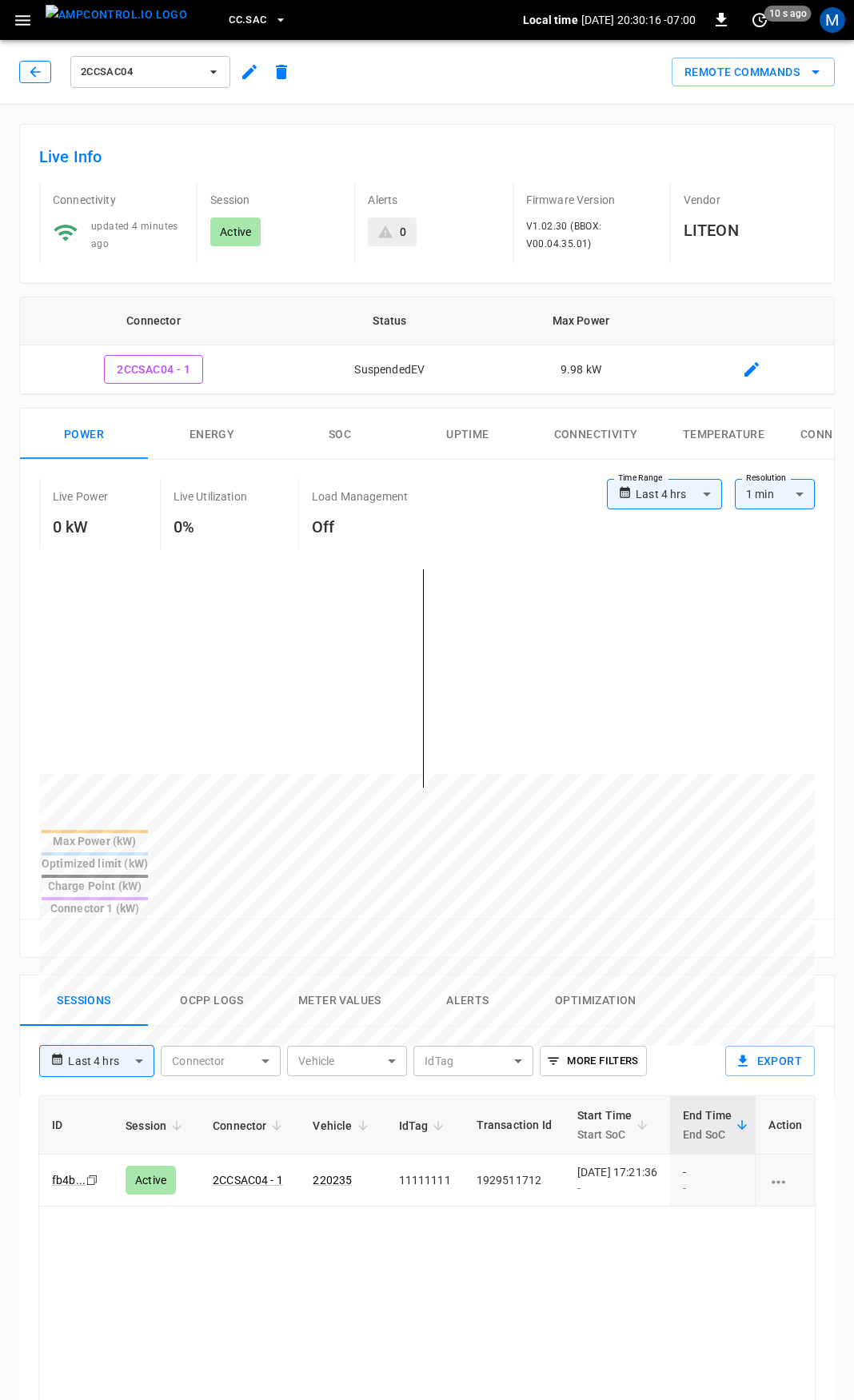
drag, startPoint x: 45, startPoint y: 70, endPoint x: 46, endPoint y: 80, distance: 10.0
click at [45, 70] on button "button" at bounding box center [34, 72] width 32 height 22
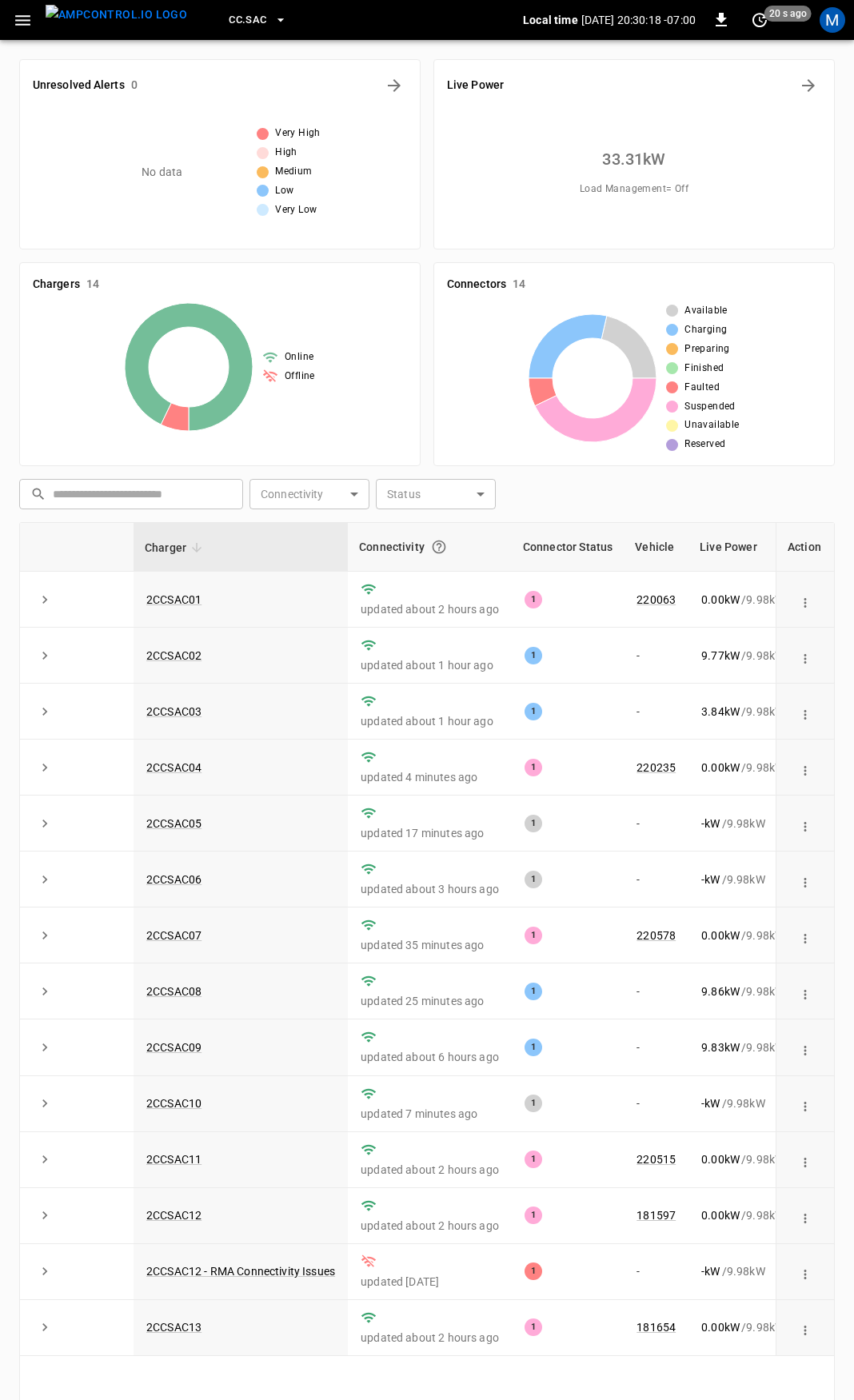
click at [16, 27] on icon "button" at bounding box center [22, 20] width 20 height 20
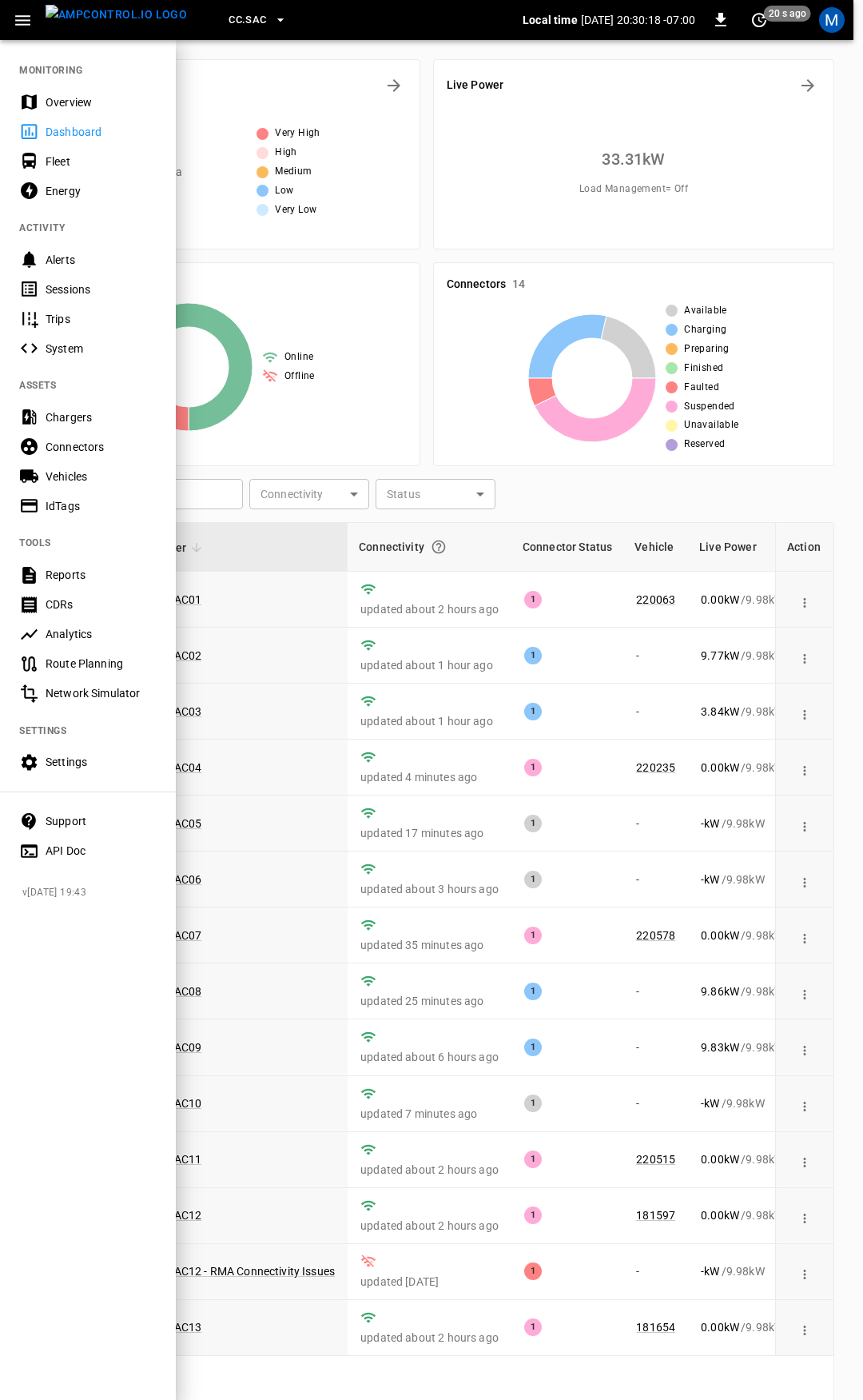
click at [72, 94] on div "Overview" at bounding box center [101, 102] width 111 height 16
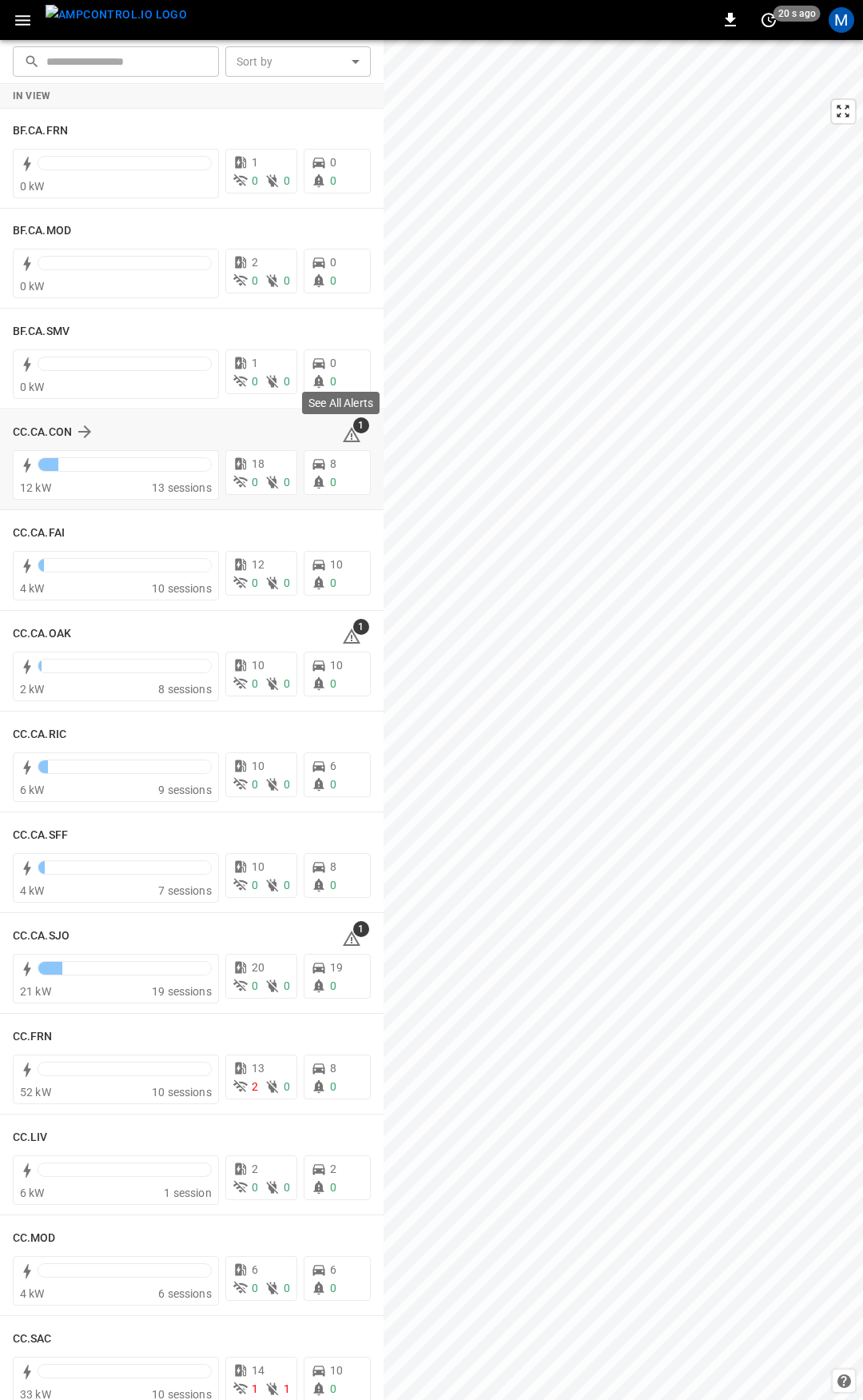
click at [342, 428] on icon at bounding box center [351, 435] width 19 height 19
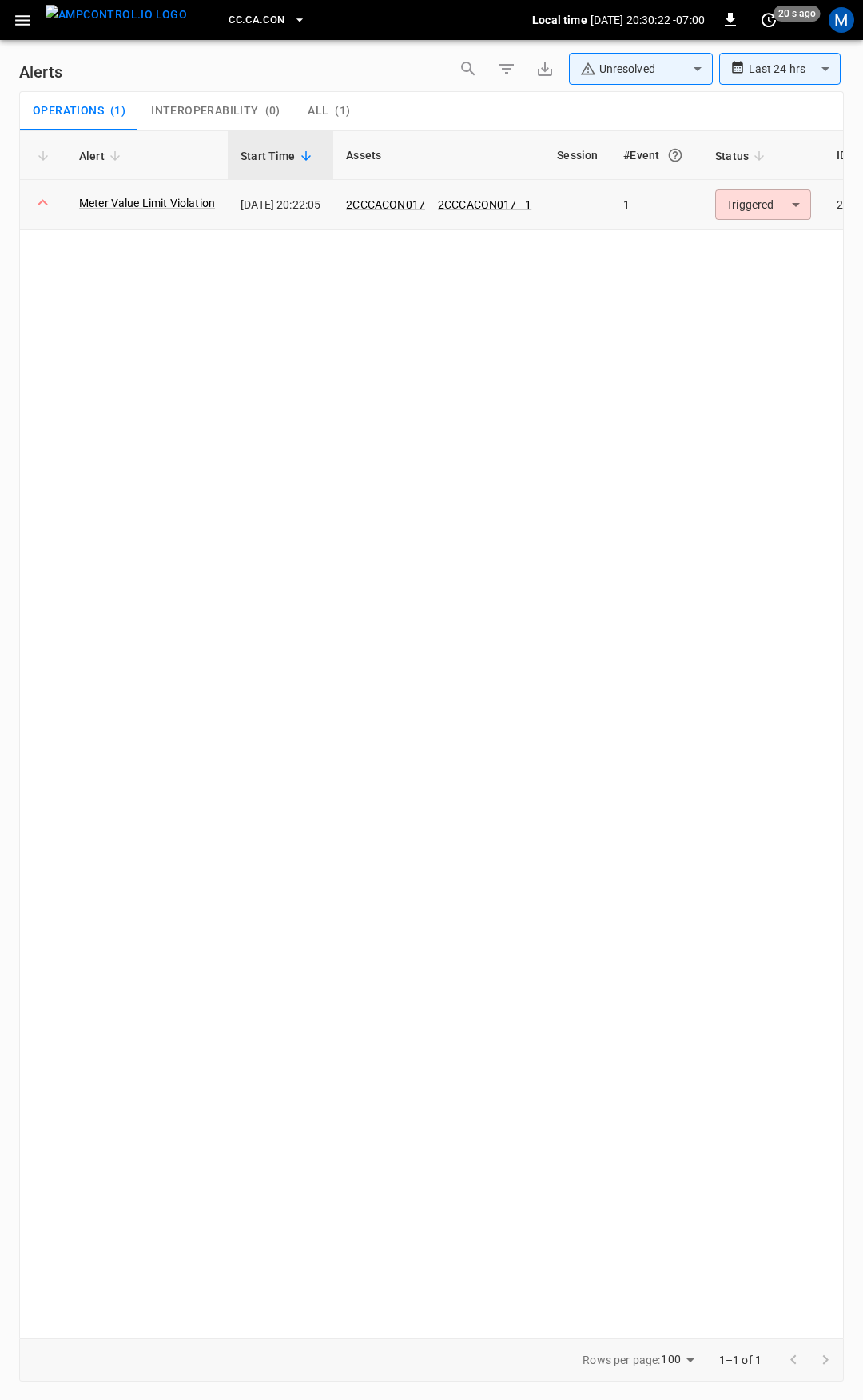
click at [767, 200] on body "**********" at bounding box center [431, 697] width 863 height 1394
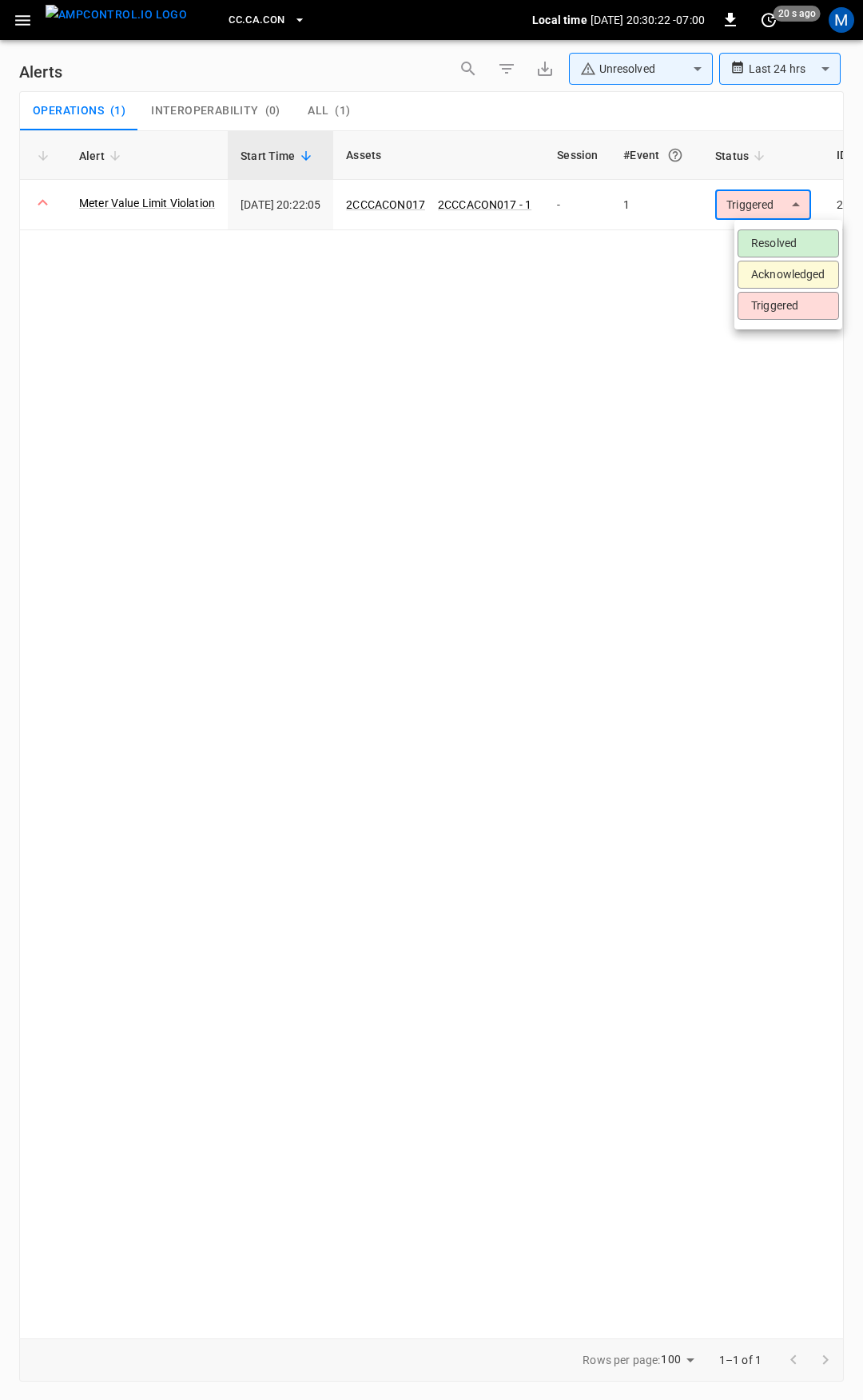
click at [760, 237] on li "Resolved" at bounding box center [788, 243] width 101 height 28
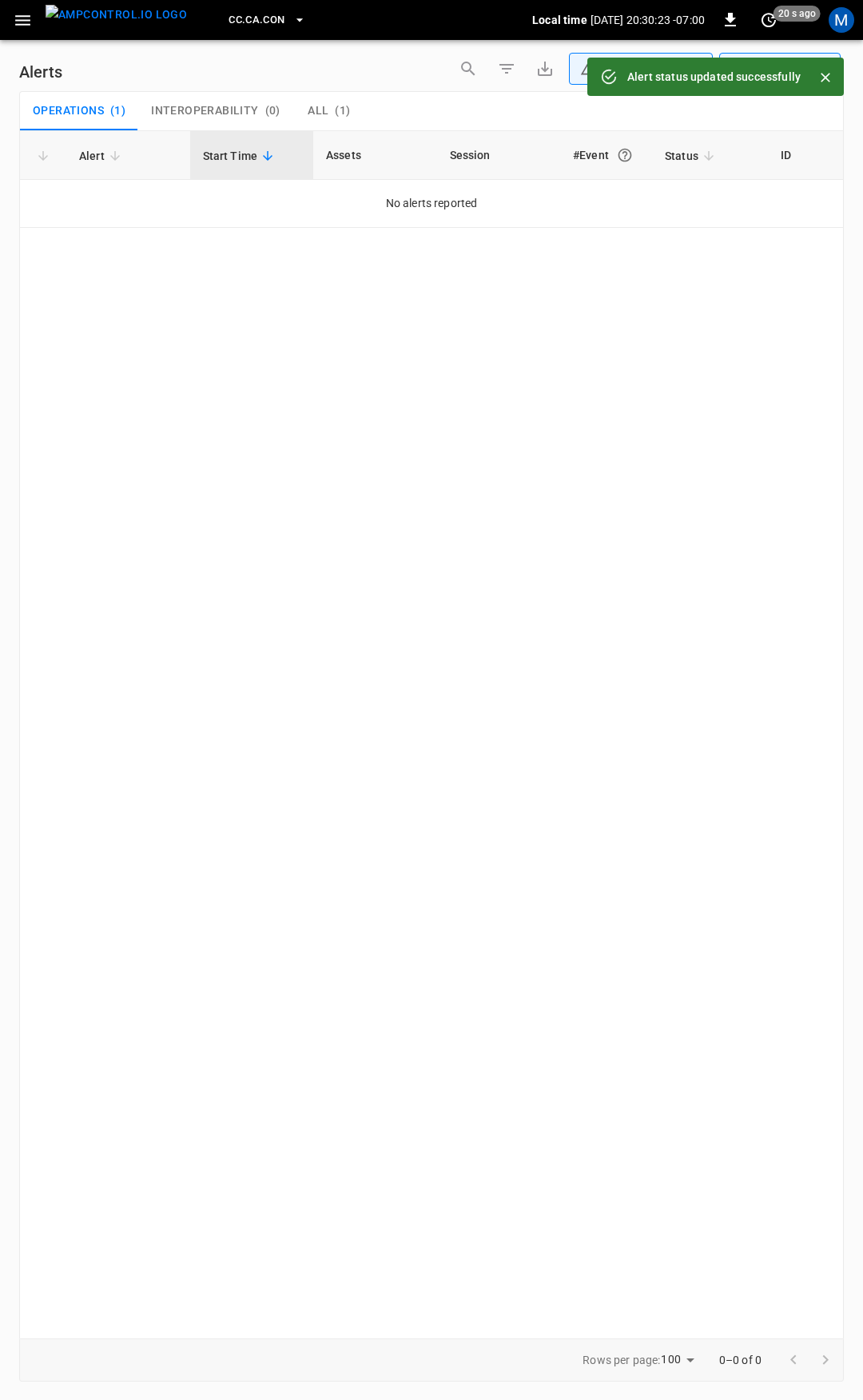
click at [21, 17] on icon "button" at bounding box center [22, 20] width 20 height 20
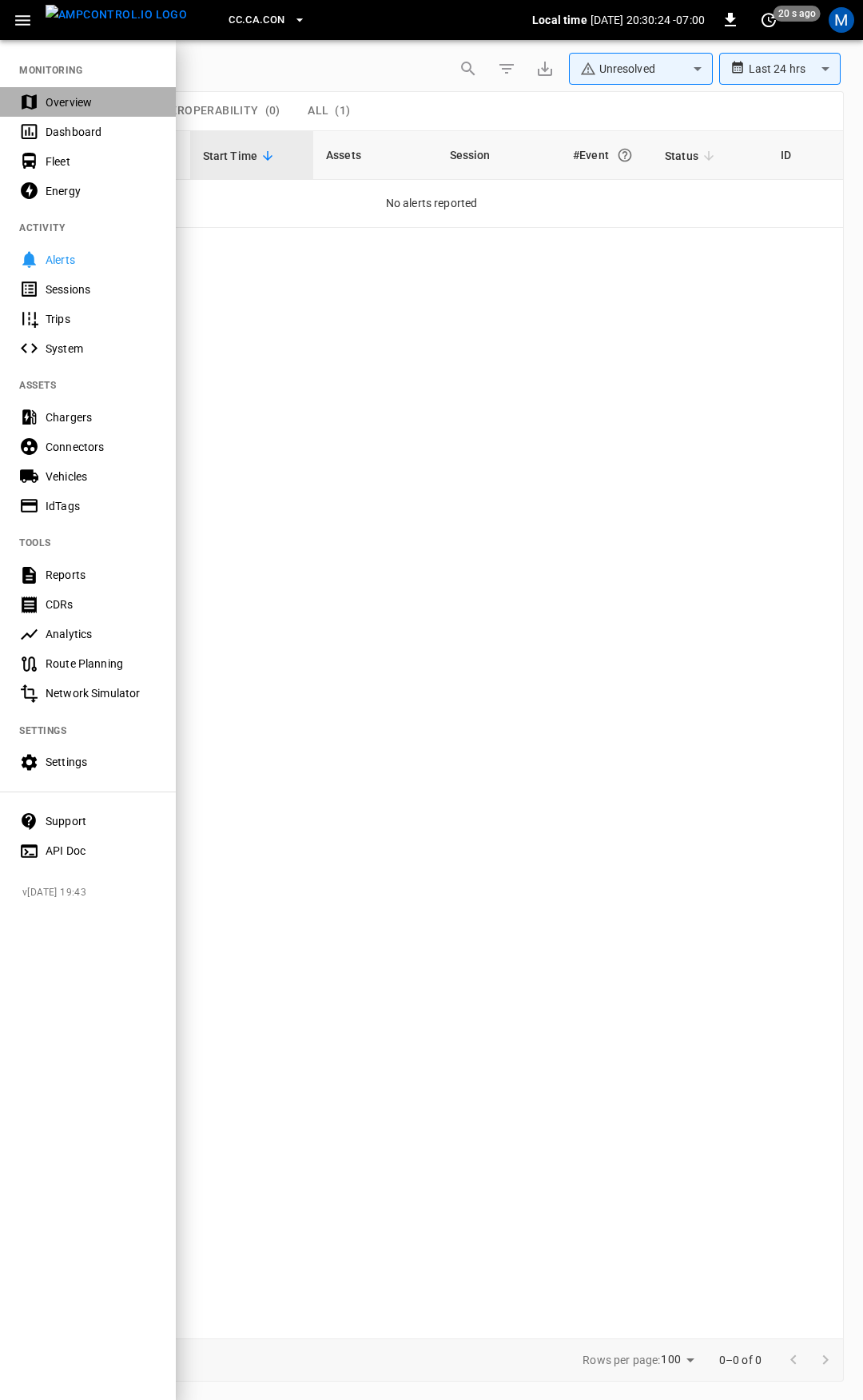
click at [77, 99] on div "Overview" at bounding box center [101, 102] width 111 height 16
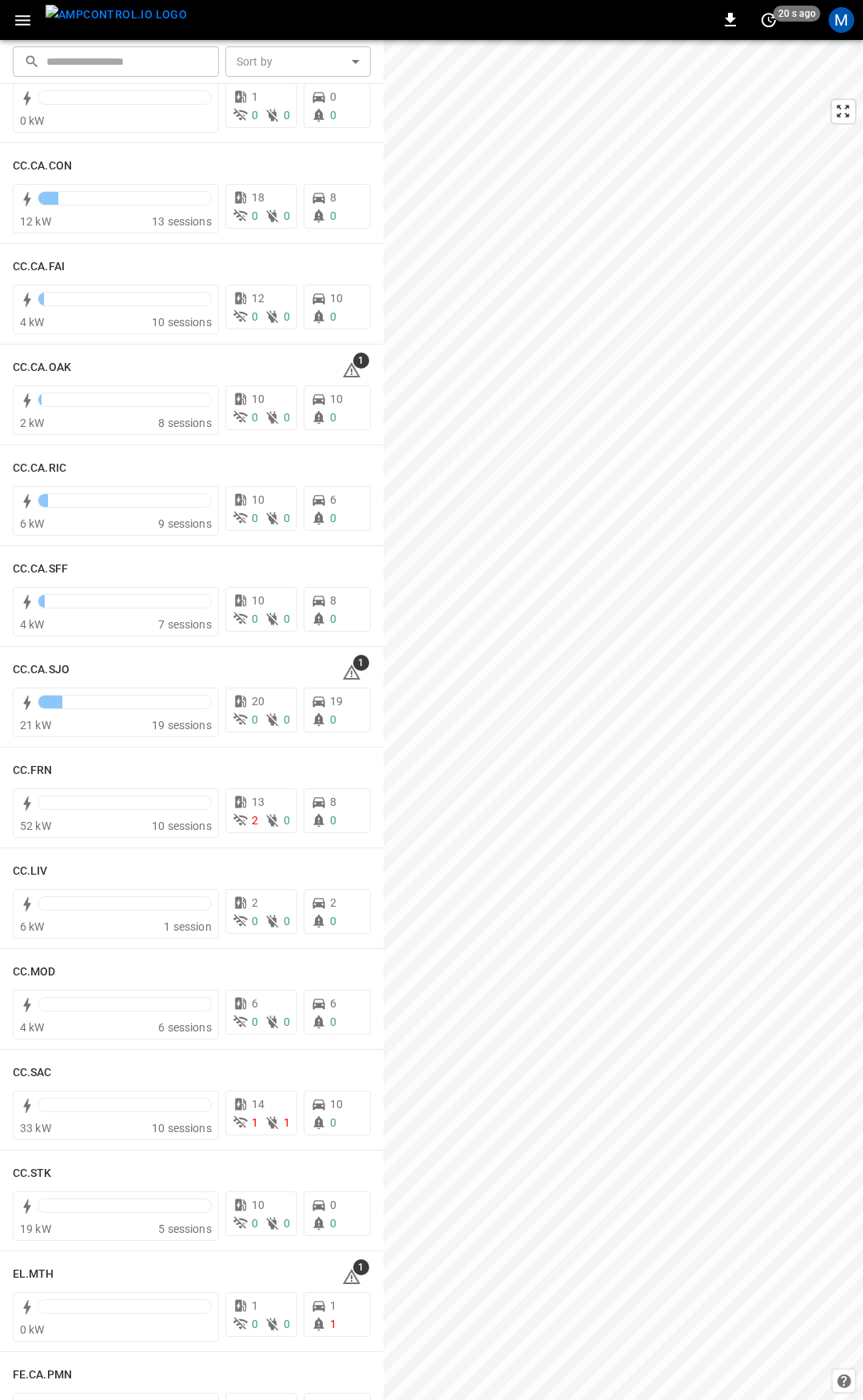
scroll to position [315, 0]
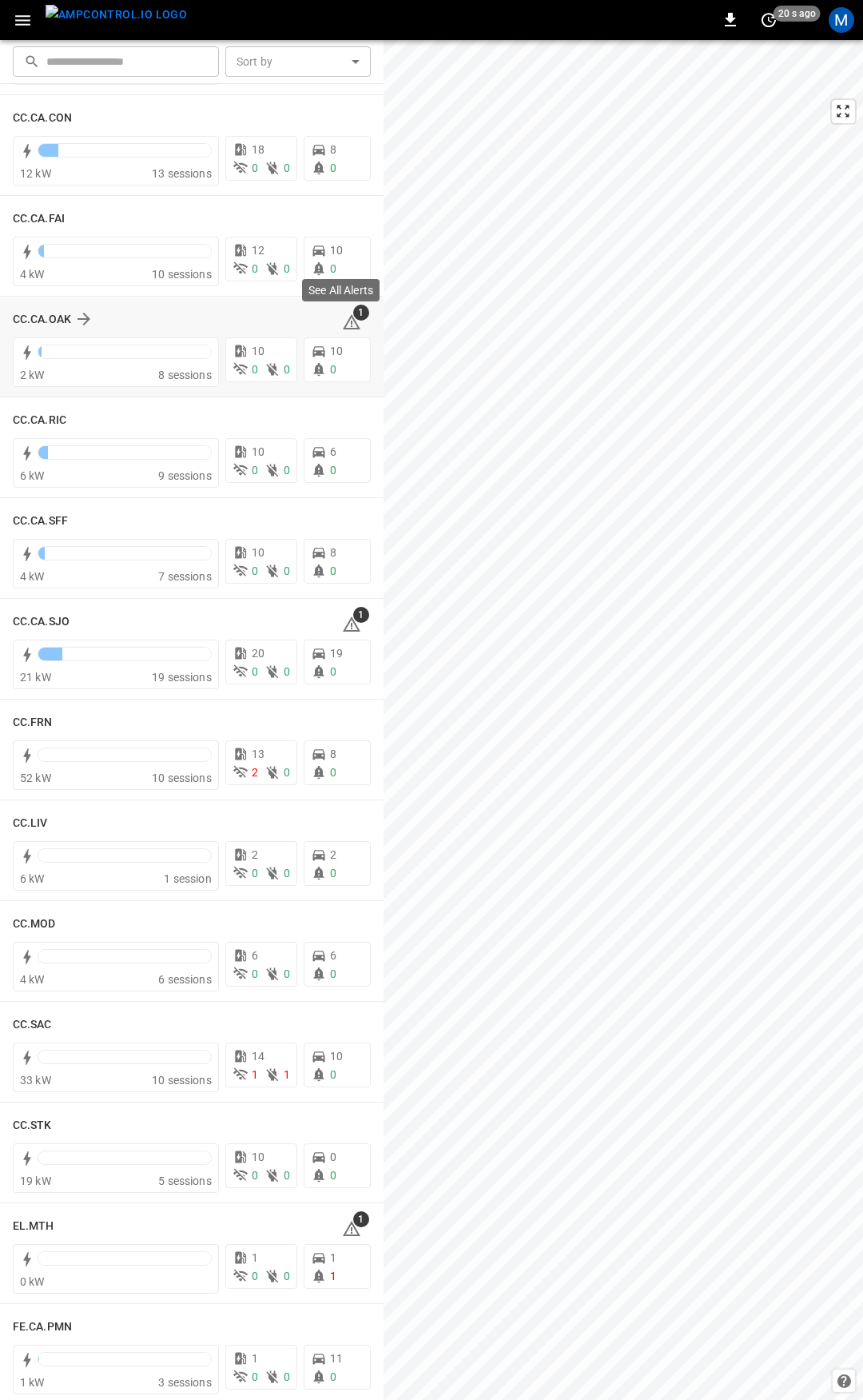
click at [342, 315] on icon at bounding box center [351, 322] width 19 height 19
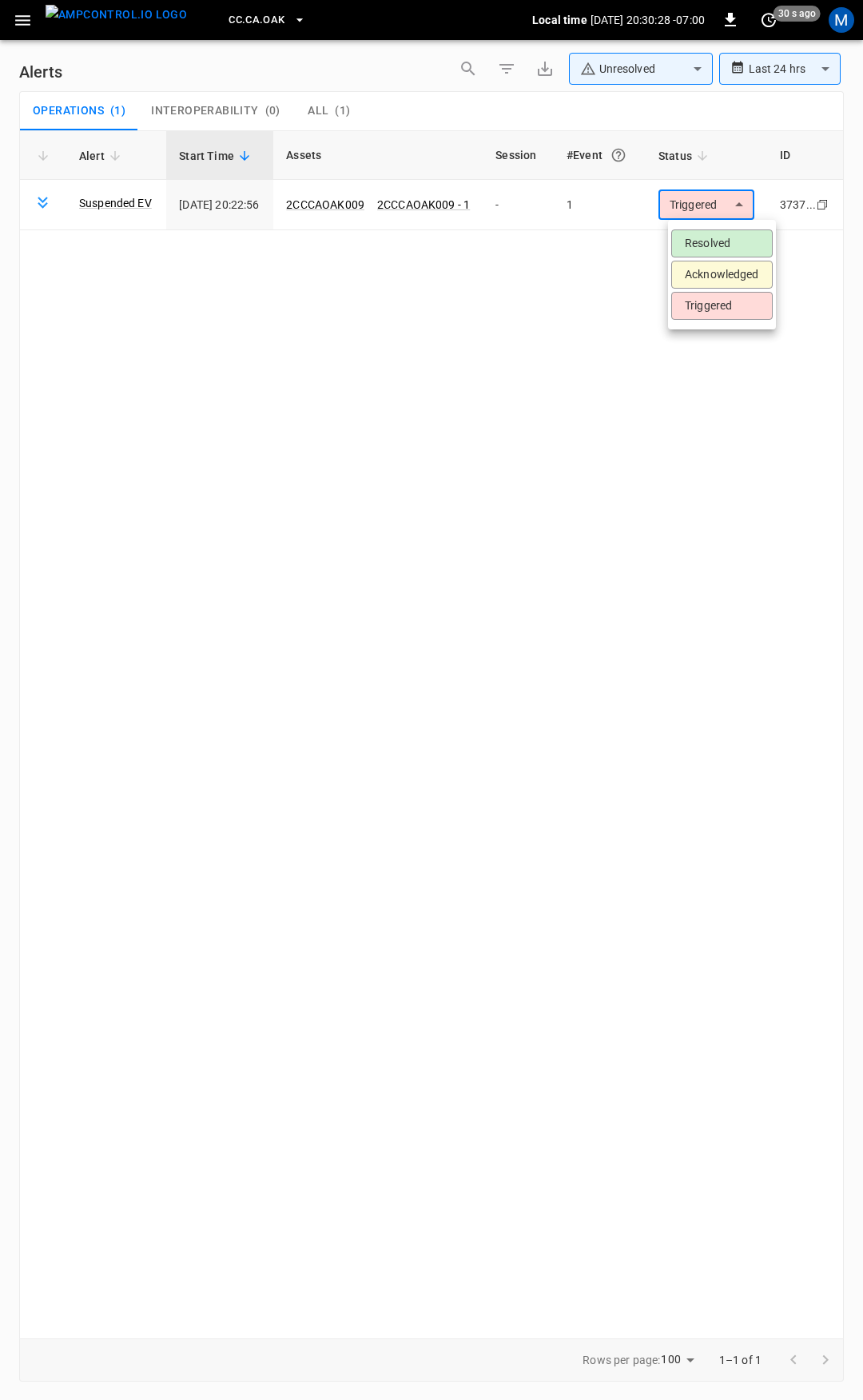
click at [745, 207] on body "**********" at bounding box center [431, 697] width 863 height 1394
click at [728, 242] on li "Resolved" at bounding box center [722, 243] width 101 height 28
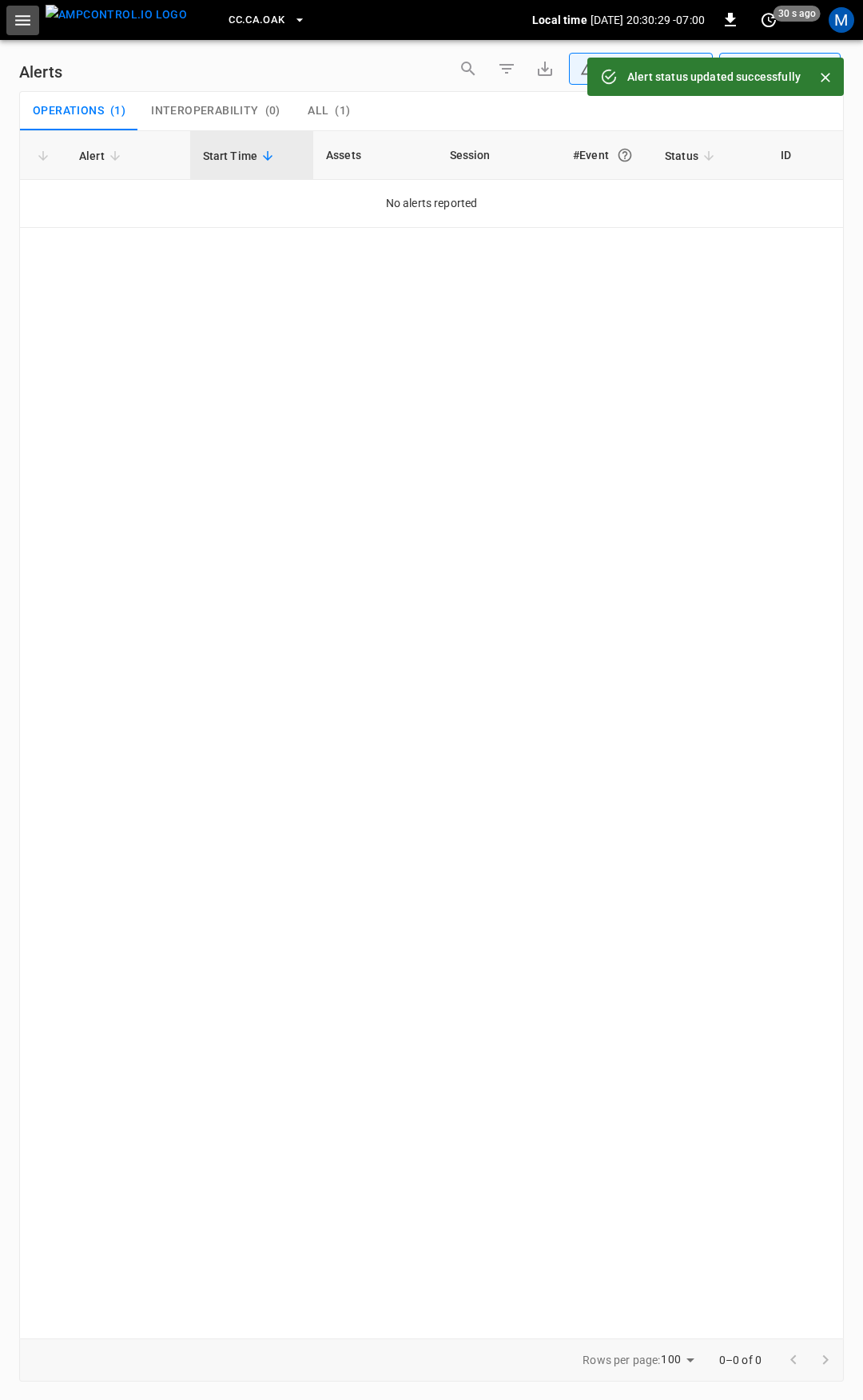
click at [23, 23] on icon "button" at bounding box center [22, 20] width 20 height 20
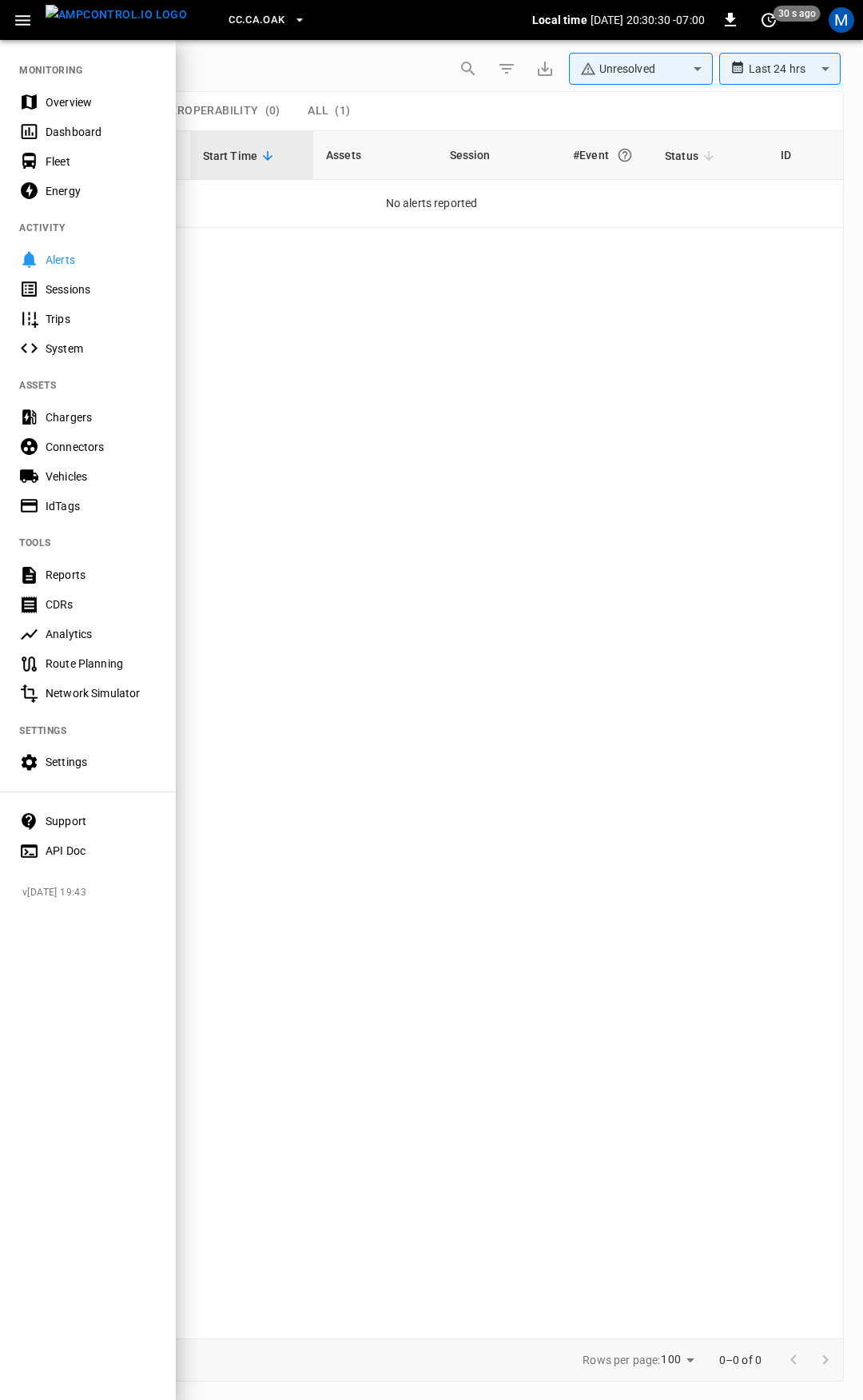
click at [78, 105] on div "Overview" at bounding box center [101, 102] width 111 height 16
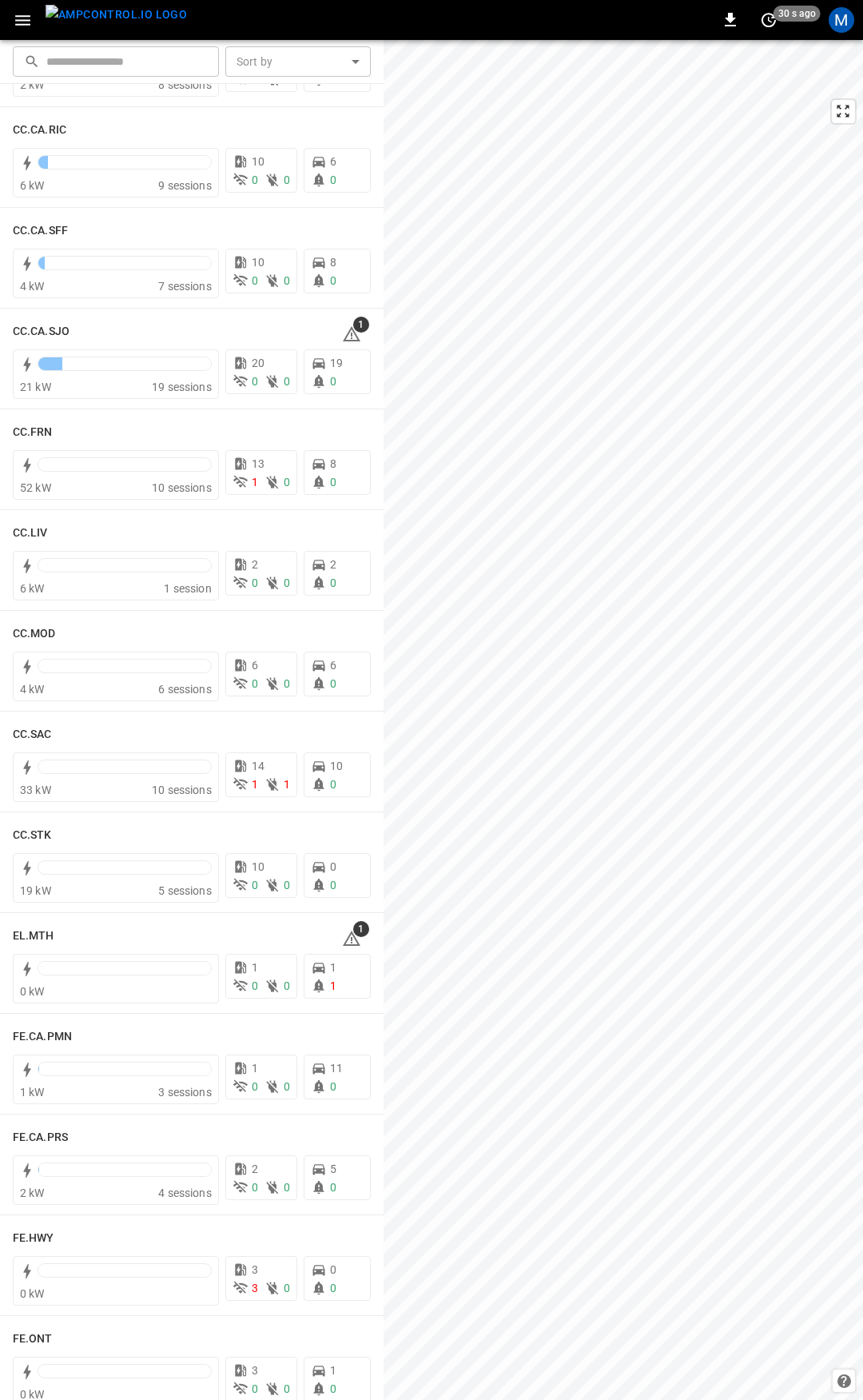
scroll to position [634, 0]
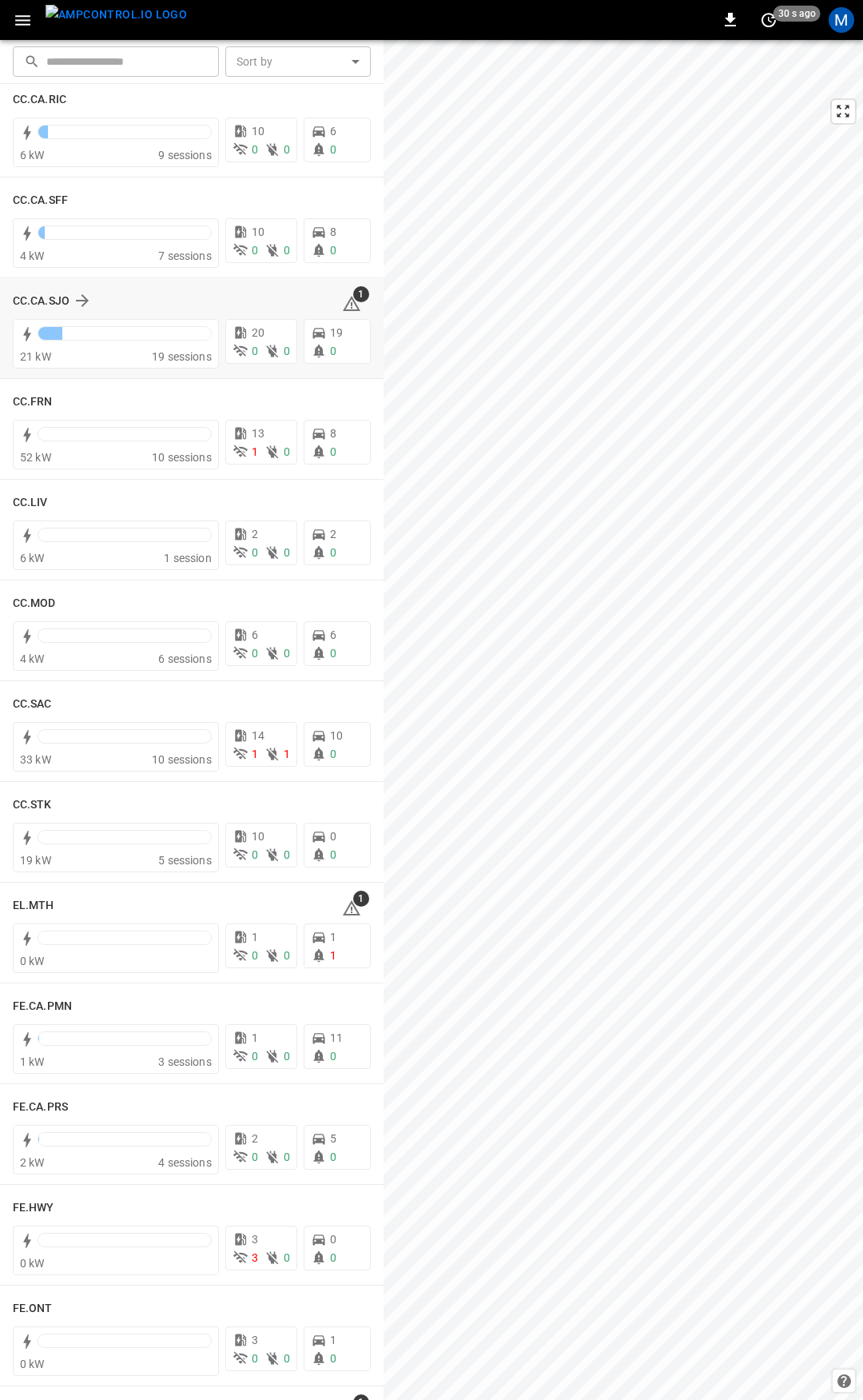
click at [353, 299] on span "1" at bounding box center [361, 294] width 16 height 16
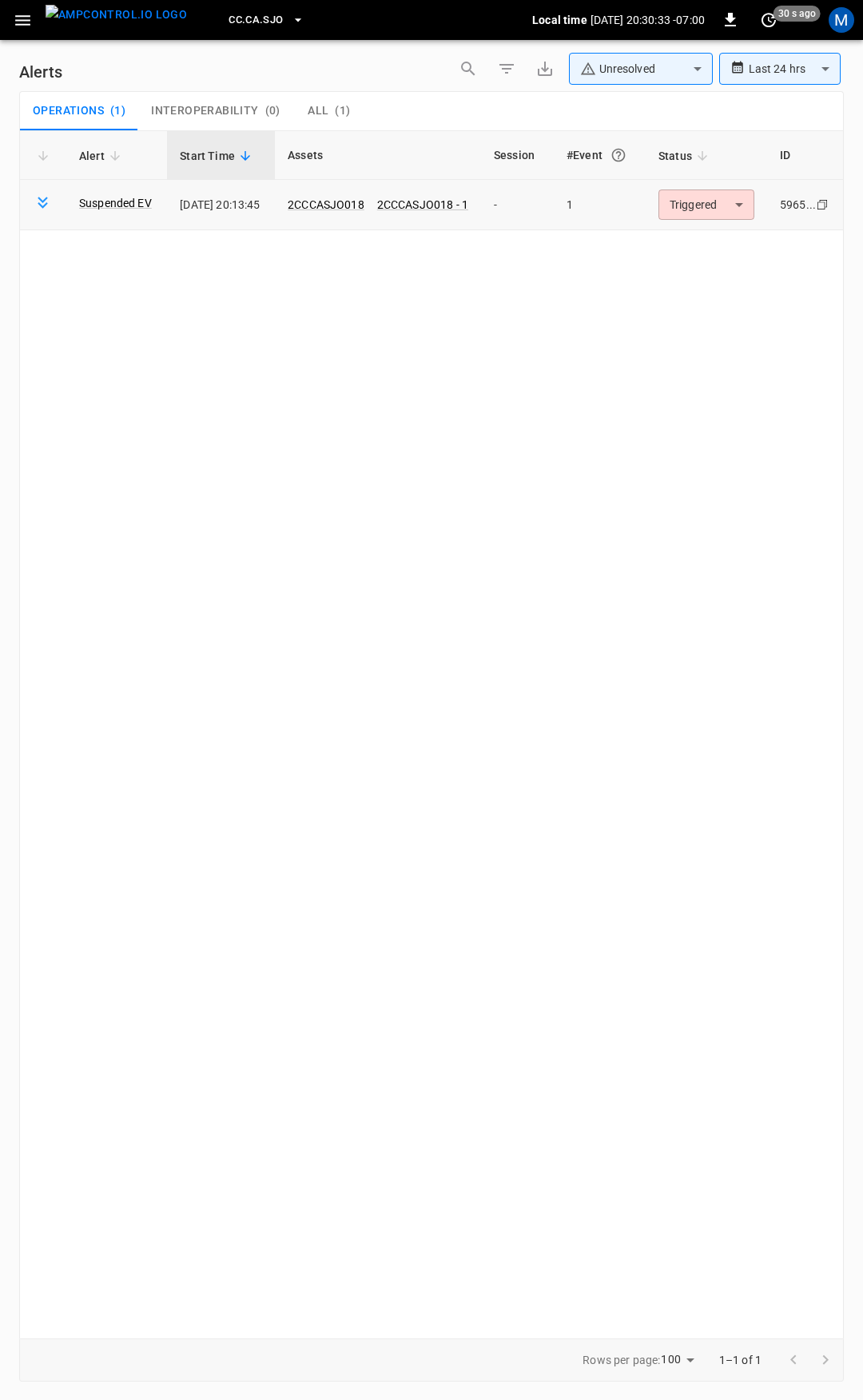
click at [705, 205] on body "**********" at bounding box center [431, 697] width 863 height 1394
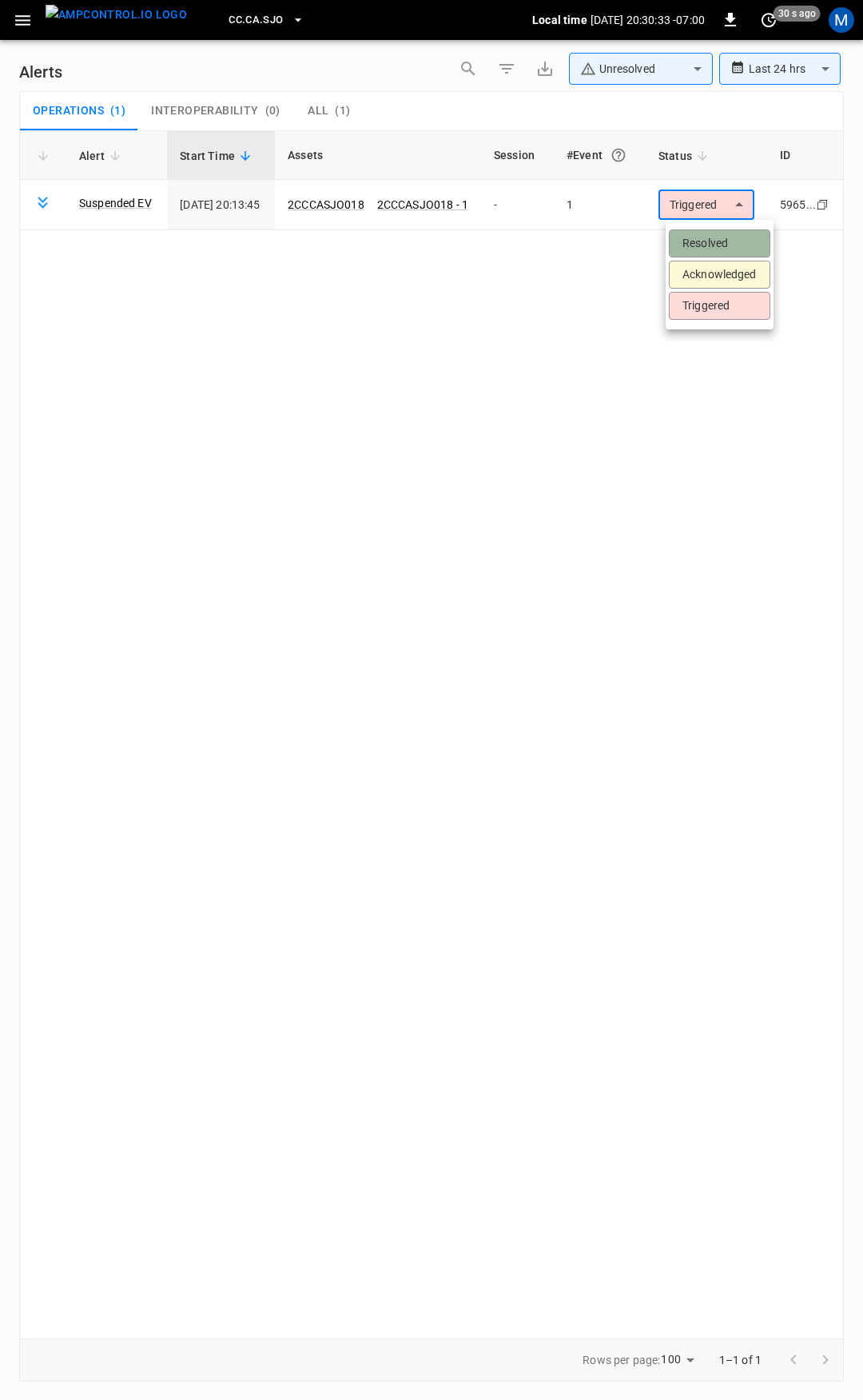
click at [703, 238] on li "Resolved" at bounding box center [720, 243] width 101 height 28
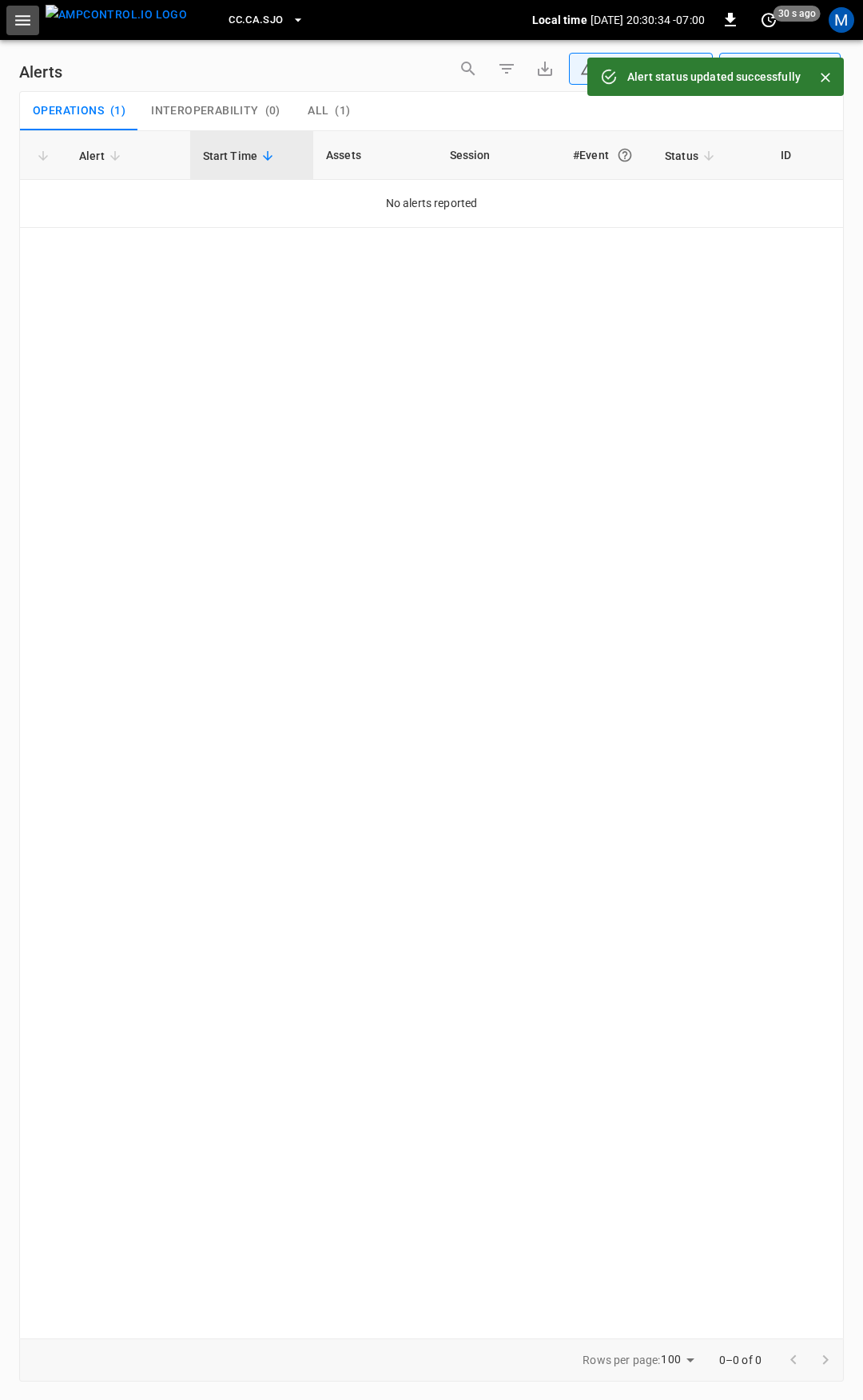
click at [16, 18] on icon "button" at bounding box center [22, 20] width 20 height 20
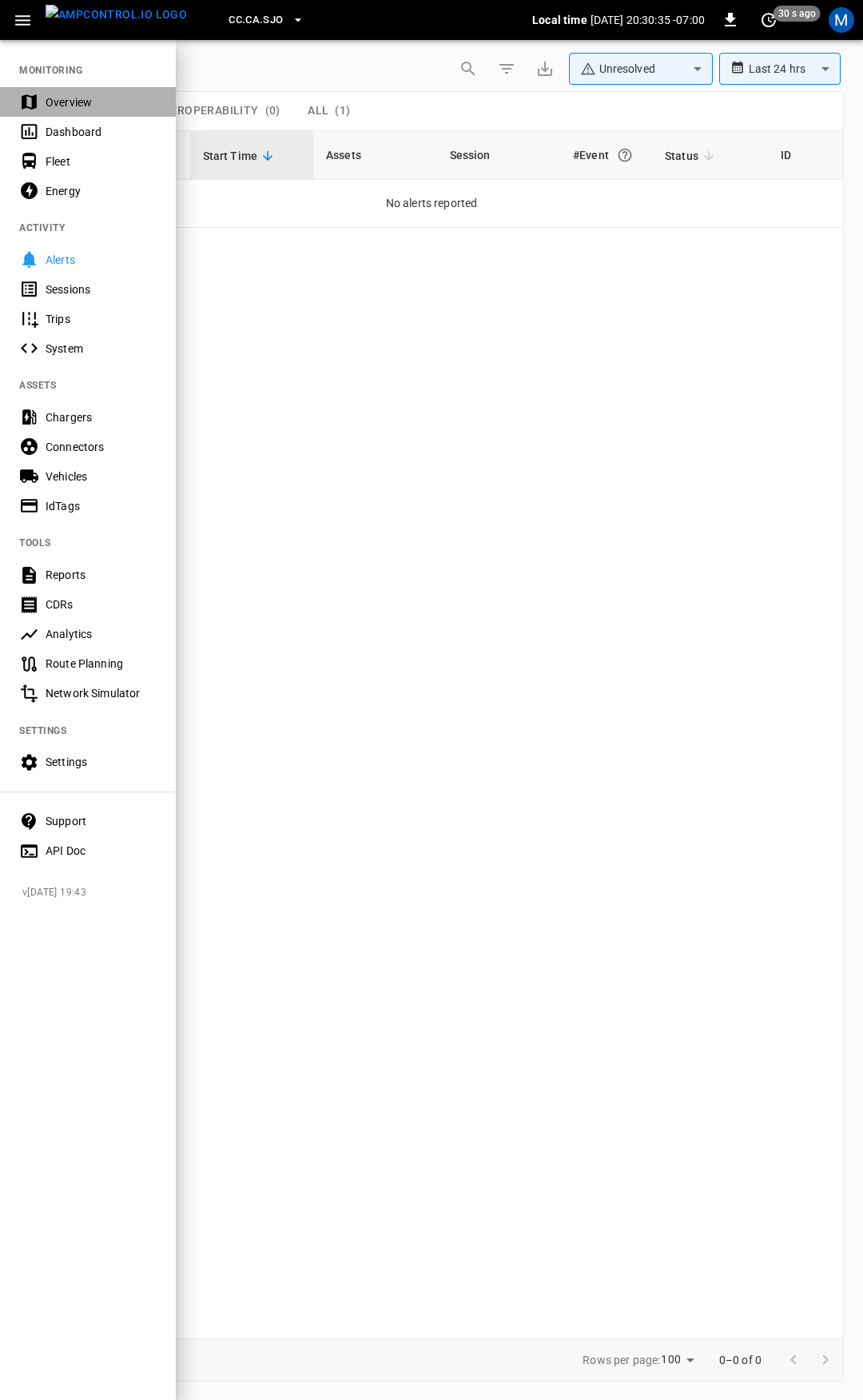
click at [60, 94] on div "Overview" at bounding box center [101, 102] width 111 height 16
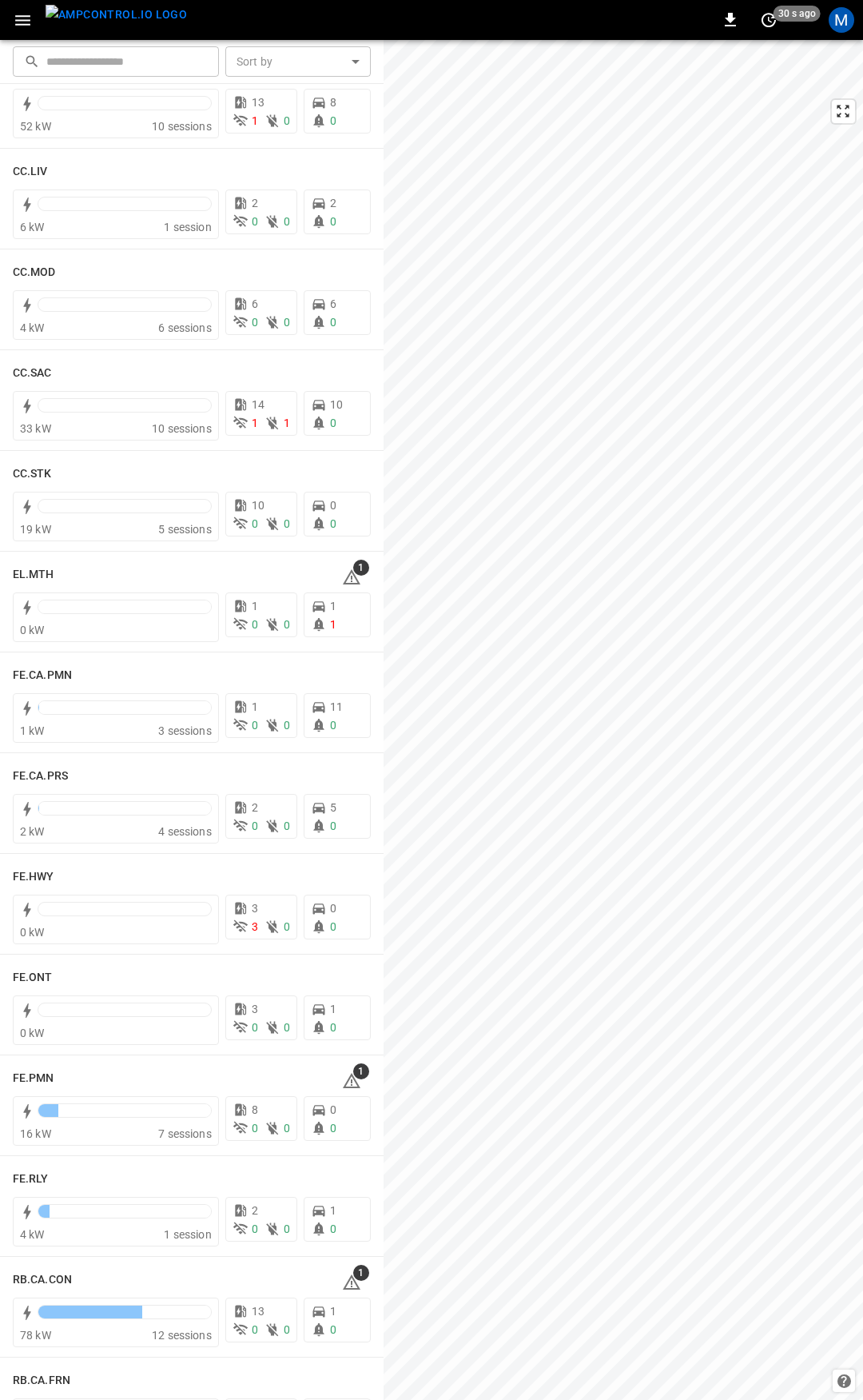
scroll to position [996, 0]
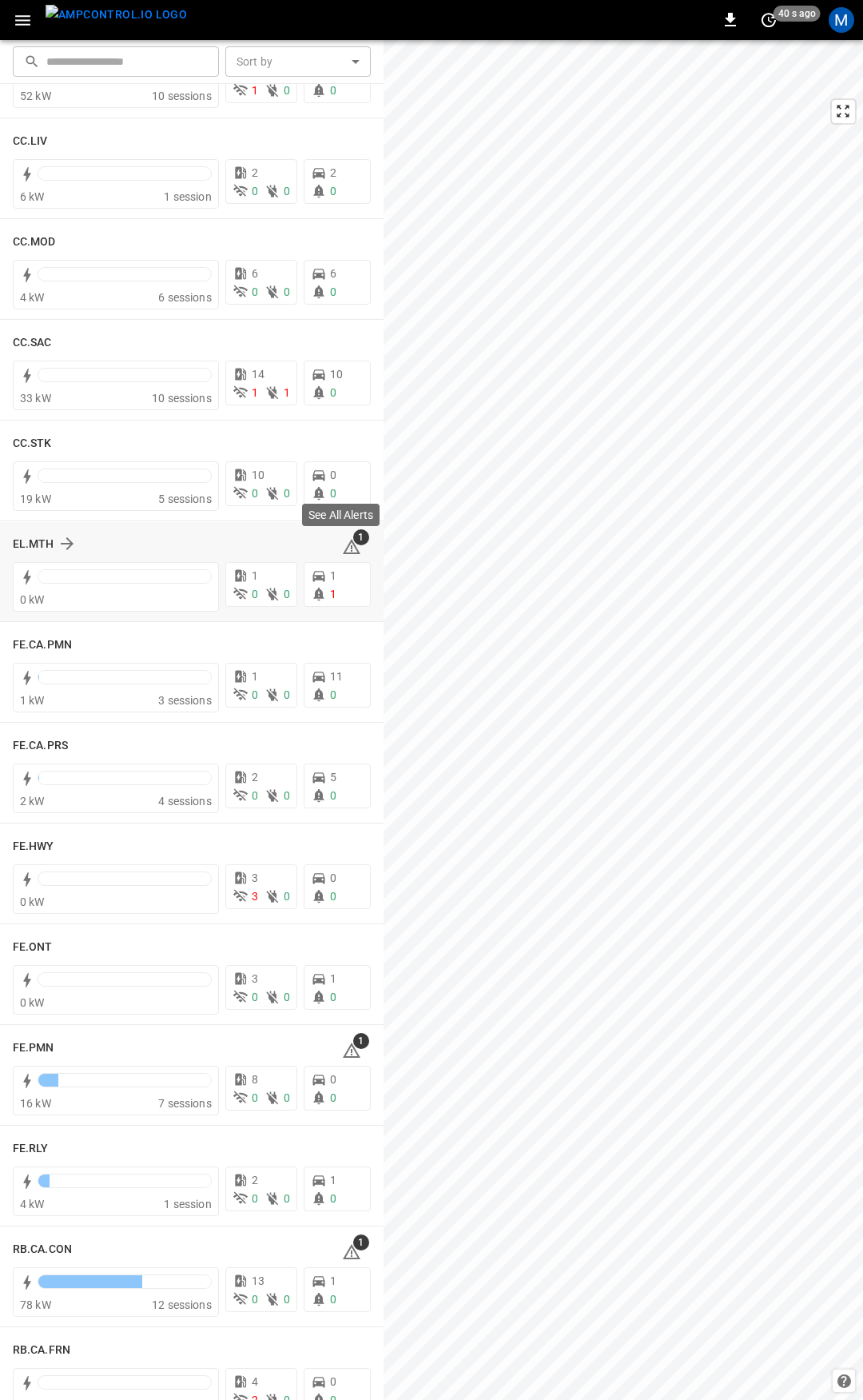
click at [344, 545] on icon at bounding box center [351, 547] width 19 height 19
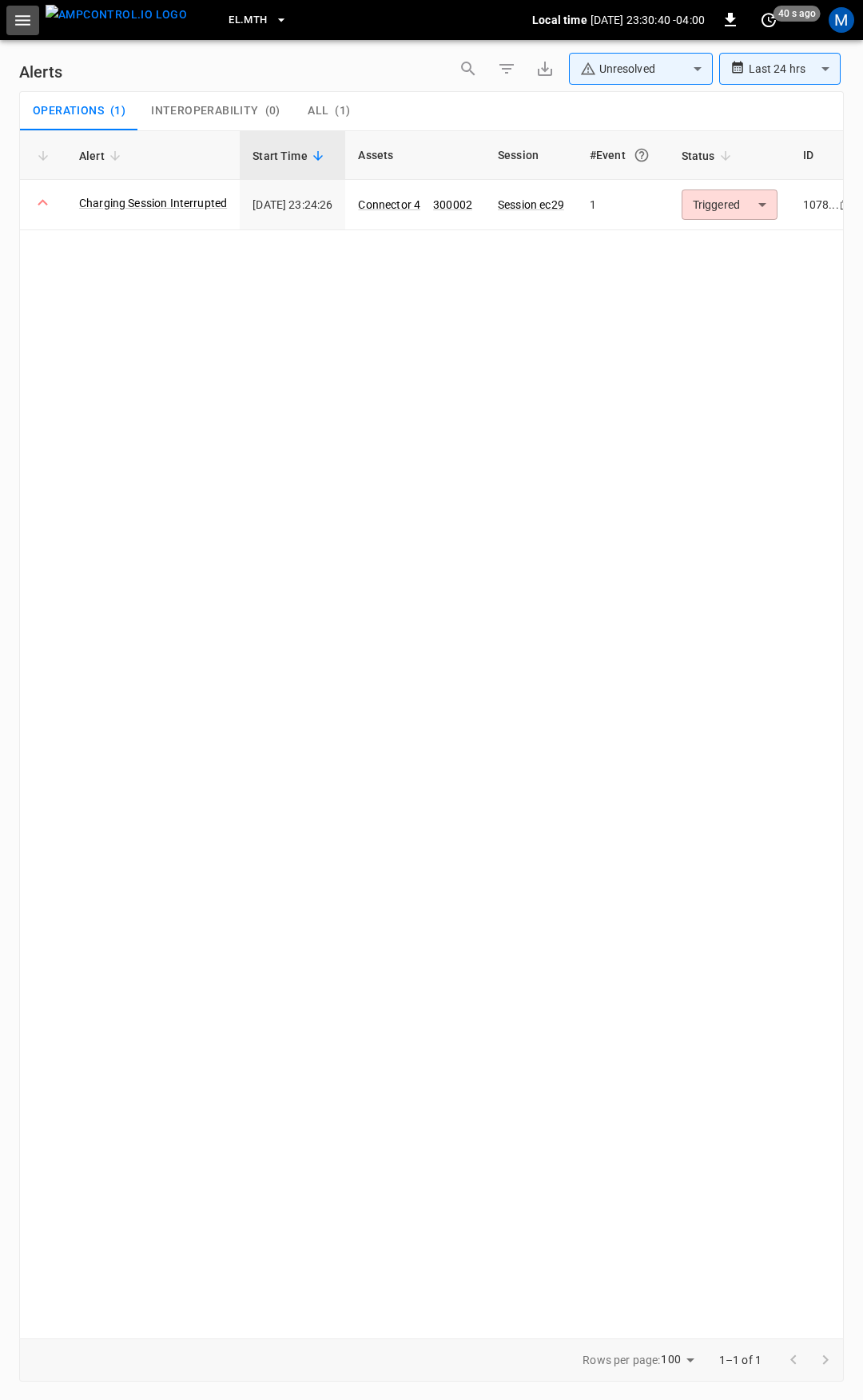
click at [14, 19] on icon "button" at bounding box center [22, 20] width 20 height 20
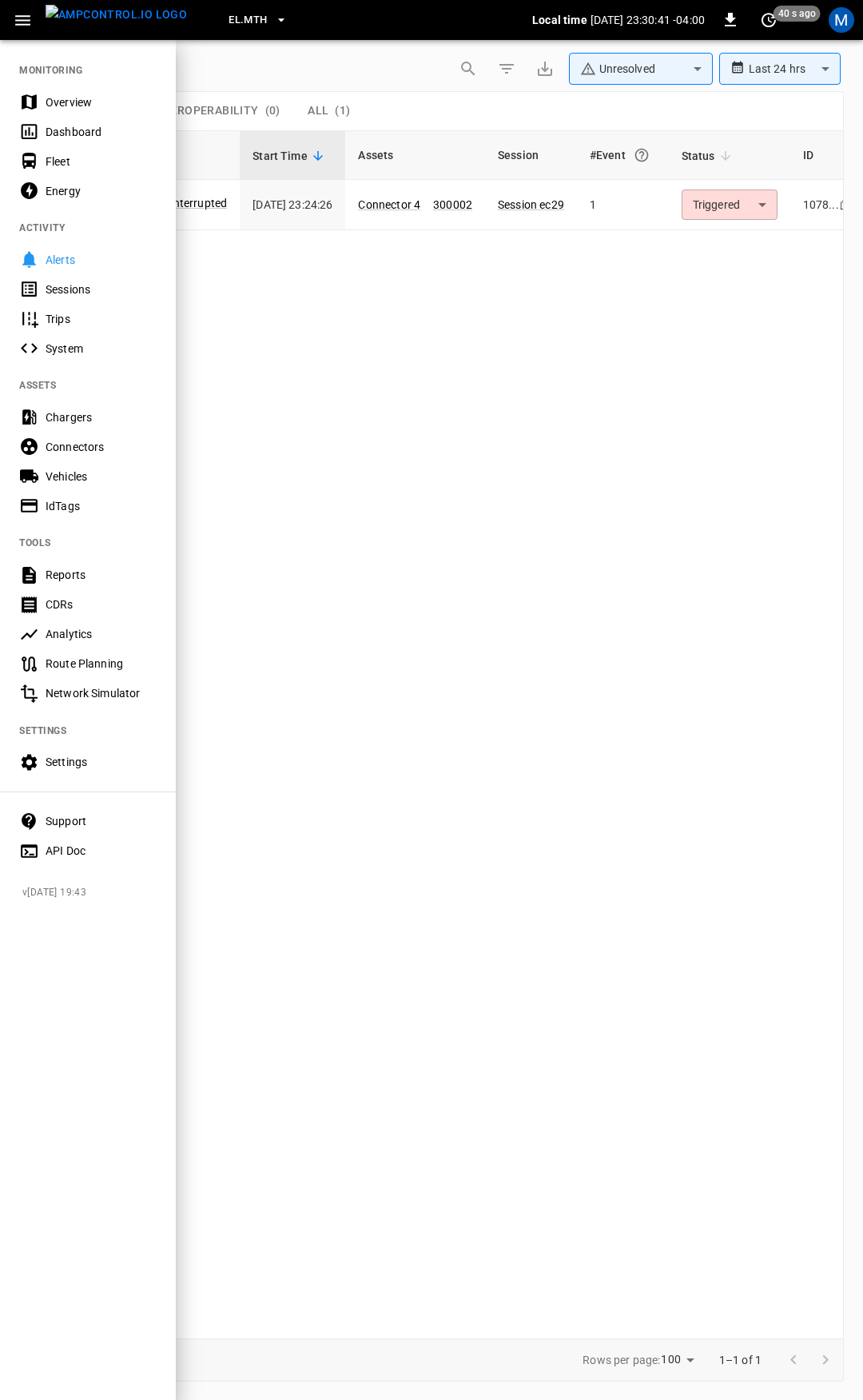
click at [67, 101] on div "Overview" at bounding box center [101, 102] width 111 height 16
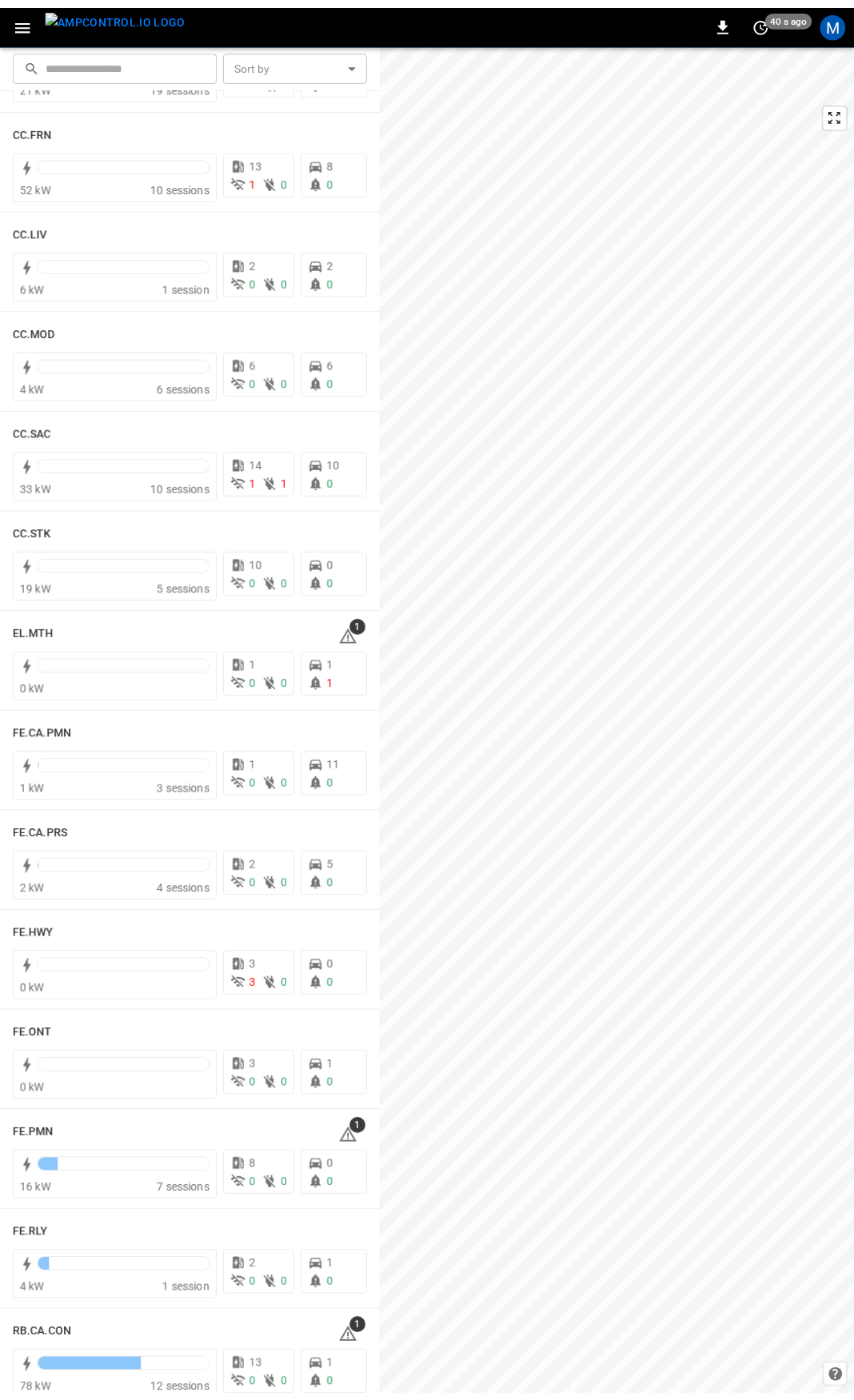
scroll to position [979, 0]
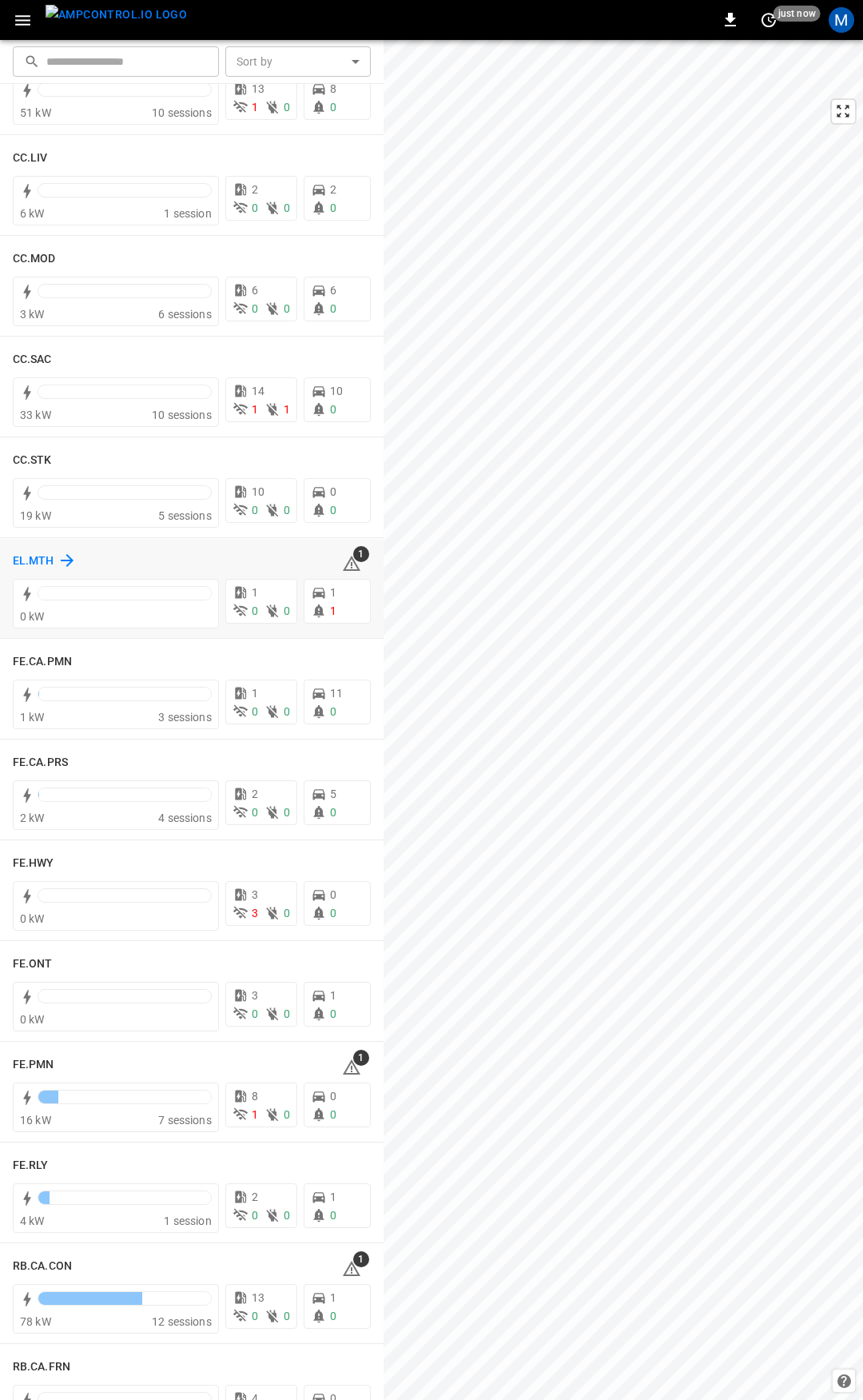
click at [33, 560] on h6 "EL.MTH" at bounding box center [33, 561] width 41 height 18
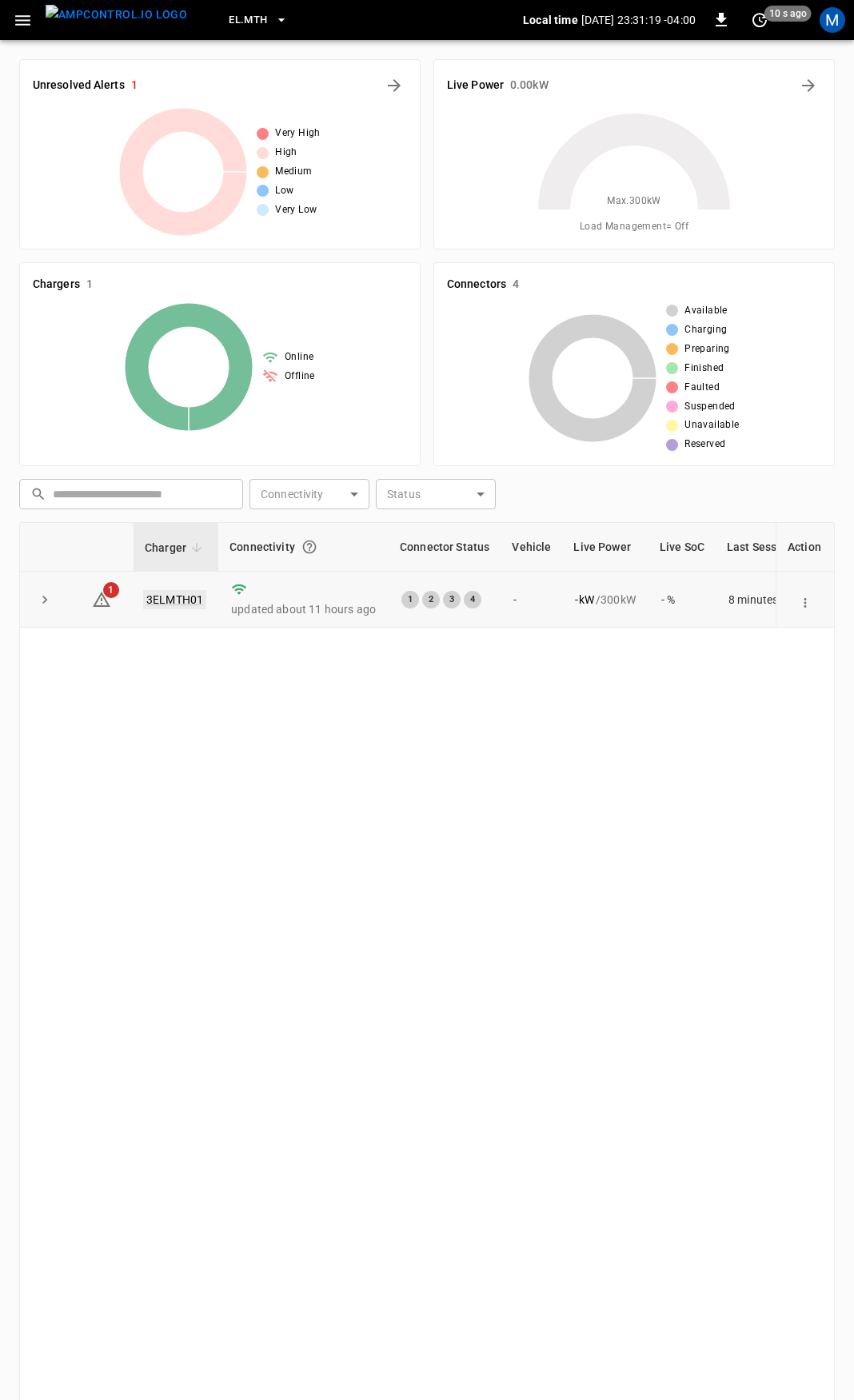
click at [168, 595] on link "3ELMTH01" at bounding box center [175, 599] width 63 height 19
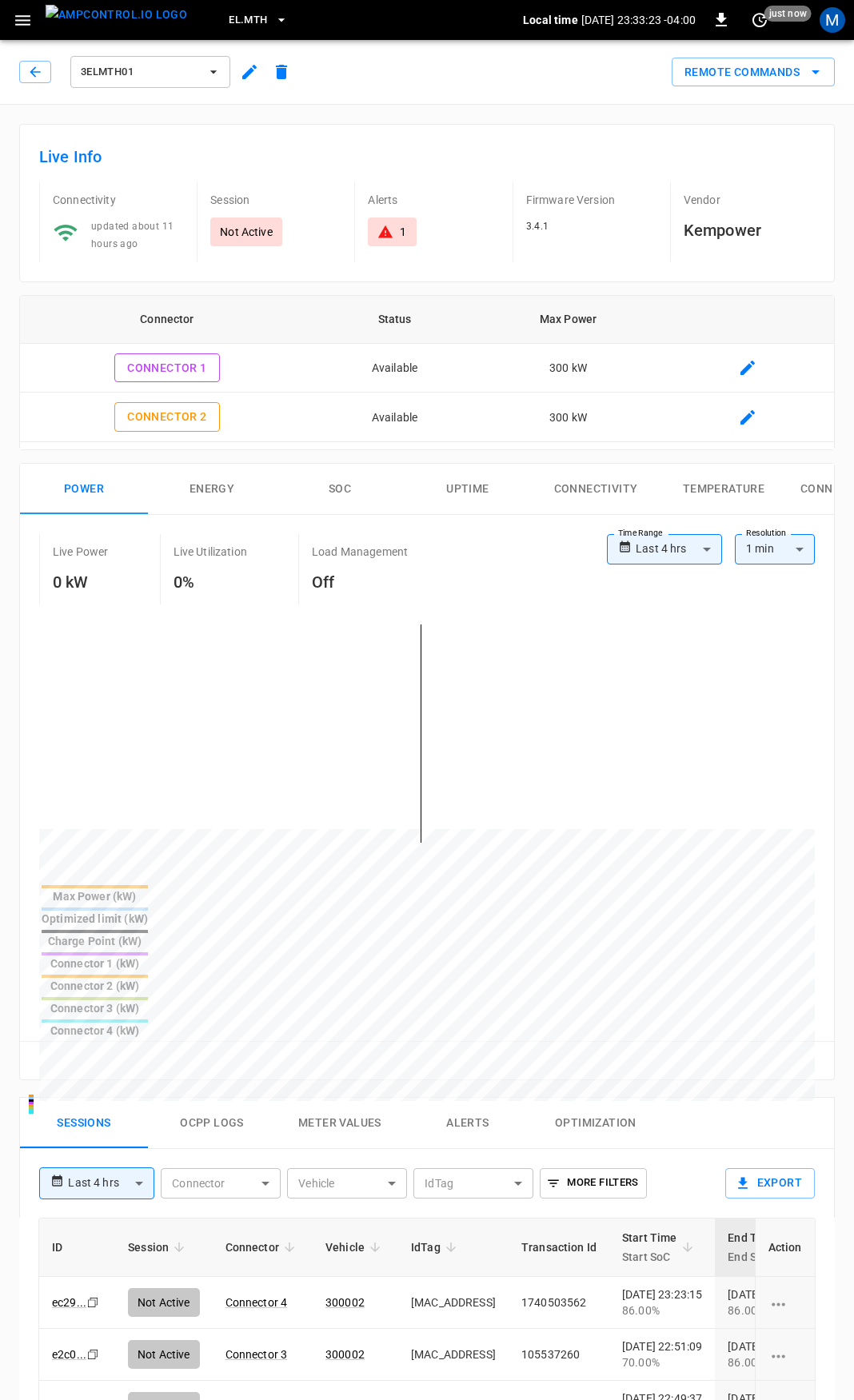
click at [407, 229] on div "1" at bounding box center [392, 232] width 48 height 29
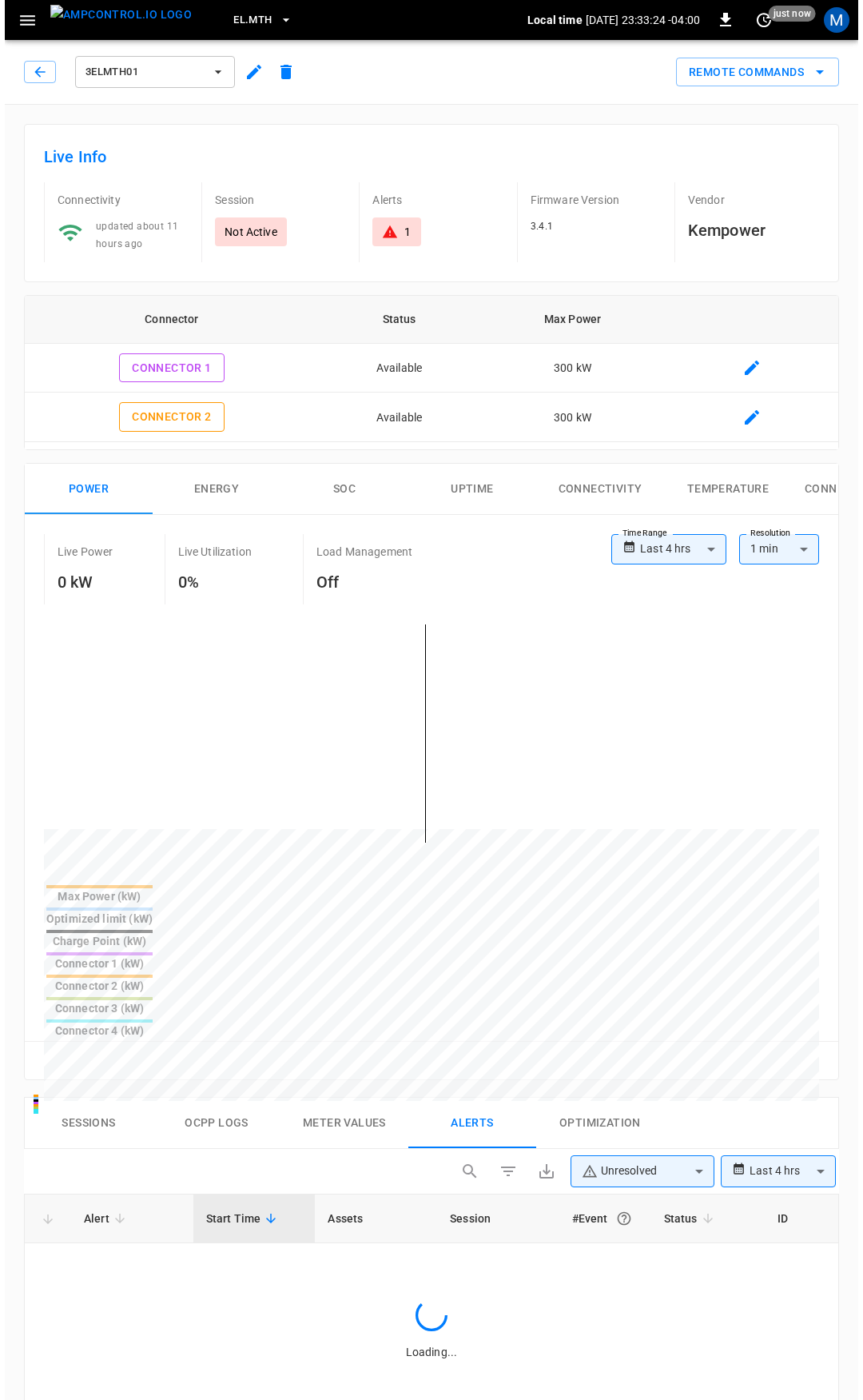
scroll to position [760, 0]
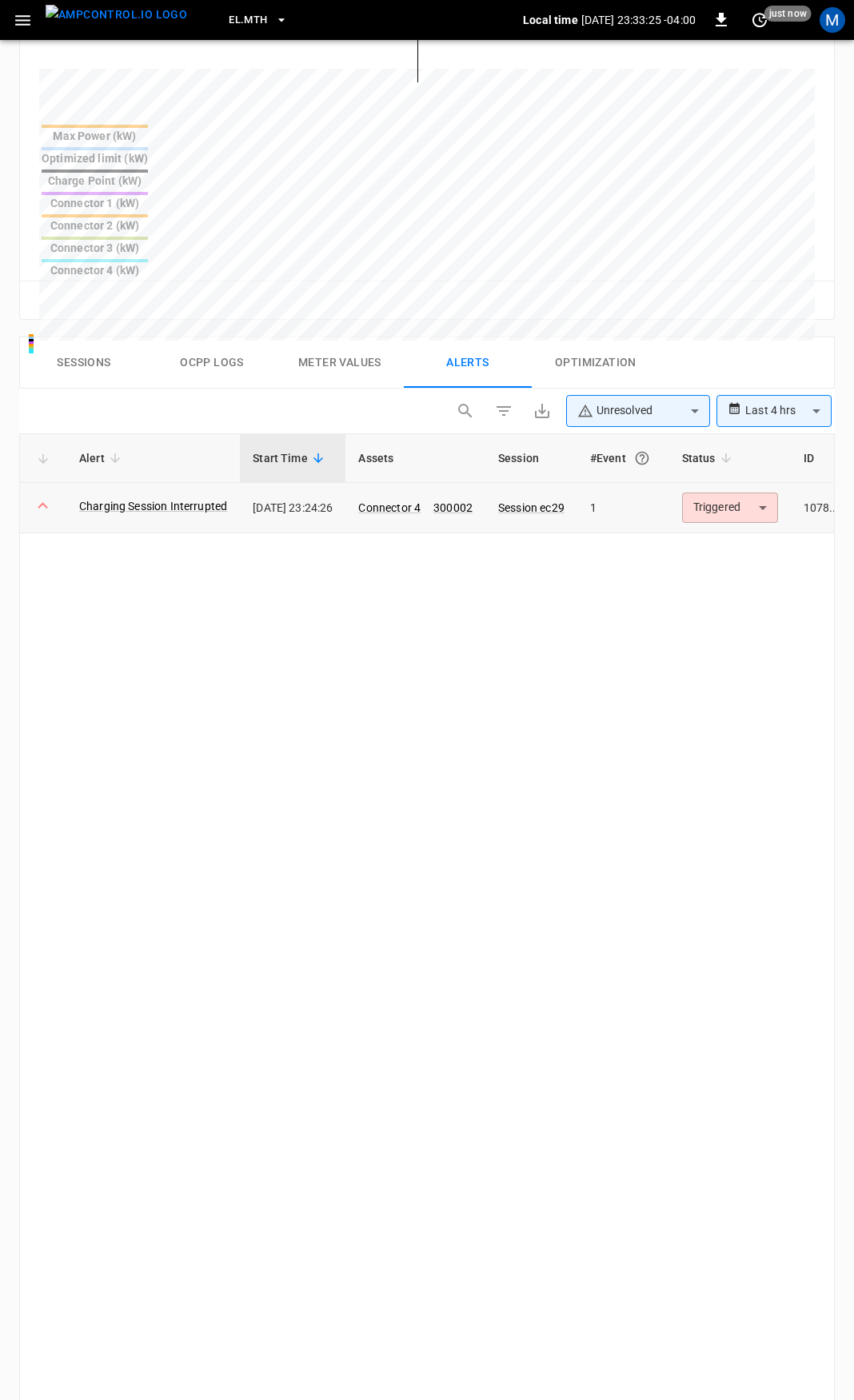
click at [737, 409] on body "**********" at bounding box center [427, 478] width 854 height 2477
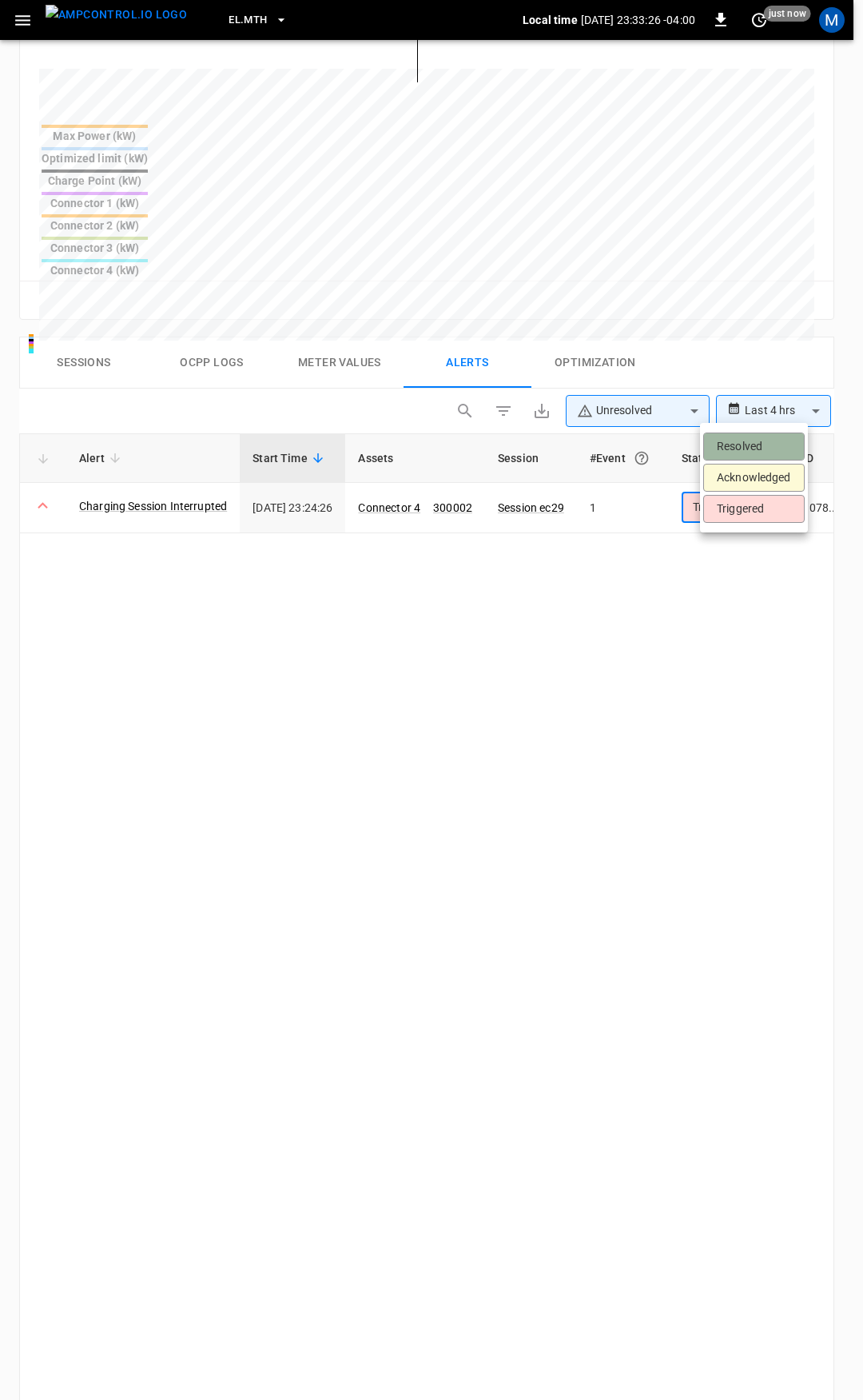
click at [746, 449] on li "Resolved" at bounding box center [754, 447] width 101 height 28
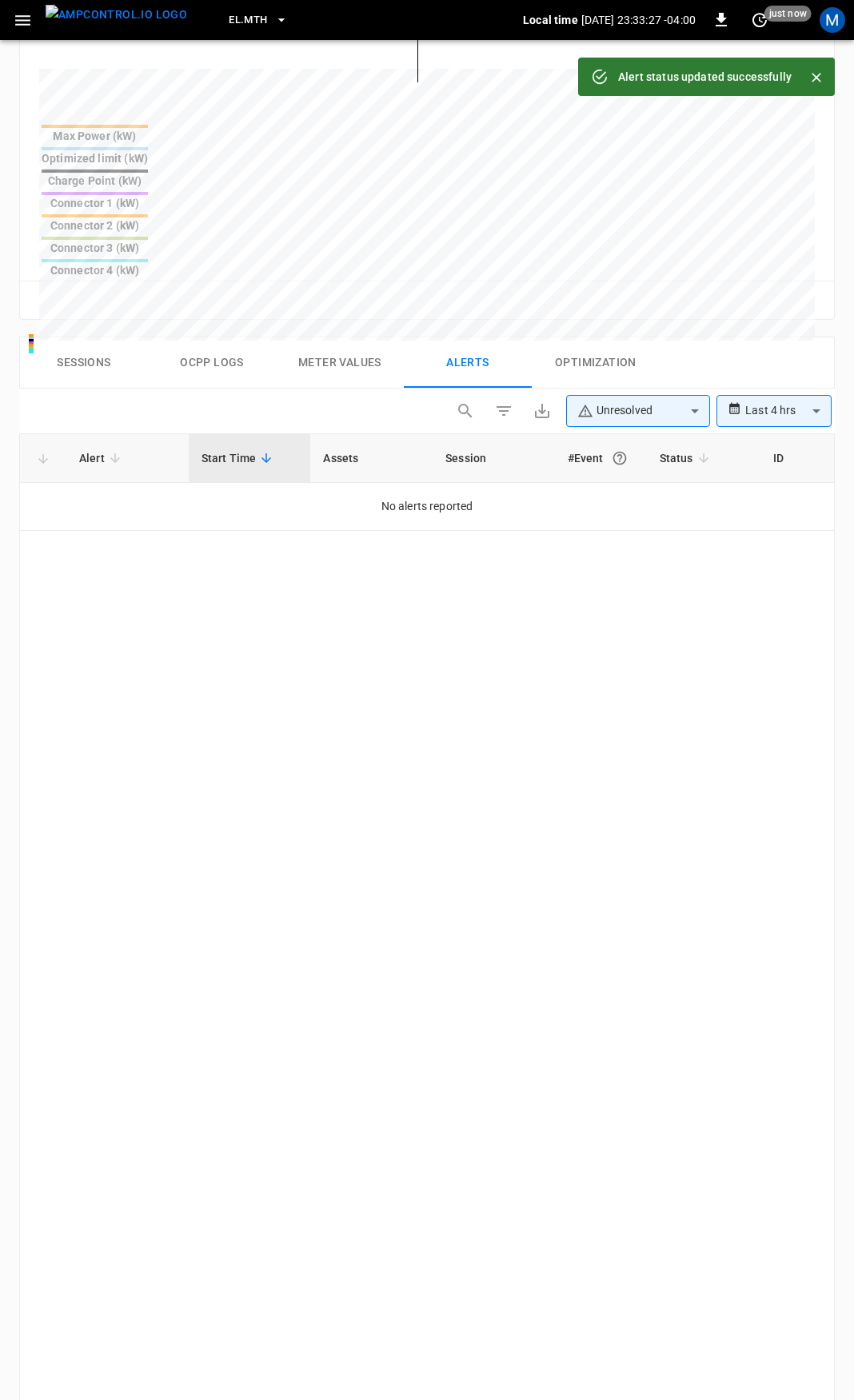
click at [12, 20] on button "button" at bounding box center [22, 21] width 33 height 30
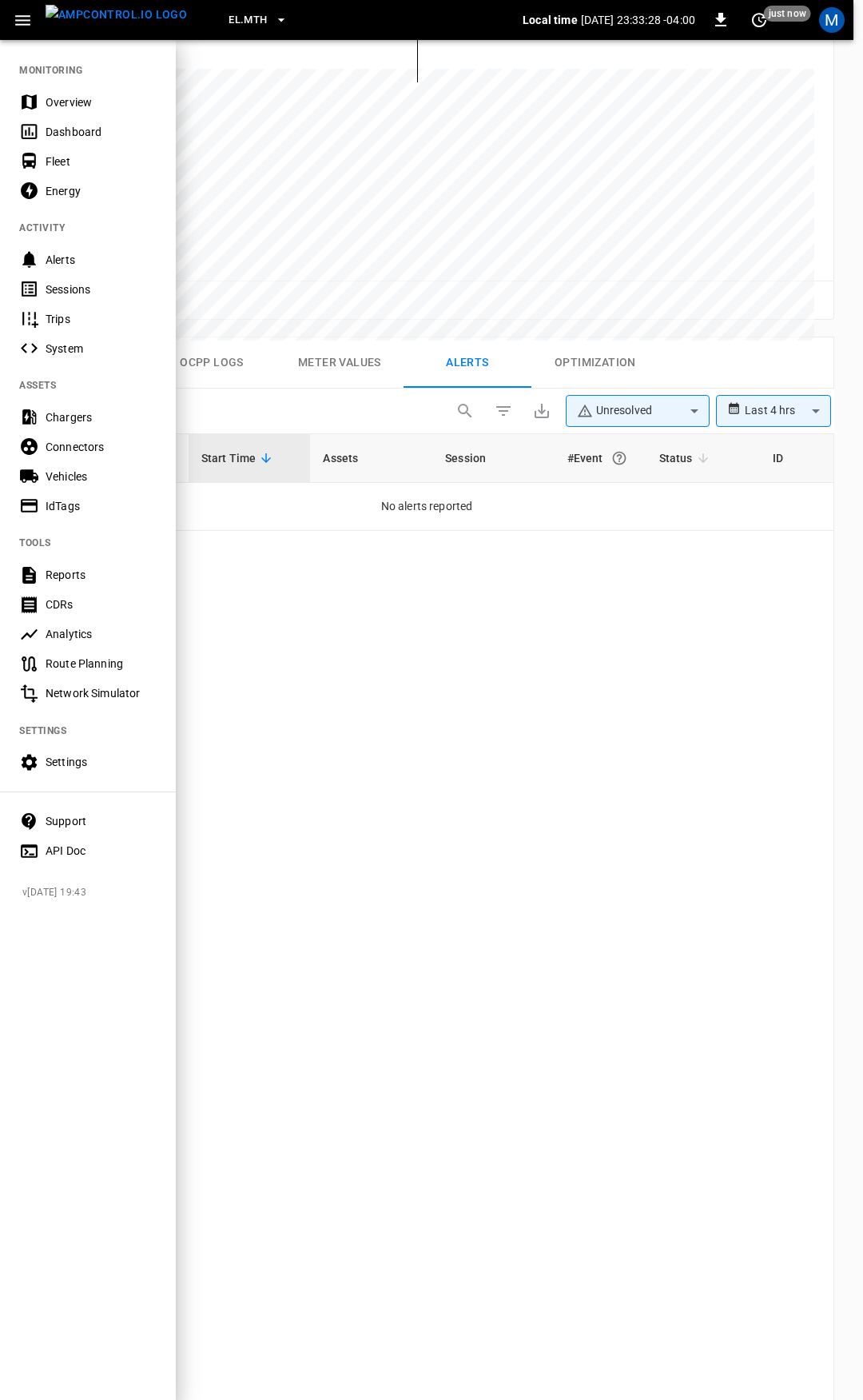
click at [64, 111] on div "Overview" at bounding box center [87, 102] width 176 height 30
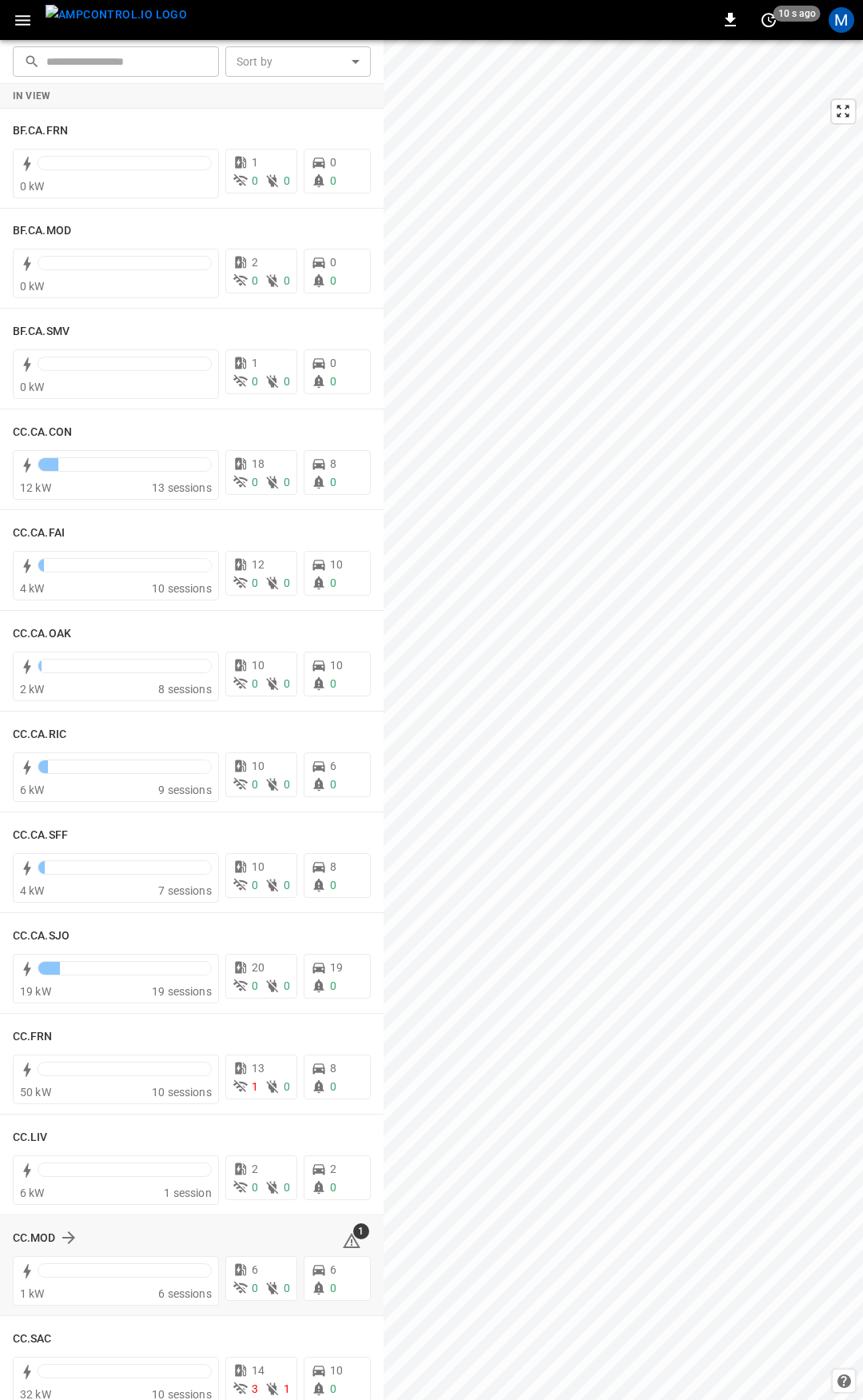
click at [342, 1238] on icon at bounding box center [351, 1241] width 19 height 19
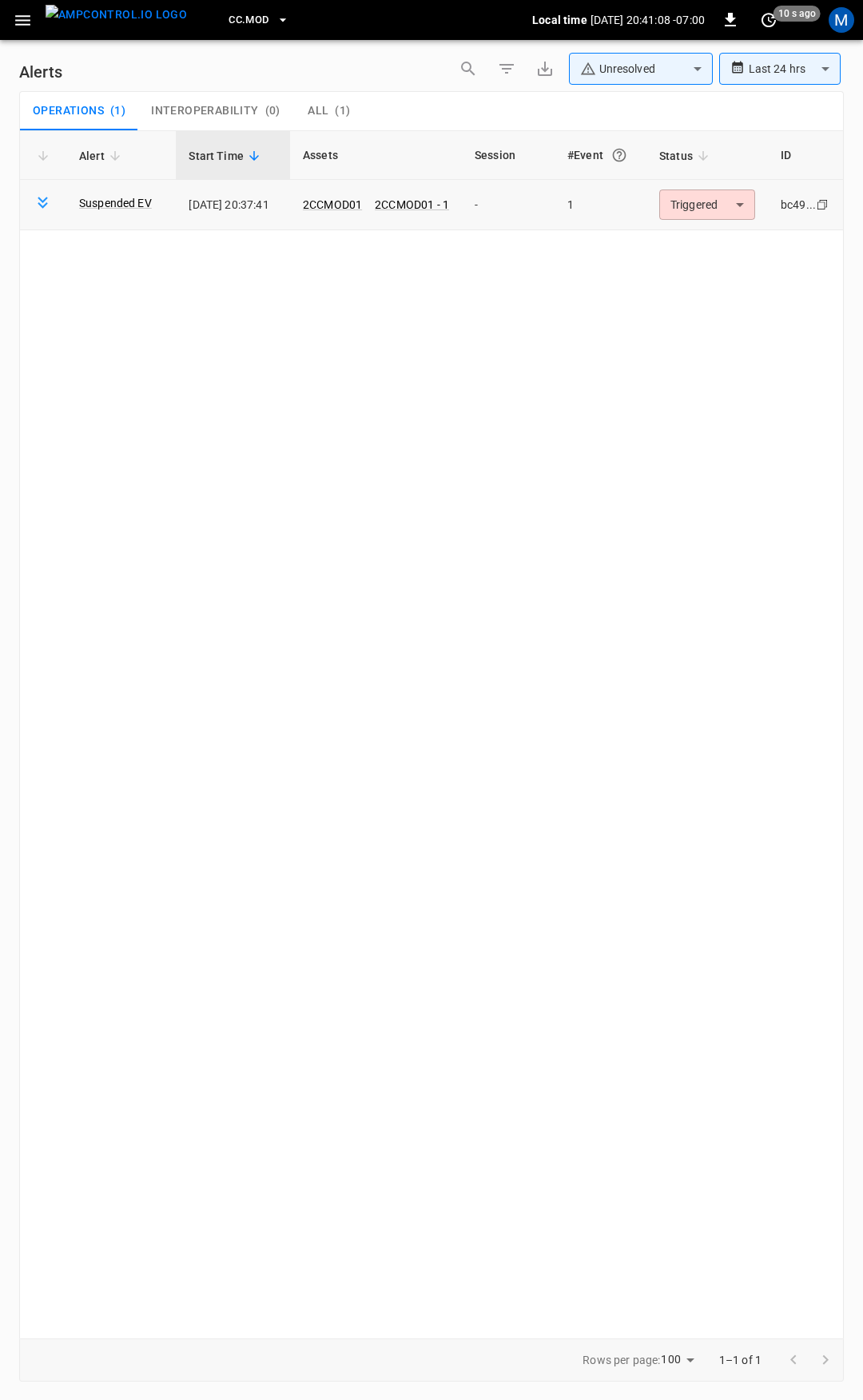
click at [700, 209] on body "**********" at bounding box center [431, 697] width 863 height 1394
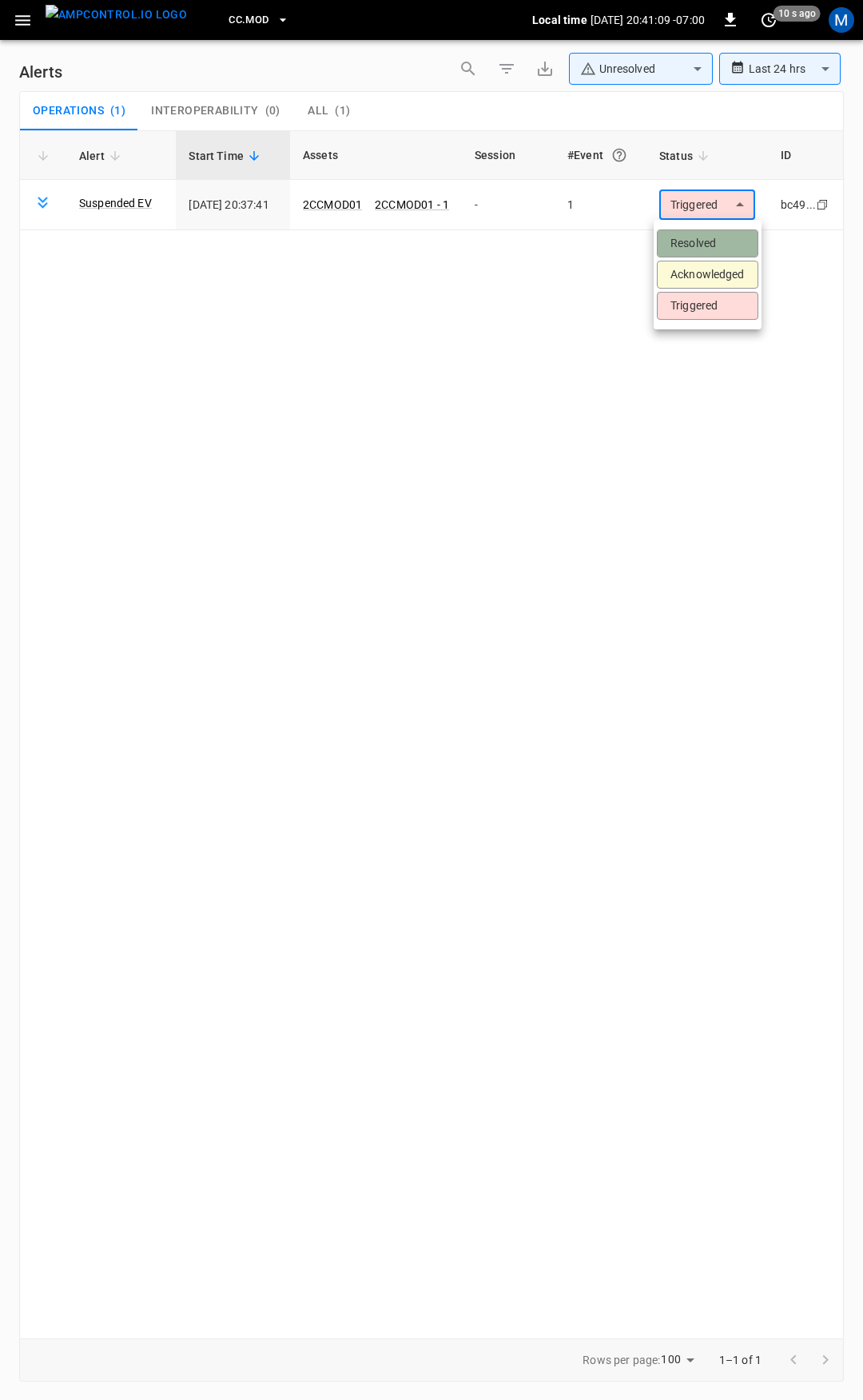
click at [714, 243] on li "Resolved" at bounding box center [708, 243] width 101 height 28
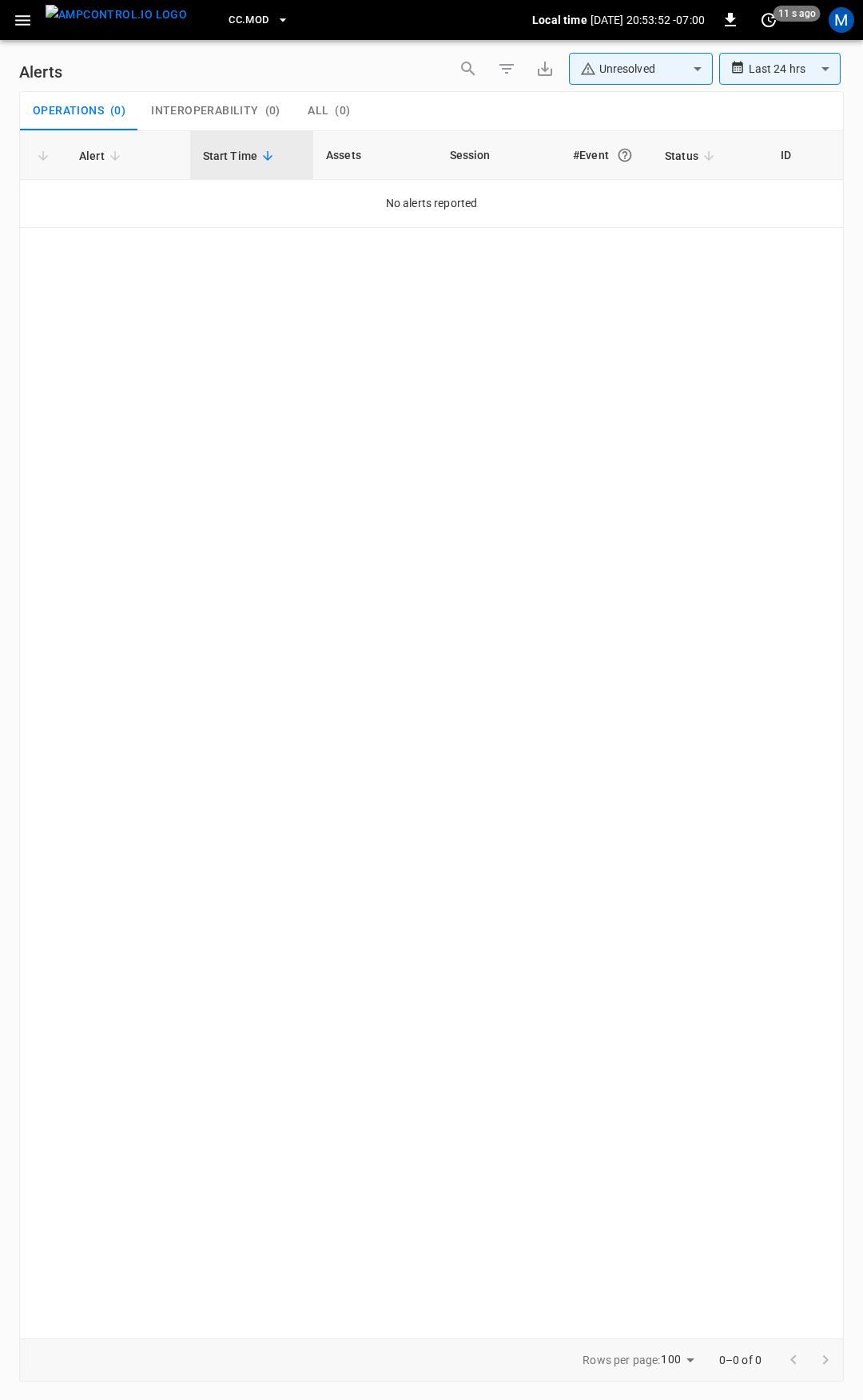
click at [23, 21] on icon "button" at bounding box center [22, 20] width 20 height 20
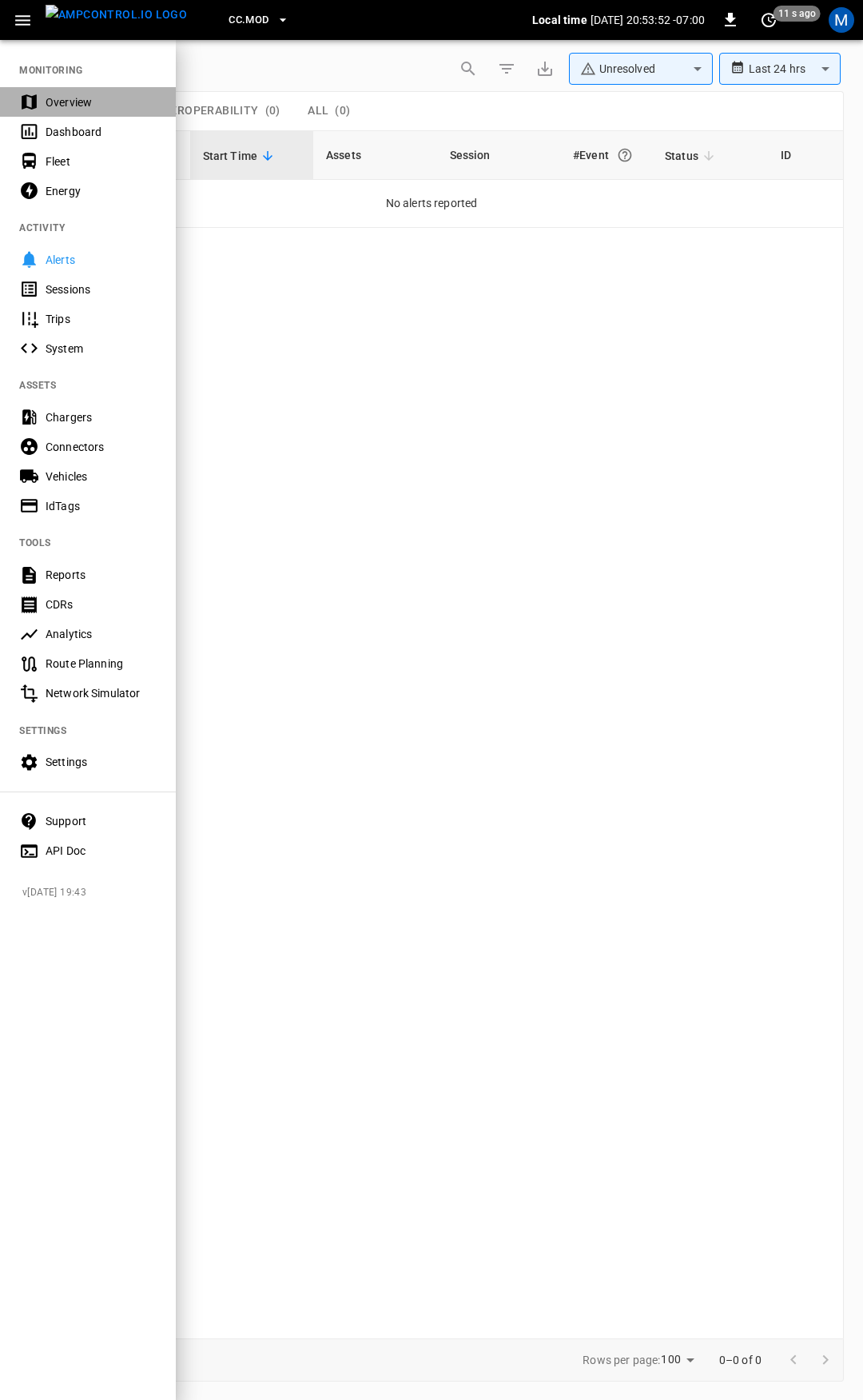
drag, startPoint x: 81, startPoint y: 103, endPoint x: 135, endPoint y: 174, distance: 89.2
click at [81, 103] on div "Overview" at bounding box center [101, 102] width 111 height 16
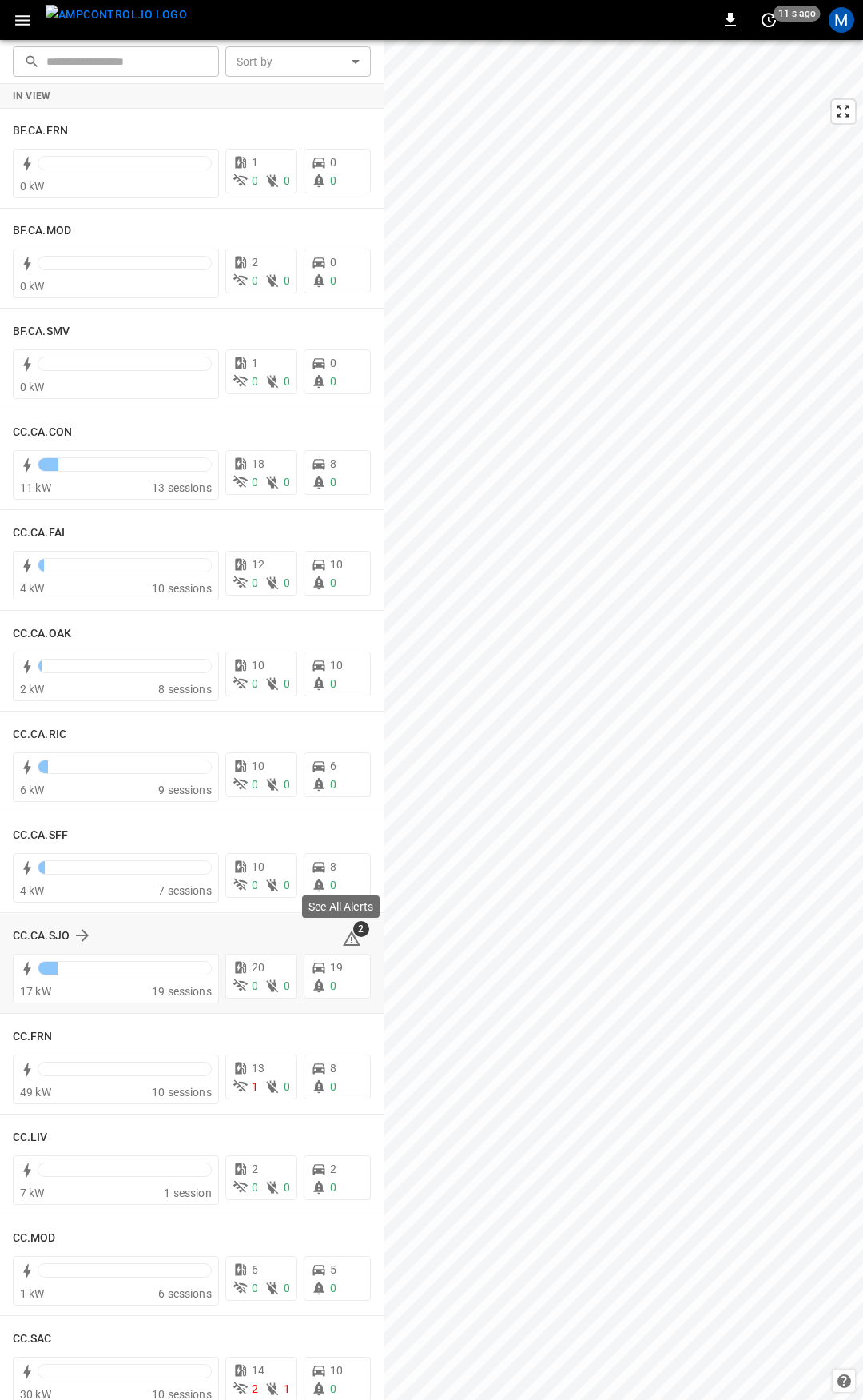
click at [345, 940] on icon at bounding box center [351, 939] width 19 height 19
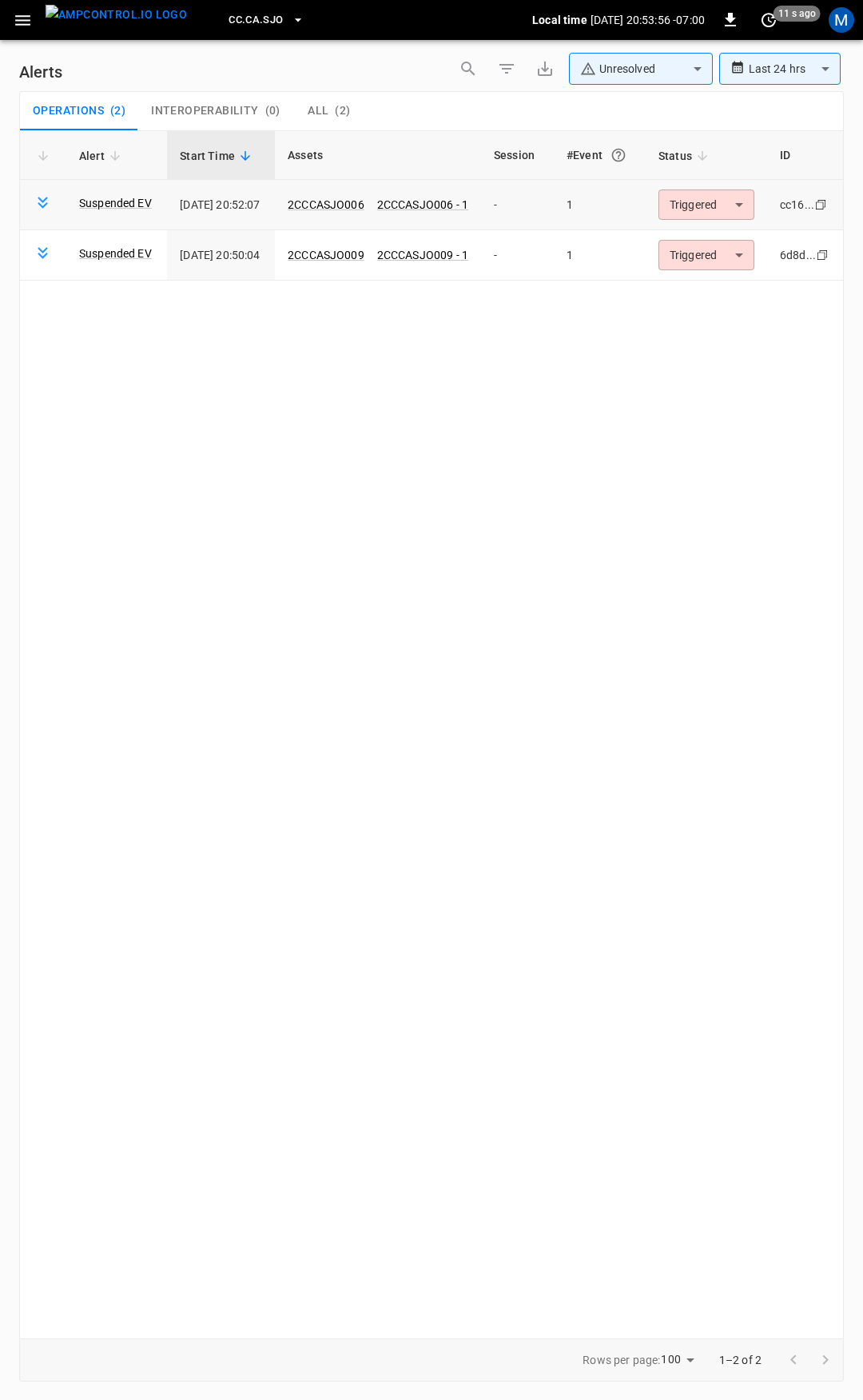
click at [739, 213] on body "**********" at bounding box center [431, 697] width 863 height 1394
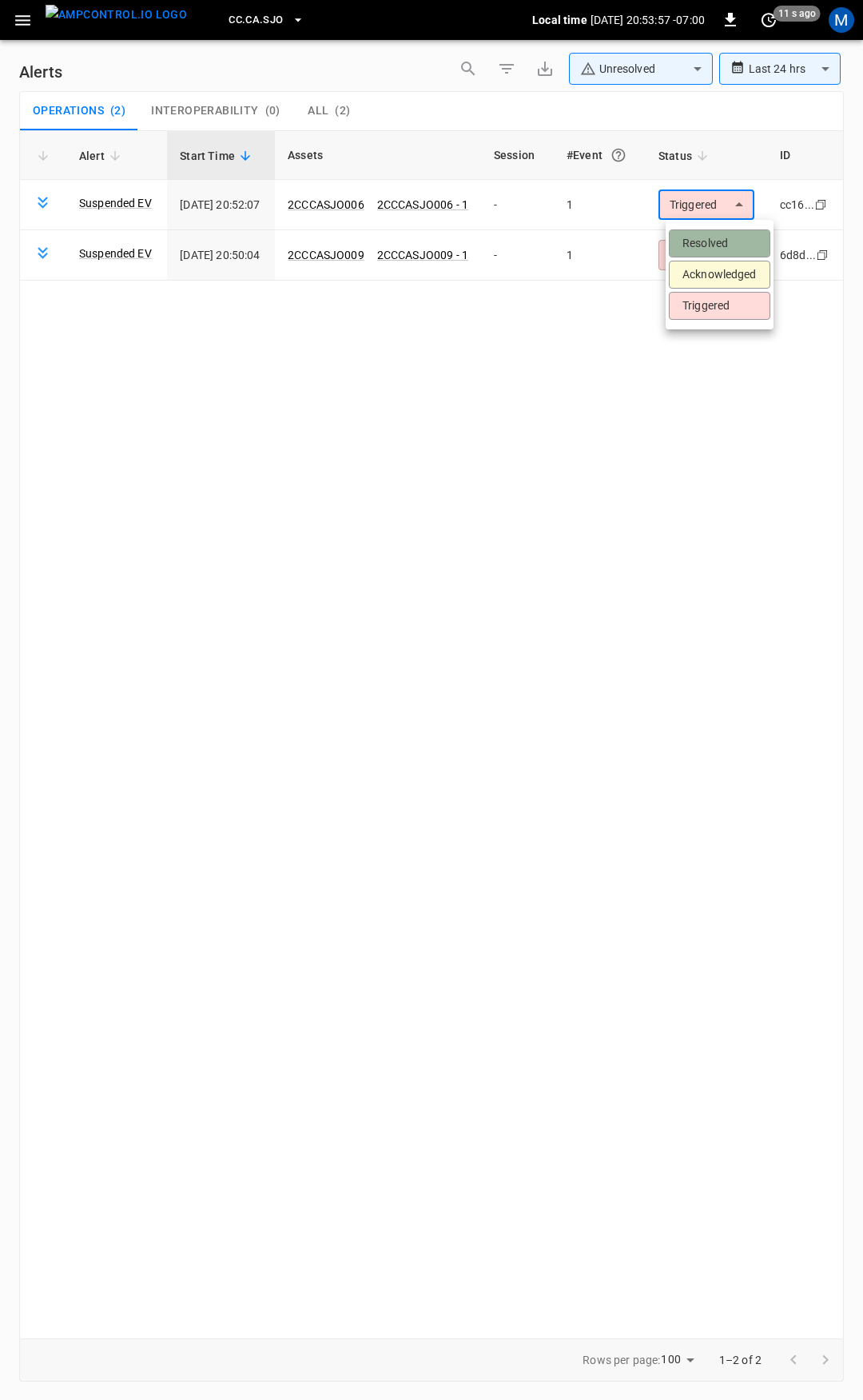
click at [734, 234] on li "Resolved" at bounding box center [720, 243] width 101 height 28
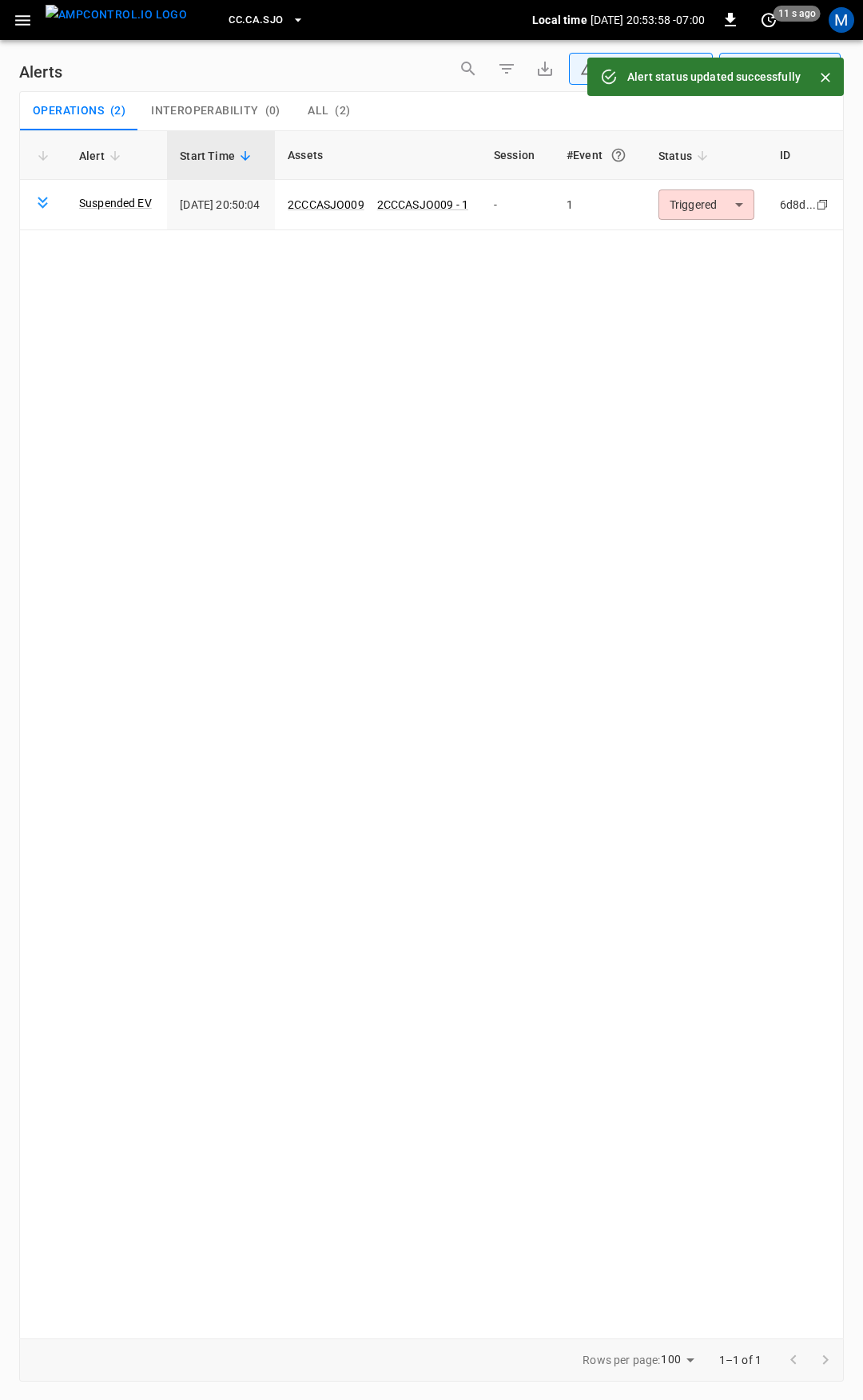
click at [736, 207] on body "**********" at bounding box center [431, 697] width 863 height 1394
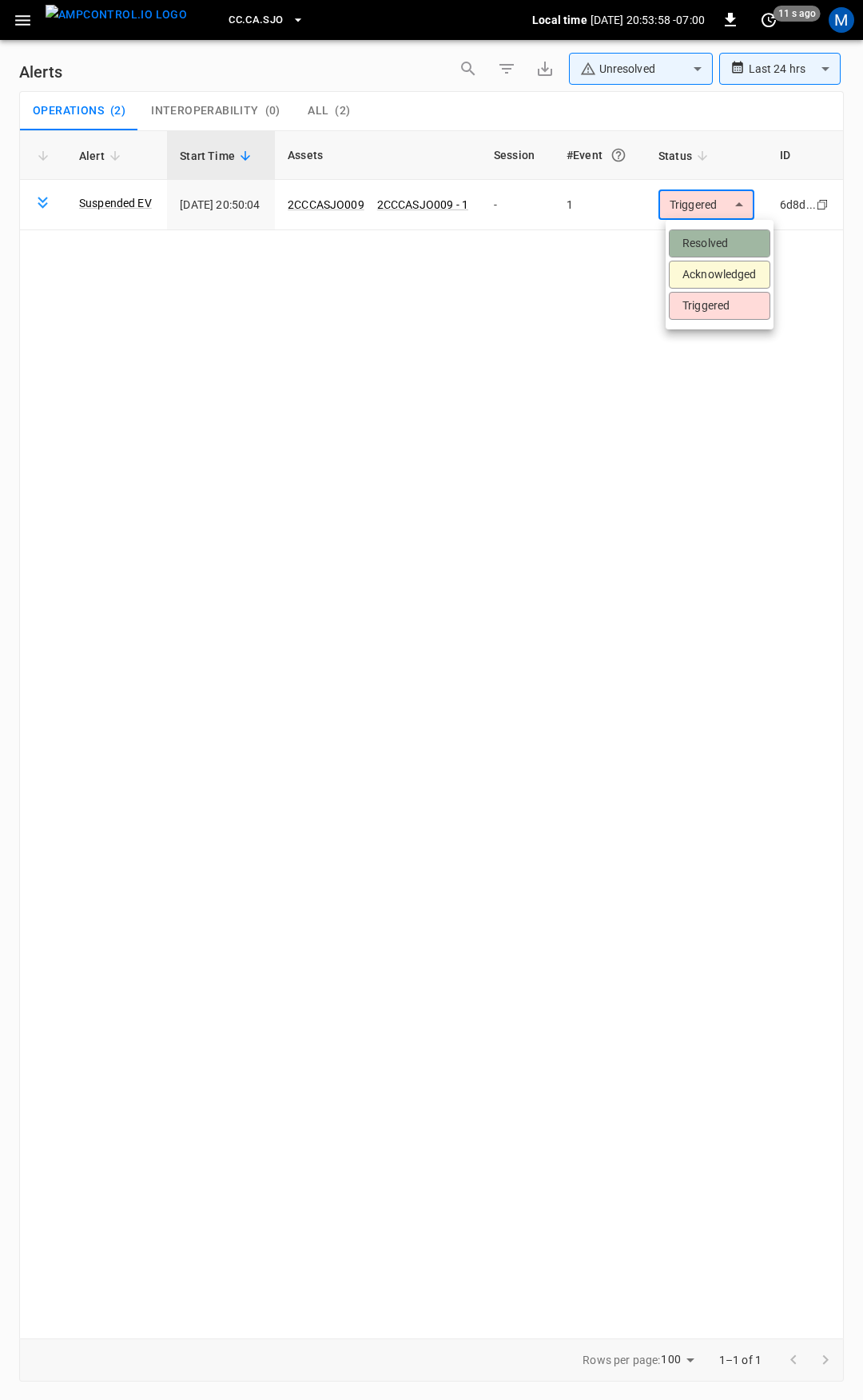
click at [734, 244] on li "Resolved" at bounding box center [720, 243] width 101 height 28
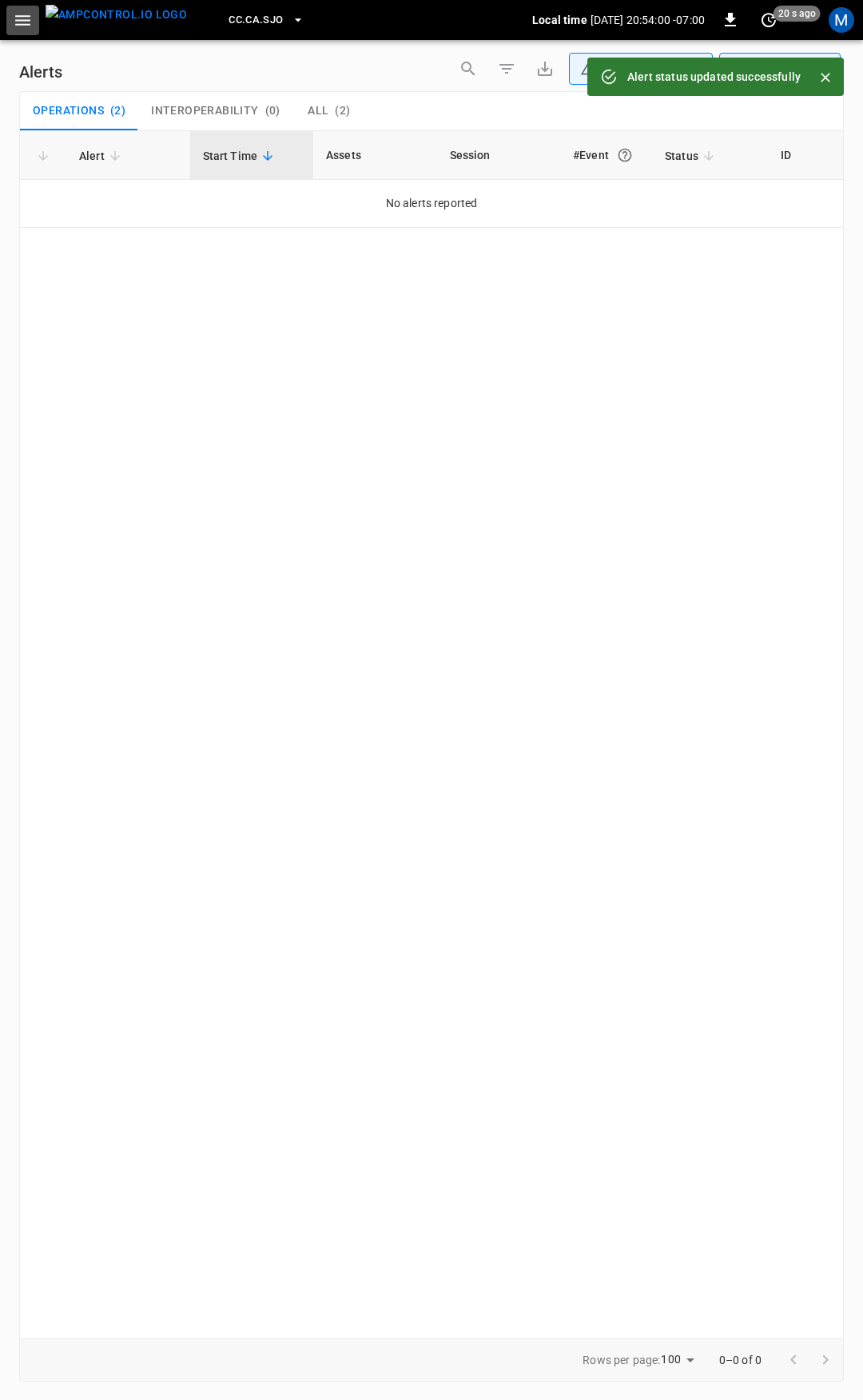
click at [32, 21] on button "button" at bounding box center [22, 21] width 33 height 30
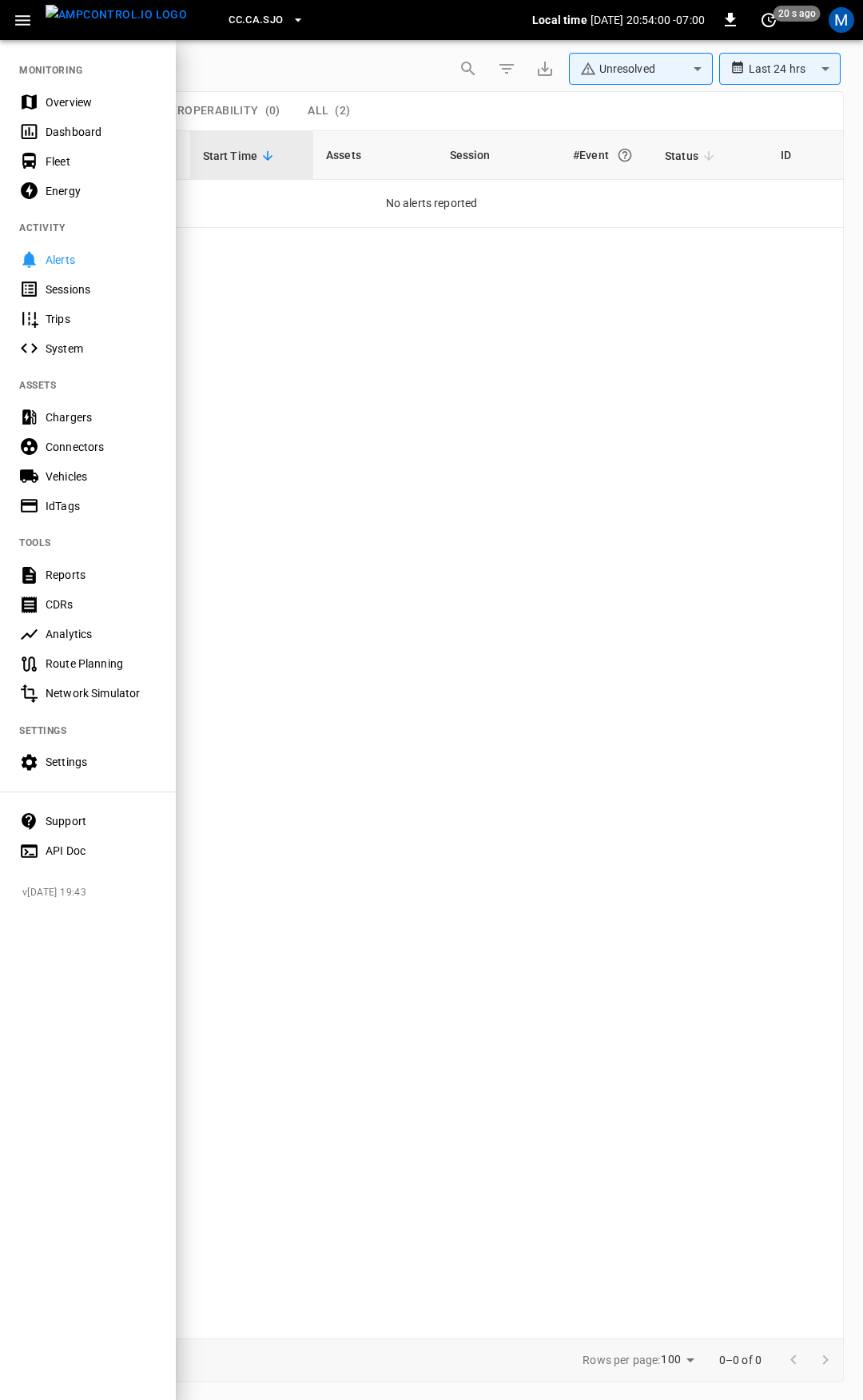
click at [89, 107] on div "Overview" at bounding box center [101, 102] width 111 height 16
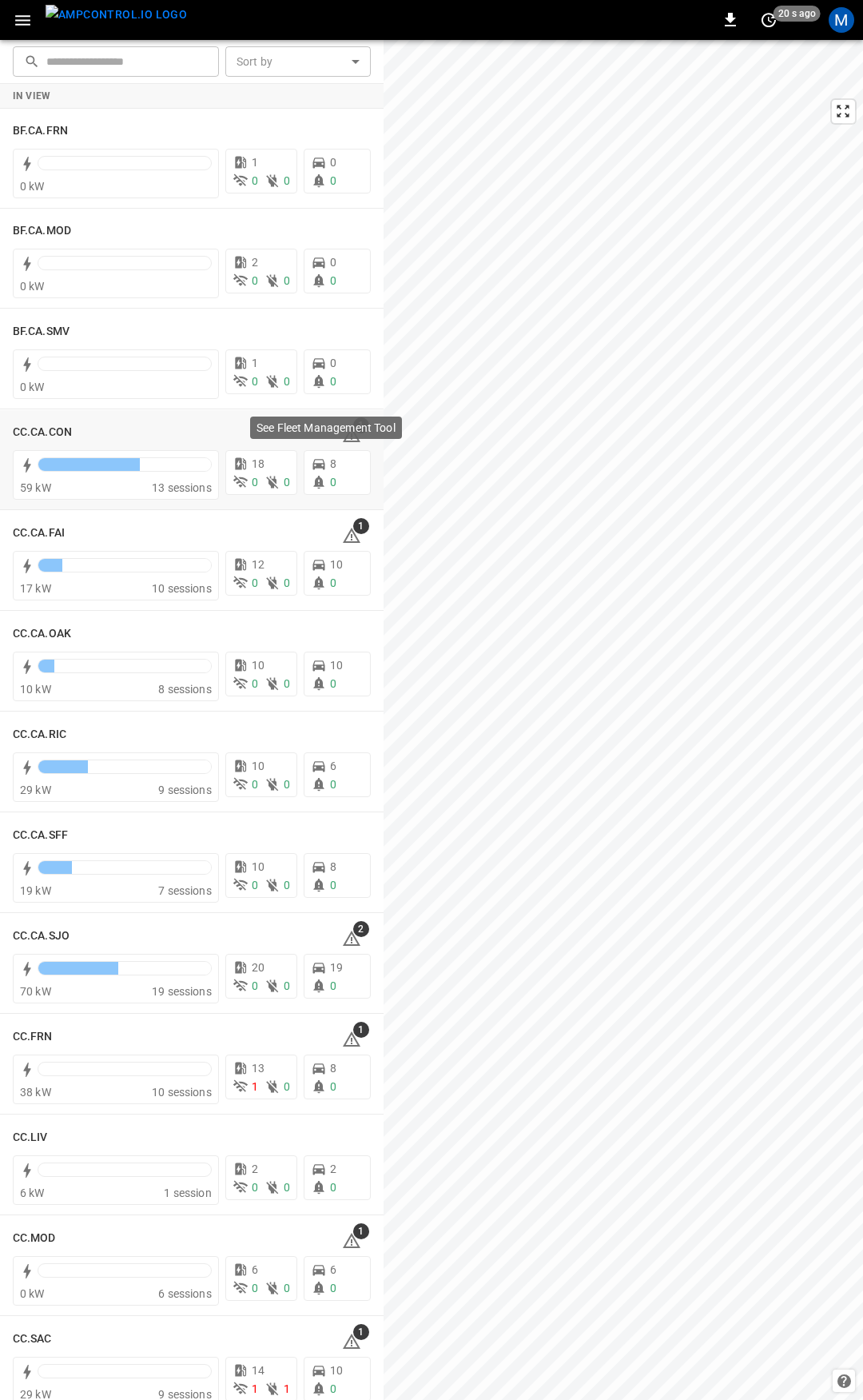
drag, startPoint x: 333, startPoint y: 452, endPoint x: 342, endPoint y: 436, distance: 18.4
click at [342, 436] on div "See Fleet Management Tool" at bounding box center [326, 428] width 152 height 22
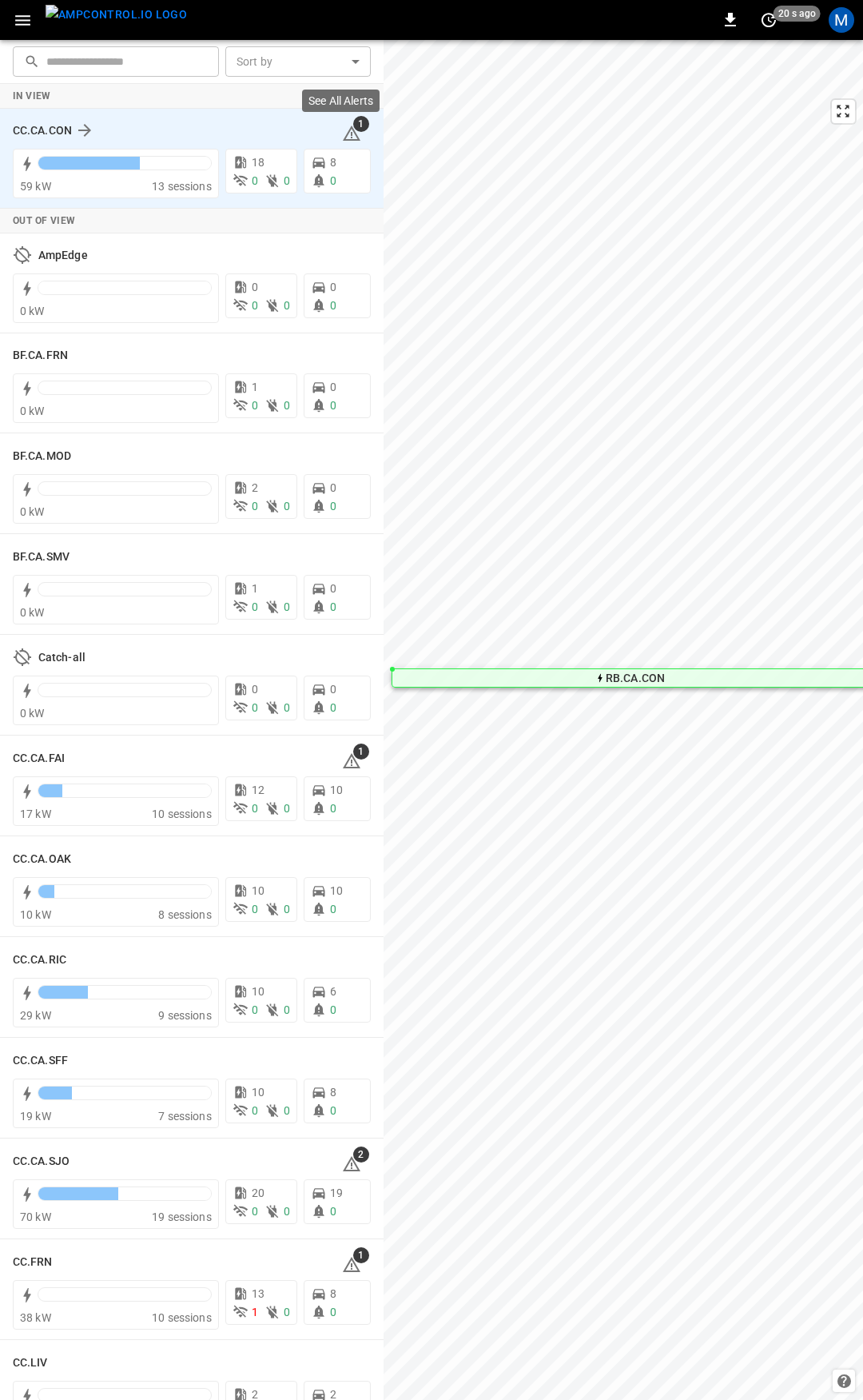
click at [343, 129] on icon at bounding box center [351, 133] width 18 height 15
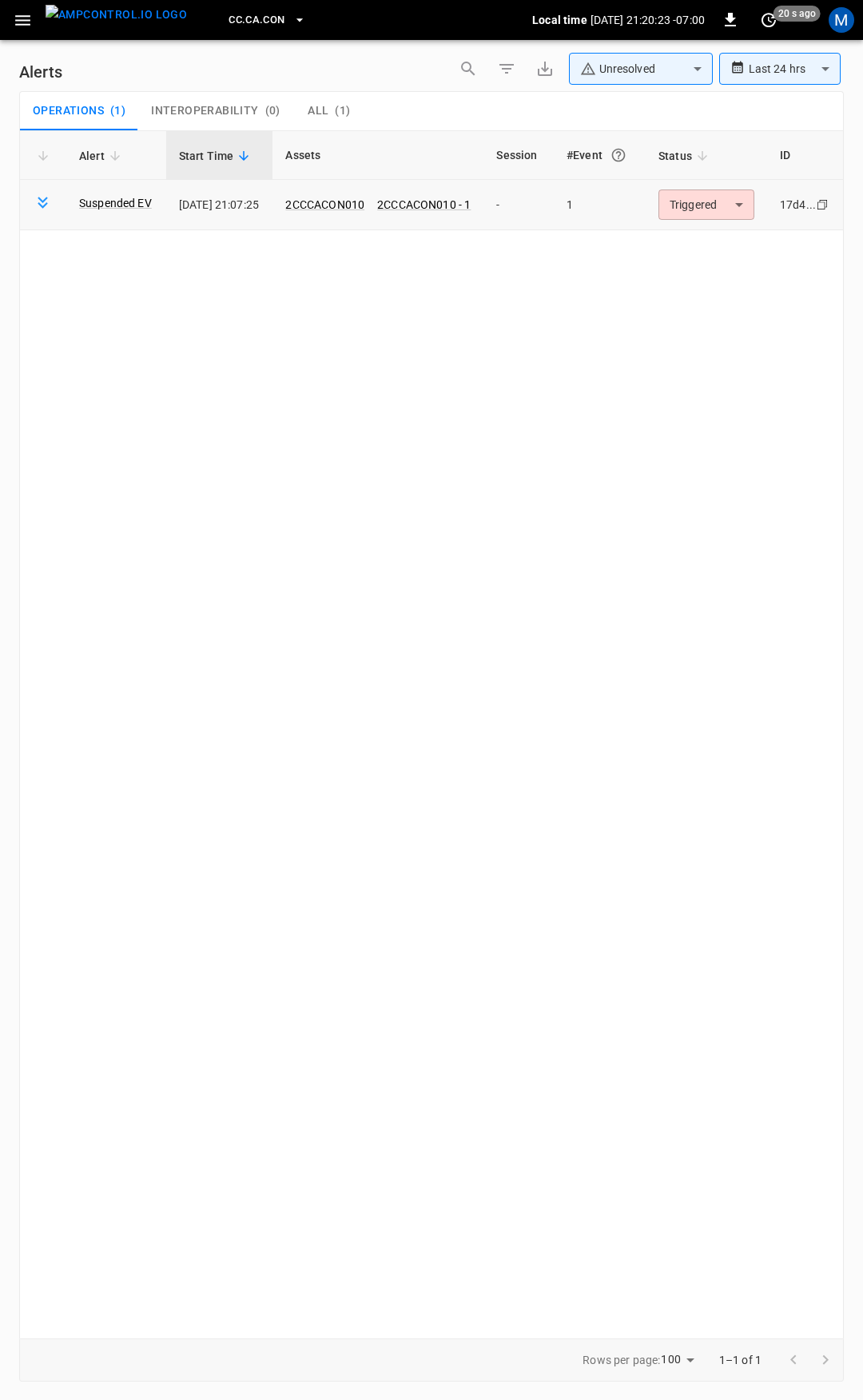
click at [698, 204] on body "**********" at bounding box center [431, 697] width 863 height 1394
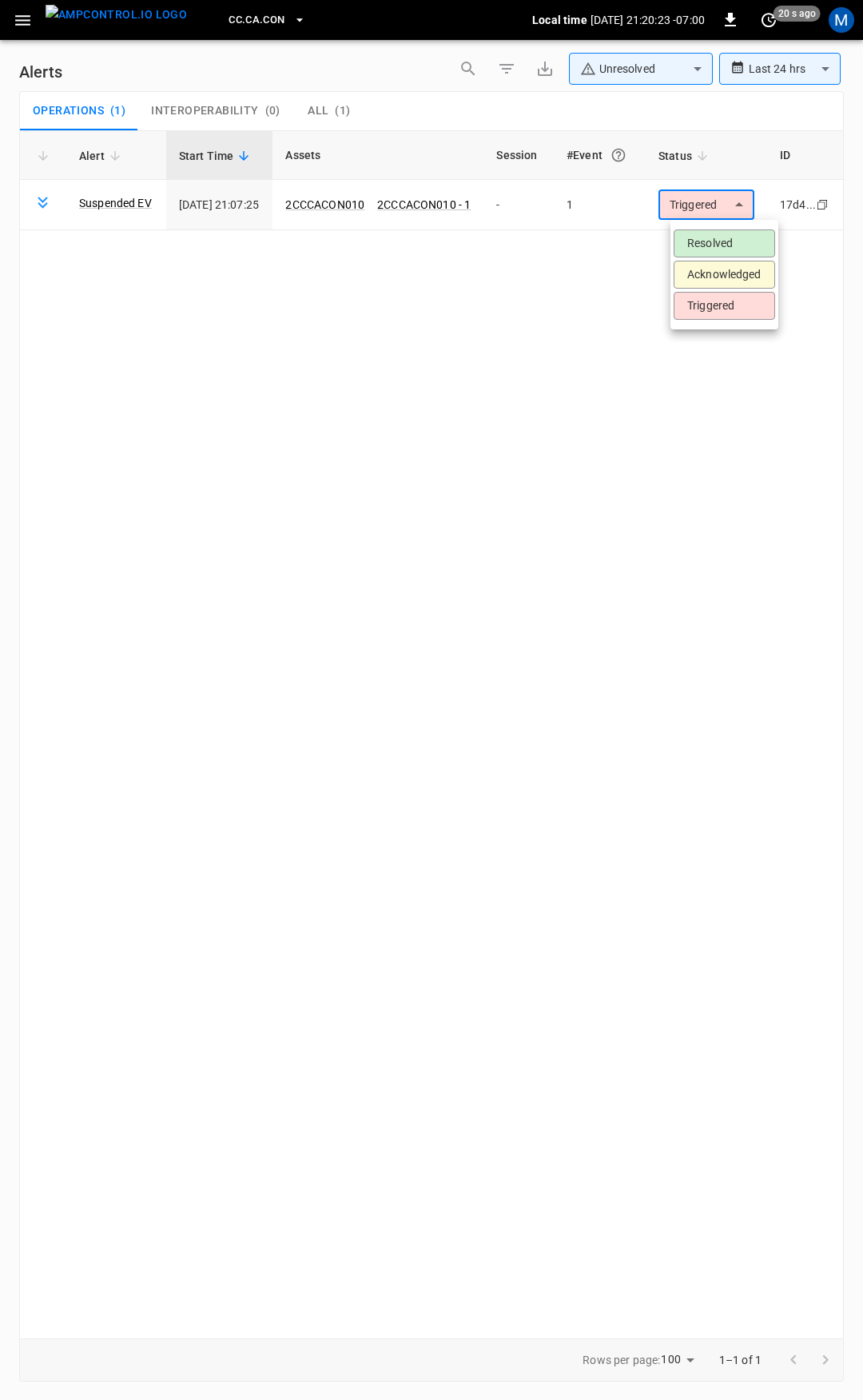
click at [704, 240] on li "Resolved" at bounding box center [724, 243] width 101 height 28
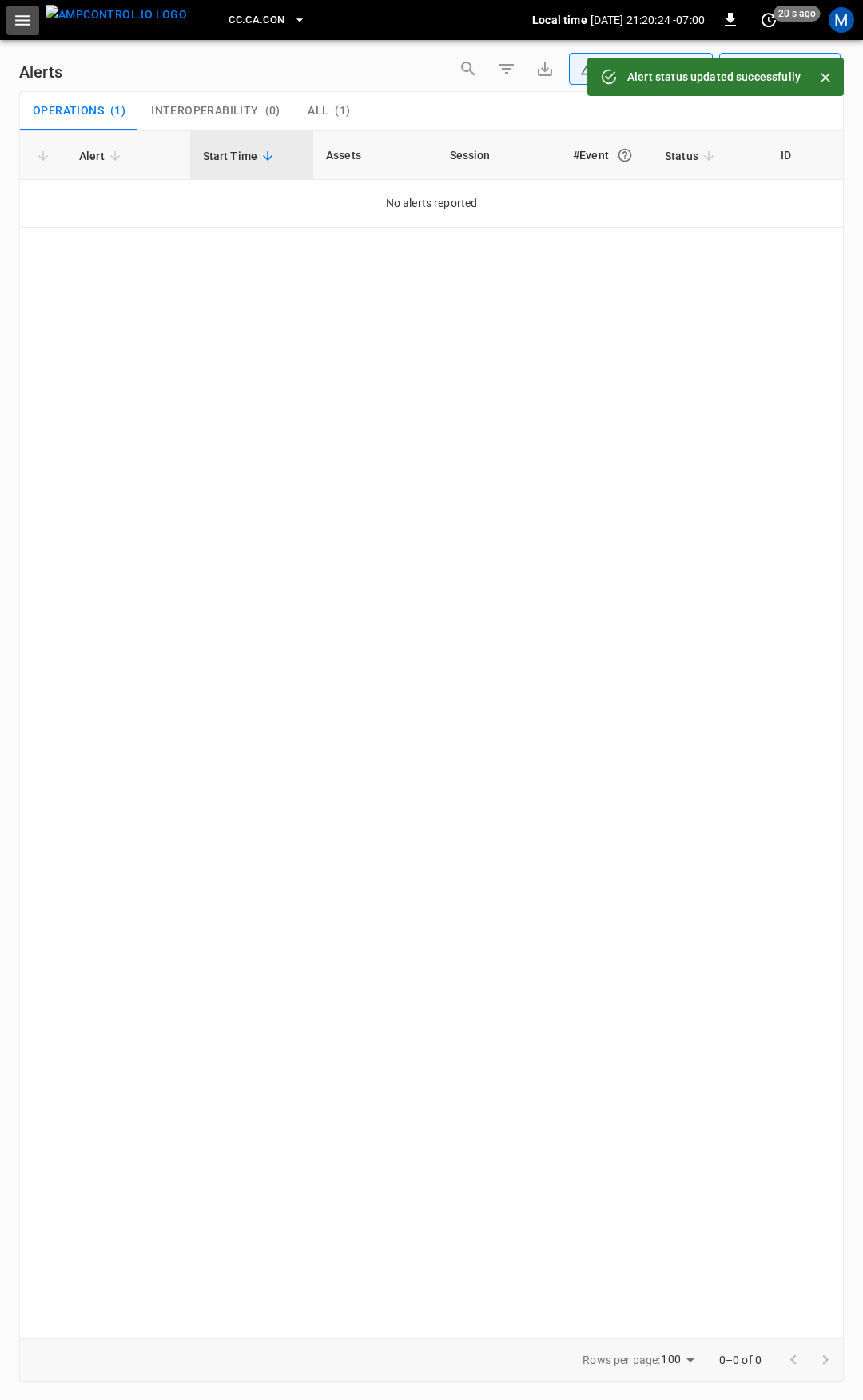
click at [12, 22] on button "button" at bounding box center [22, 21] width 33 height 30
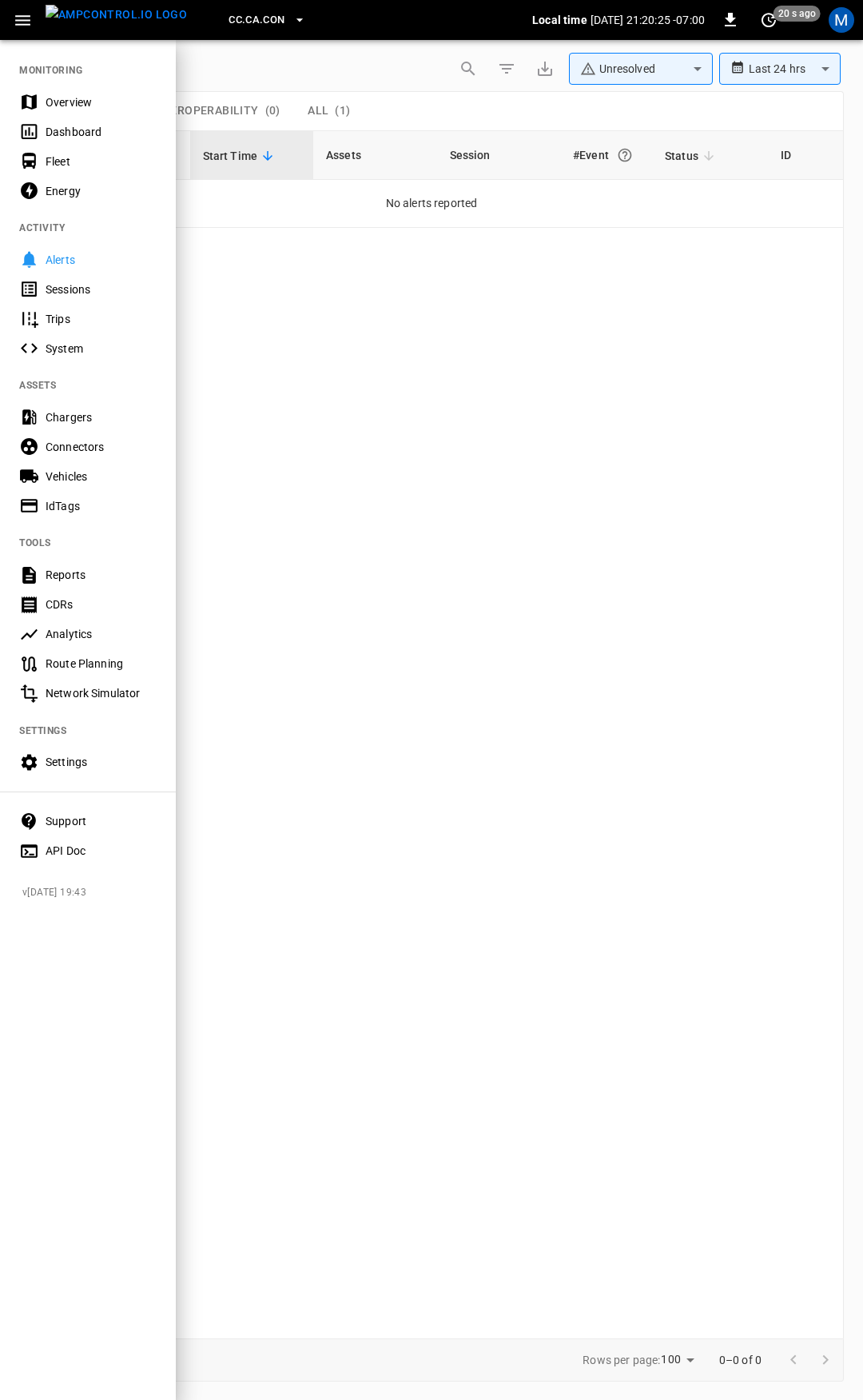
click at [80, 106] on div "Overview" at bounding box center [101, 102] width 111 height 16
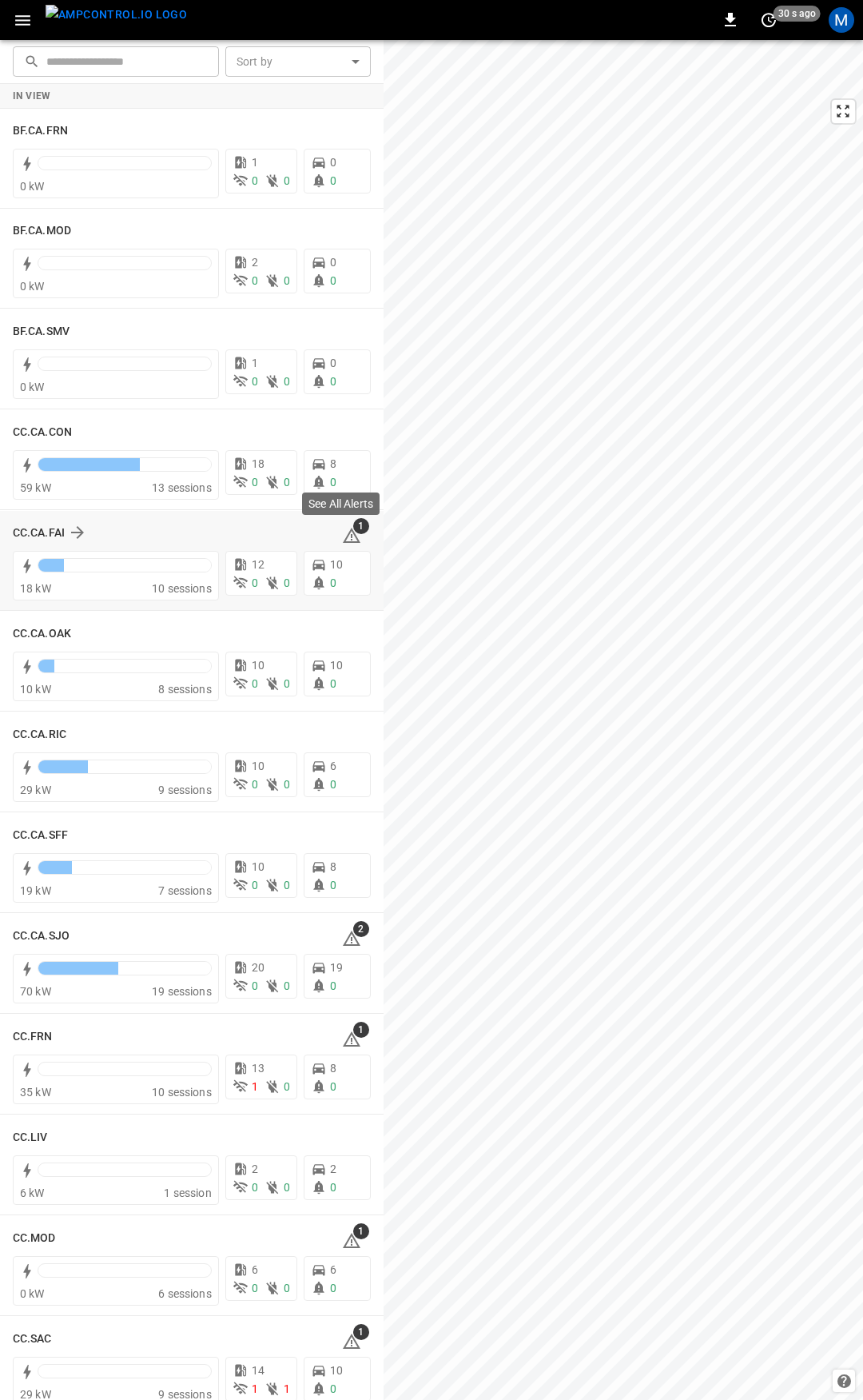
click at [349, 538] on icon at bounding box center [351, 536] width 19 height 19
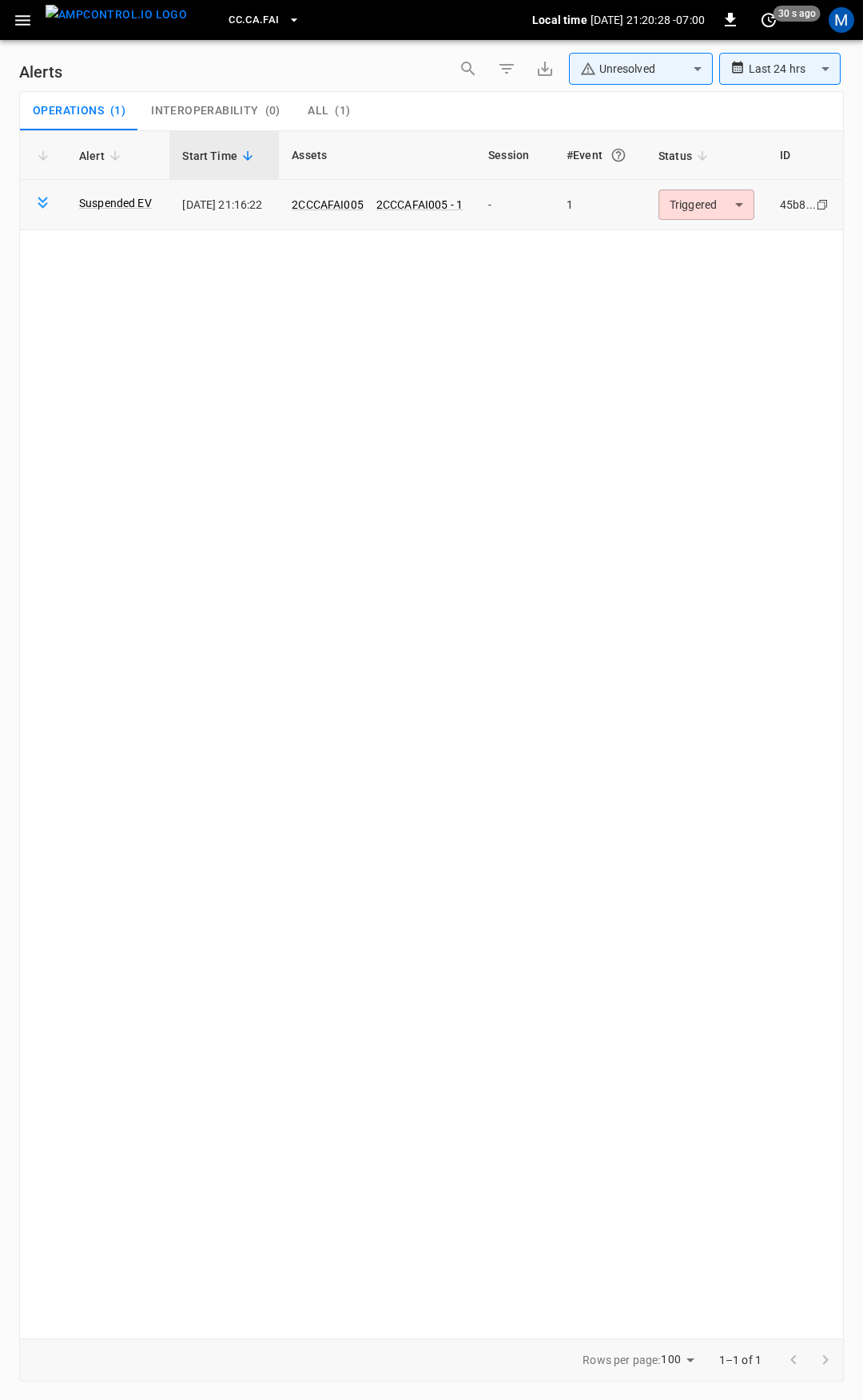
click at [699, 206] on body "**********" at bounding box center [431, 697] width 863 height 1394
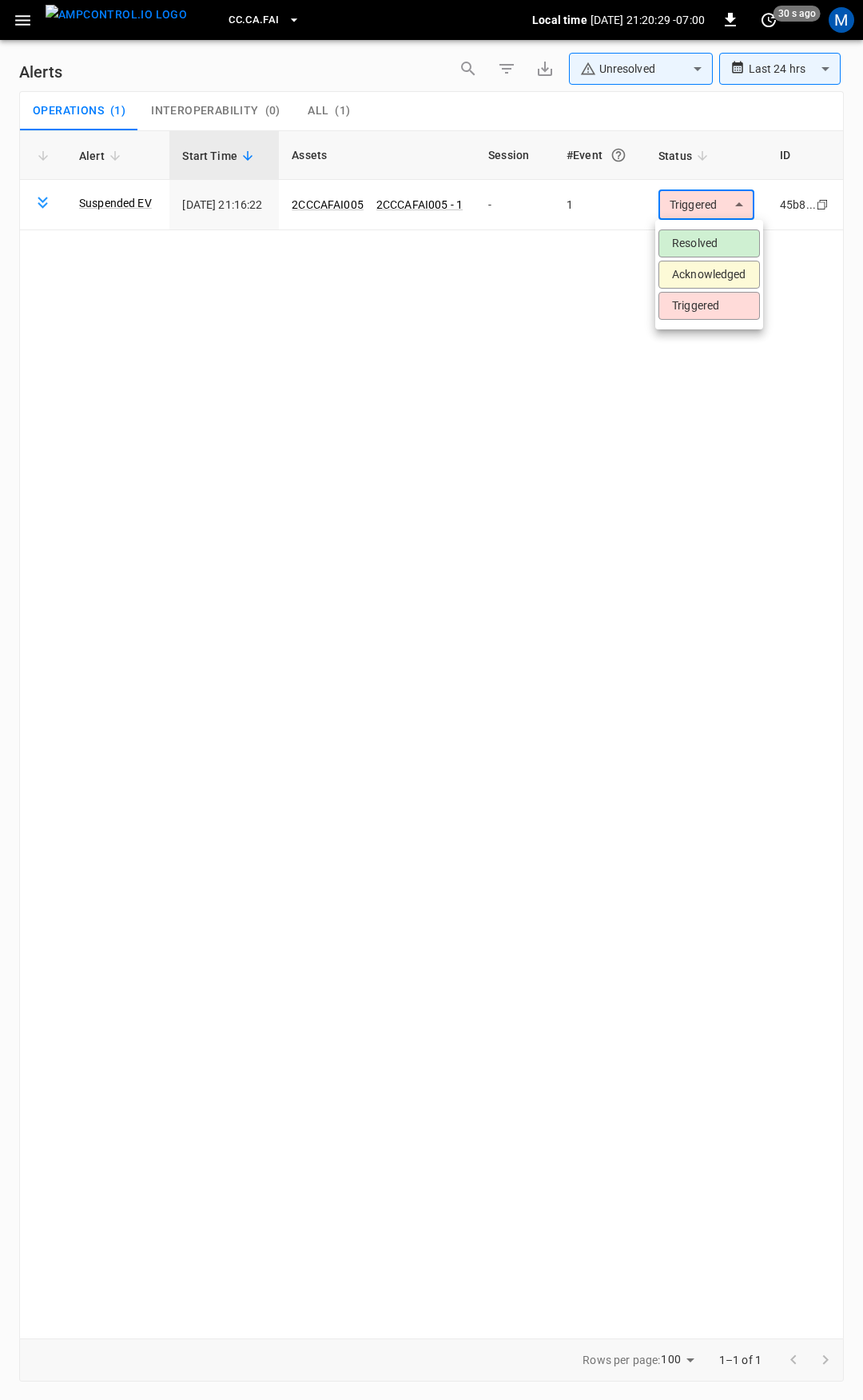
click at [728, 243] on li "Resolved" at bounding box center [709, 243] width 101 height 28
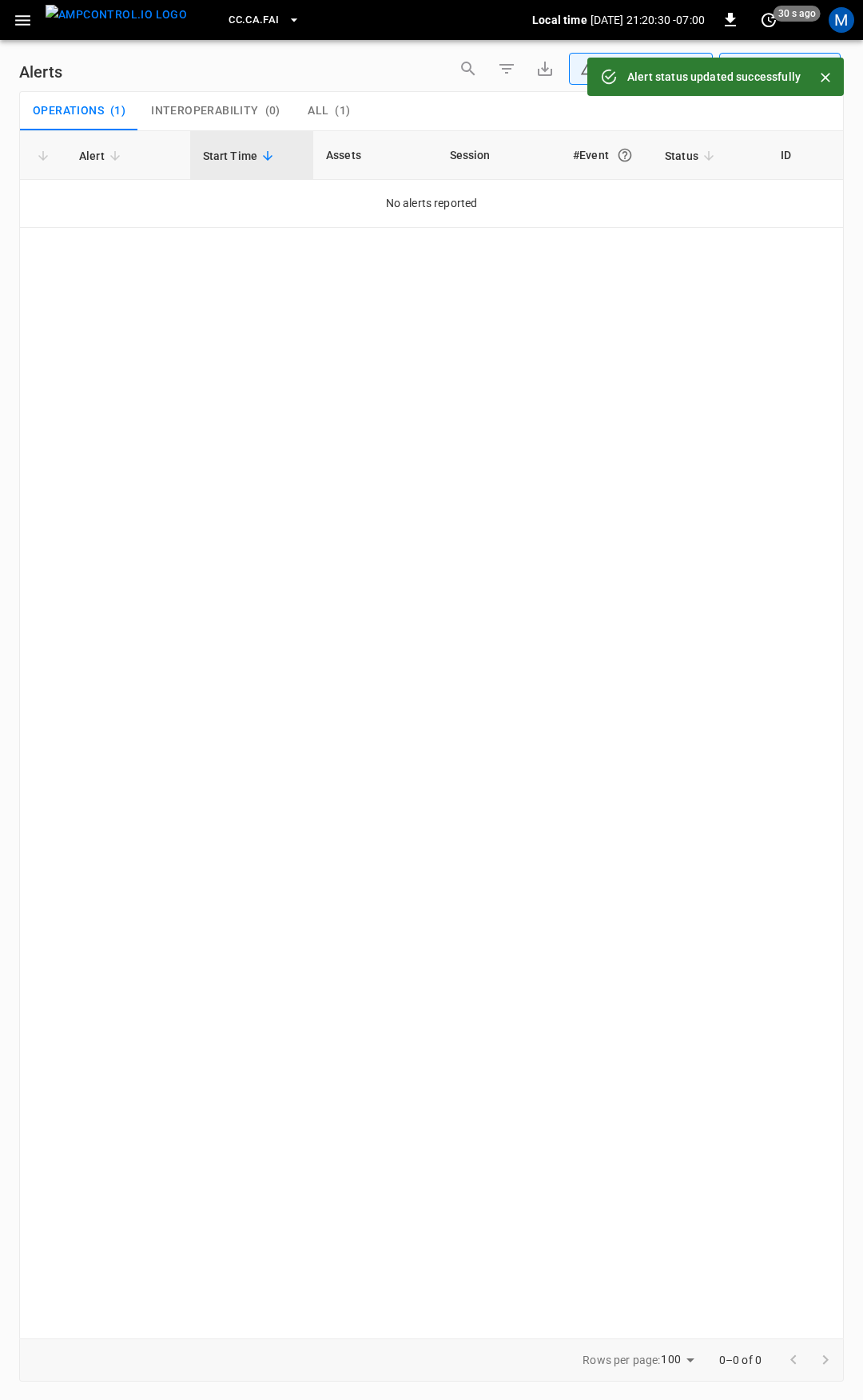
drag, startPoint x: 30, startPoint y: 31, endPoint x: 33, endPoint y: 39, distance: 8.5
click at [30, 30] on button "button" at bounding box center [22, 21] width 33 height 30
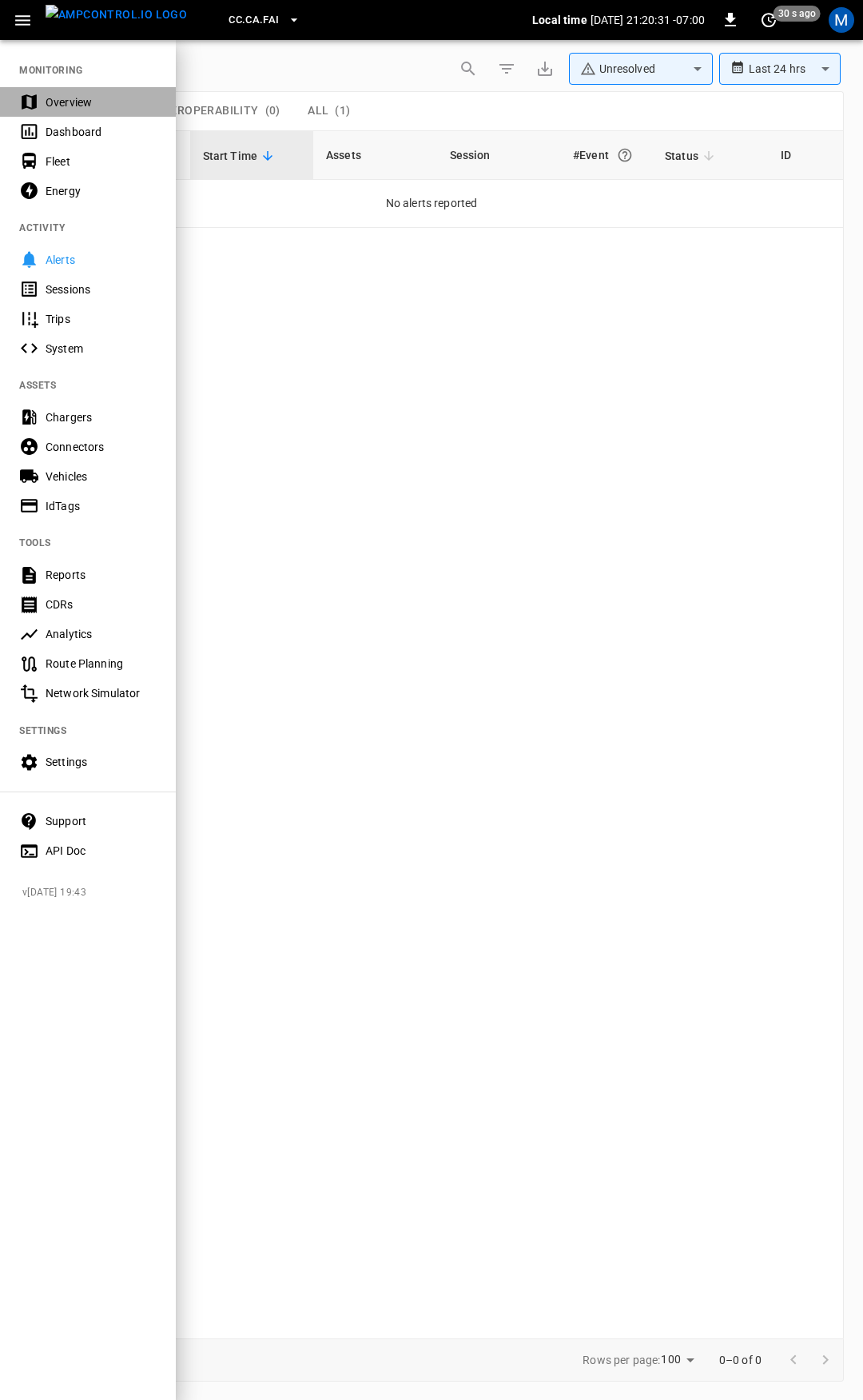
click at [66, 94] on div "Overview" at bounding box center [101, 102] width 111 height 16
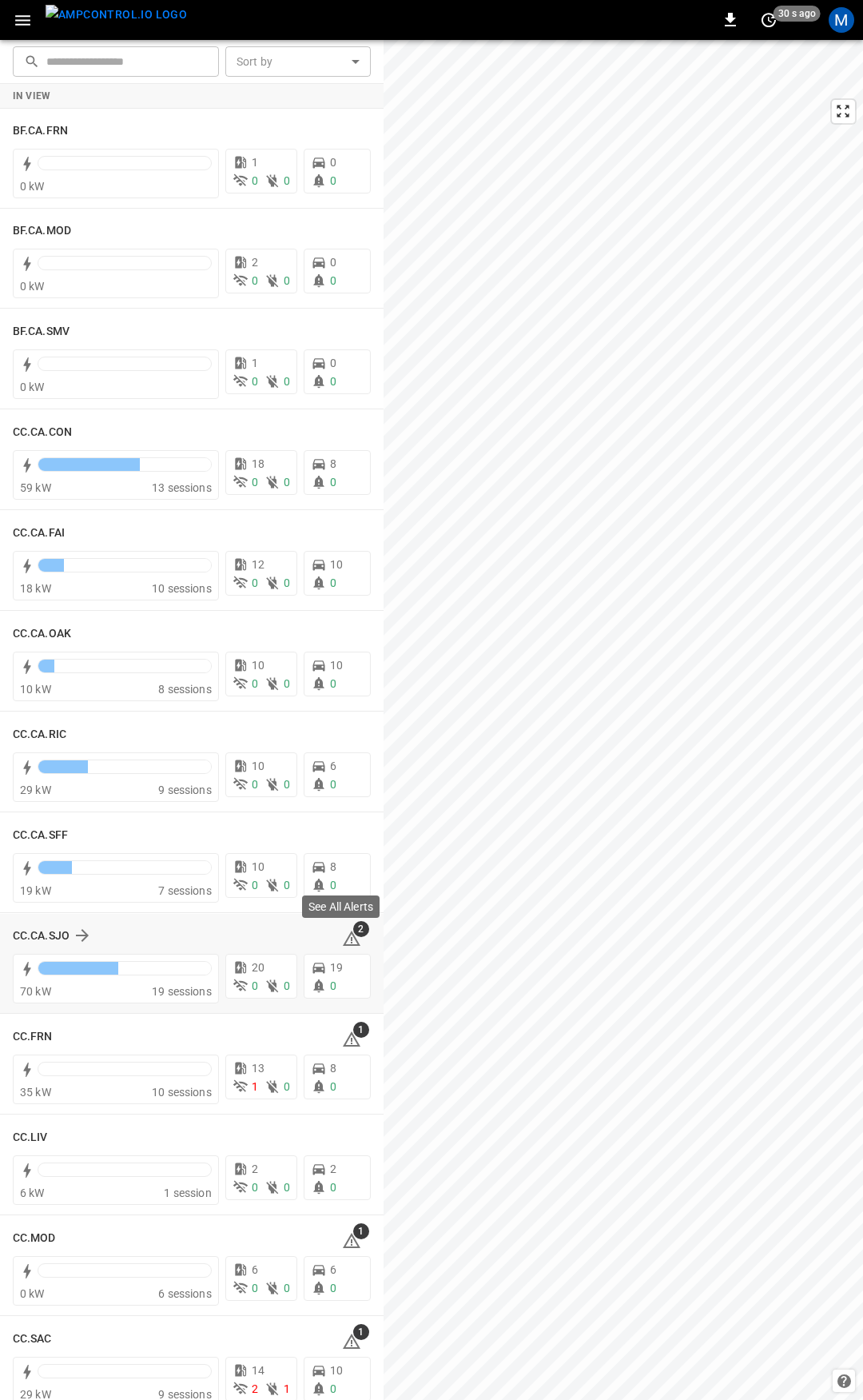
click at [348, 938] on icon at bounding box center [351, 939] width 19 height 19
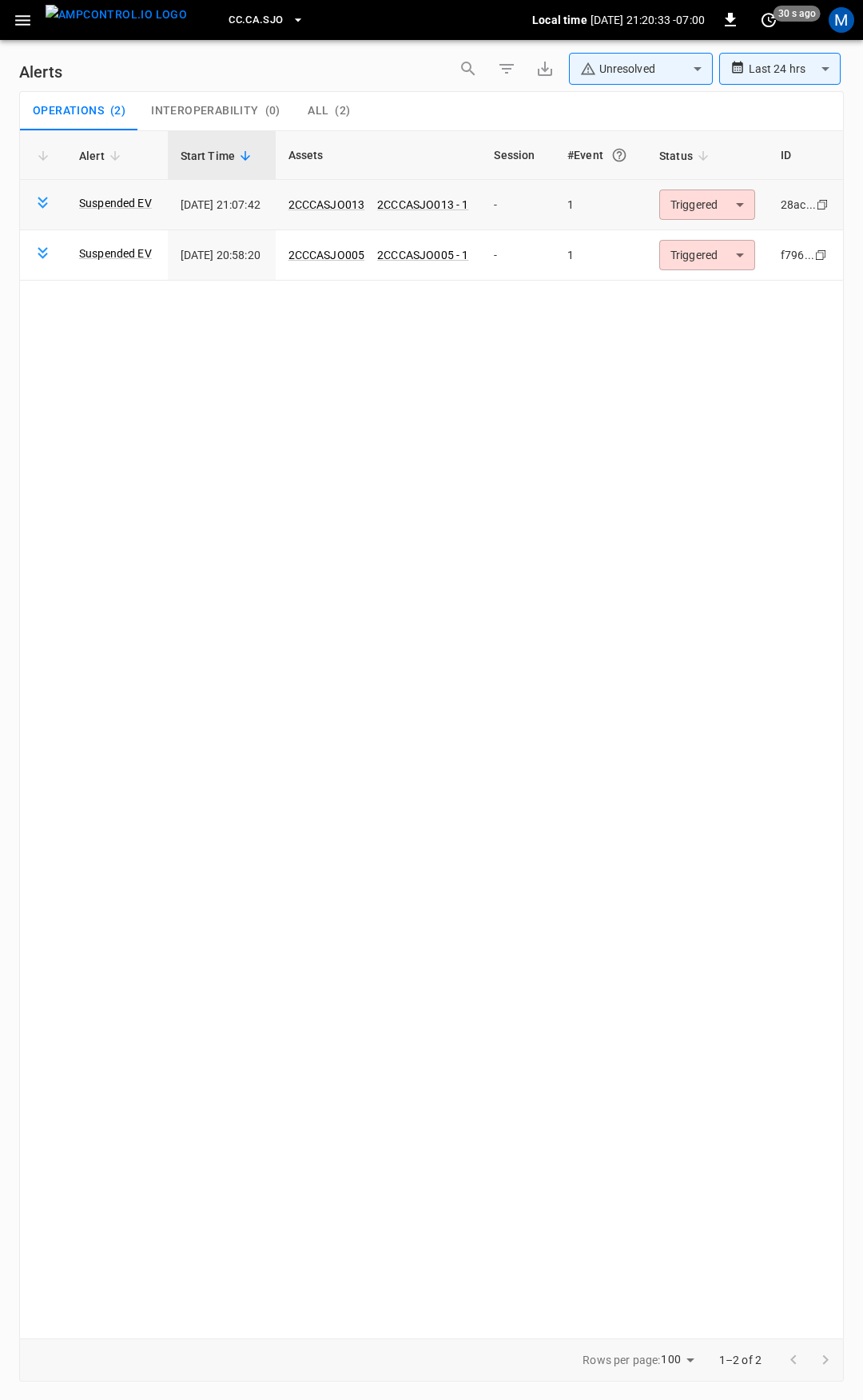
click at [704, 207] on body "**********" at bounding box center [431, 697] width 863 height 1394
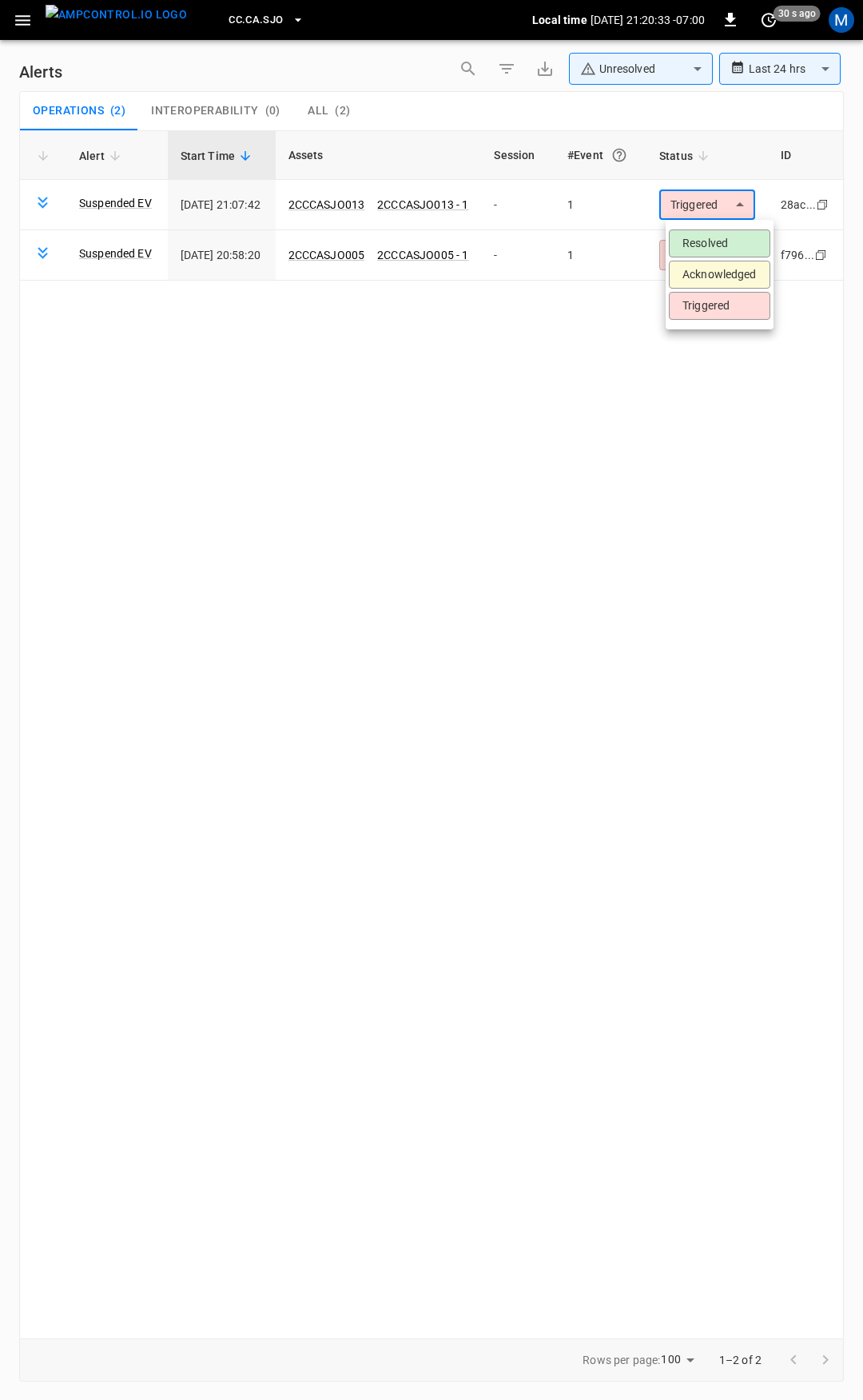
click at [712, 245] on li "Resolved" at bounding box center [720, 243] width 101 height 28
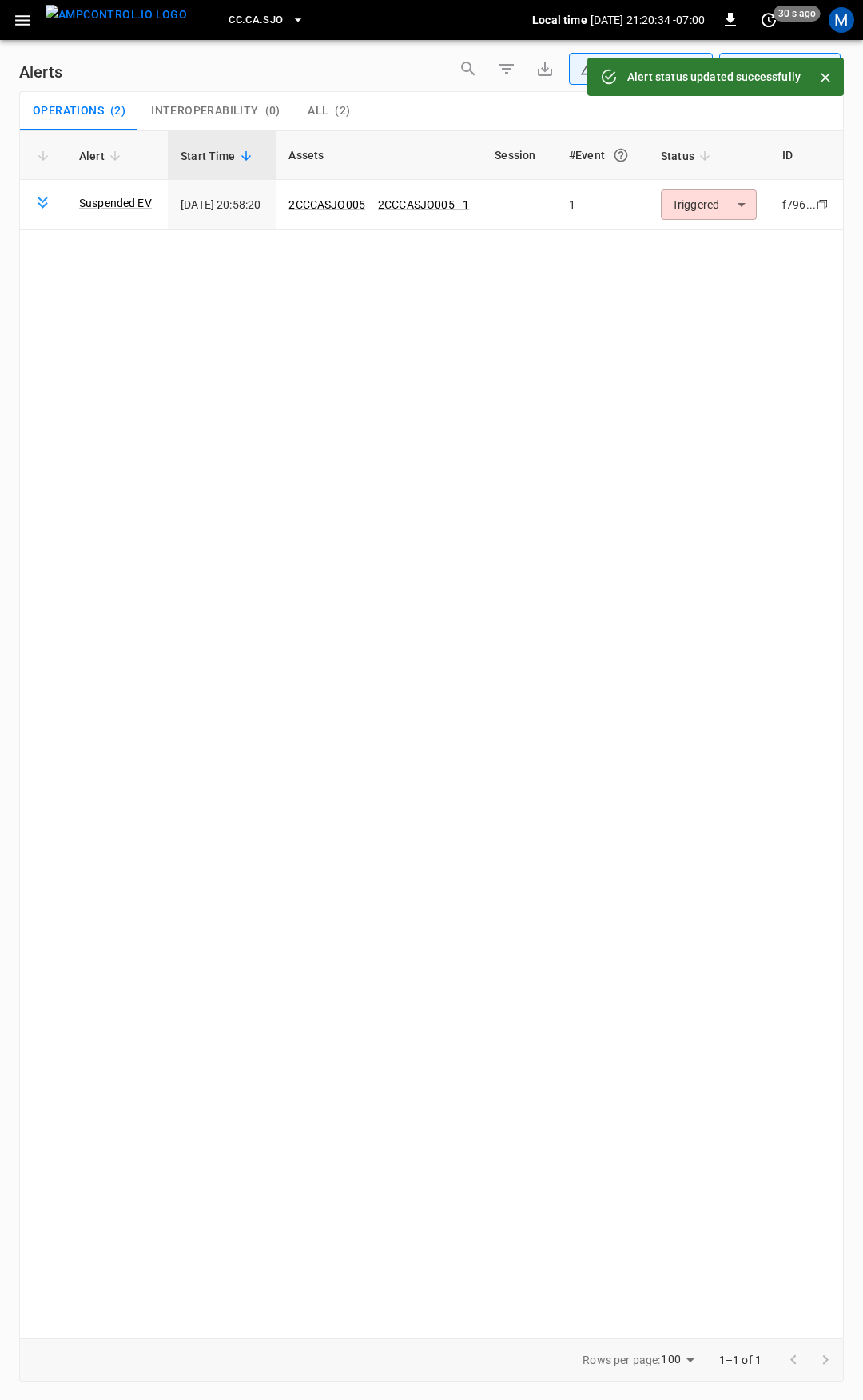
click at [714, 213] on body "**********" at bounding box center [431, 697] width 863 height 1394
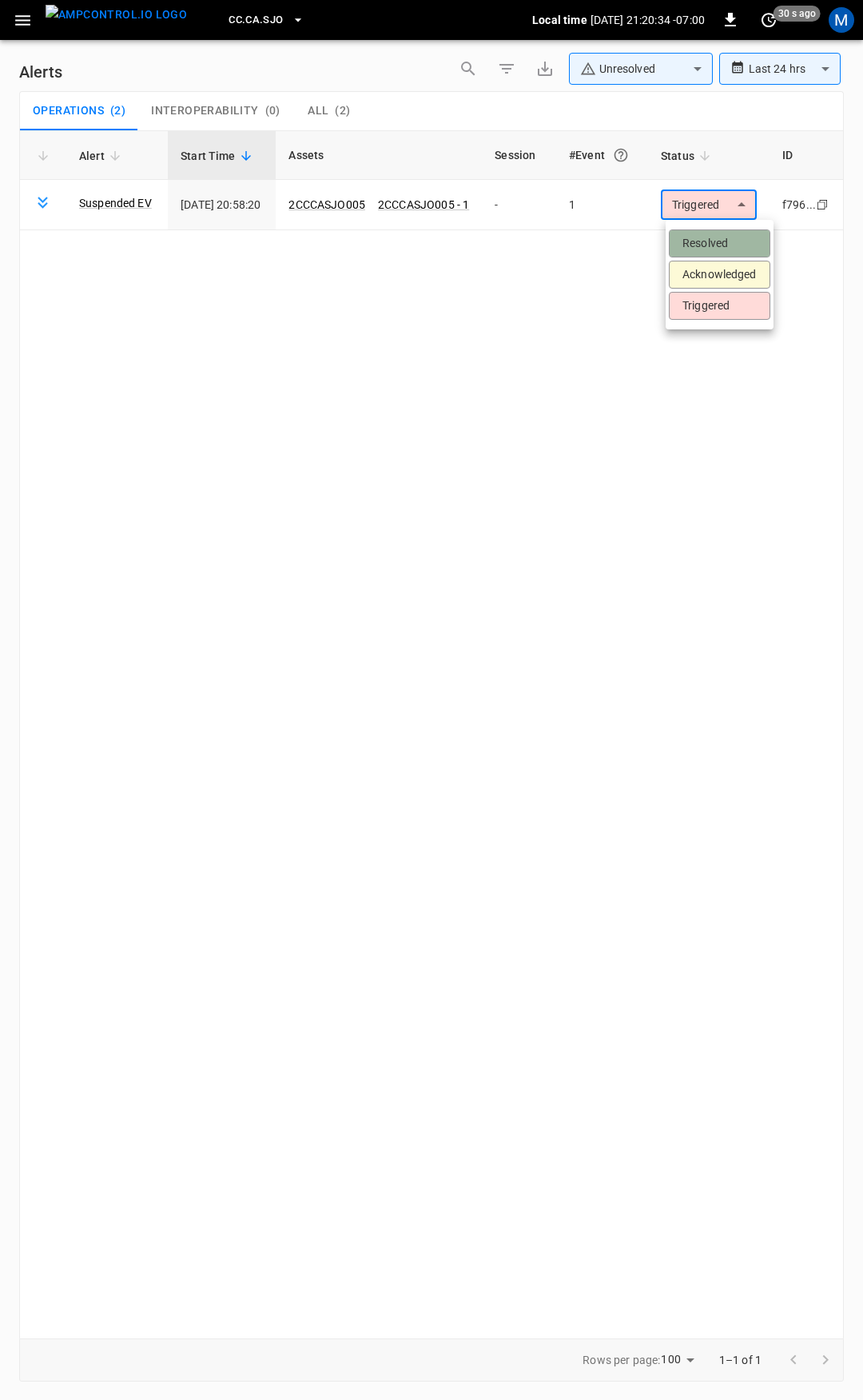
click at [716, 242] on li "Resolved" at bounding box center [720, 243] width 101 height 28
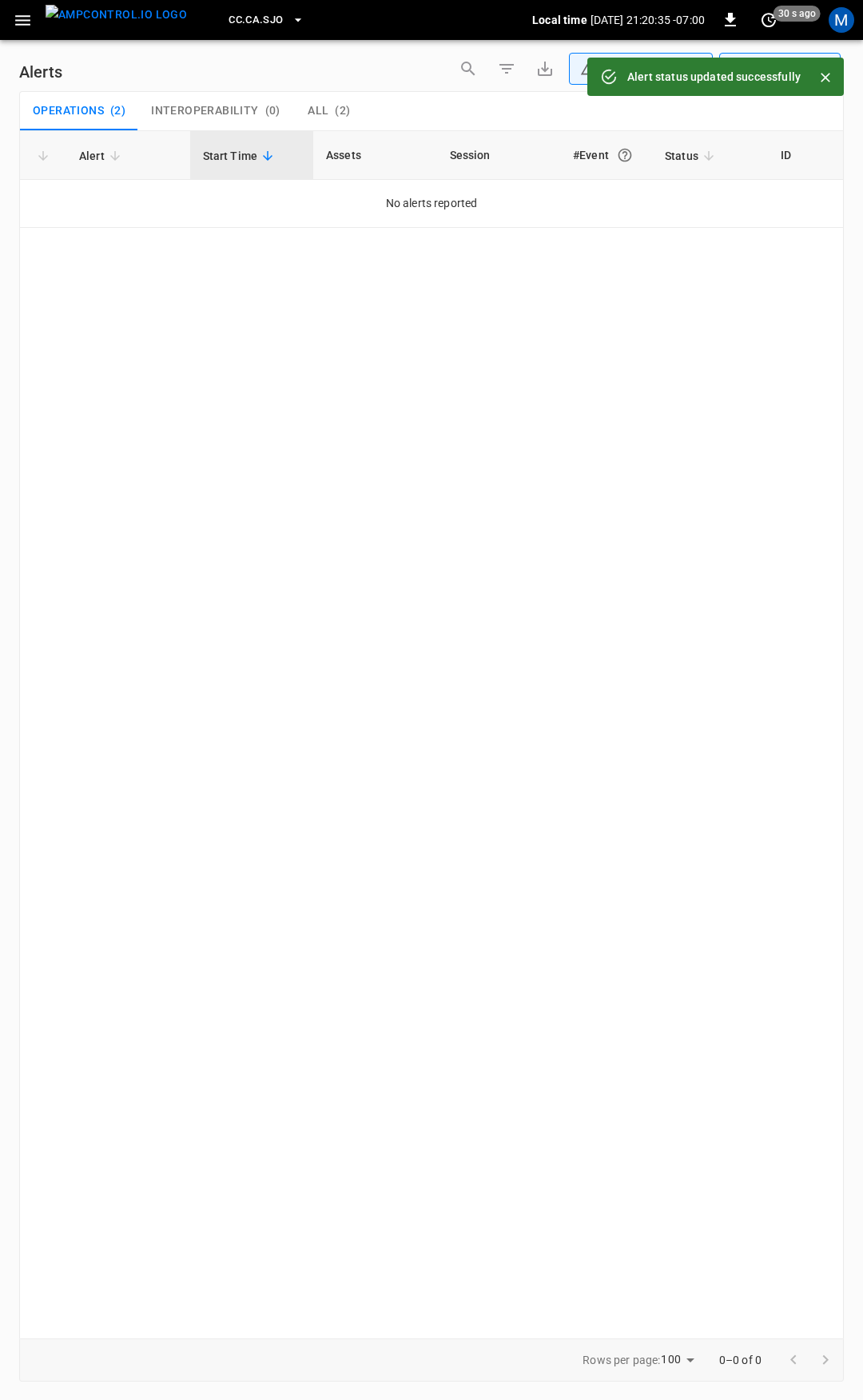
click at [23, 21] on icon "button" at bounding box center [22, 20] width 20 height 20
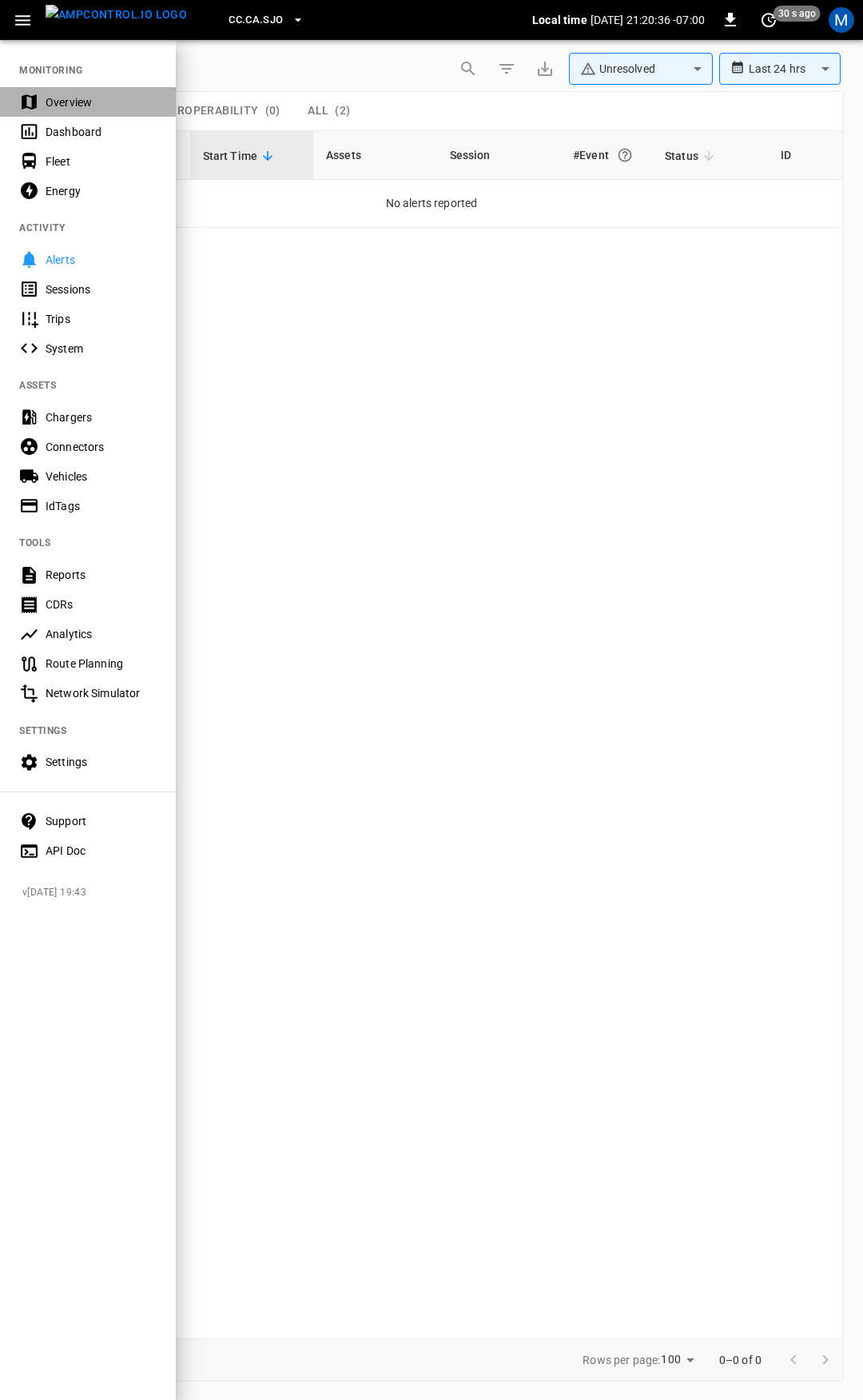
click at [75, 105] on div "Overview" at bounding box center [101, 102] width 111 height 16
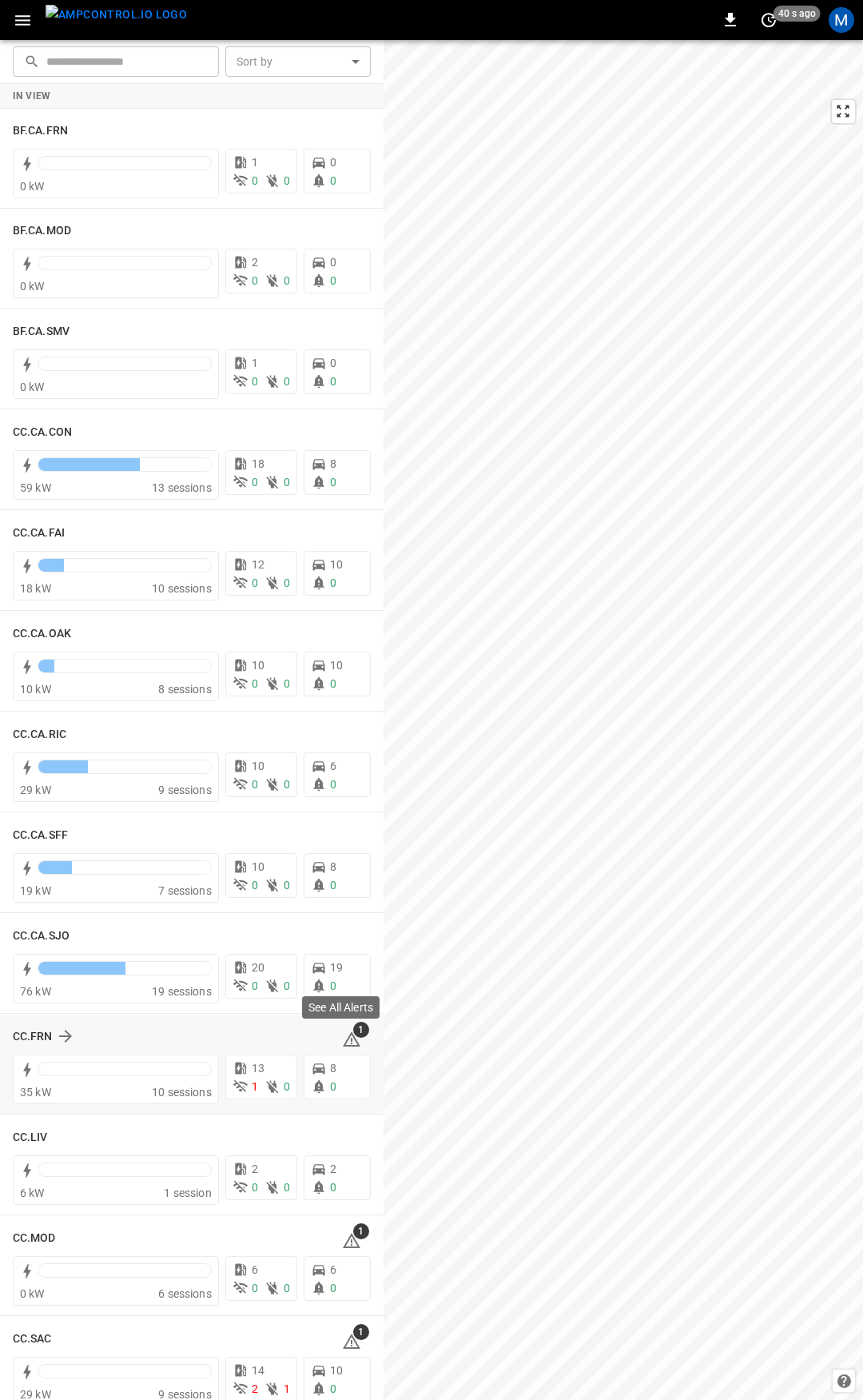
click at [353, 1035] on span "1" at bounding box center [361, 1030] width 16 height 16
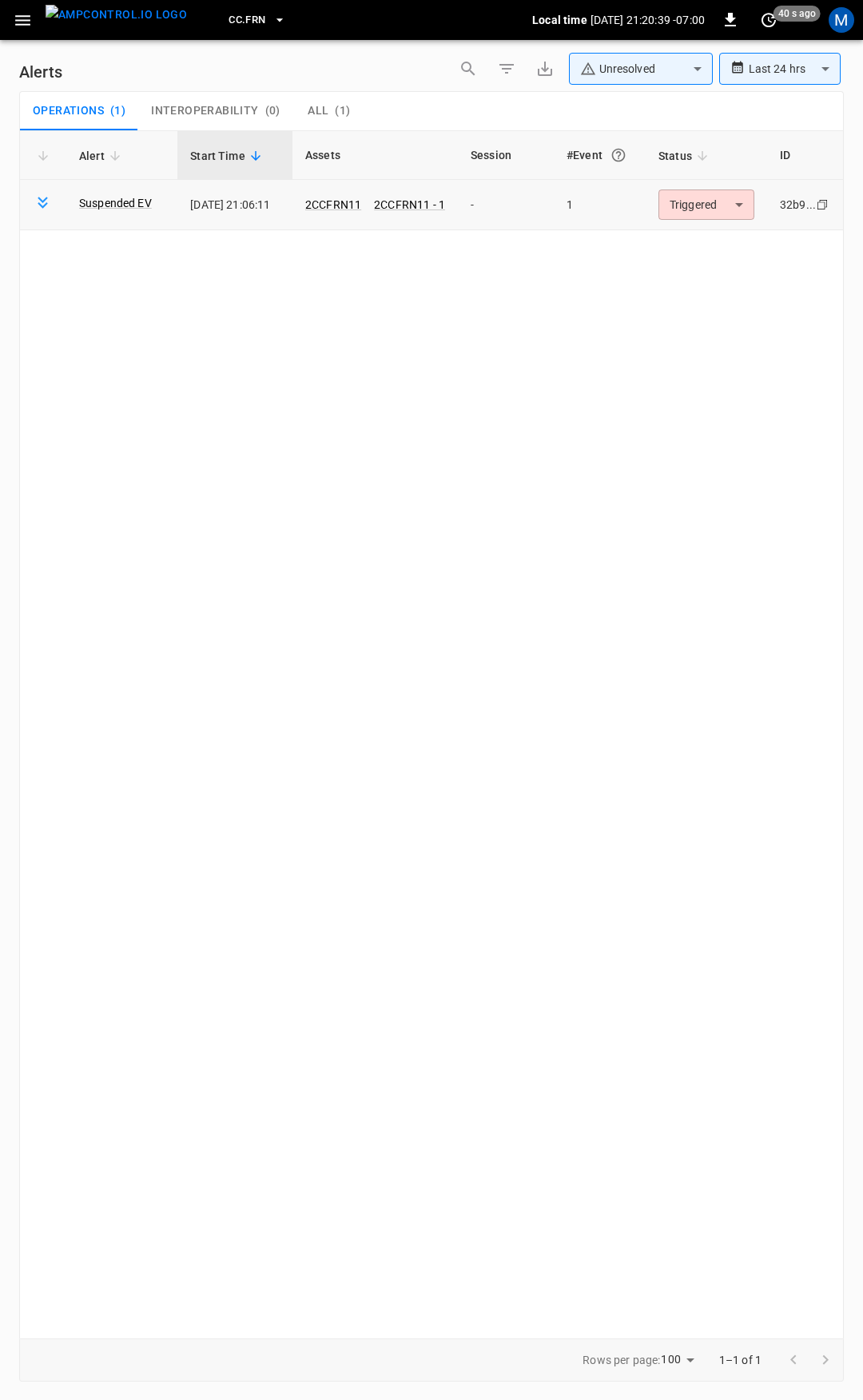
click at [716, 204] on body "**********" at bounding box center [431, 697] width 863 height 1394
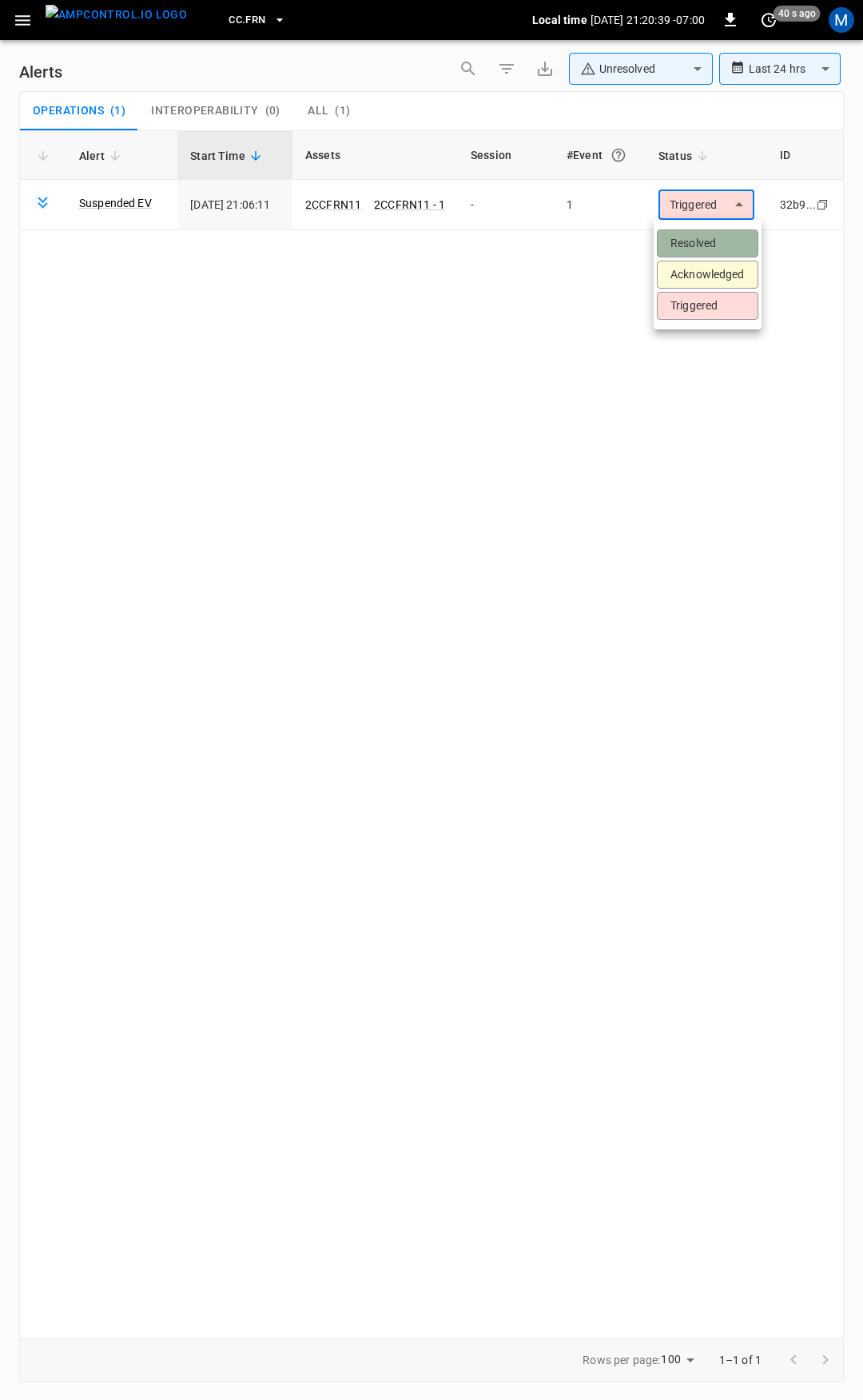
click at [714, 244] on li "Resolved" at bounding box center [708, 243] width 101 height 28
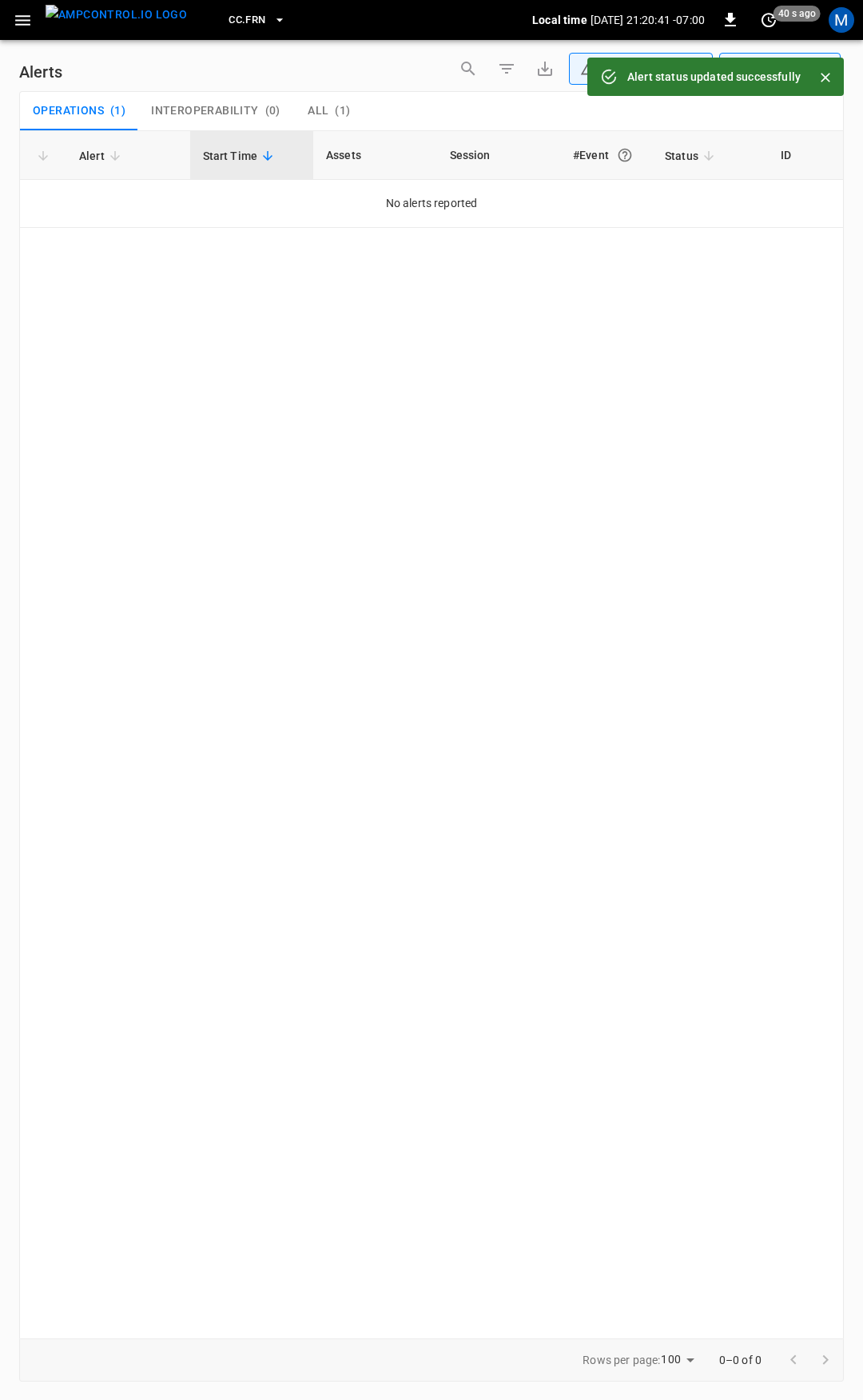
click at [15, 27] on icon "button" at bounding box center [22, 20] width 20 height 20
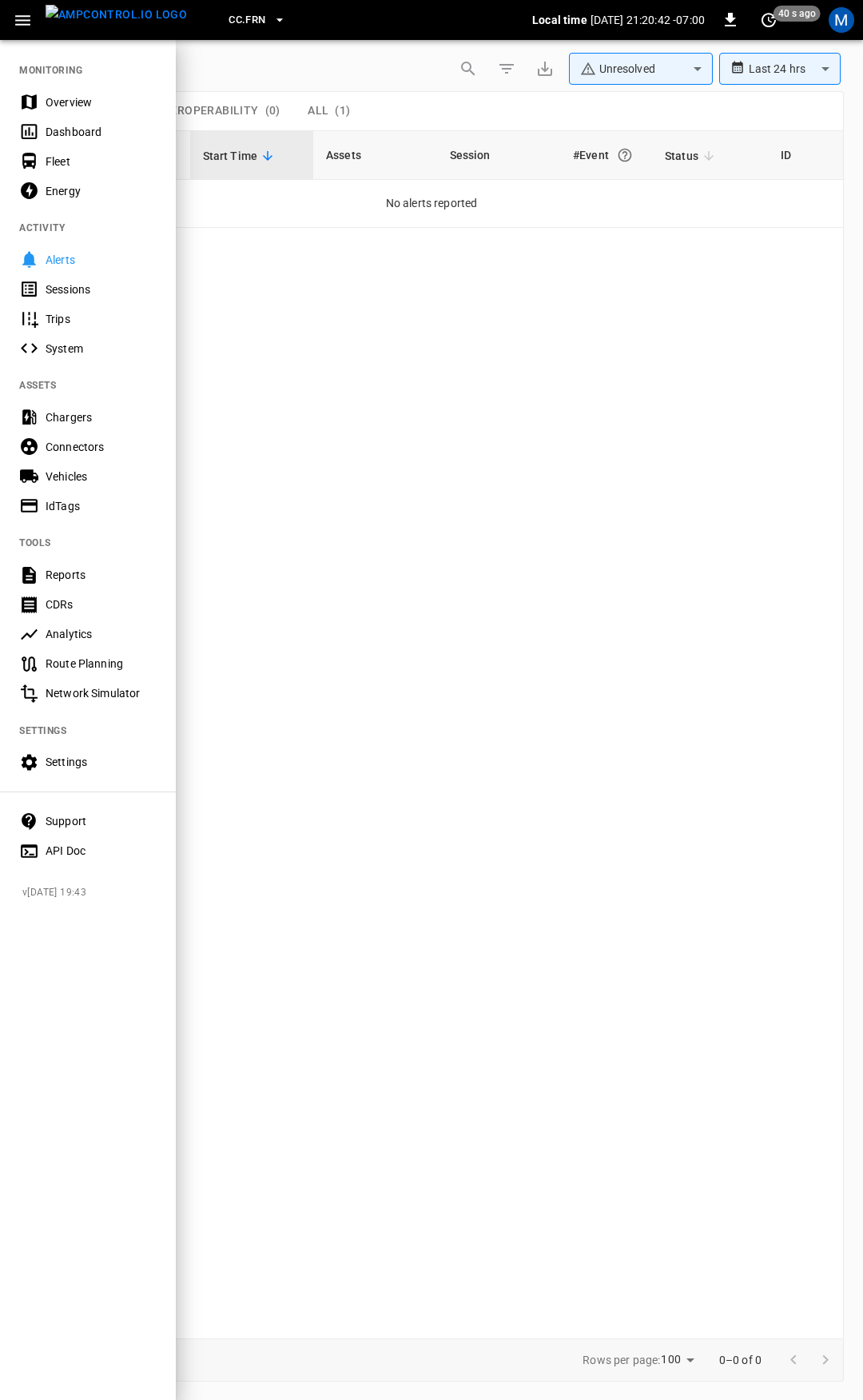
drag, startPoint x: 100, startPoint y: 103, endPoint x: 189, endPoint y: 445, distance: 353.4
click at [100, 102] on div "Overview" at bounding box center [101, 102] width 111 height 16
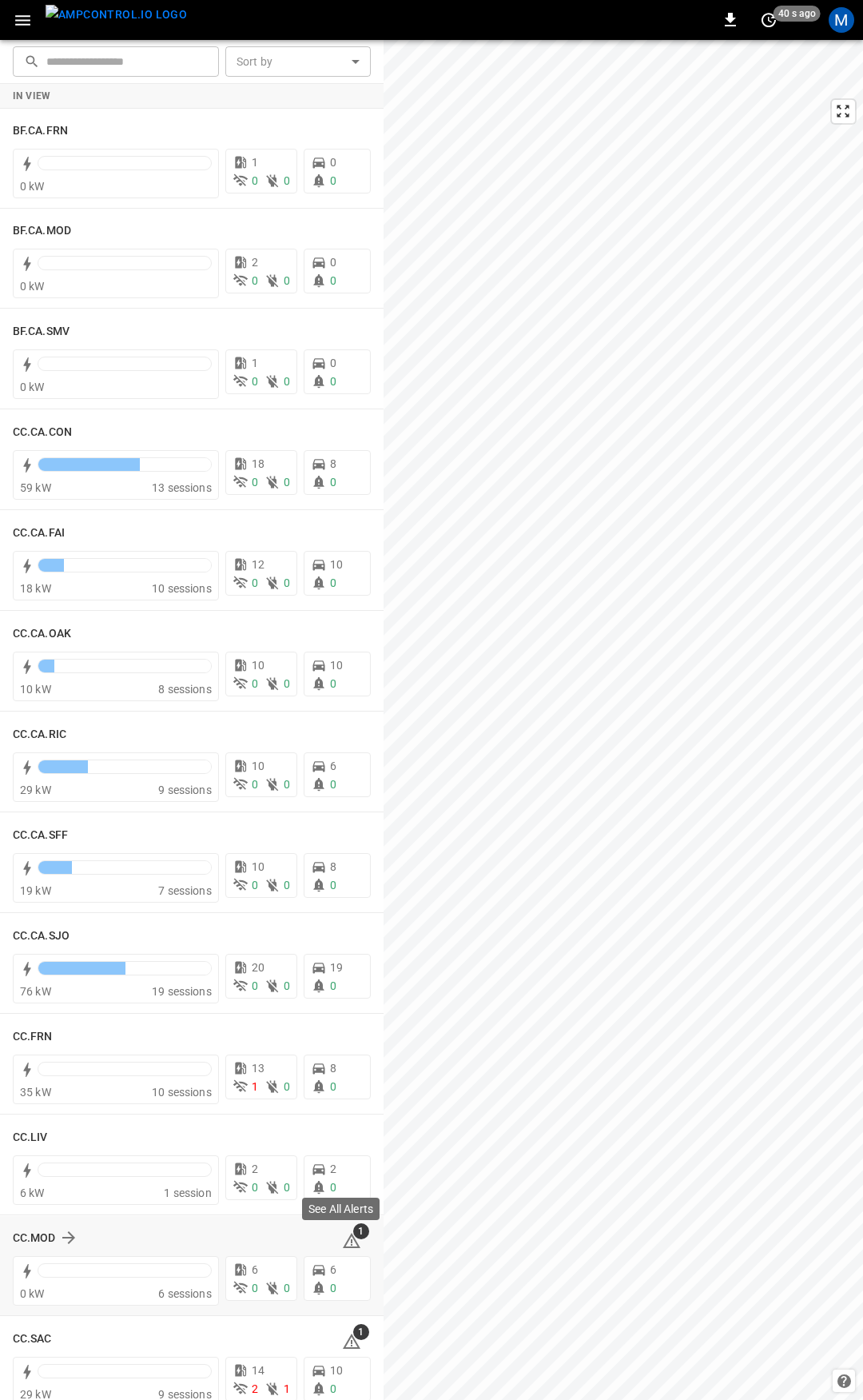
click at [343, 1238] on icon at bounding box center [351, 1241] width 18 height 15
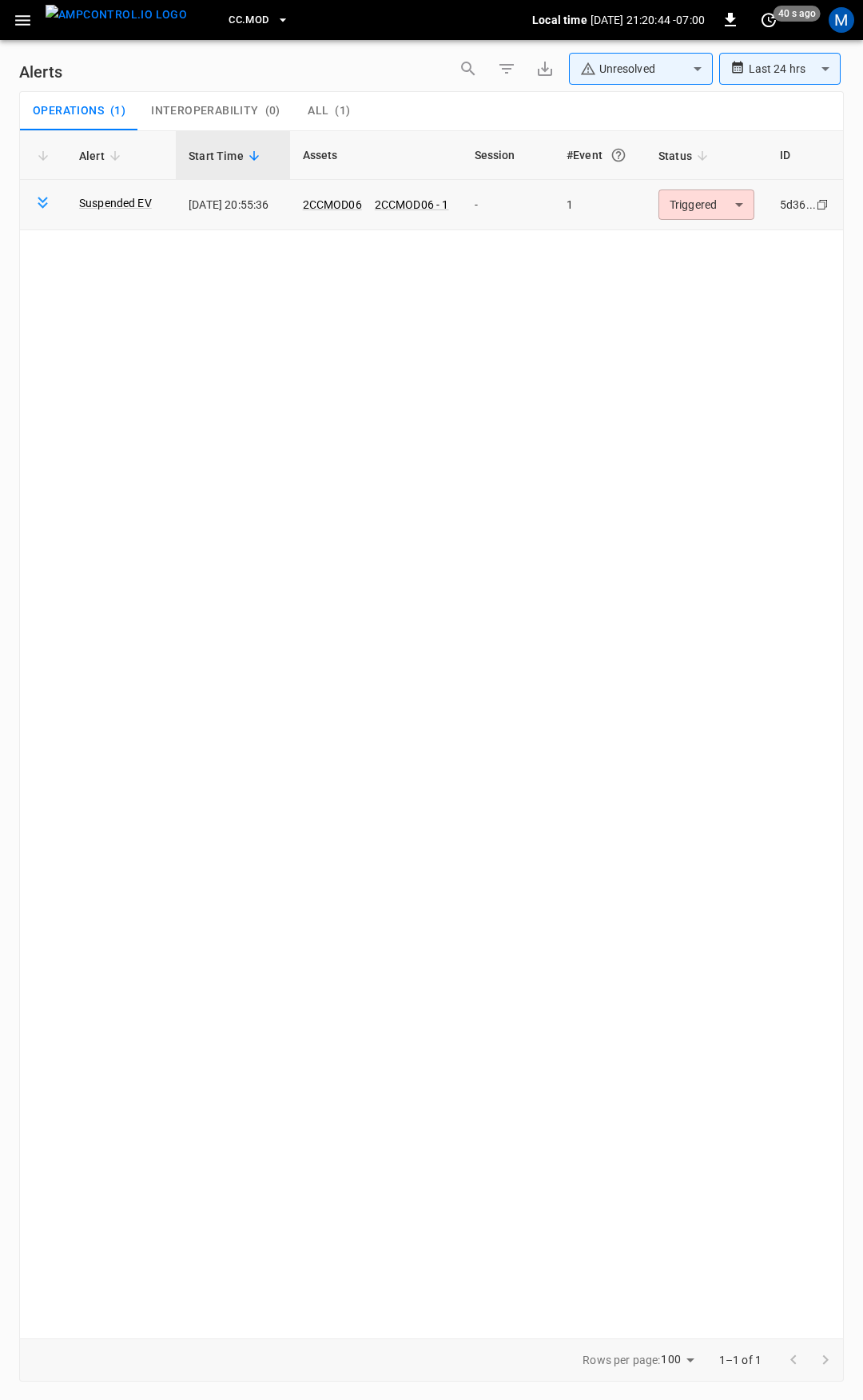
click at [710, 197] on body "**********" at bounding box center [431, 697] width 863 height 1394
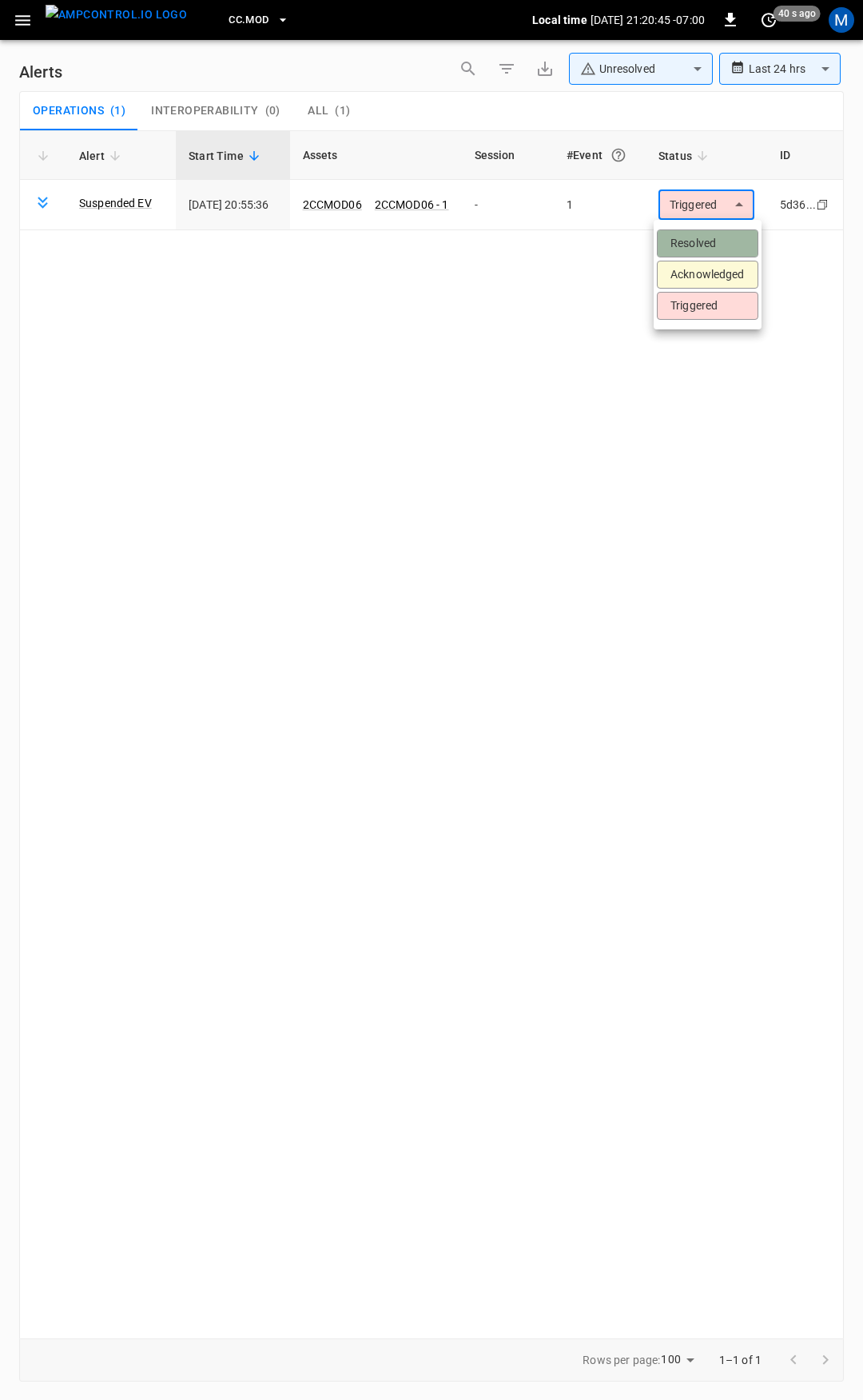
click at [743, 237] on li "Resolved" at bounding box center [708, 243] width 101 height 28
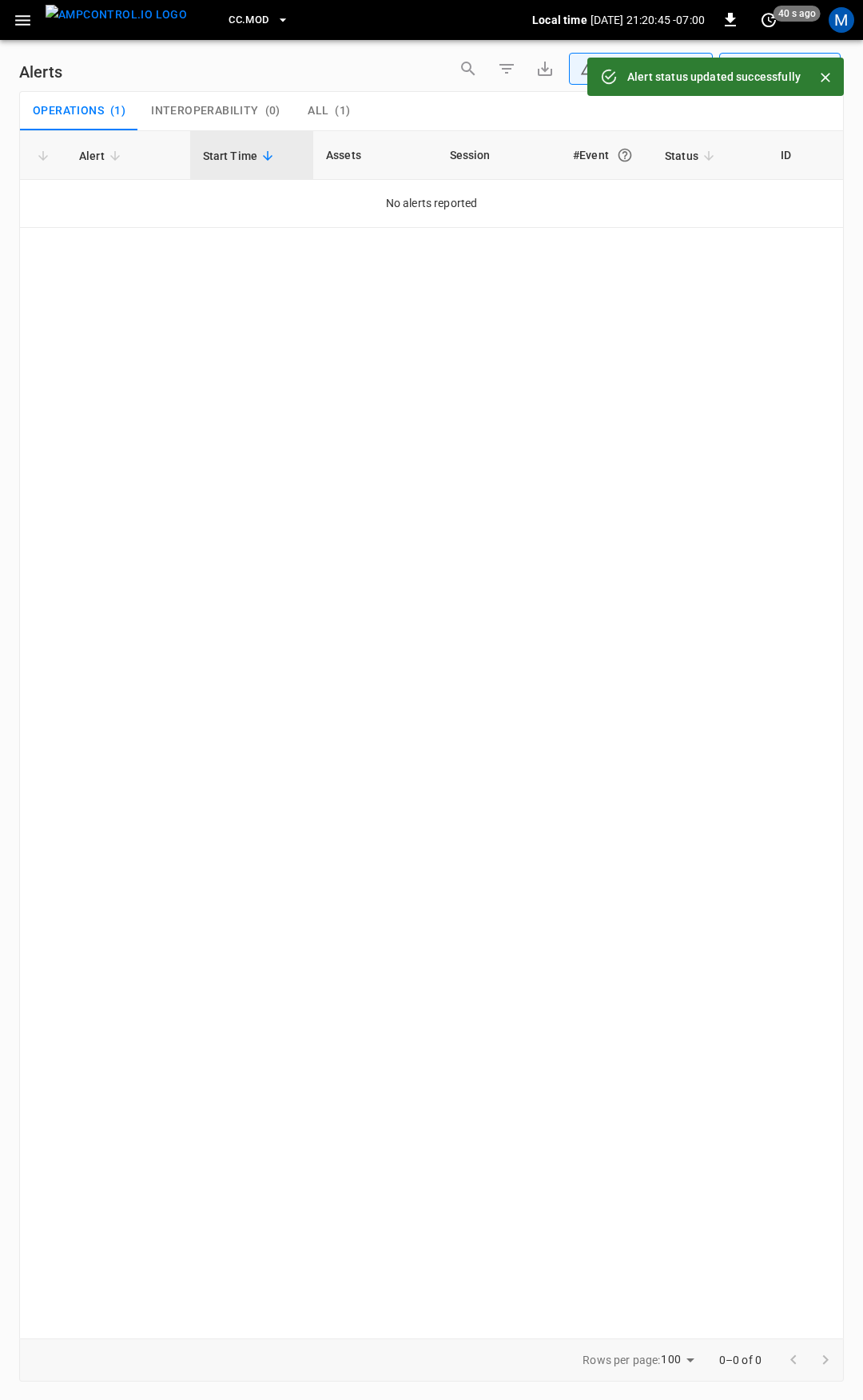
click at [18, 15] on icon "button" at bounding box center [23, 21] width 15 height 10
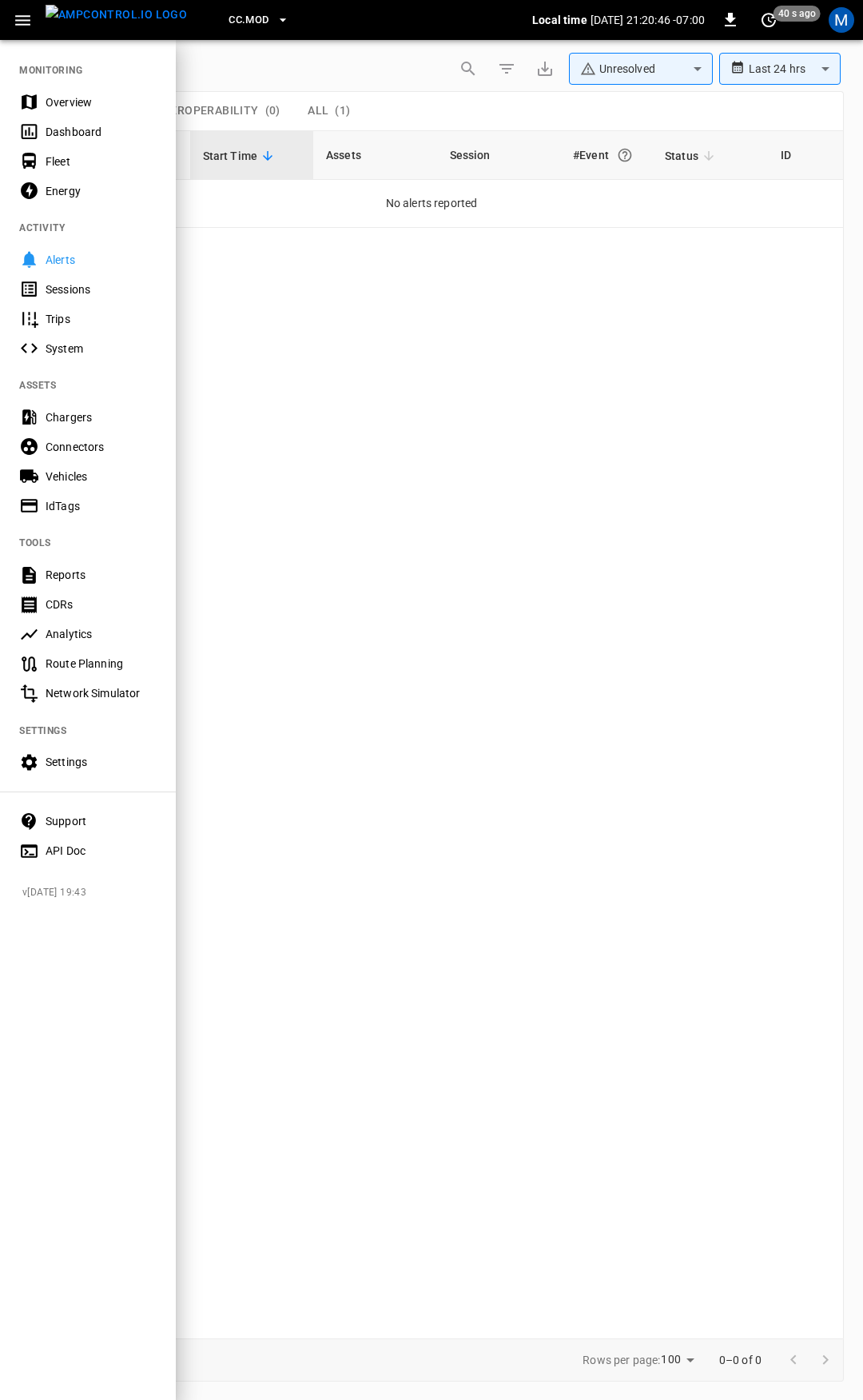
click at [63, 113] on div "Overview" at bounding box center [87, 102] width 176 height 30
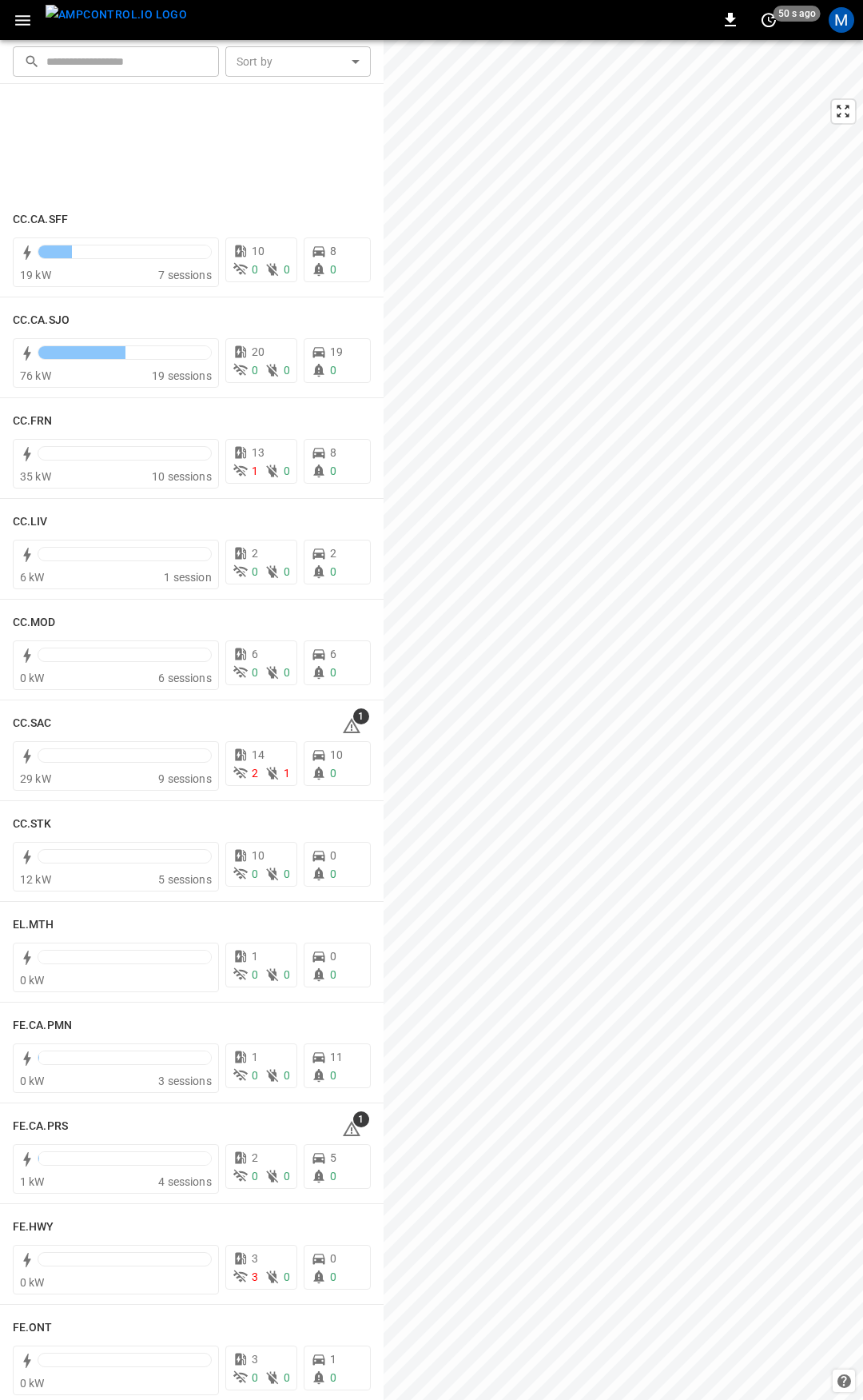
scroll to position [922, 0]
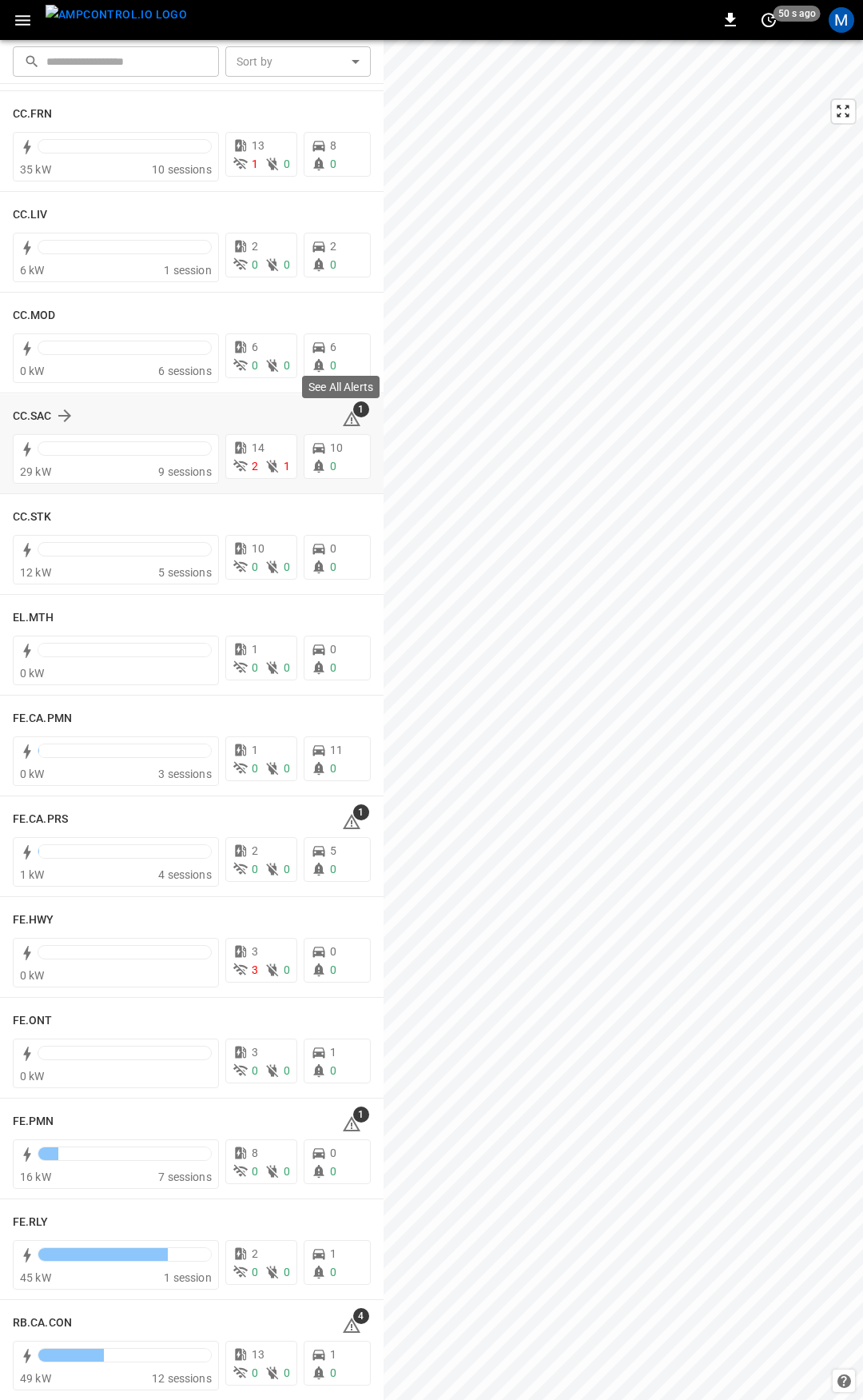
click at [345, 417] on icon at bounding box center [351, 418] width 18 height 15
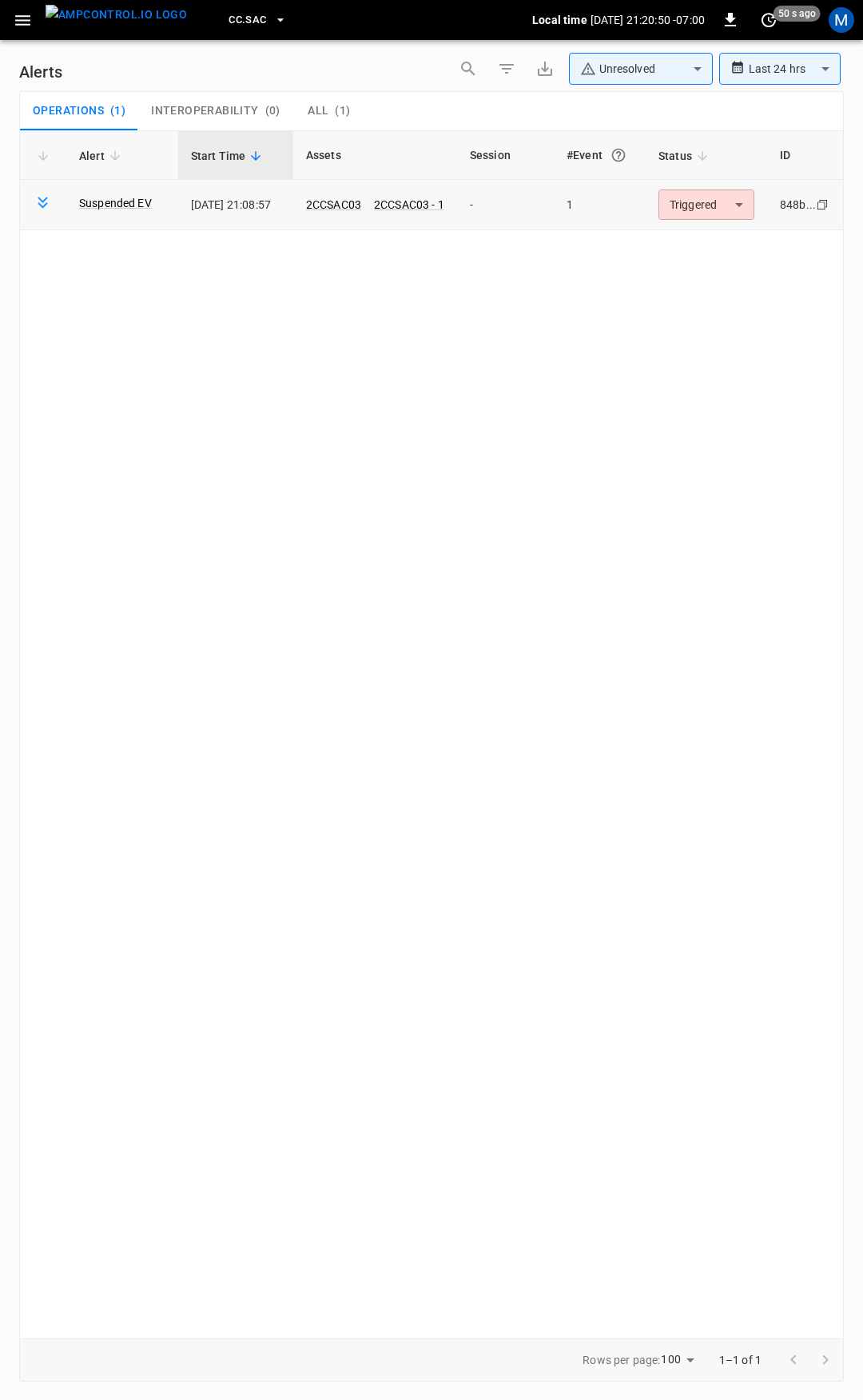
click at [710, 207] on body "**********" at bounding box center [431, 697] width 863 height 1394
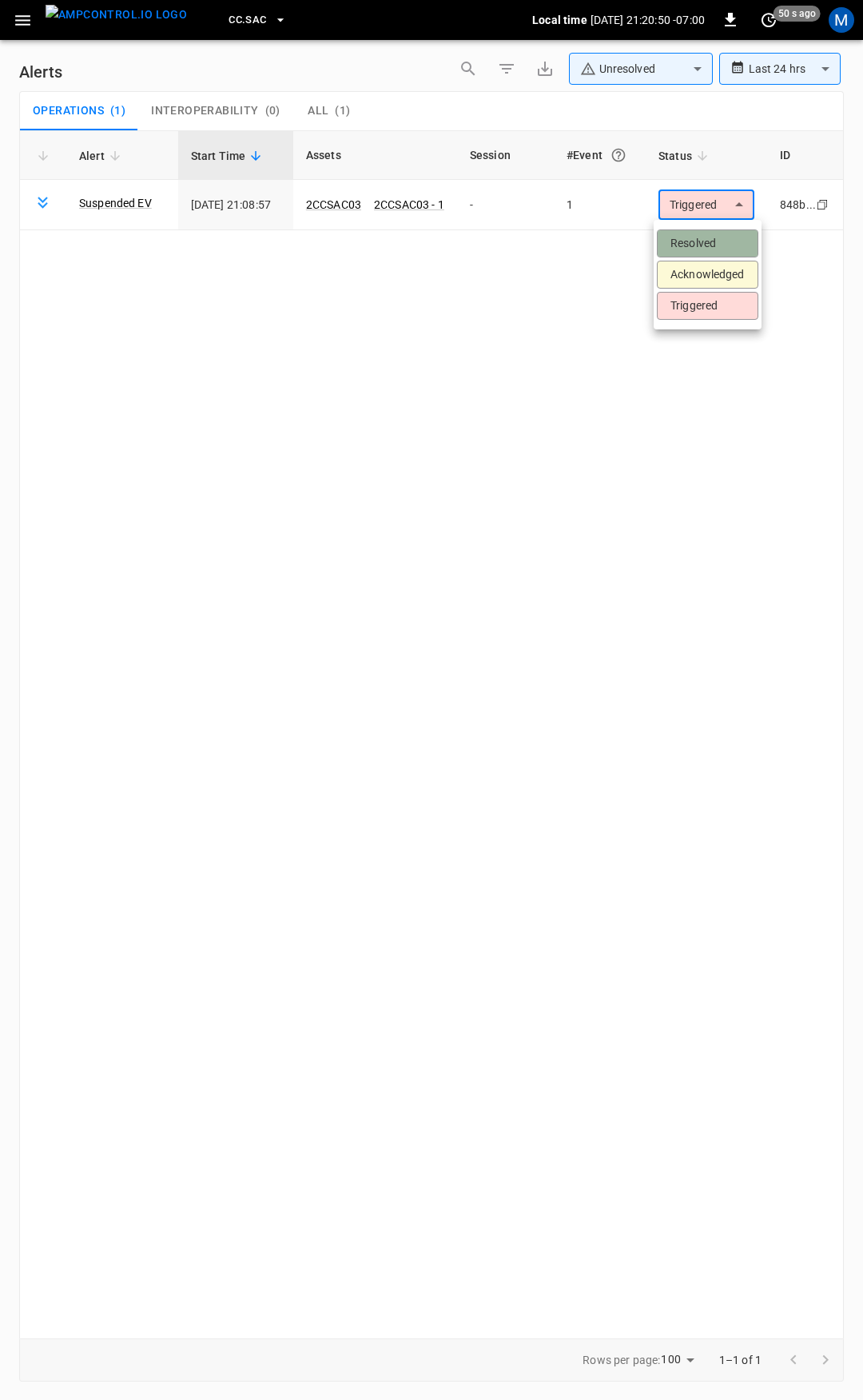
click at [711, 230] on li "Resolved" at bounding box center [708, 243] width 101 height 28
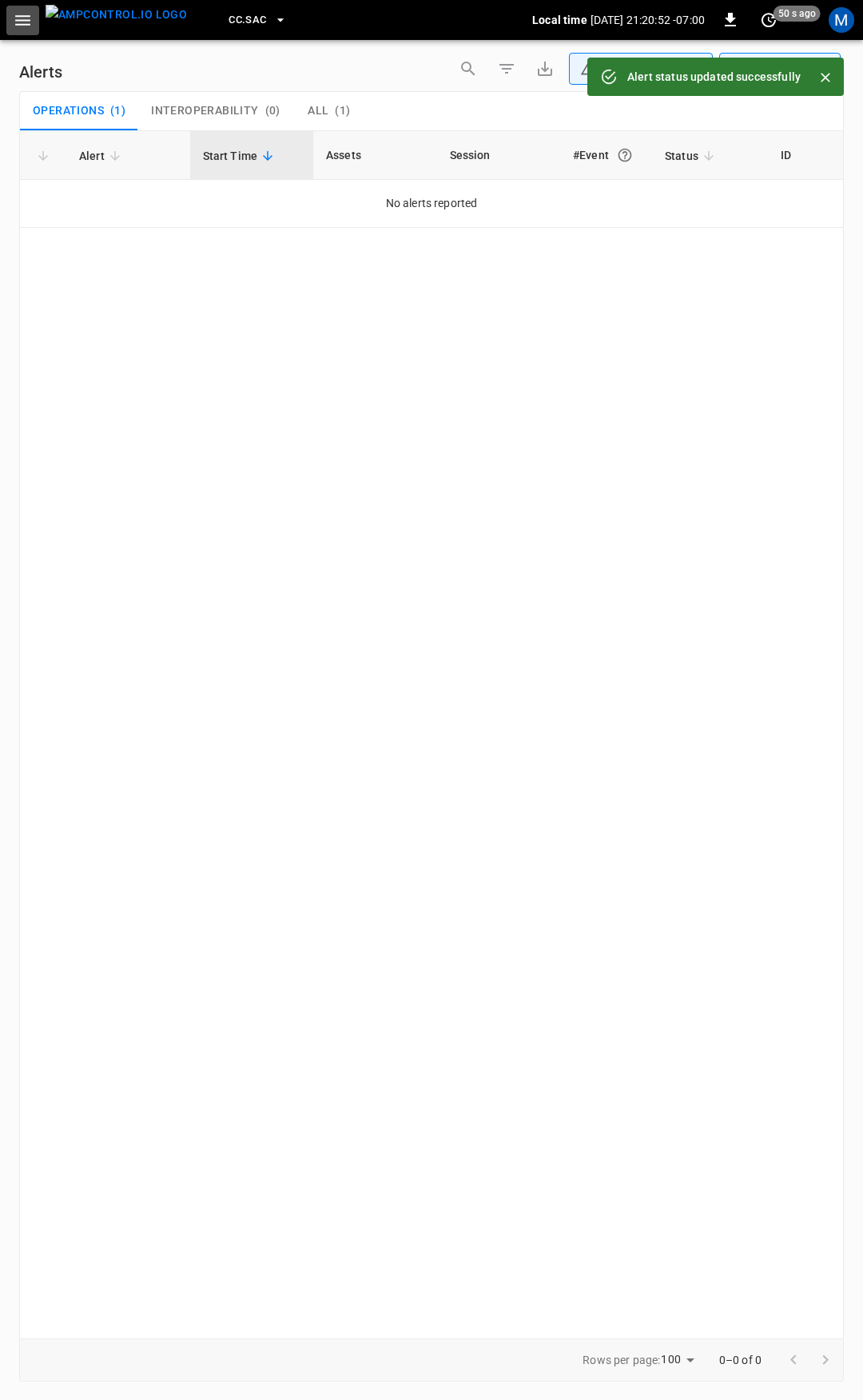
click at [22, 17] on icon "button" at bounding box center [22, 20] width 20 height 20
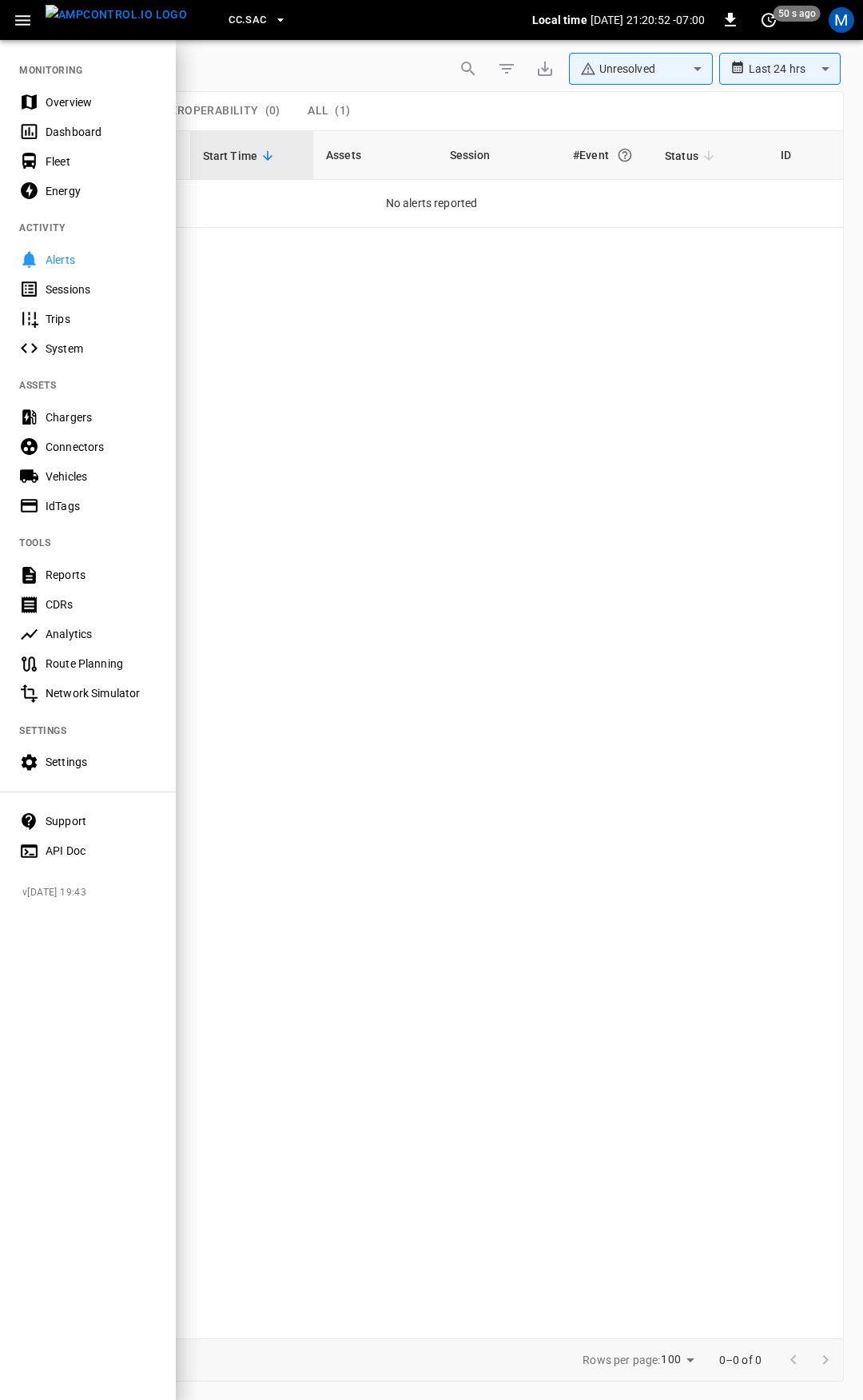
click at [105, 113] on div "Overview" at bounding box center [87, 102] width 176 height 30
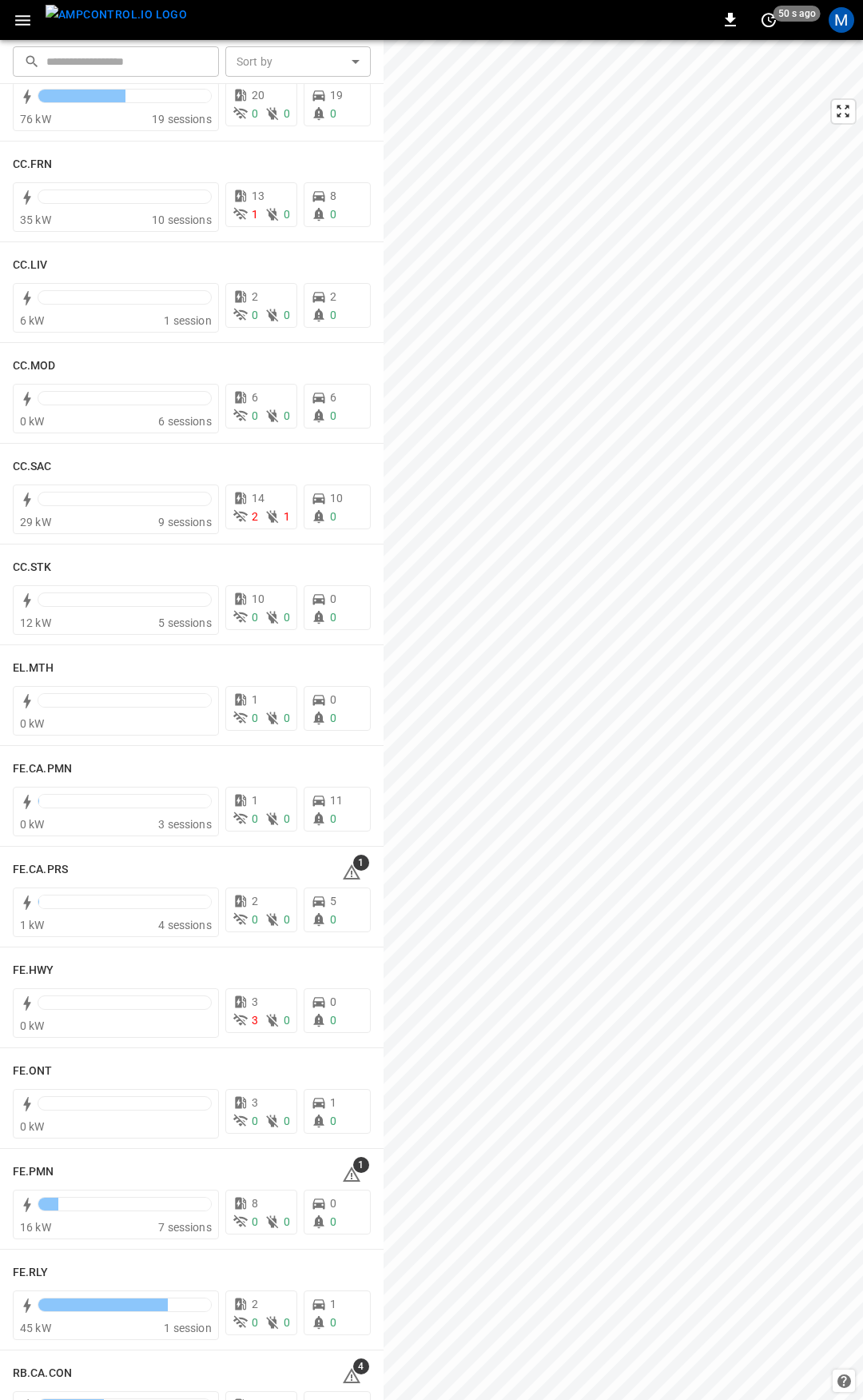
scroll to position [1070, 0]
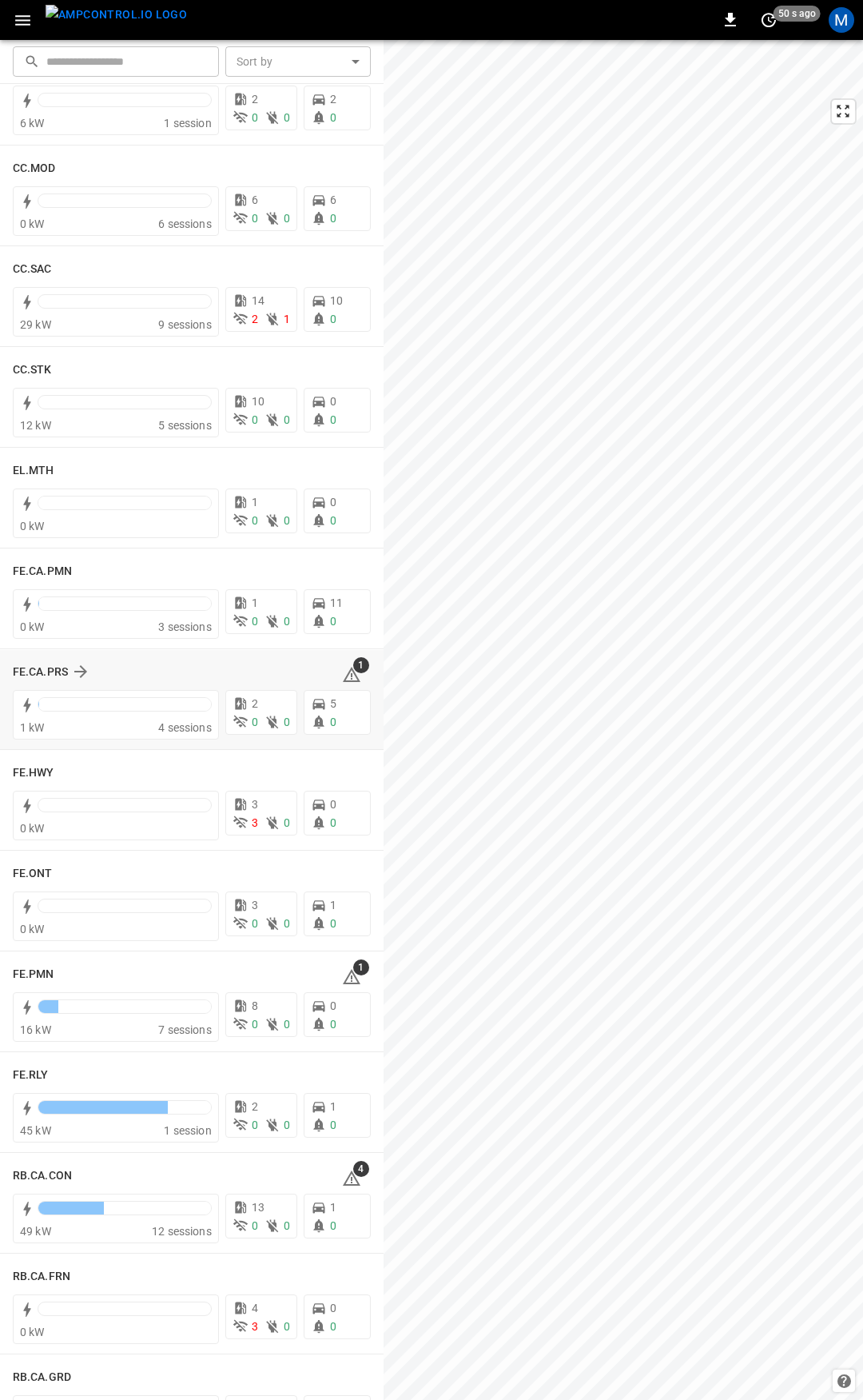
click at [353, 671] on span "1" at bounding box center [361, 665] width 16 height 16
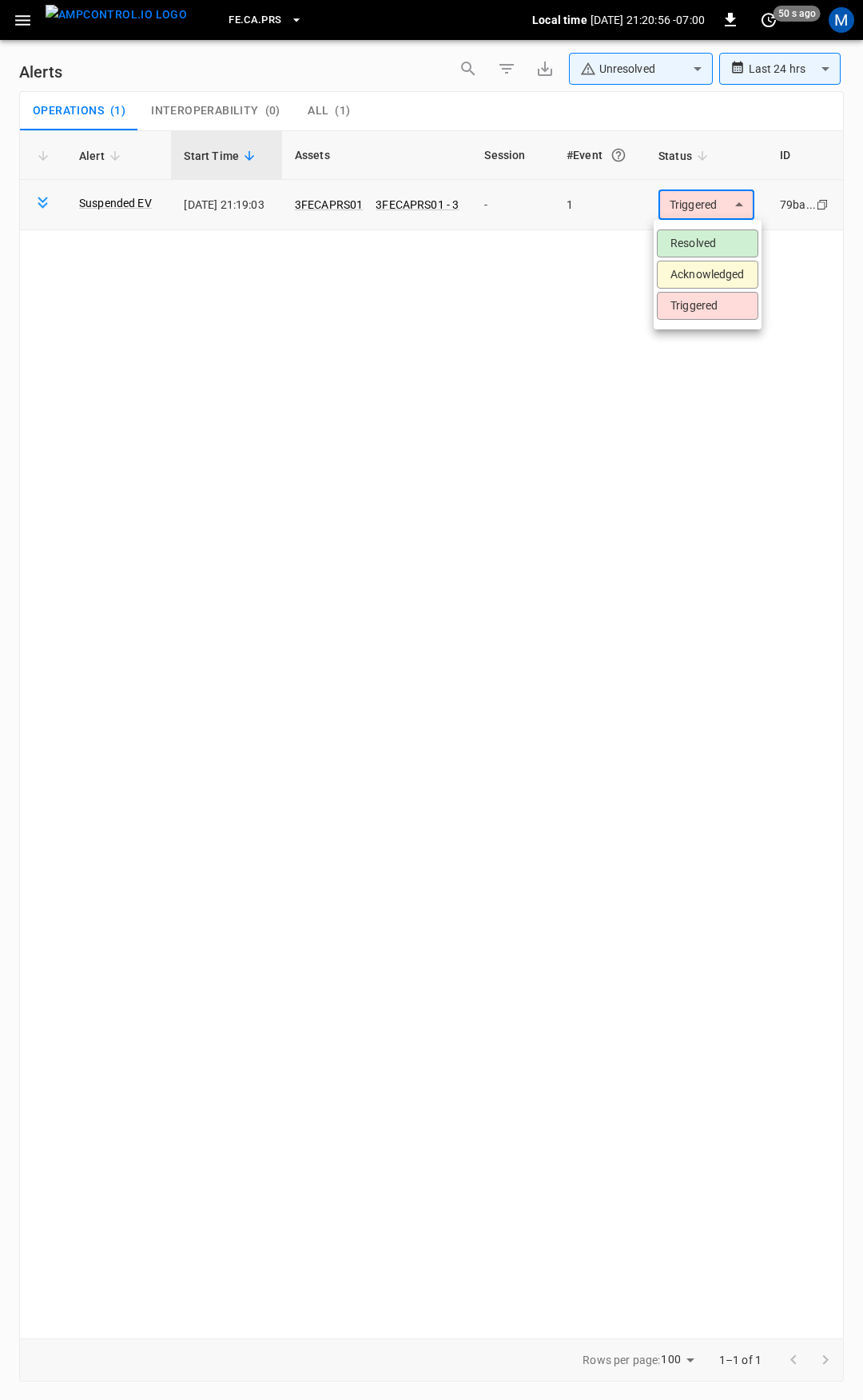
click at [710, 207] on body "**********" at bounding box center [431, 697] width 863 height 1394
click at [704, 239] on li "Resolved" at bounding box center [708, 243] width 101 height 28
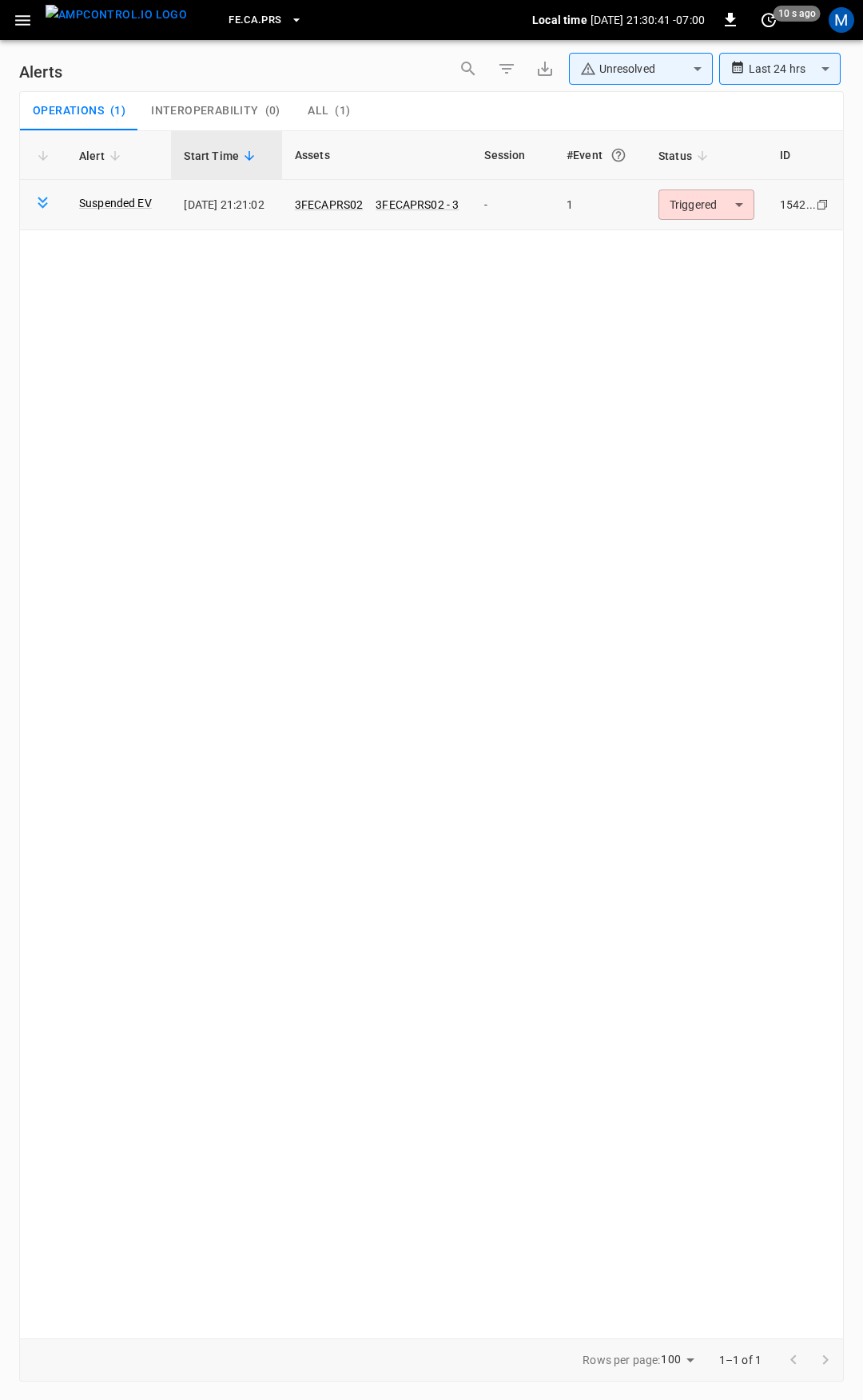
click at [690, 203] on body "**********" at bounding box center [431, 697] width 863 height 1394
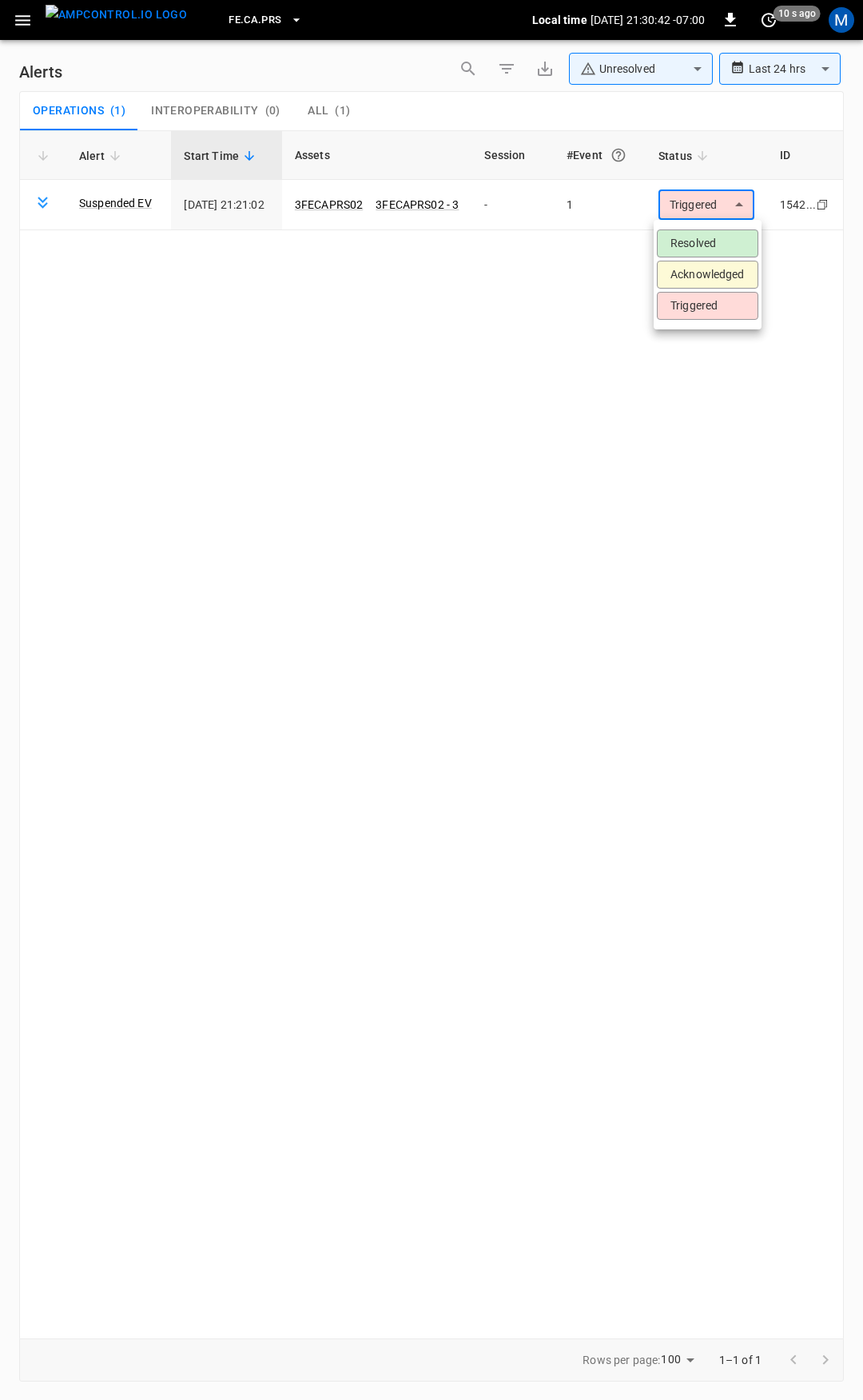
click at [708, 240] on li "Resolved" at bounding box center [708, 243] width 101 height 28
